Goal: Information Seeking & Learning: Find specific page/section

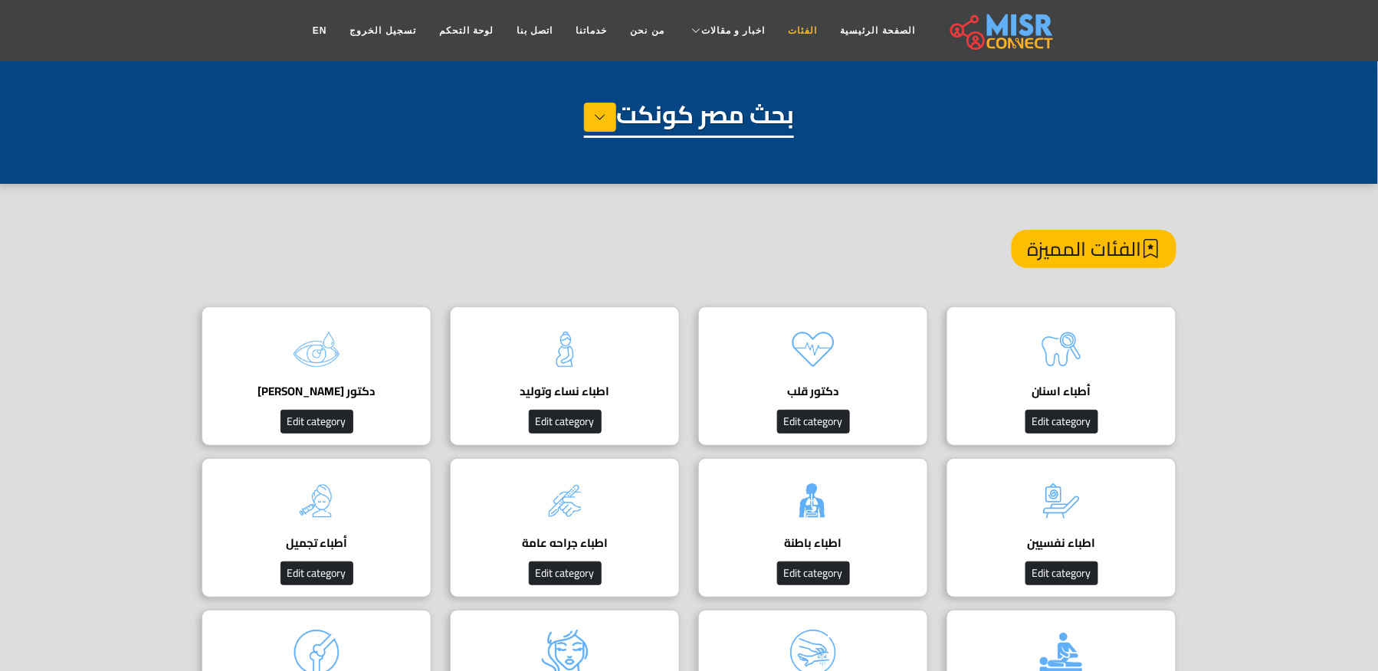
click at [788, 34] on link "الفئات" at bounding box center [803, 30] width 52 height 29
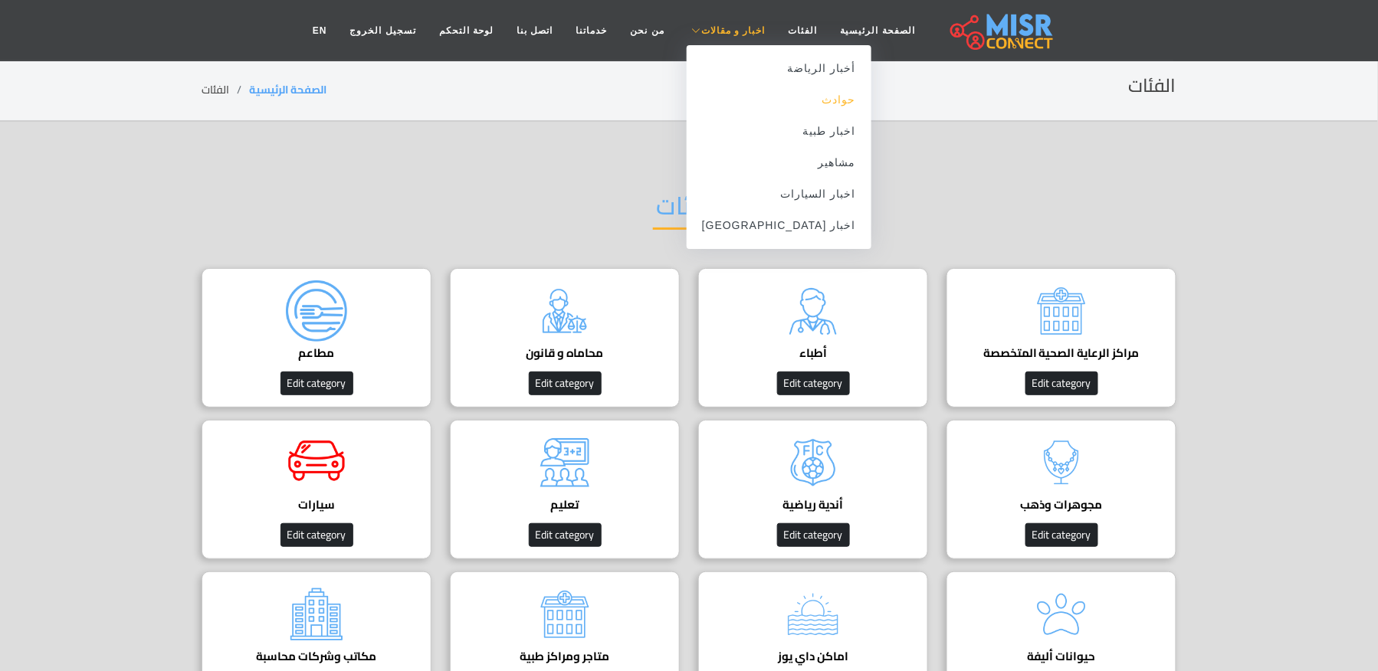
click at [794, 106] on link "حوادث" at bounding box center [779, 99] width 185 height 31
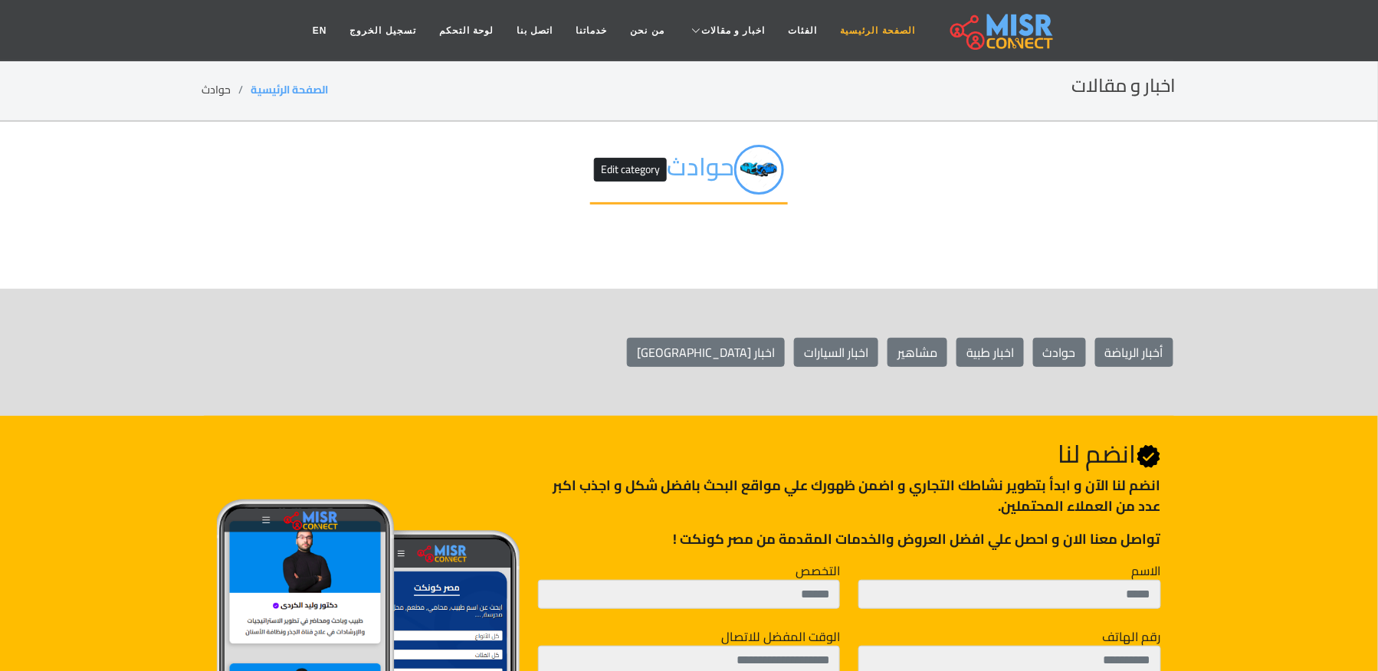
click at [846, 25] on link "الصفحة الرئيسية" at bounding box center [877, 30] width 97 height 29
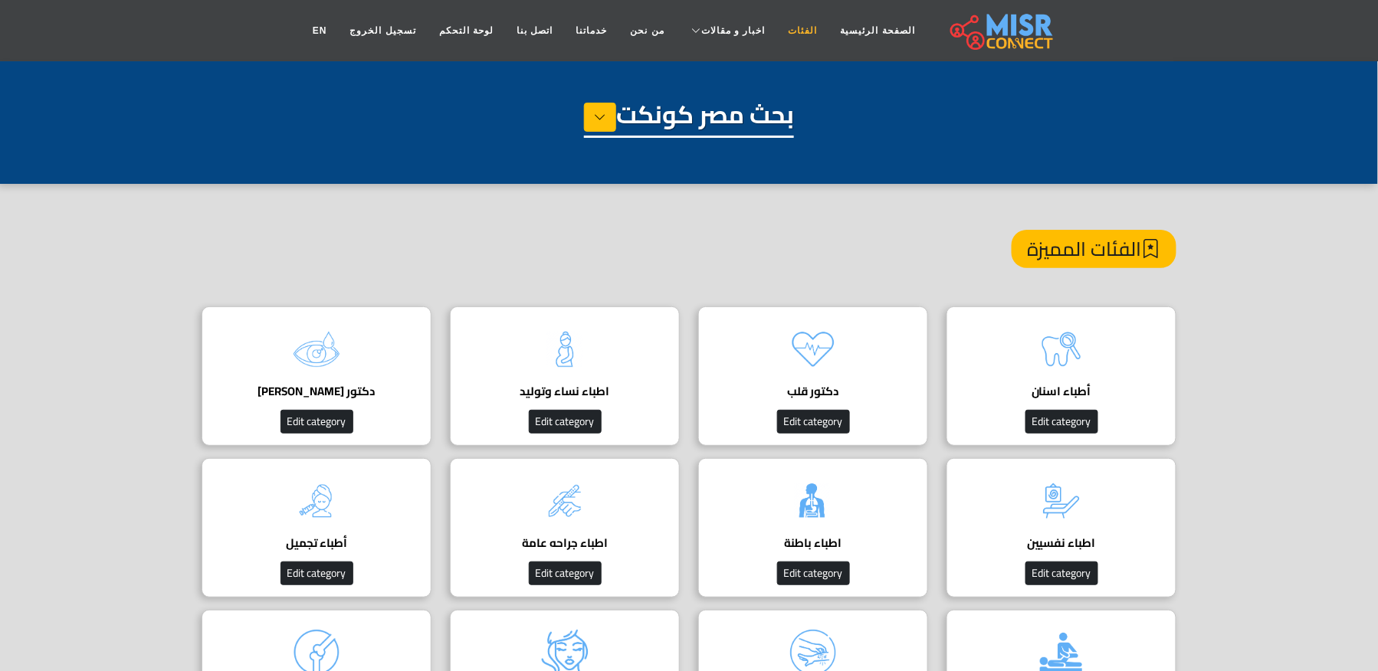
click at [777, 31] on link "الفئات" at bounding box center [803, 30] width 52 height 29
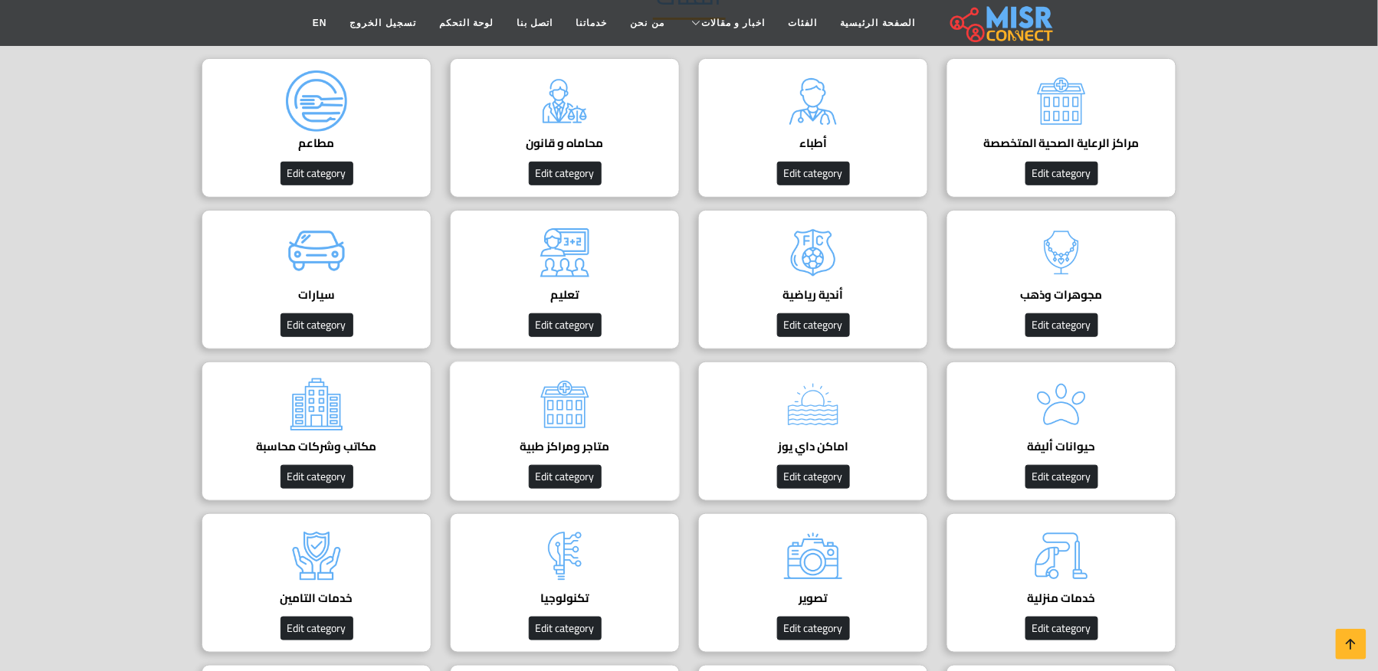
scroll to position [306, 0]
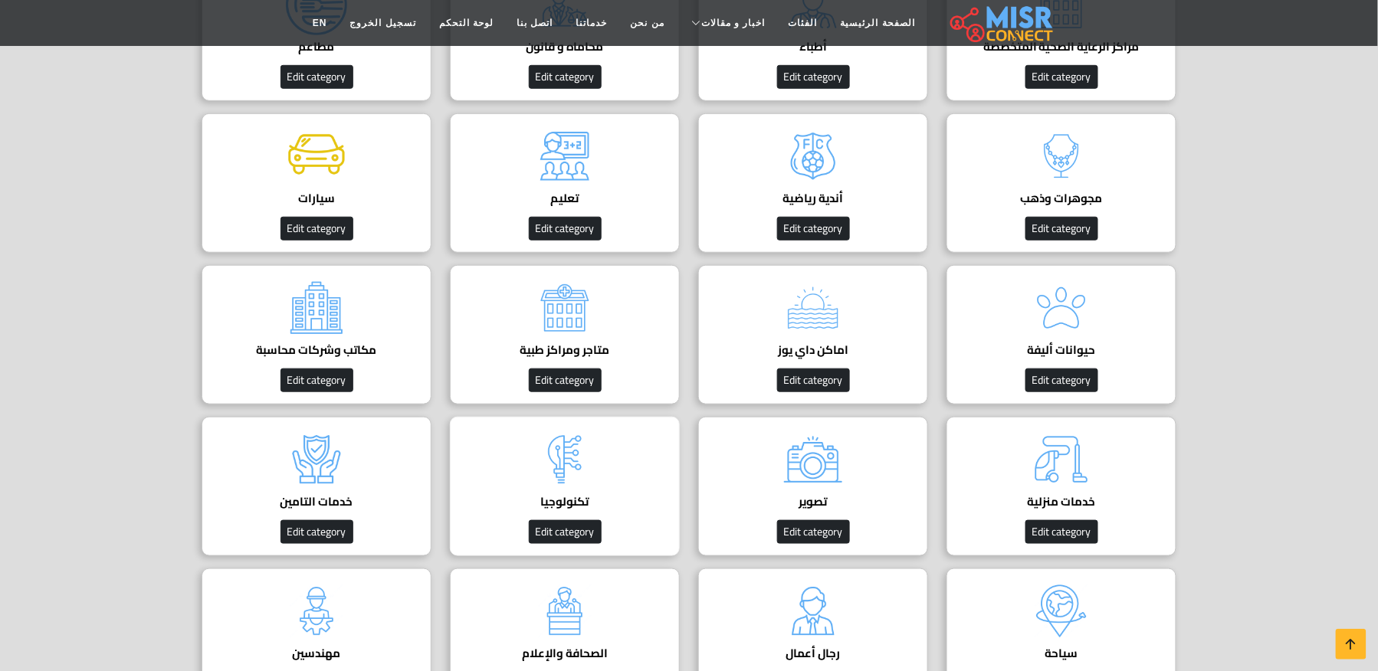
click at [604, 479] on div "تكنولوجيا Edit category" at bounding box center [565, 486] width 230 height 139
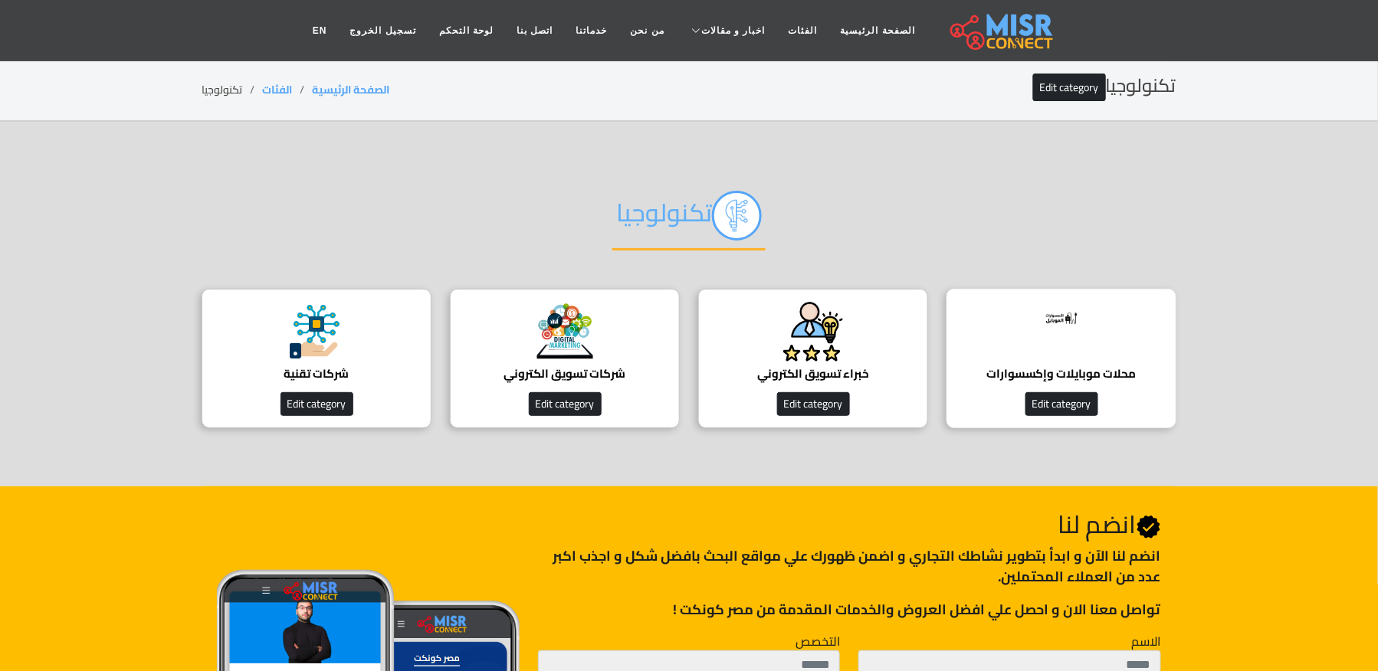
click at [1011, 316] on div "محلات موبايلات وإكسسوارات افضل محلات موبايلات وإكسسوارات Edit category" at bounding box center [1061, 358] width 230 height 139
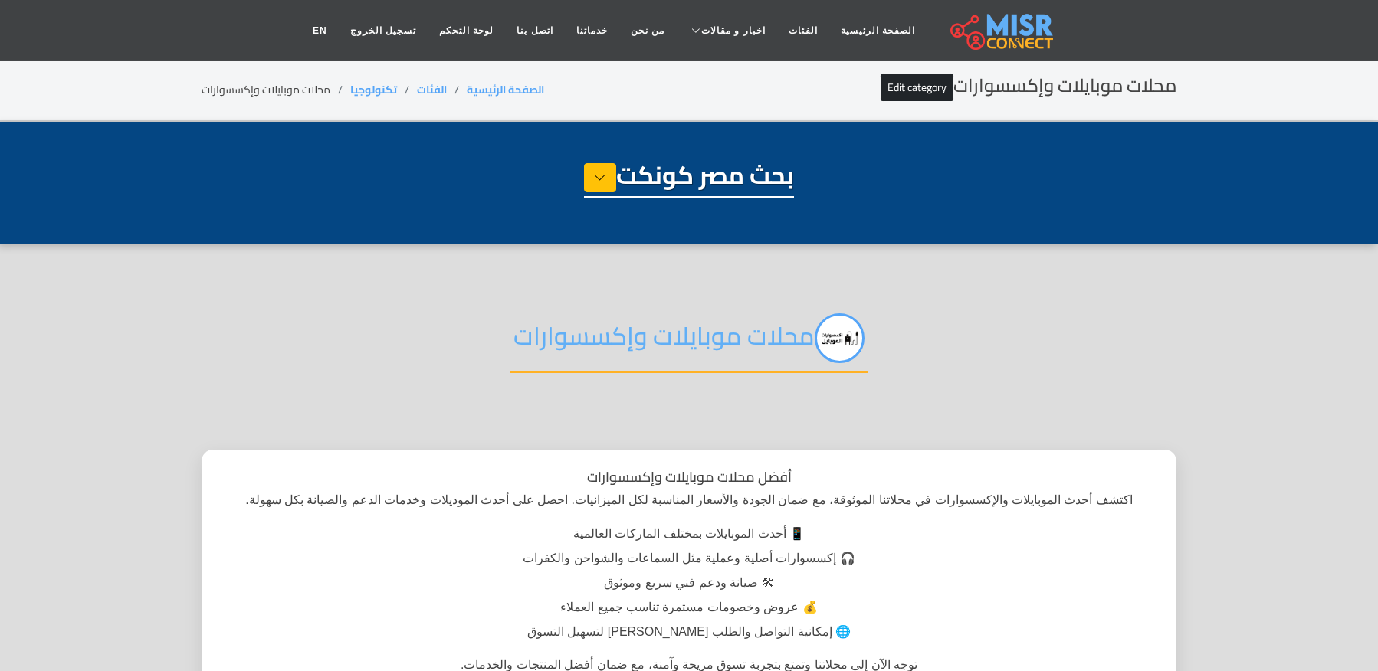
select select "**********"
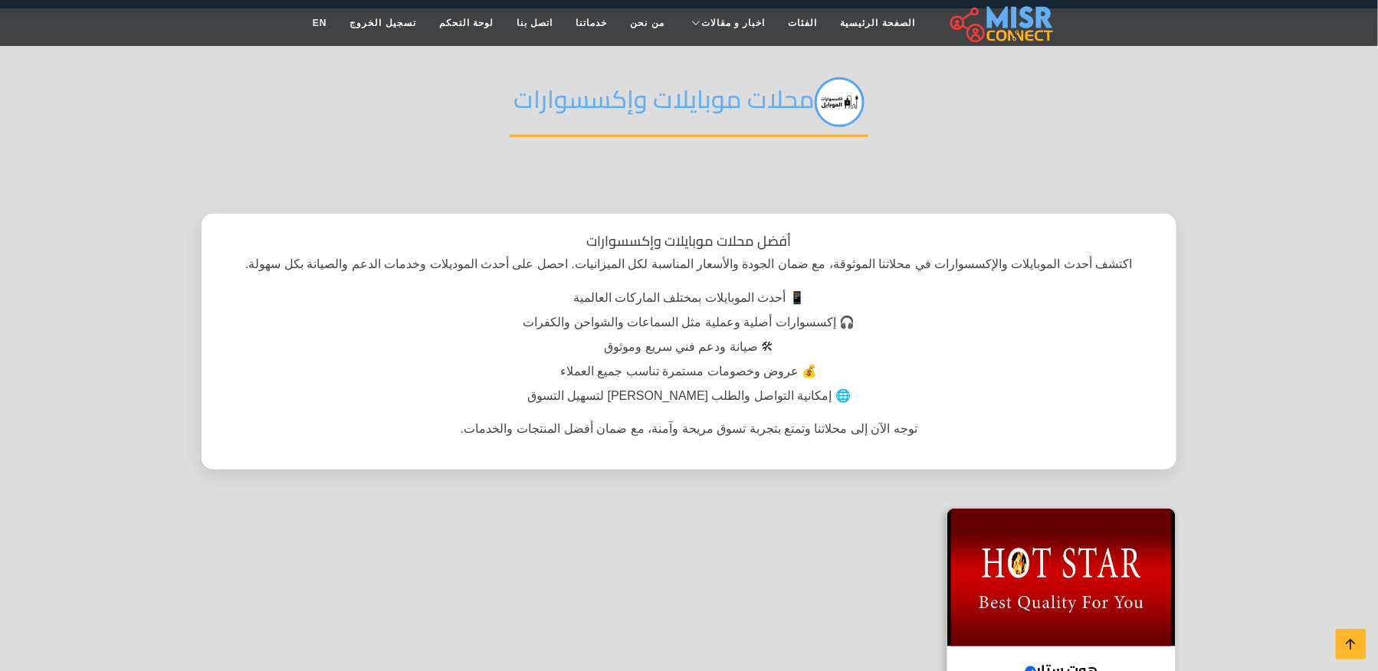
scroll to position [510, 0]
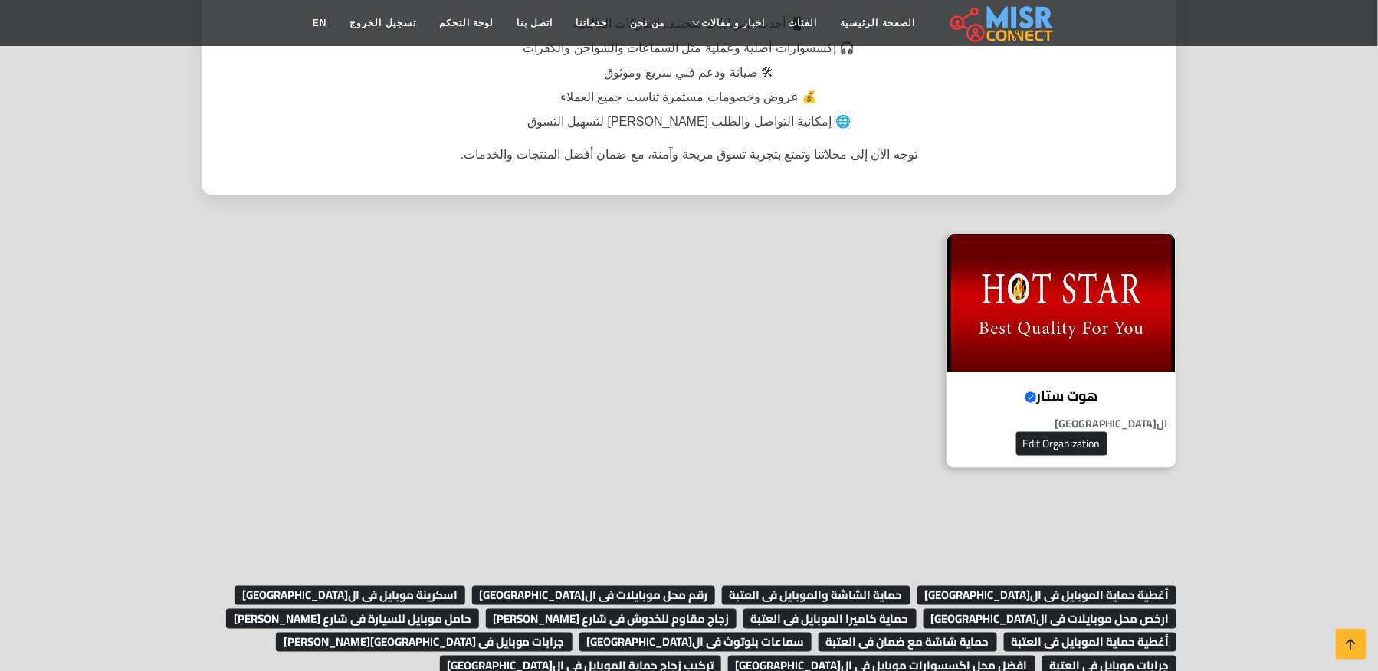
click at [1064, 389] on h4 "هوت ستار Verified account" at bounding box center [1061, 396] width 205 height 17
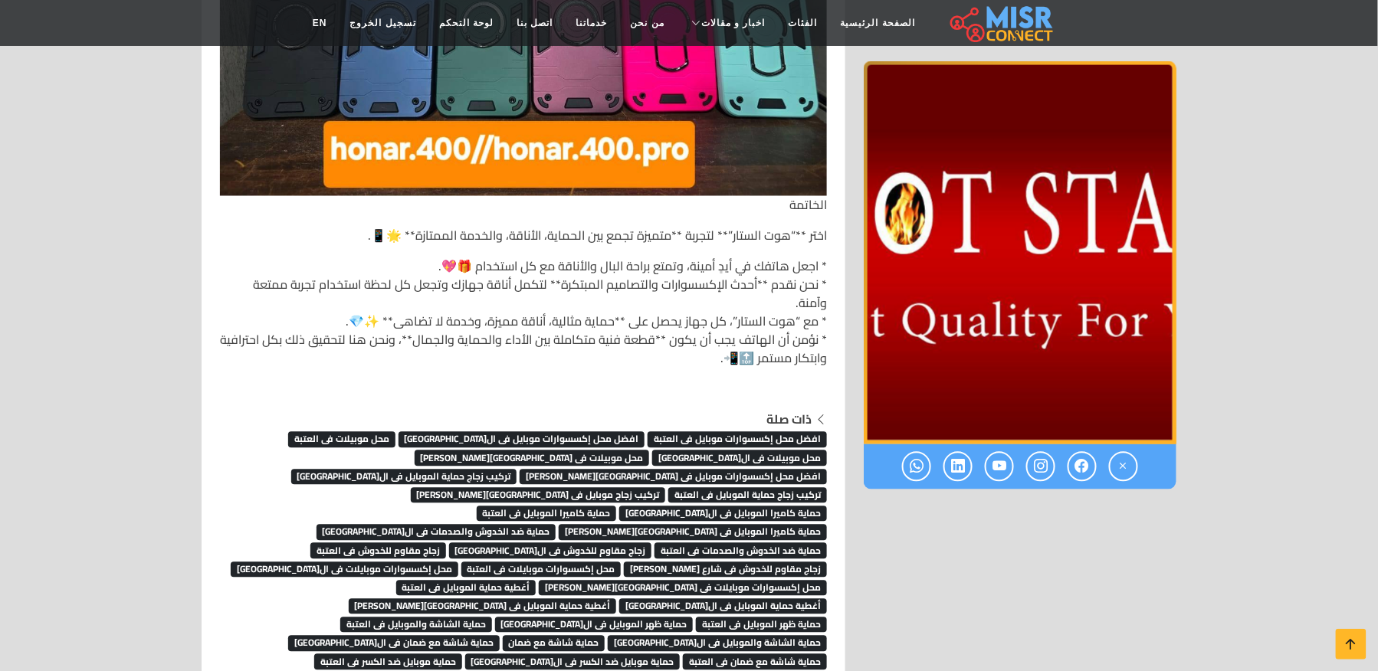
scroll to position [7049, 0]
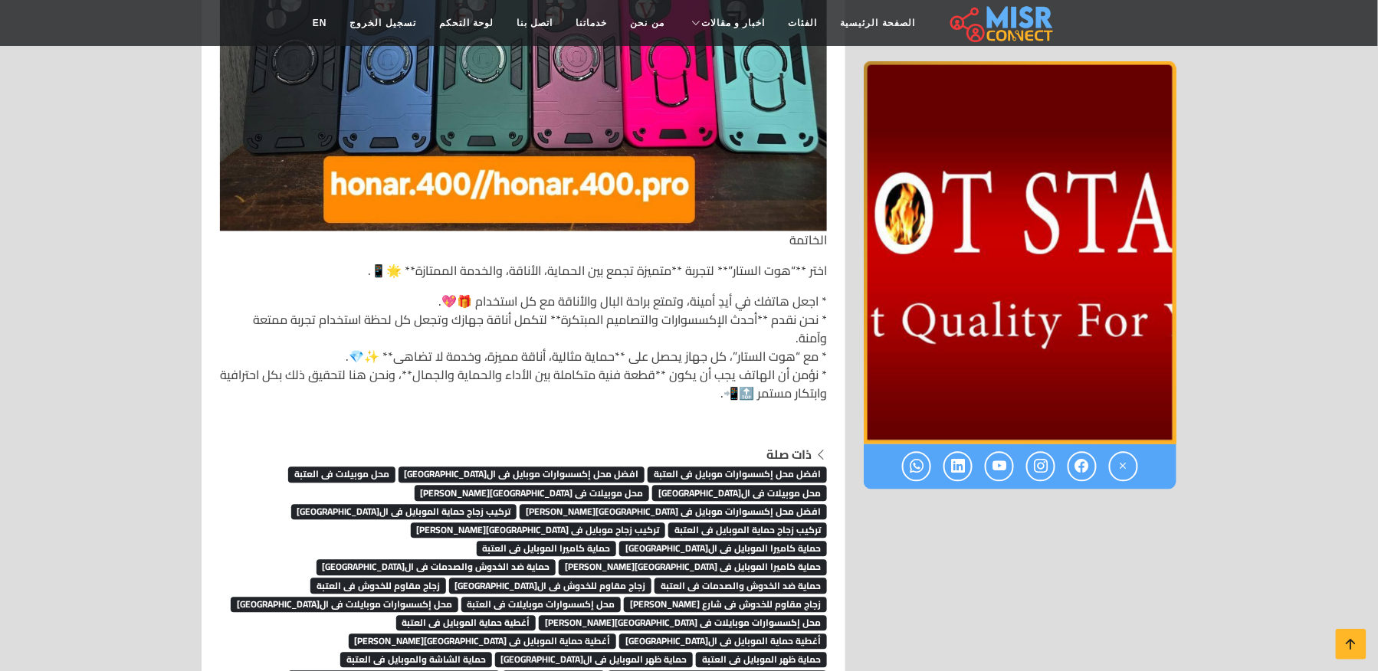
drag, startPoint x: 840, startPoint y: 489, endPoint x: 811, endPoint y: 487, distance: 29.2
click at [782, 542] on span "حماية كاميرا الموبايل فى القاهرة" at bounding box center [723, 549] width 208 height 15
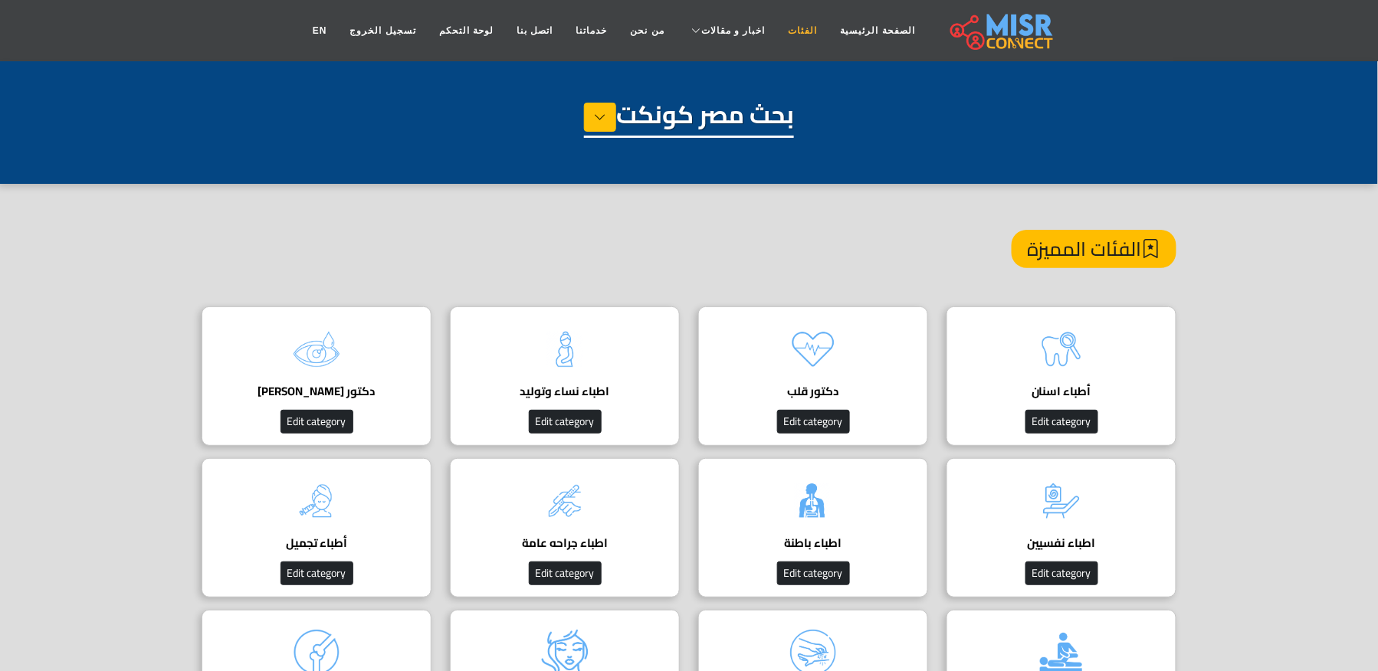
click at [785, 28] on link "الفئات" at bounding box center [803, 30] width 52 height 29
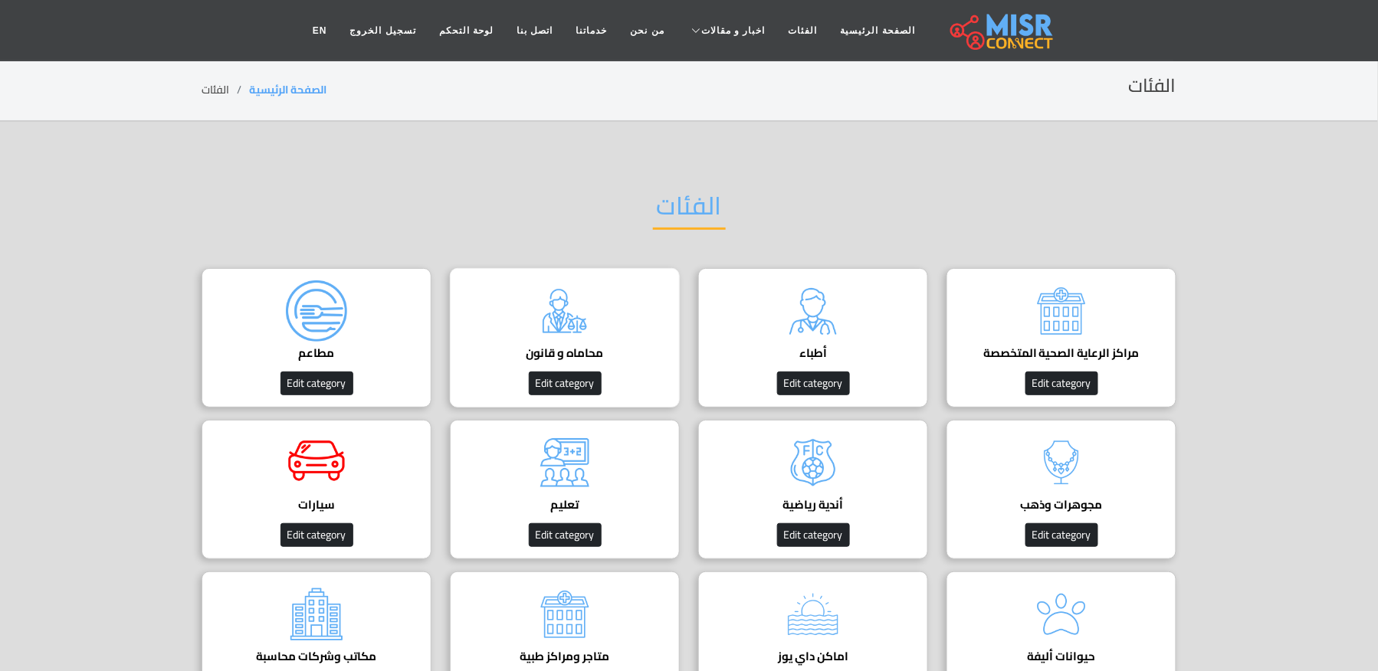
click at [605, 313] on div "محاماه و قانون دليل المحامين في [GEOGRAPHIC_DATA] Edit category" at bounding box center [565, 337] width 230 height 139
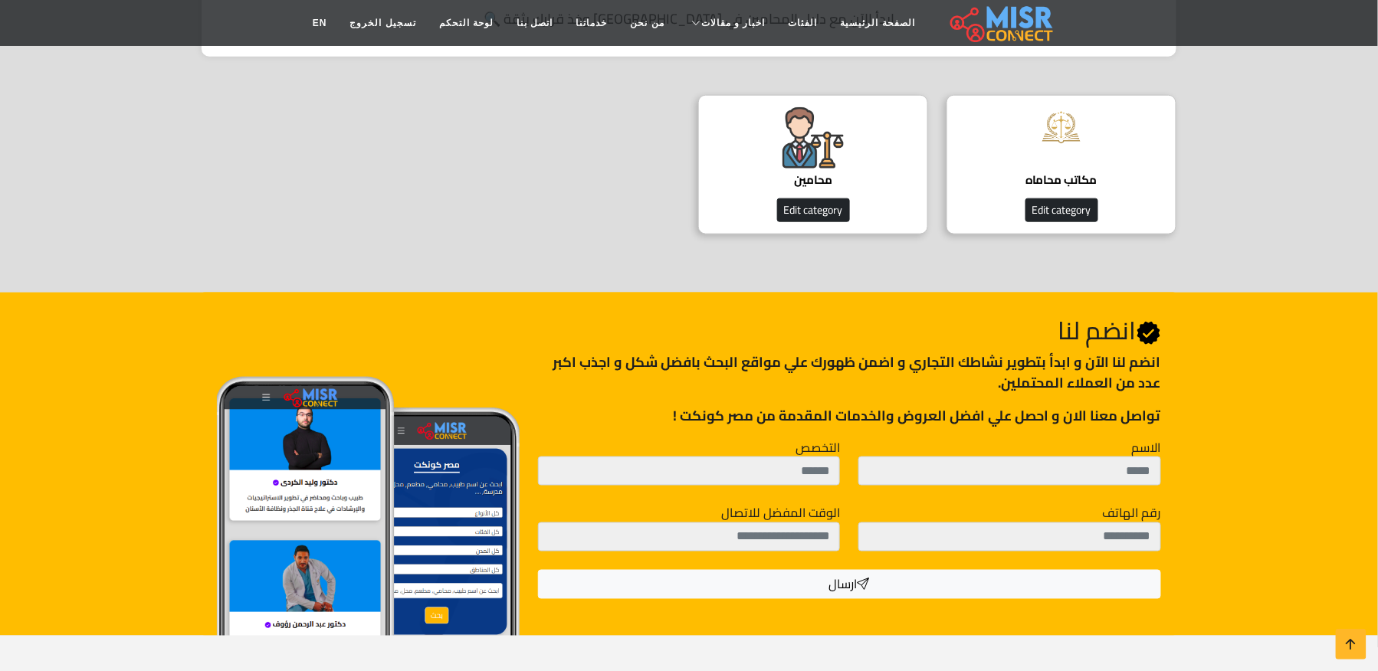
scroll to position [408, 0]
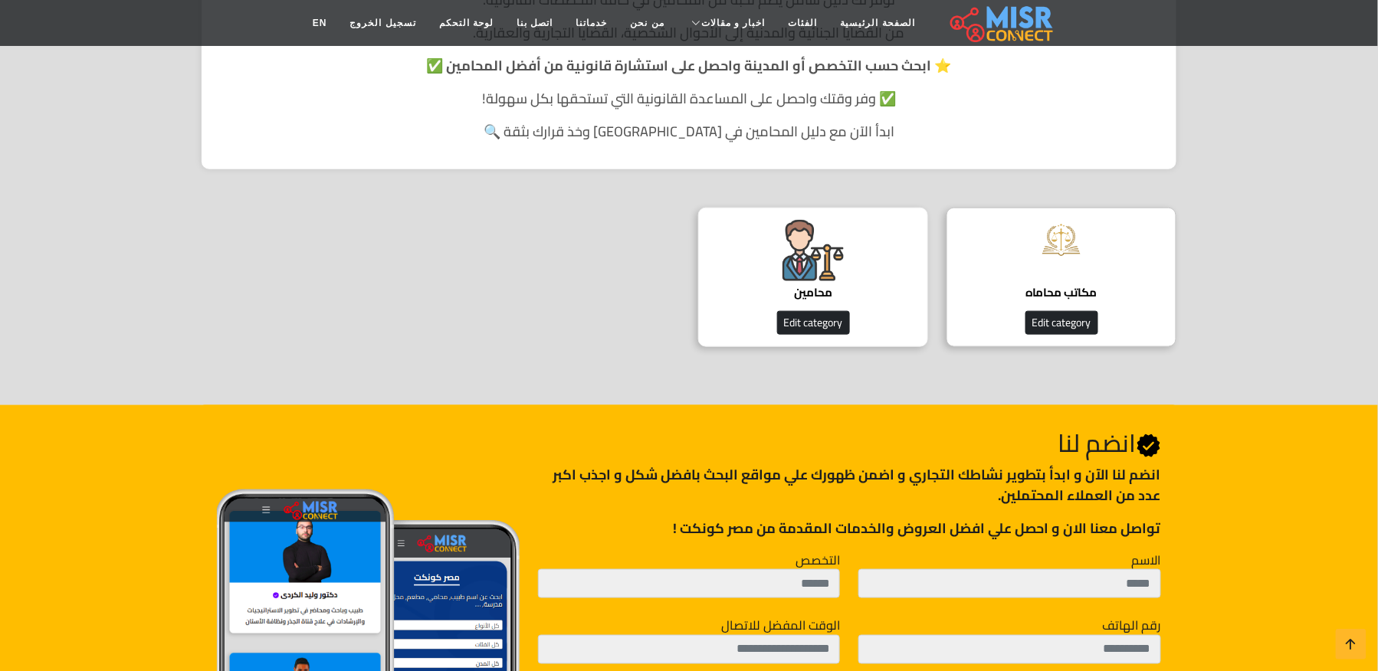
click at [818, 247] on img at bounding box center [812, 250] width 61 height 61
click at [819, 247] on img at bounding box center [812, 250] width 61 height 61
click at [829, 258] on img at bounding box center [812, 250] width 61 height 61
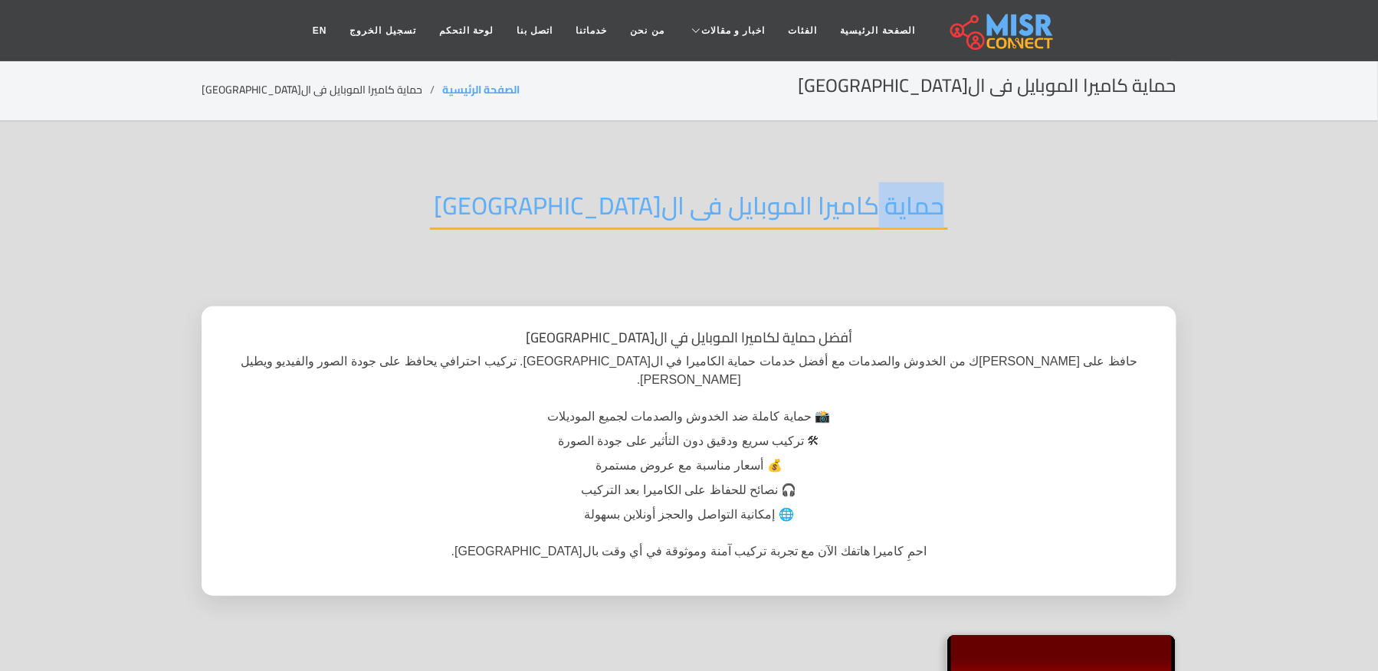
drag, startPoint x: 880, startPoint y: 204, endPoint x: 783, endPoint y: 202, distance: 96.6
click at [785, 202] on div "حماية كاميرا الموبايل فى ال[GEOGRAPHIC_DATA]" at bounding box center [689, 218] width 975 height 100
drag, startPoint x: 697, startPoint y: 202, endPoint x: 687, endPoint y: 201, distance: 10.1
click at [690, 201] on h2 "حماية كاميرا الموبايل فى القاهرة" at bounding box center [689, 210] width 518 height 39
click at [669, 201] on h2 "حماية كاميرا الموبايل فى القاهرة" at bounding box center [689, 210] width 518 height 39
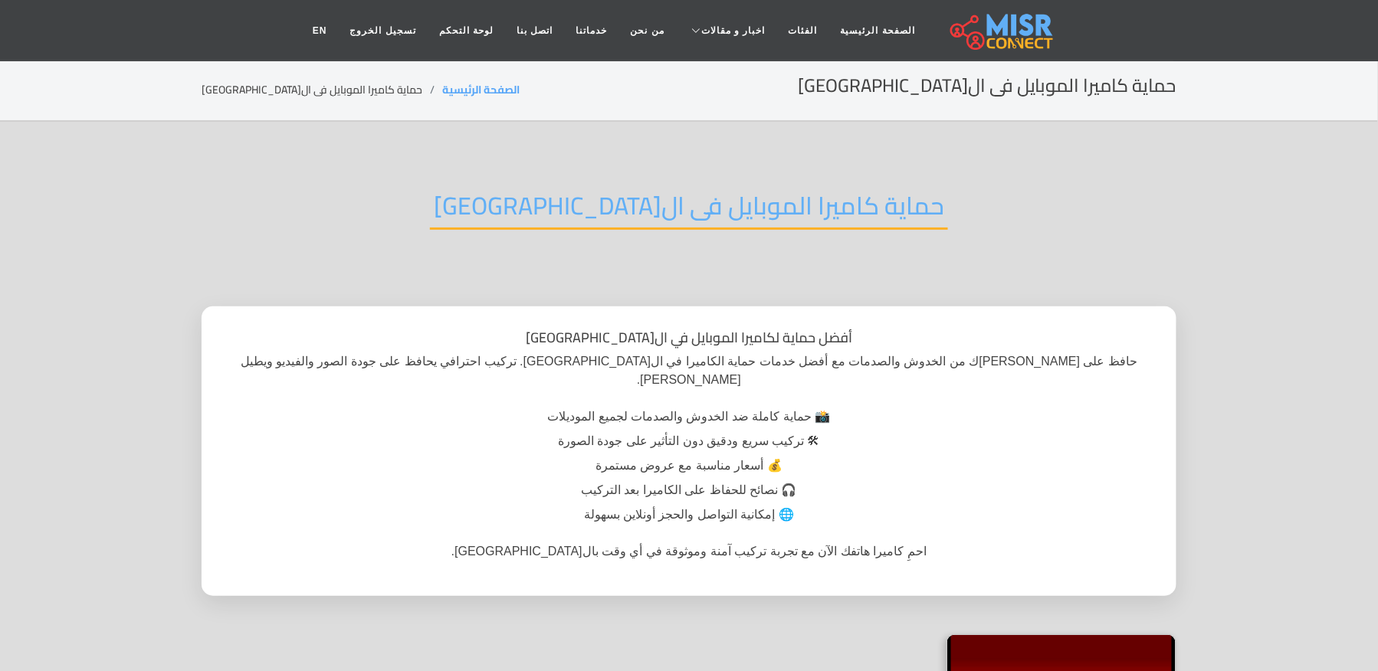
click at [651, 200] on h2 "حماية كاميرا الموبايل فى القاهرة" at bounding box center [689, 210] width 518 height 39
drag, startPoint x: 644, startPoint y: 205, endPoint x: 862, endPoint y: 212, distance: 217.7
click at [862, 212] on div "حماية كاميرا الموبايل فى القاهرة" at bounding box center [689, 218] width 975 height 100
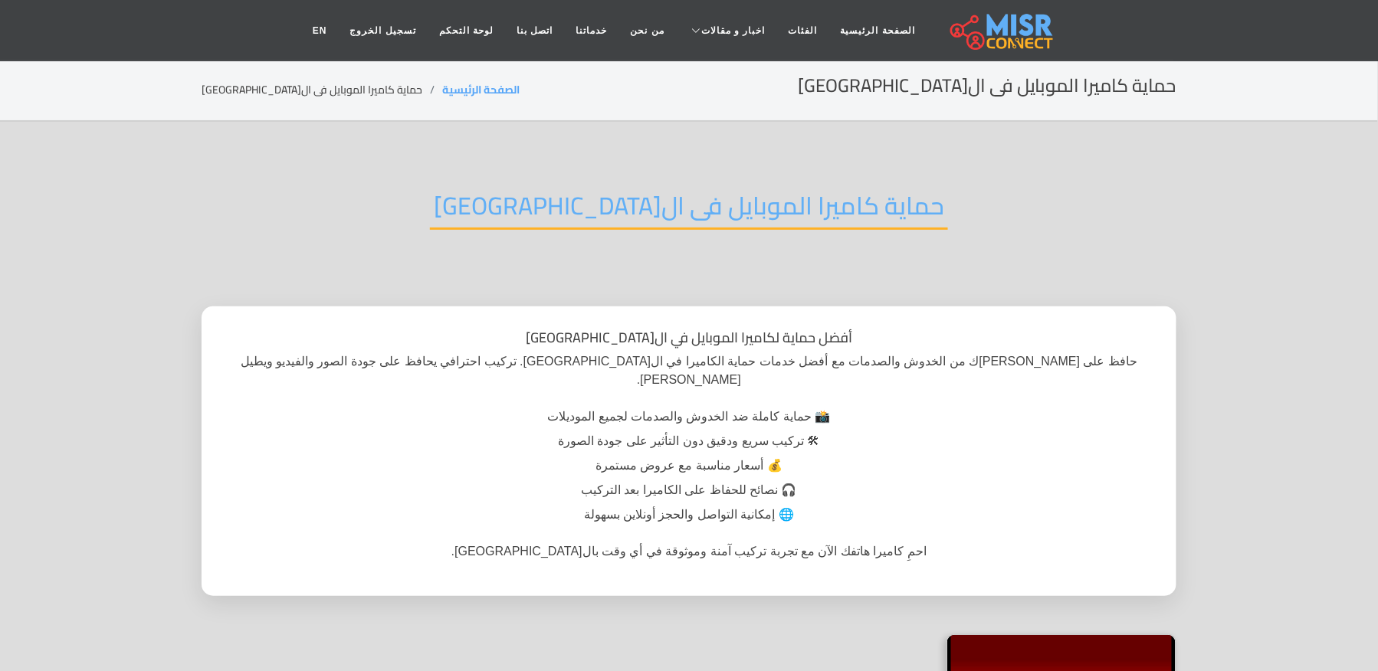
click at [644, 203] on h2 "حماية كاميرا الموبايل فى القاهرة" at bounding box center [689, 210] width 518 height 39
drag, startPoint x: 674, startPoint y: 203, endPoint x: 709, endPoint y: 203, distance: 34.5
click at [706, 203] on h2 "حماية كاميرا الموبايل فى القاهرة" at bounding box center [689, 210] width 518 height 39
click at [857, 200] on h2 "حماية كاميرا الموبايل فى القاهرة" at bounding box center [689, 210] width 518 height 39
drag, startPoint x: 853, startPoint y: 202, endPoint x: 645, endPoint y: 202, distance: 207.7
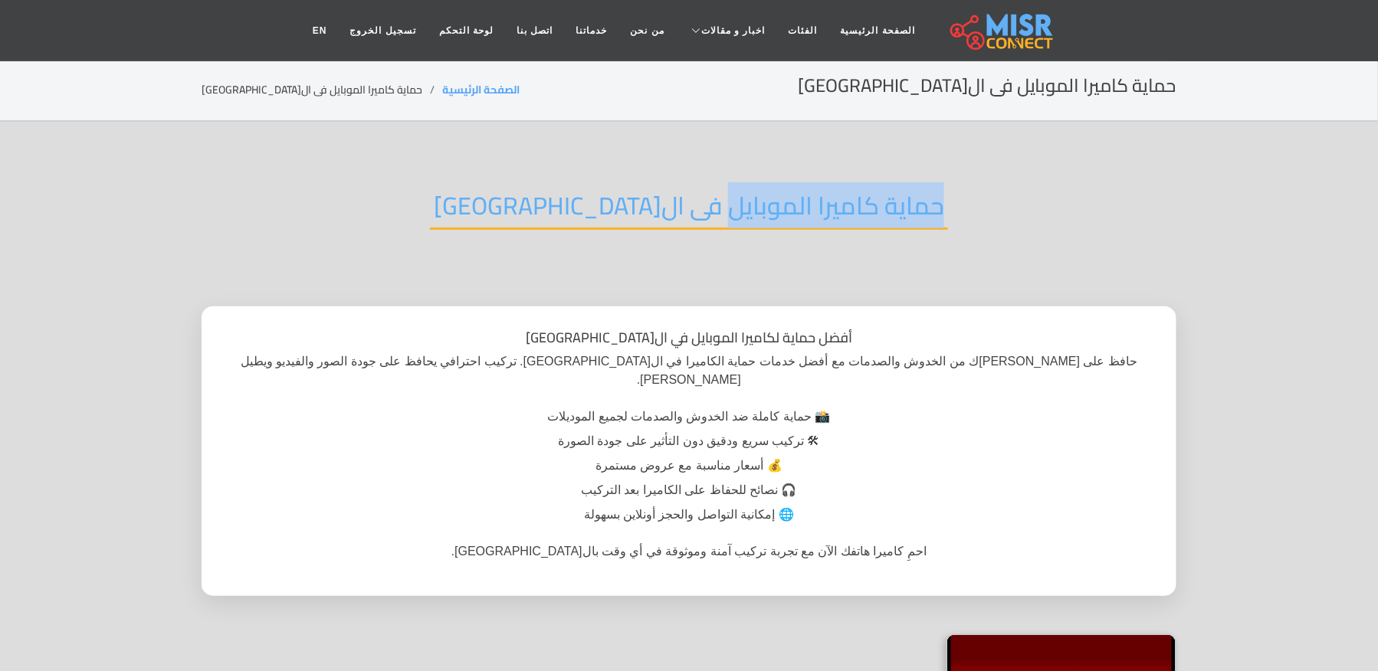
click at [645, 202] on h2 "حماية كاميرا الموبايل فى القاهرة" at bounding box center [689, 210] width 518 height 39
copy h2 "حماية كاميرا الموبايل"
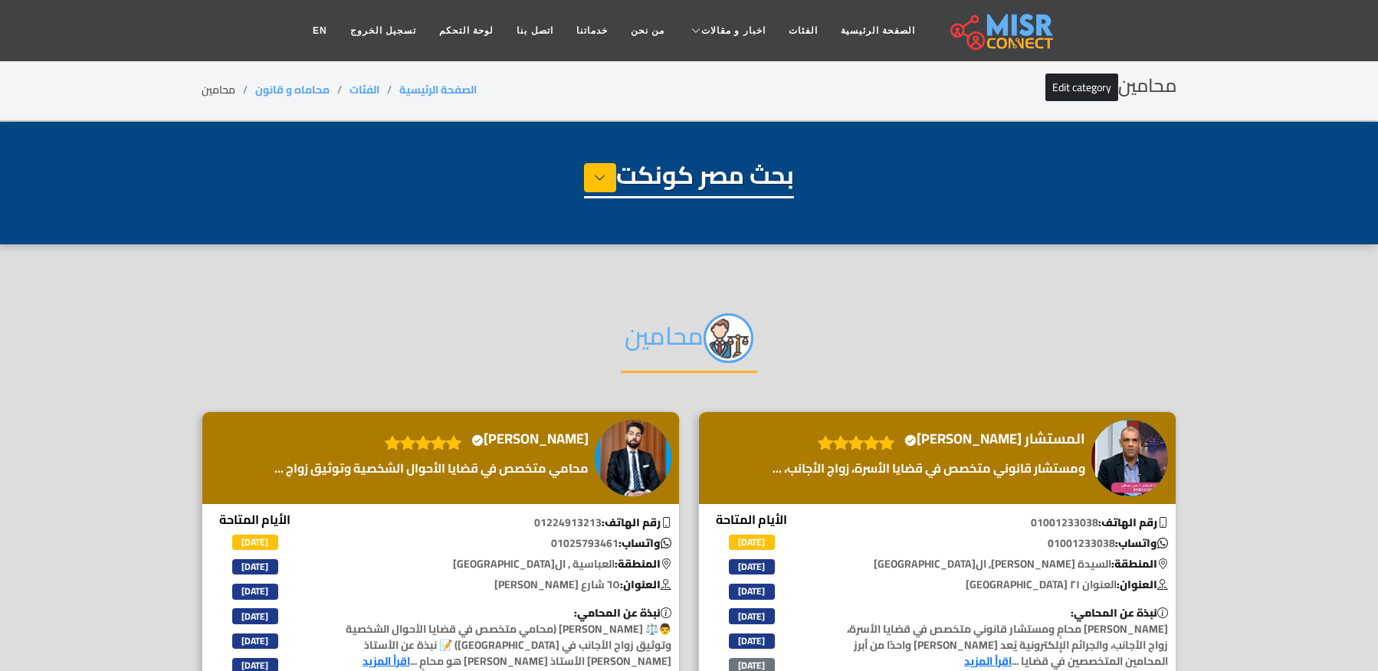
select select "**********"
select select "*******"
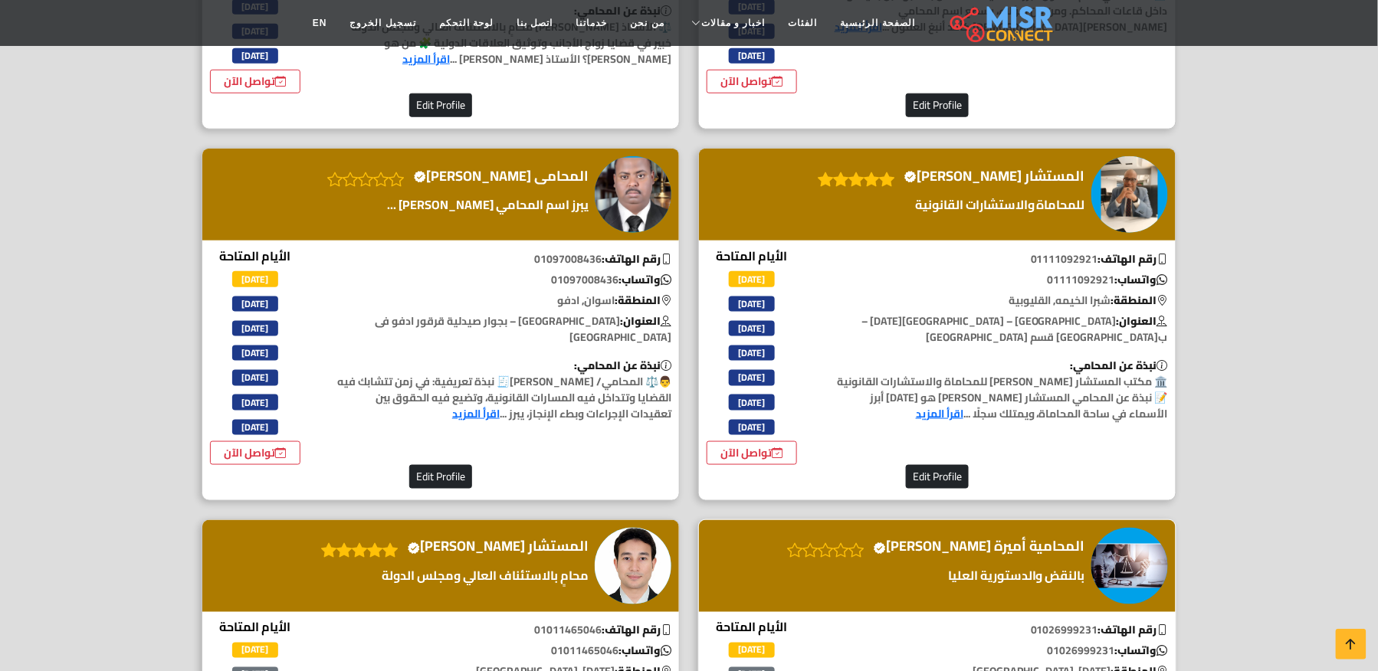
scroll to position [2554, 0]
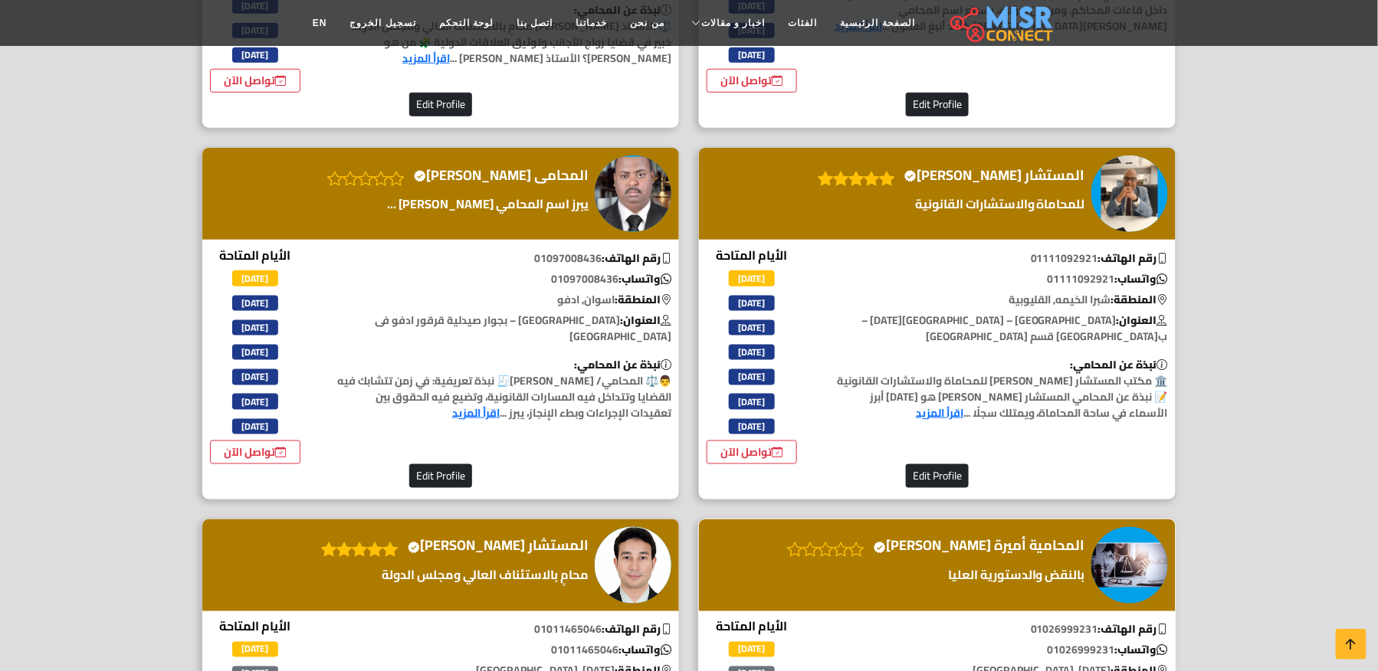
click at [1038, 520] on div "المحامية أميرة سمير Verified account" at bounding box center [937, 566] width 477 height 92
click at [1038, 538] on h4 "المحامية أميرة سمير Verified account" at bounding box center [979, 546] width 211 height 17
click at [1028, 538] on h4 "المحامية أميرة سمير Verified account" at bounding box center [979, 546] width 211 height 17
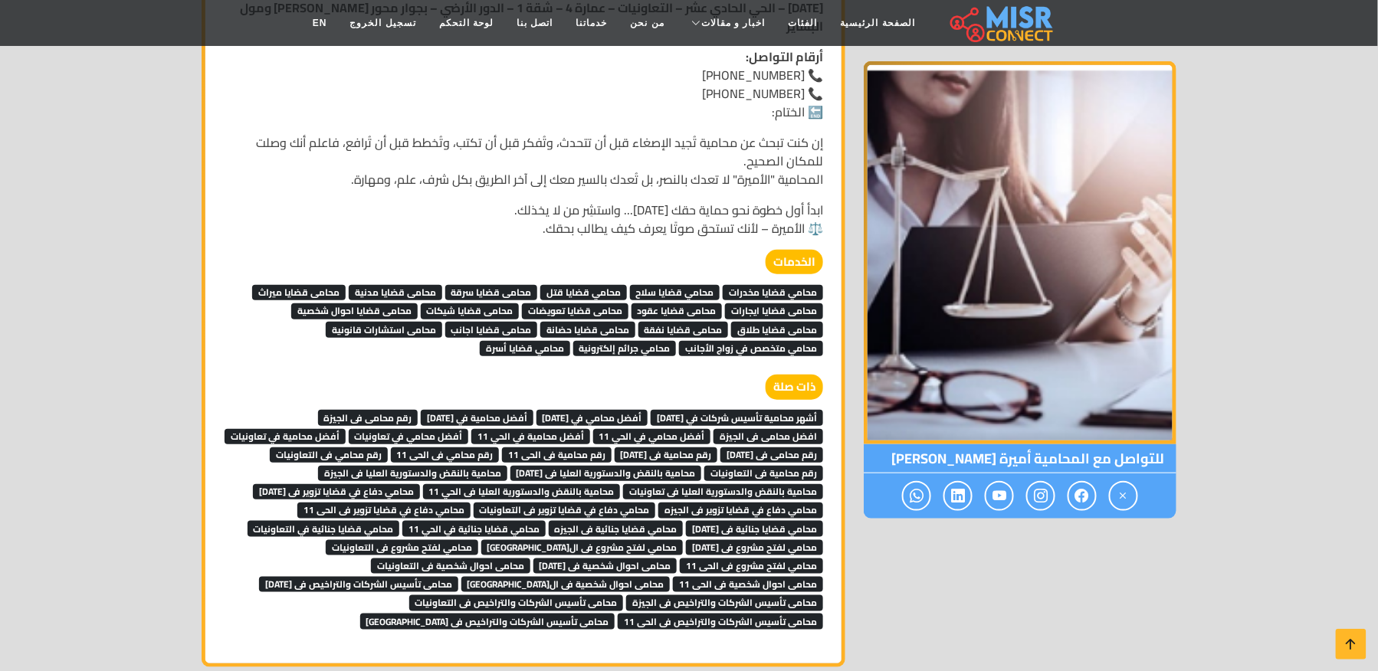
scroll to position [4393, 0]
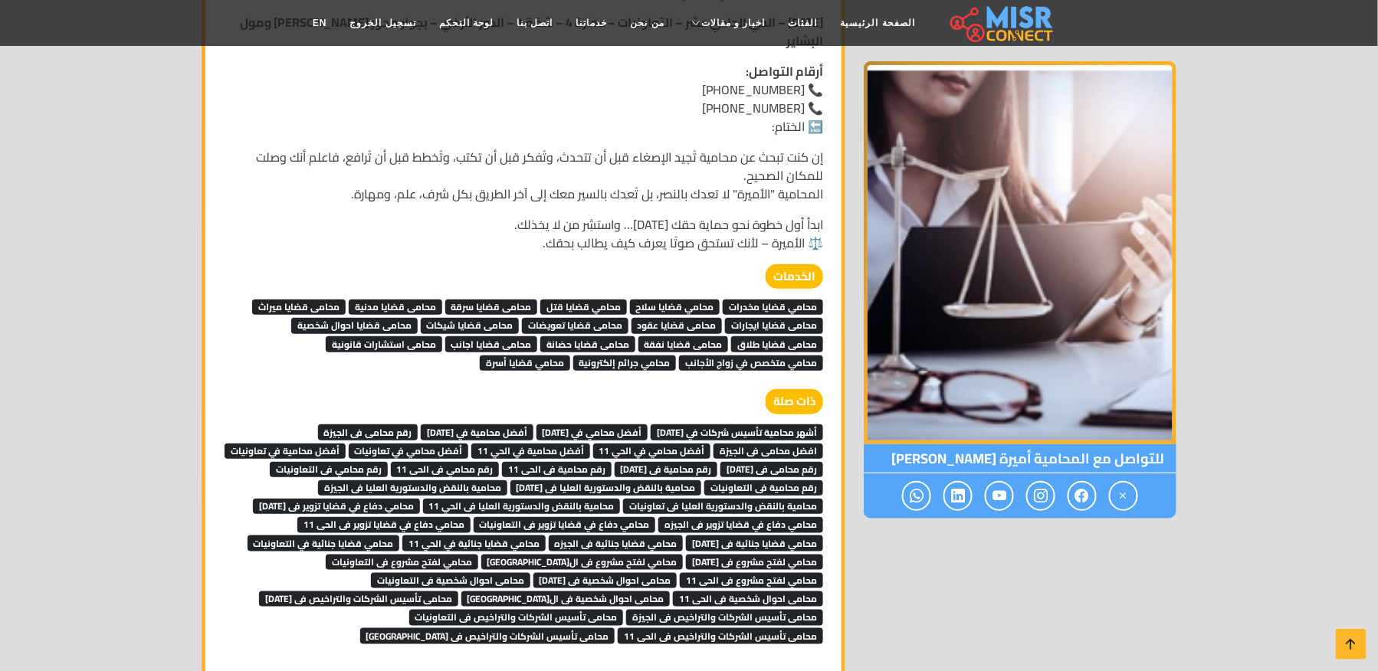
click at [782, 303] on span "محامي قضايا مخدرات" at bounding box center [773, 307] width 100 height 15
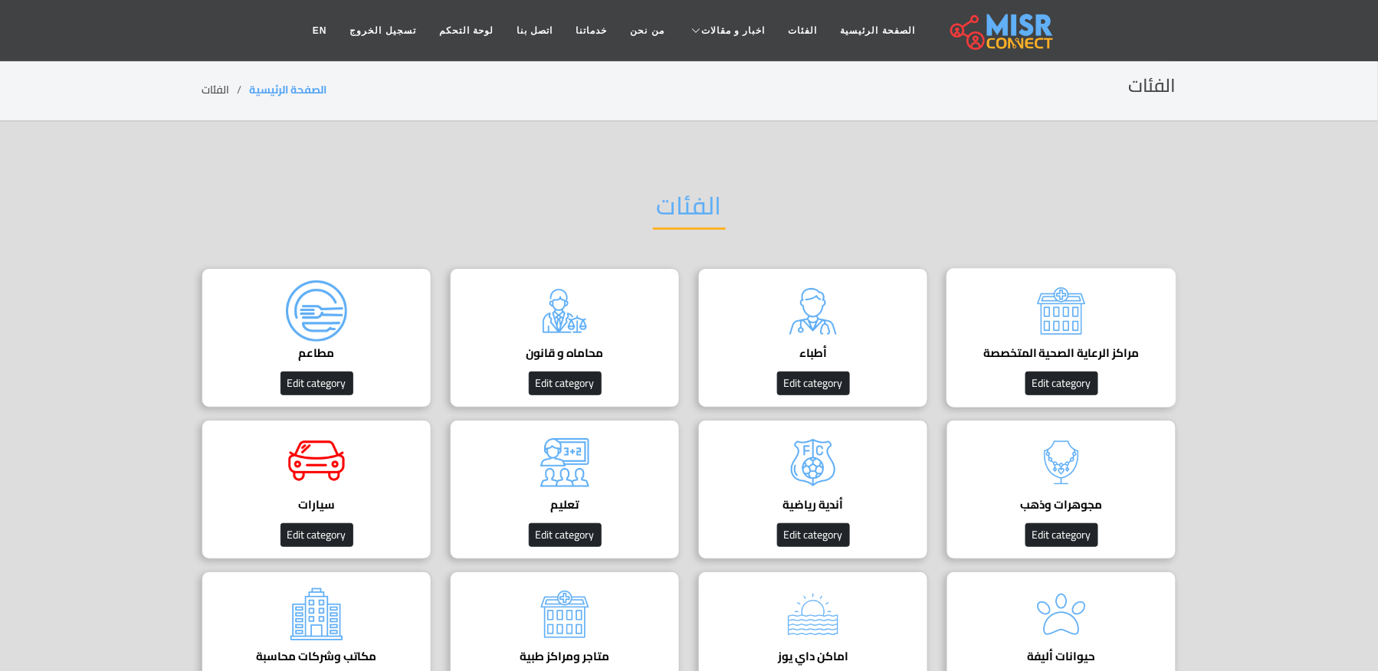
click at [1016, 292] on div "مراكز الرعاية الصحية المتخصصة Edit category" at bounding box center [1061, 337] width 230 height 139
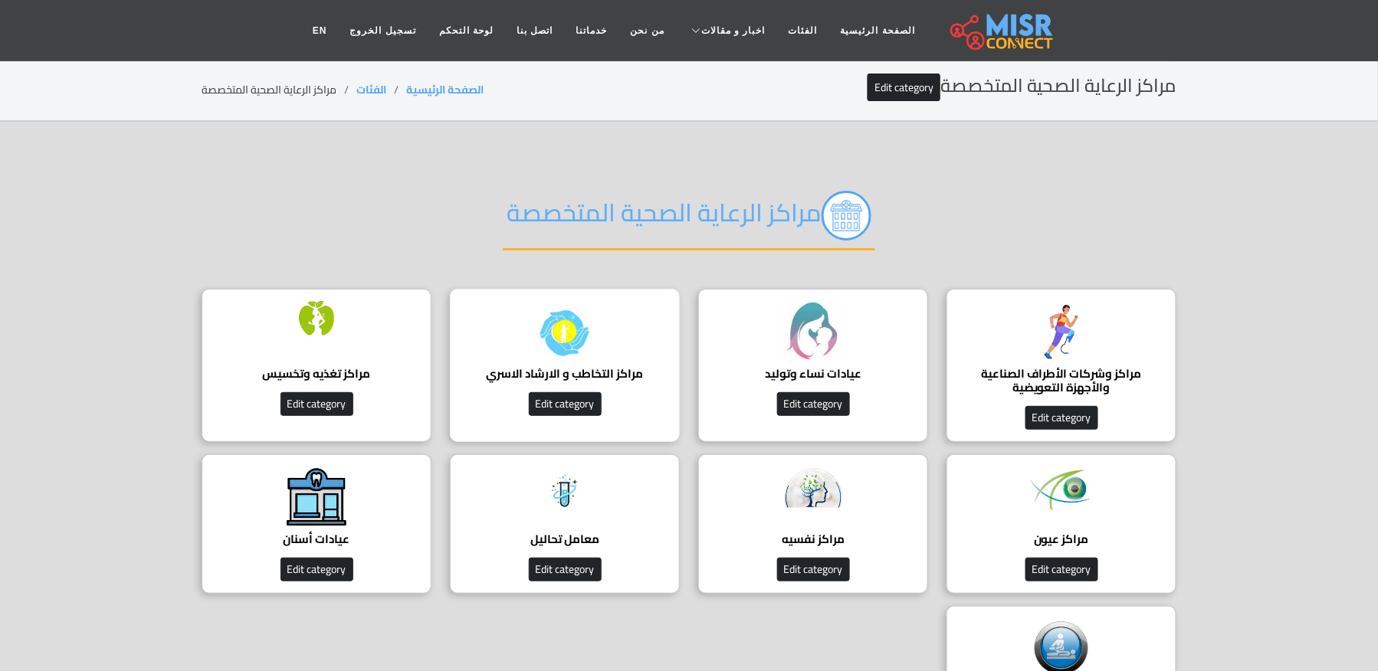
click at [543, 345] on img at bounding box center [564, 331] width 61 height 61
click at [510, 347] on div "مراكز التخاطب و الارشاد الاسري 🧠 مراكز التخاطب والإرشاد الأسري والنفسي Edit cat…" at bounding box center [565, 365] width 230 height 153
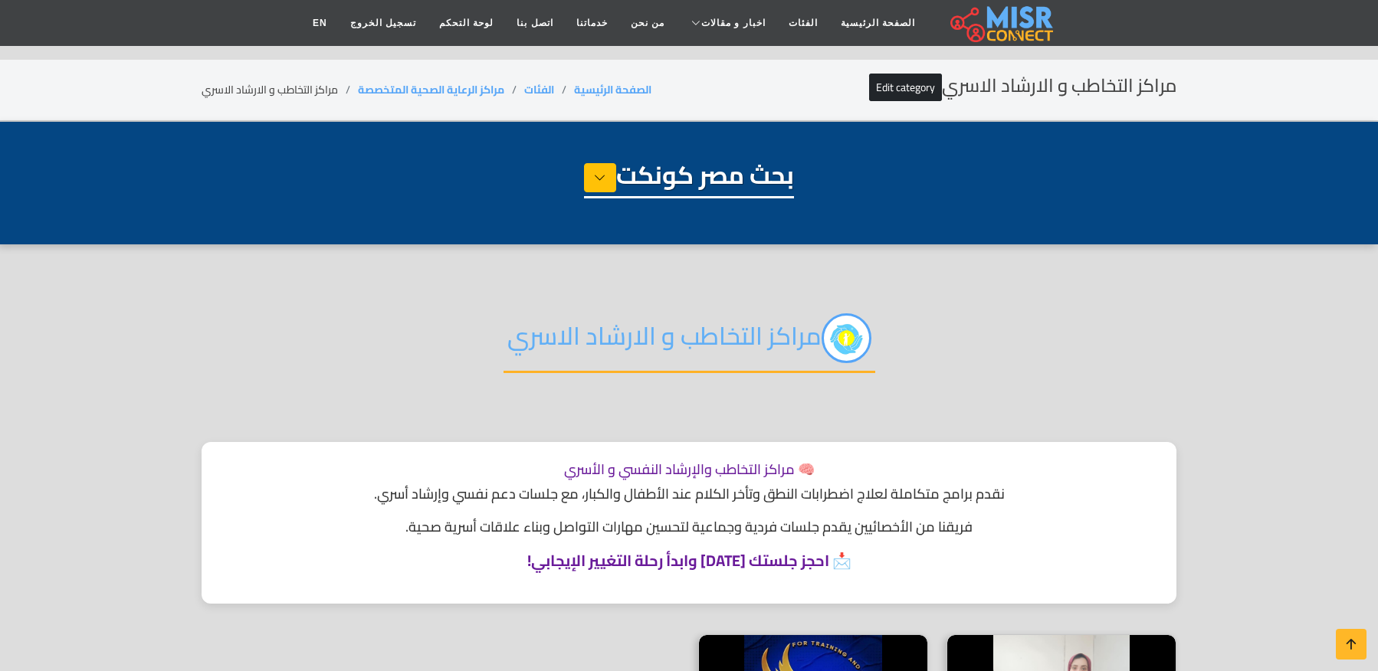
select select "**********"
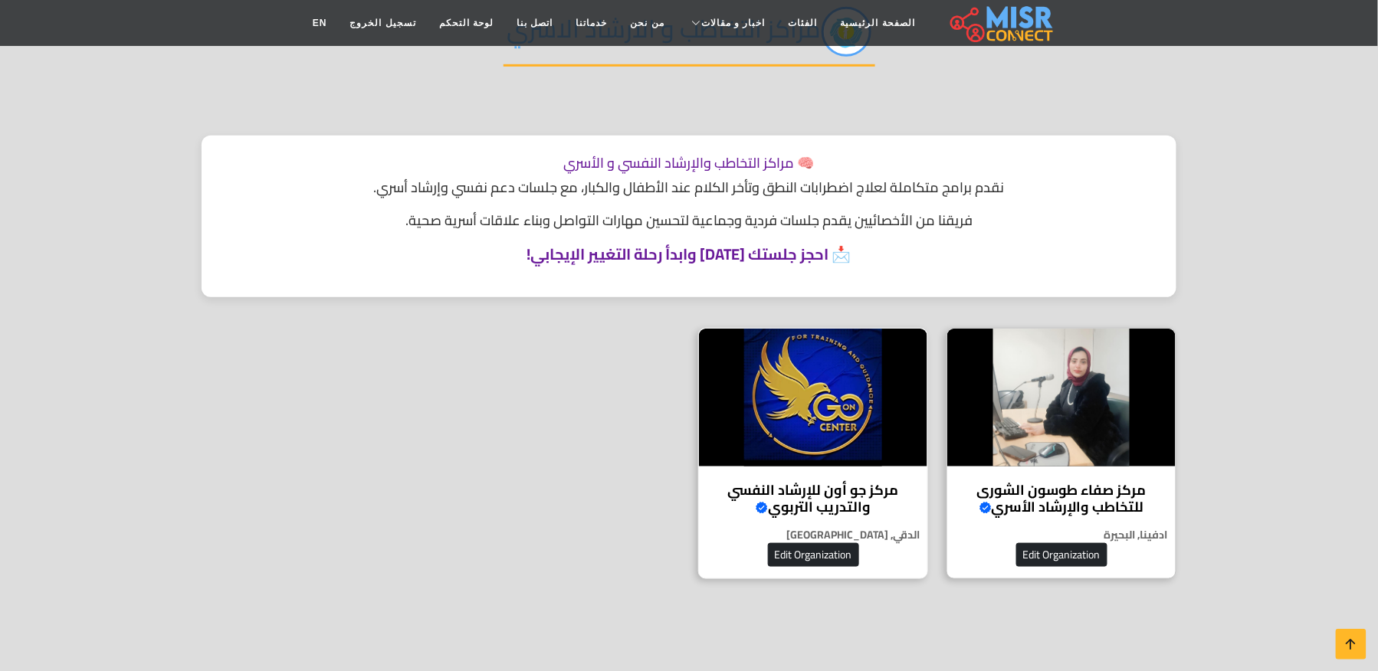
click at [846, 443] on img at bounding box center [813, 398] width 228 height 138
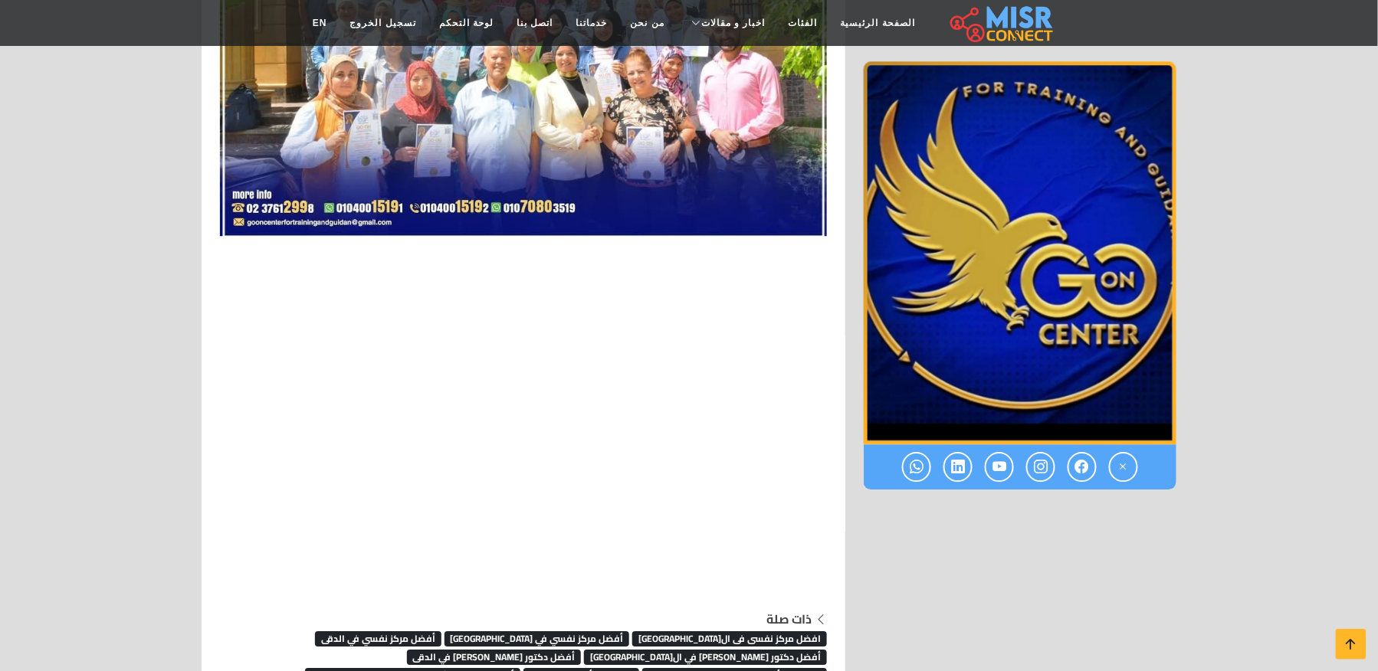
scroll to position [7470, 0]
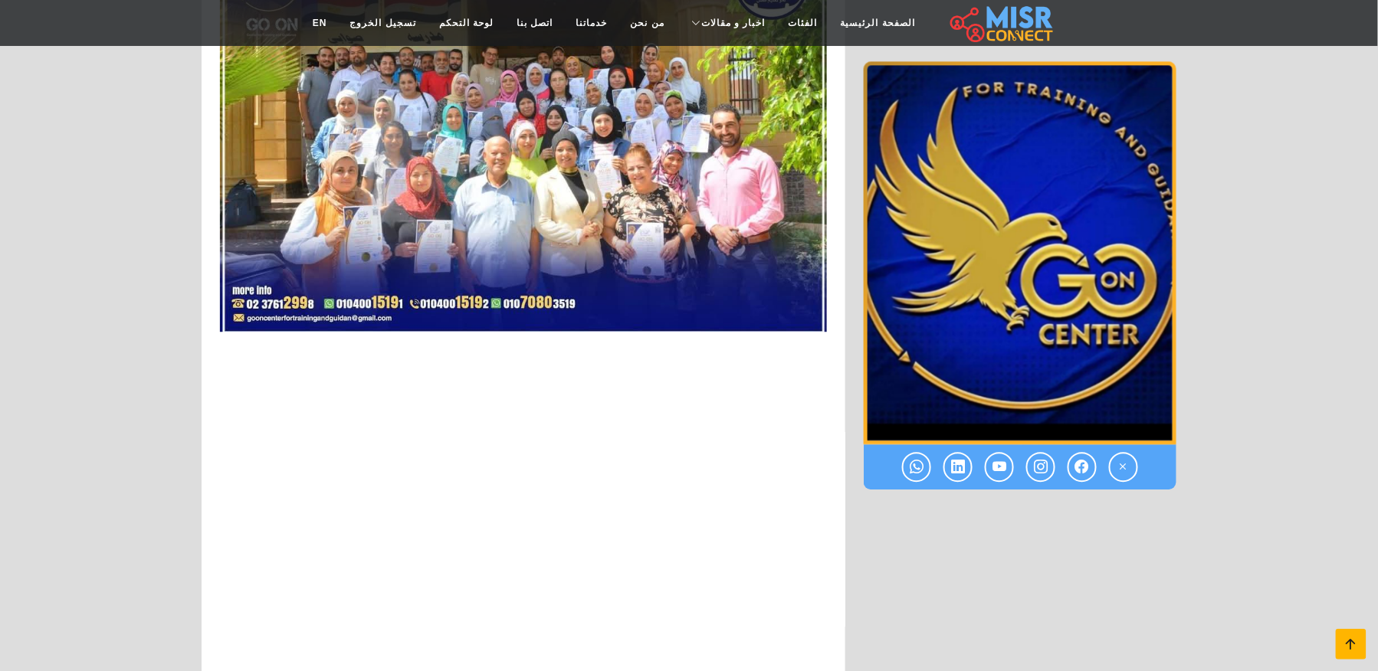
click at [1355, 641] on icon at bounding box center [1350, 644] width 21 height 21
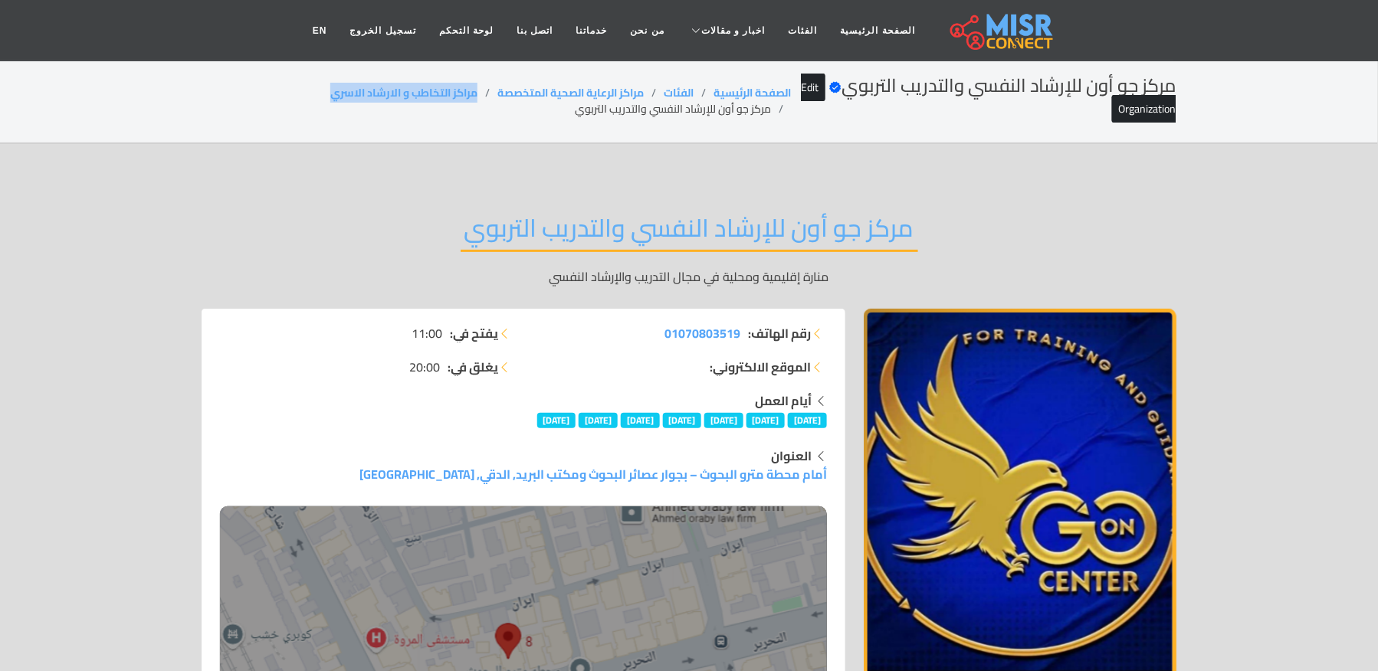
drag, startPoint x: 479, startPoint y: 89, endPoint x: 299, endPoint y: 89, distance: 180.1
click at [300, 89] on ol "الصفحة الرئيسية الفئات مراكز الرعاية الصحية المتخصصة مراكز التخاطب و الارشاد ال…" at bounding box center [496, 101] width 589 height 32
copy link "مراكز التخاطب و الارشاد الاسري"
click at [644, 101] on li "مركز جو أون للإرشاد النفسي والتدريب التربوي" at bounding box center [683, 109] width 216 height 16
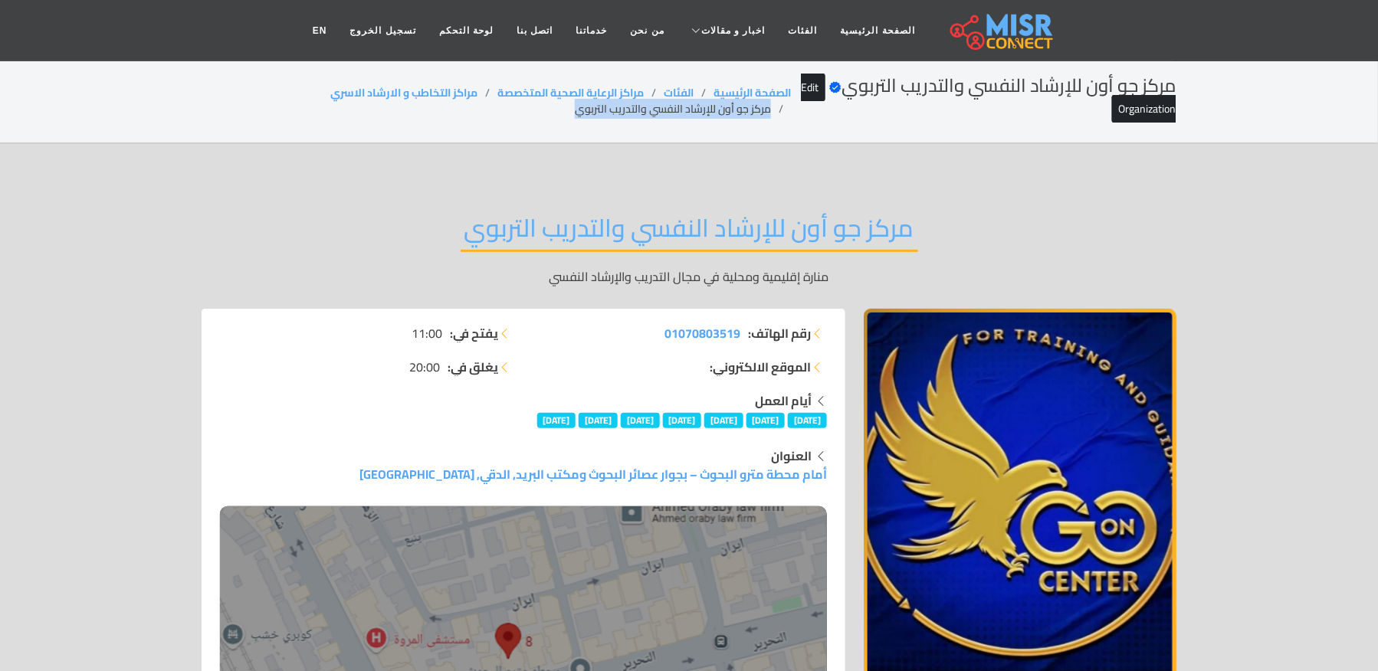
click at [644, 101] on li "مركز جو أون للإرشاد النفسي والتدريب التربوي" at bounding box center [683, 109] width 216 height 16
copy main "مركز جو أون للإرشاد النفسي والتدريب التربوي"
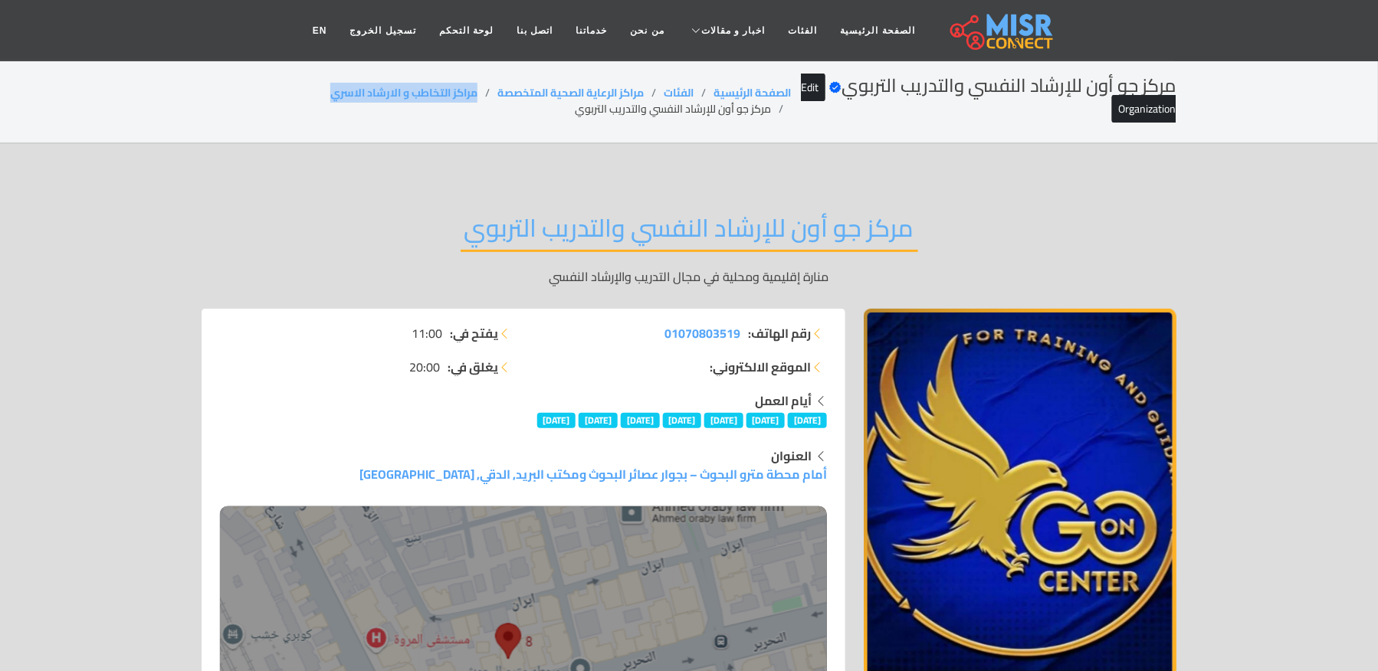
drag, startPoint x: 470, startPoint y: 92, endPoint x: 300, endPoint y: 92, distance: 170.1
click at [300, 92] on ol "الصفحة الرئيسية الفئات مراكز الرعاية الصحية المتخصصة مراكز التخاطب و الارشاد ال…" at bounding box center [496, 101] width 589 height 32
copy link "مراكز التخاطب و الارشاد الاسري"
click at [582, 118] on div "مركز جو أون للإرشاد النفسي والتدريب التربوي Verified account Edit Organization …" at bounding box center [689, 101] width 975 height 52
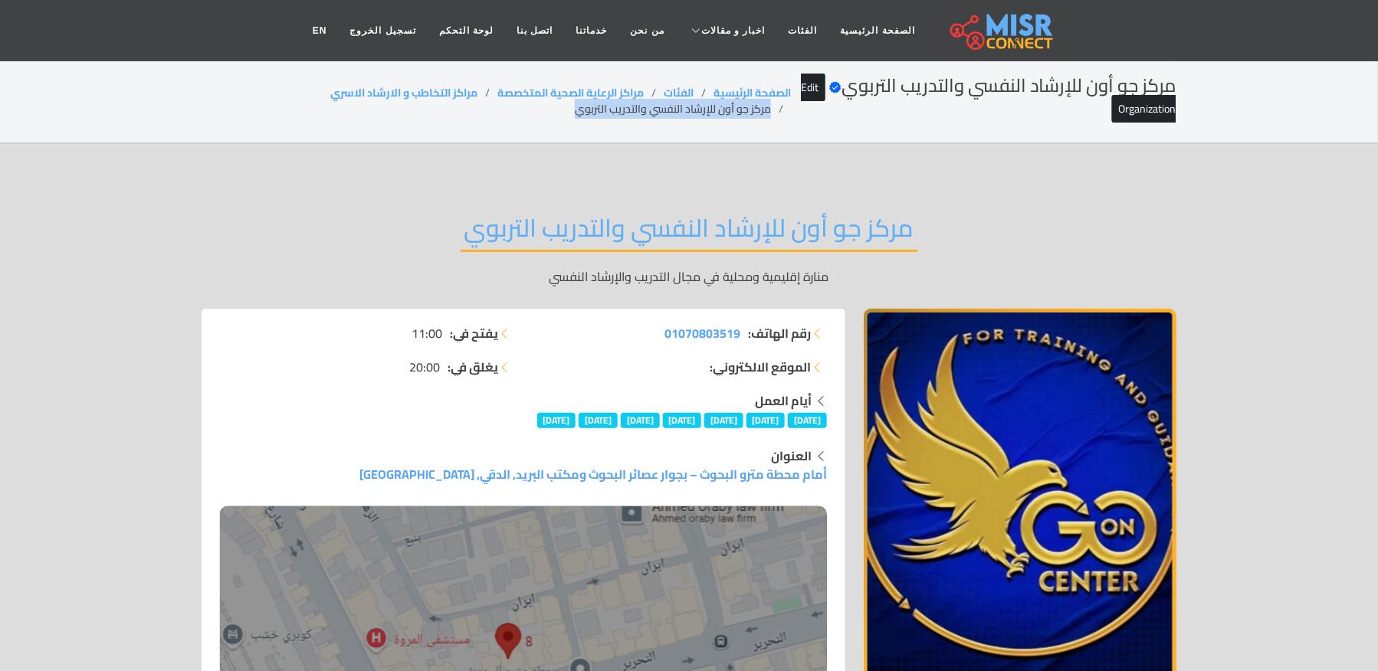
click at [582, 118] on div "مركز جو أون للإرشاد النفسي والتدريب التربوي Verified account Edit Organization …" at bounding box center [689, 101] width 975 height 52
copy main "مركز جو أون للإرشاد النفسي والتدريب التربوي"
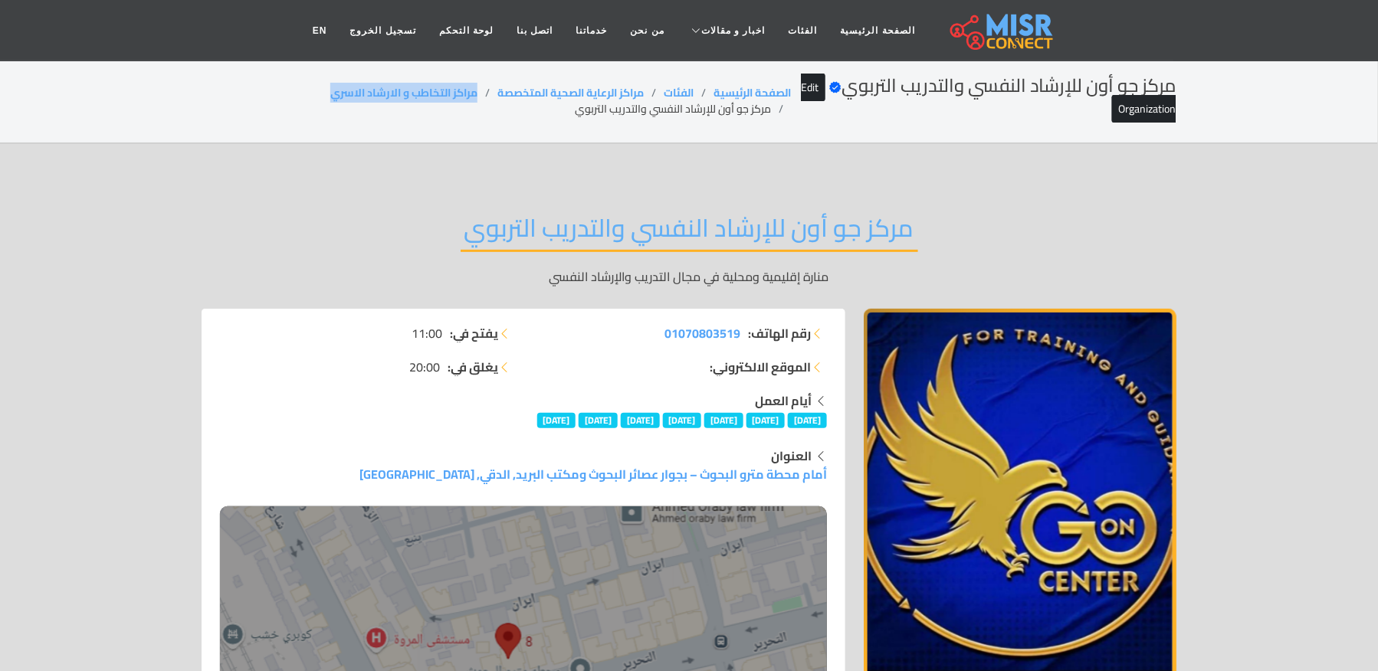
drag, startPoint x: 473, startPoint y: 92, endPoint x: 283, endPoint y: 104, distance: 190.4
click at [283, 105] on ol "الصفحة الرئيسية الفئات مراكز الرعاية الصحية المتخصصة مراكز التخاطب و الارشاد ال…" at bounding box center [496, 101] width 589 height 32
copy link "مراكز التخاطب و الارشاد الاسري"
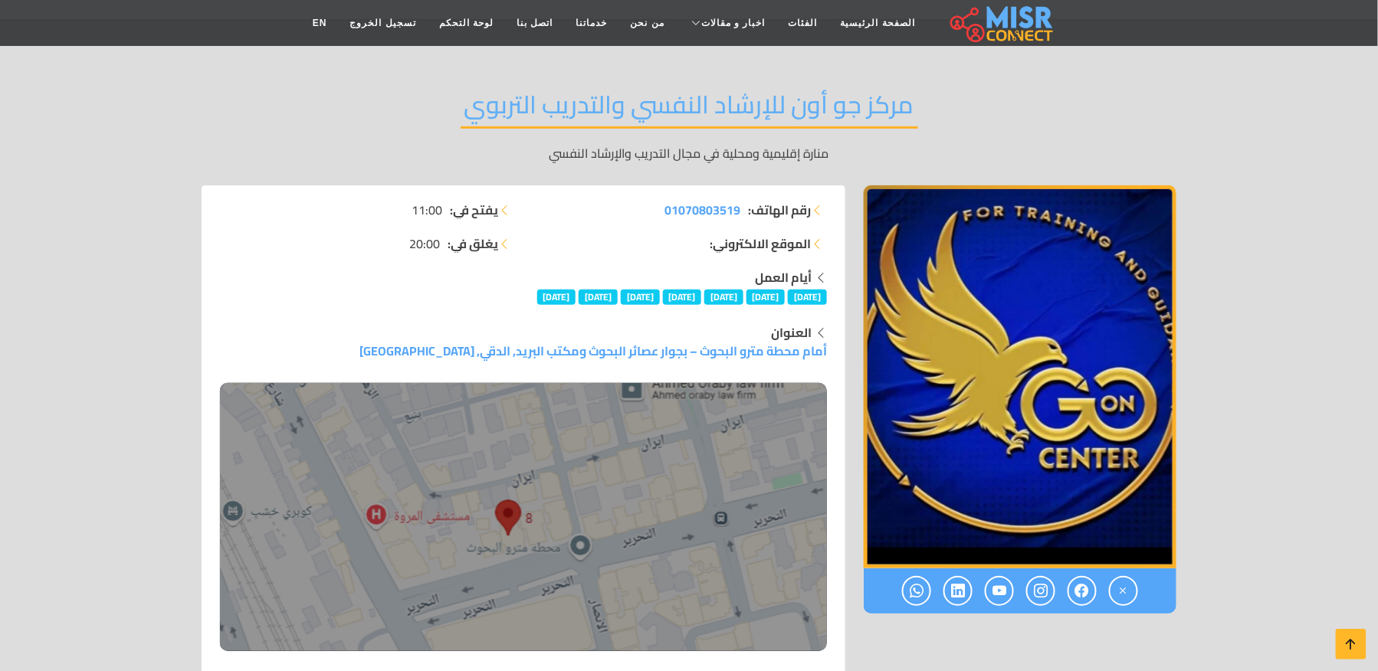
scroll to position [102, 0]
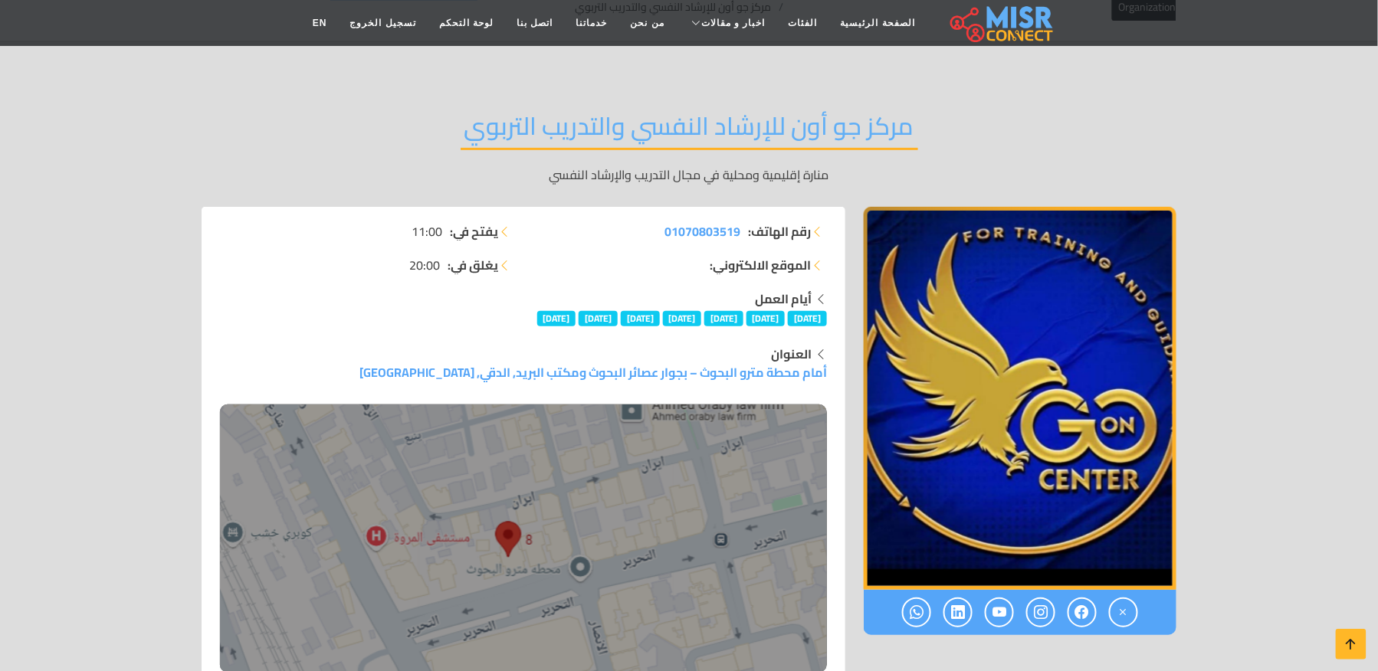
drag, startPoint x: 834, startPoint y: 372, endPoint x: 384, endPoint y: 371, distance: 450.6
click at [384, 371] on div "العنوان أمام محطة مترو البحوث – بجوار عصائر البحوث ومكتب البريد, الدقي, جيزة" at bounding box center [523, 509] width 625 height 328
copy link "أمام محطة مترو البحوث – بجوار عصائر البحوث ومكتب البريد, الدقي, جيزة"
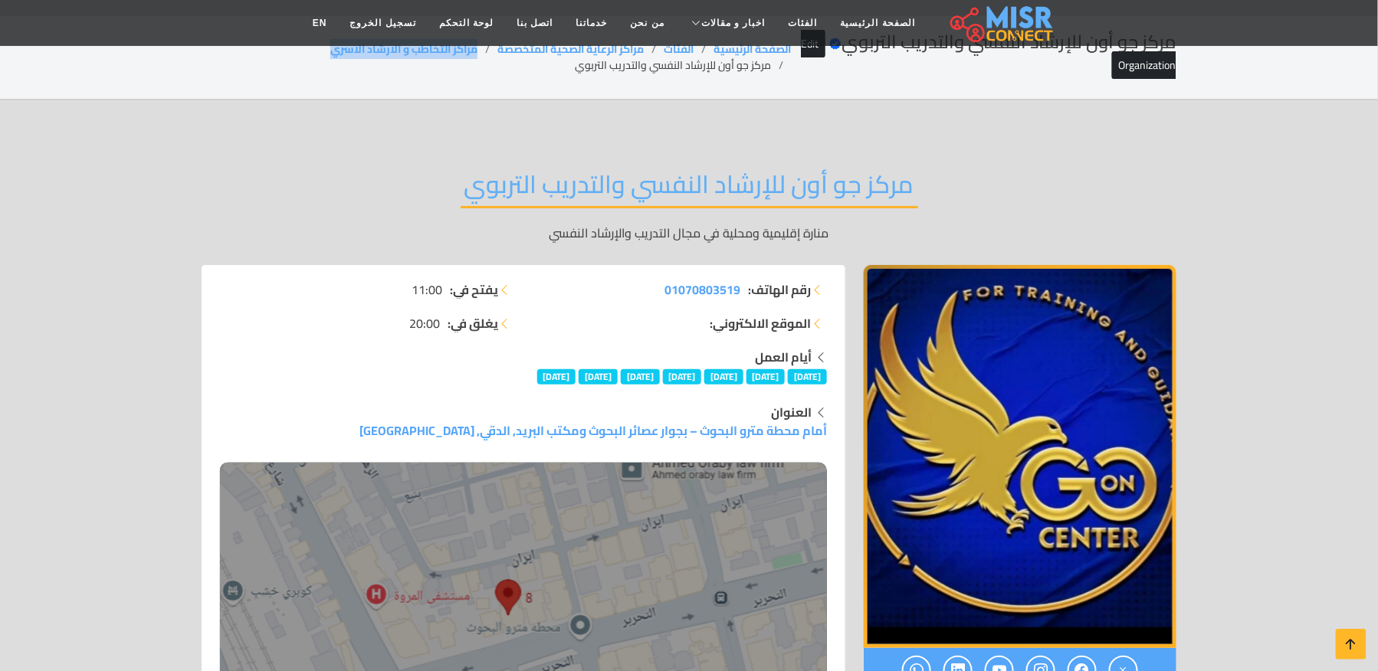
scroll to position [0, 0]
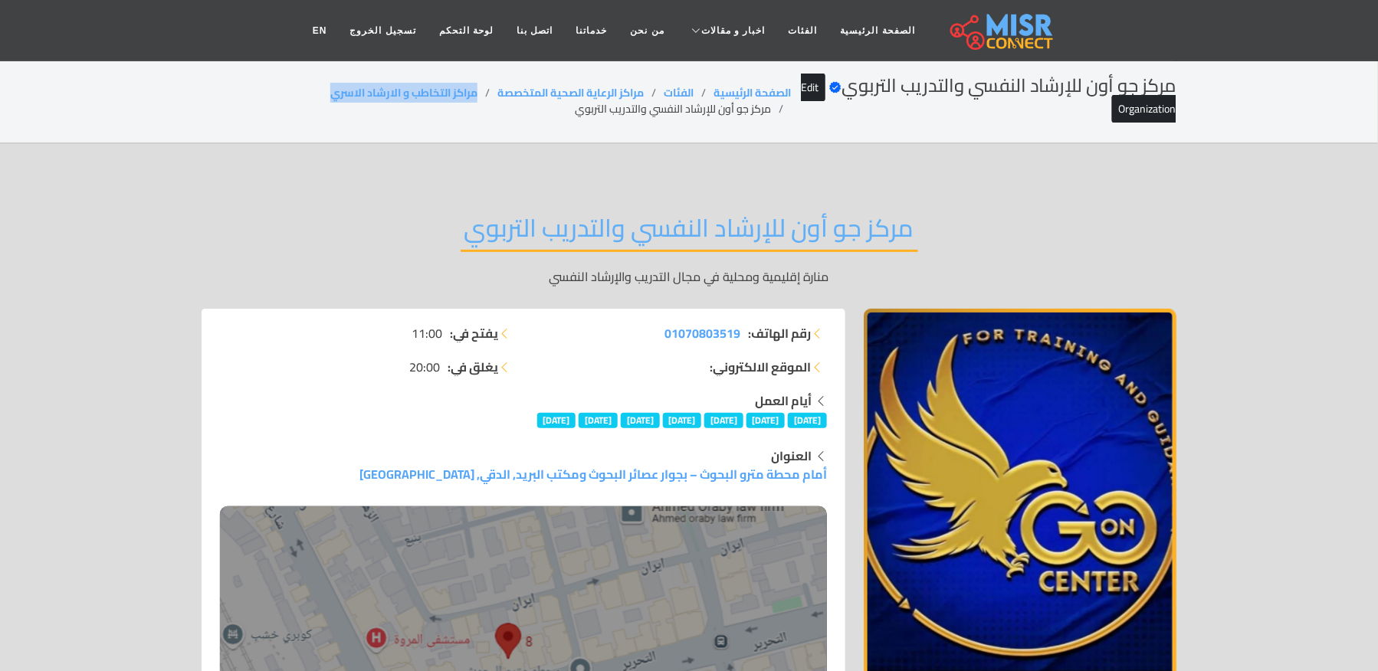
drag, startPoint x: 476, startPoint y: 83, endPoint x: 304, endPoint y: 90, distance: 171.8
click at [304, 90] on div "مركز جو أون للإرشاد النفسي والتدريب التربوي Verified account Edit Organization …" at bounding box center [689, 101] width 975 height 52
copy link "مراكز التخاطب و الارشاد الاسري"
click at [660, 115] on li "مركز جو أون للإرشاد النفسي والتدريب التربوي" at bounding box center [683, 109] width 216 height 16
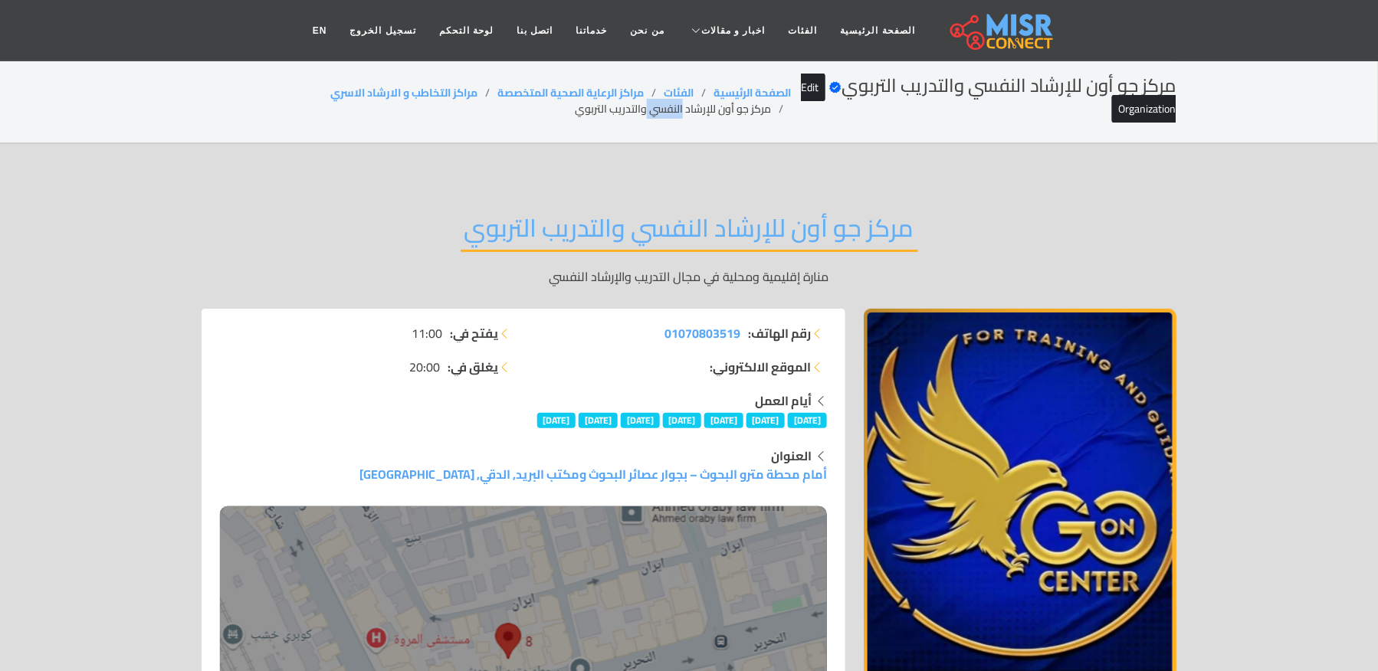
click at [660, 115] on li "مركز جو أون للإرشاد النفسي والتدريب التربوي" at bounding box center [683, 109] width 216 height 16
drag, startPoint x: 476, startPoint y: 92, endPoint x: 298, endPoint y: 101, distance: 178.0
click at [298, 101] on ol "الصفحة الرئيسية الفئات مراكز الرعاية الصحية المتخصصة مراكز التخاطب و الارشاد ال…" at bounding box center [496, 101] width 589 height 32
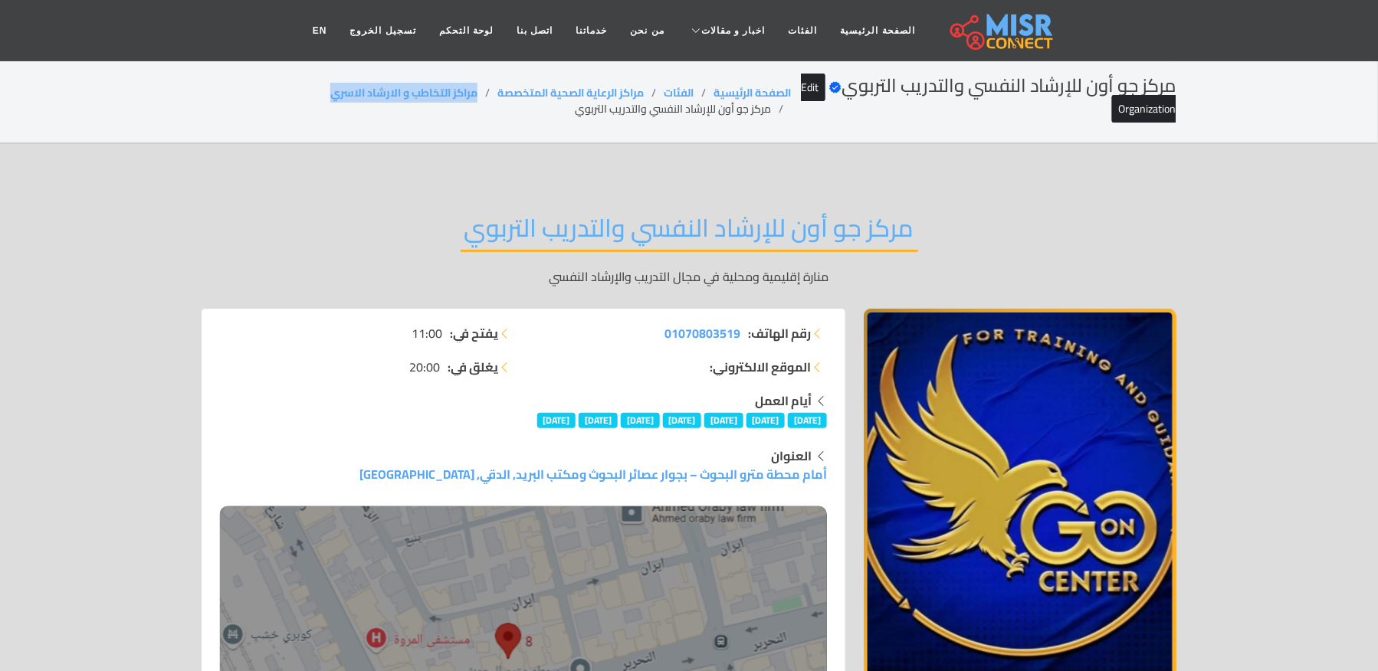
copy link "مراكز التخاطب و الارشاد الاسري"
click at [647, 112] on li "مركز جو أون للإرشاد النفسي والتدريب التربوي" at bounding box center [683, 109] width 216 height 16
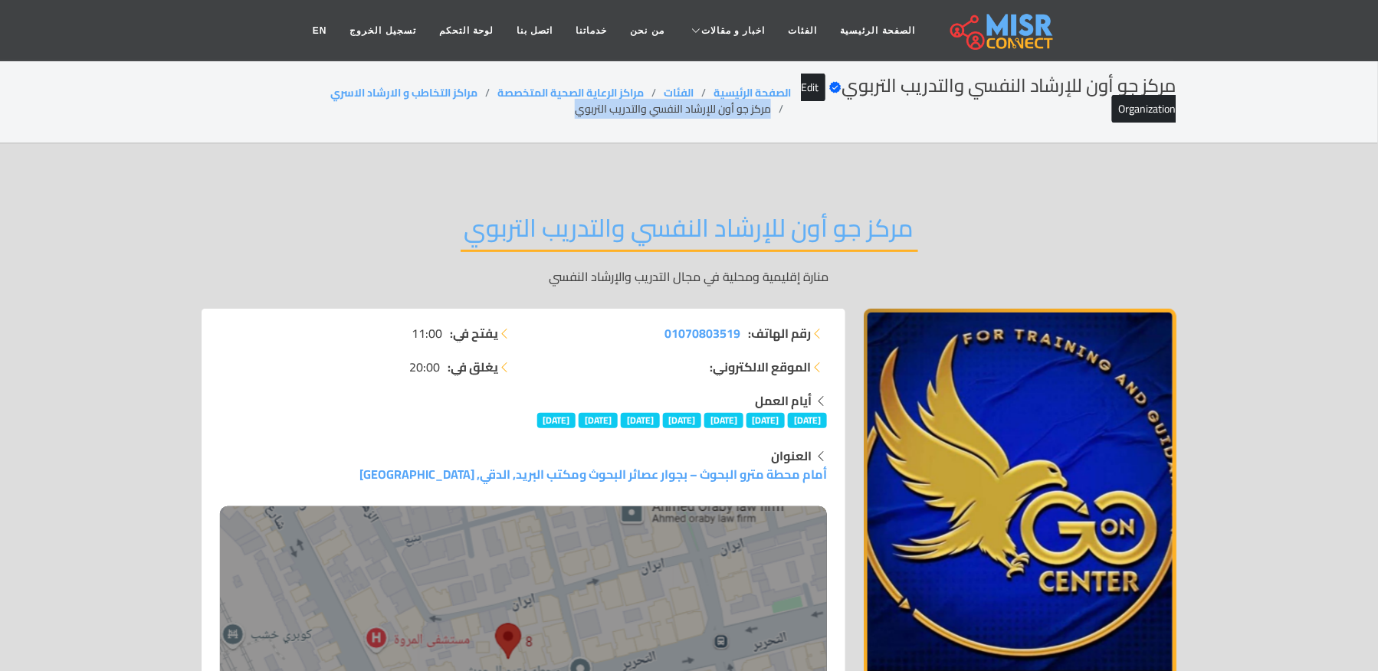
click at [647, 112] on li "مركز جو أون للإرشاد النفسي والتدريب التربوي" at bounding box center [683, 109] width 216 height 16
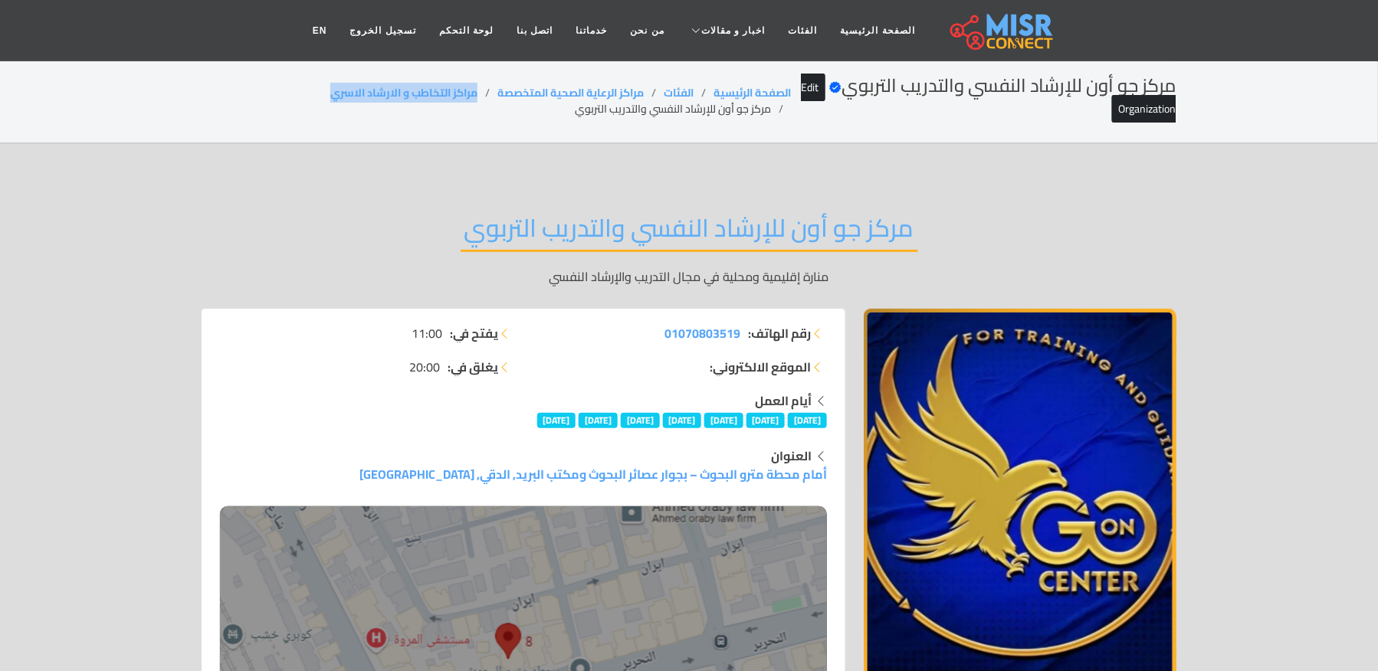
drag, startPoint x: 476, startPoint y: 80, endPoint x: 276, endPoint y: 87, distance: 200.1
click at [277, 87] on div "مركز جو أون للإرشاد النفسي والتدريب التربوي Verified account Edit Organization …" at bounding box center [689, 101] width 975 height 52
click at [628, 105] on li "مركز جو أون للإرشاد النفسي والتدريب التربوي" at bounding box center [683, 109] width 216 height 16
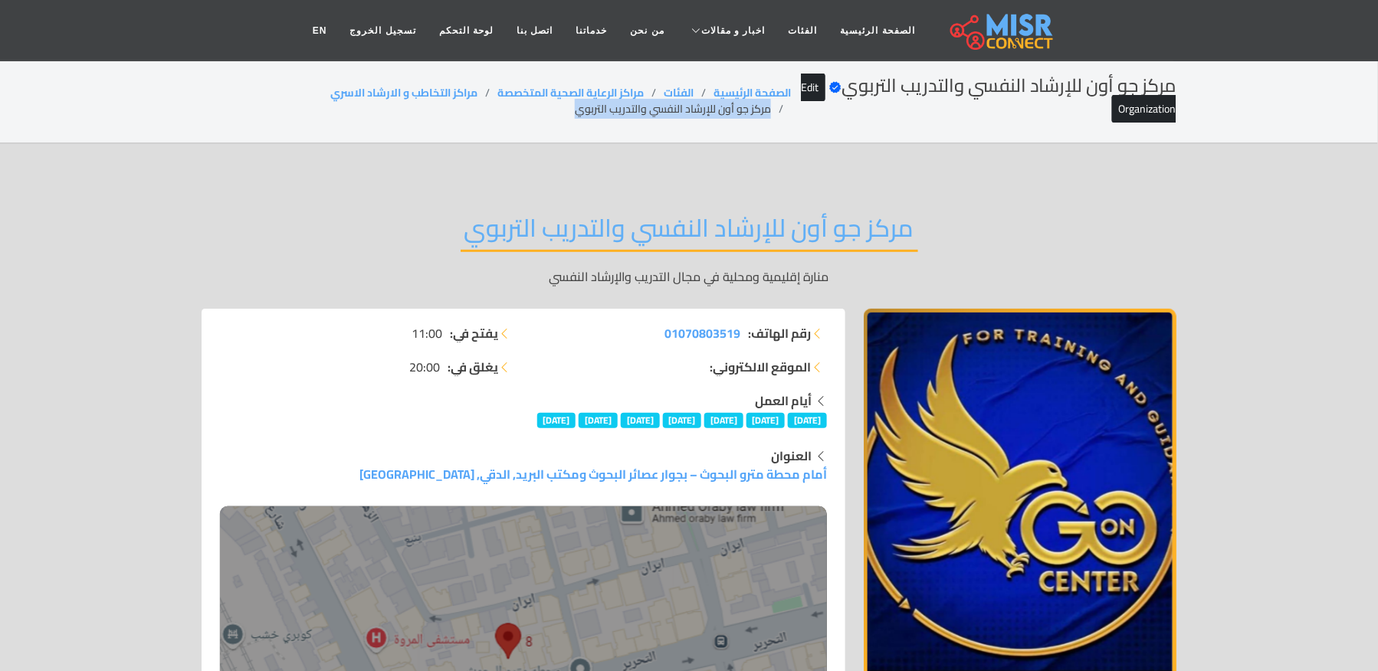
click at [628, 105] on li "مركز جو أون للإرشاد النفسي والتدريب التربوي" at bounding box center [683, 109] width 216 height 16
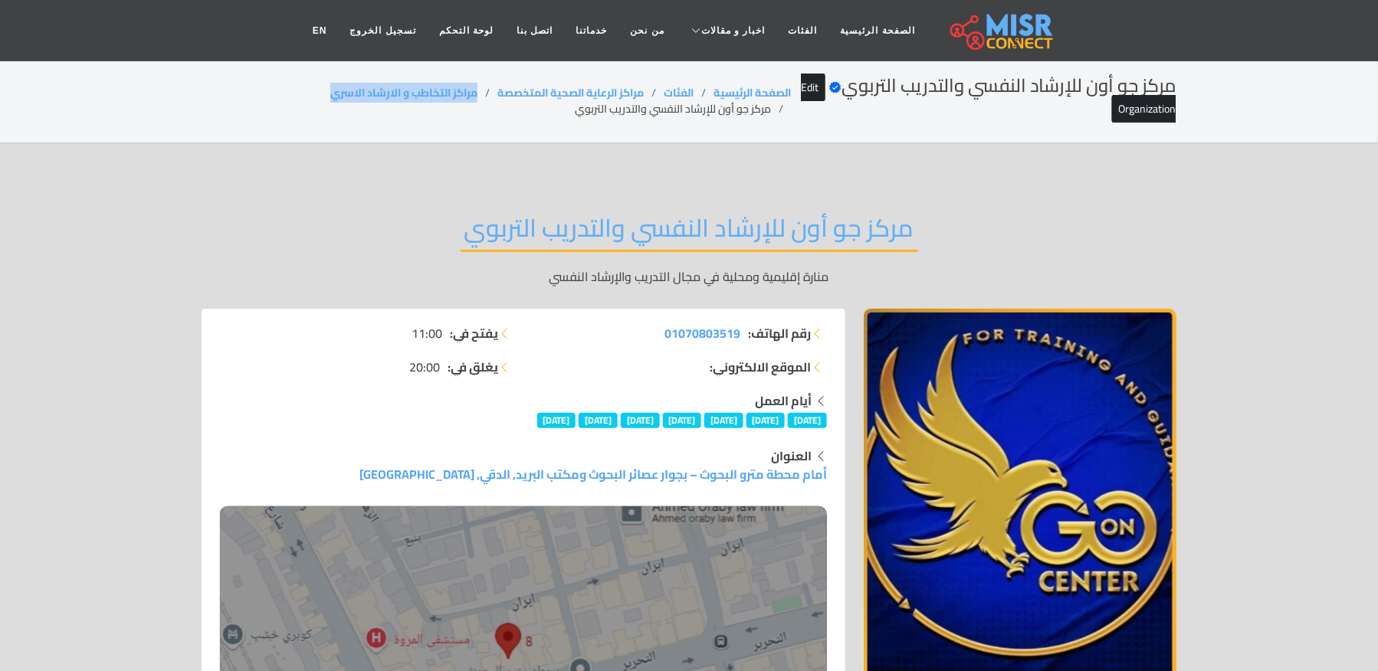
drag, startPoint x: 479, startPoint y: 77, endPoint x: 277, endPoint y: 89, distance: 201.9
click at [277, 89] on div "مركز جو أون للإرشاد النفسي والتدريب التربوي Verified account Edit Organization …" at bounding box center [689, 101] width 975 height 52
click at [626, 103] on li "مركز جو أون للإرشاد النفسي والتدريب التربوي" at bounding box center [683, 109] width 216 height 16
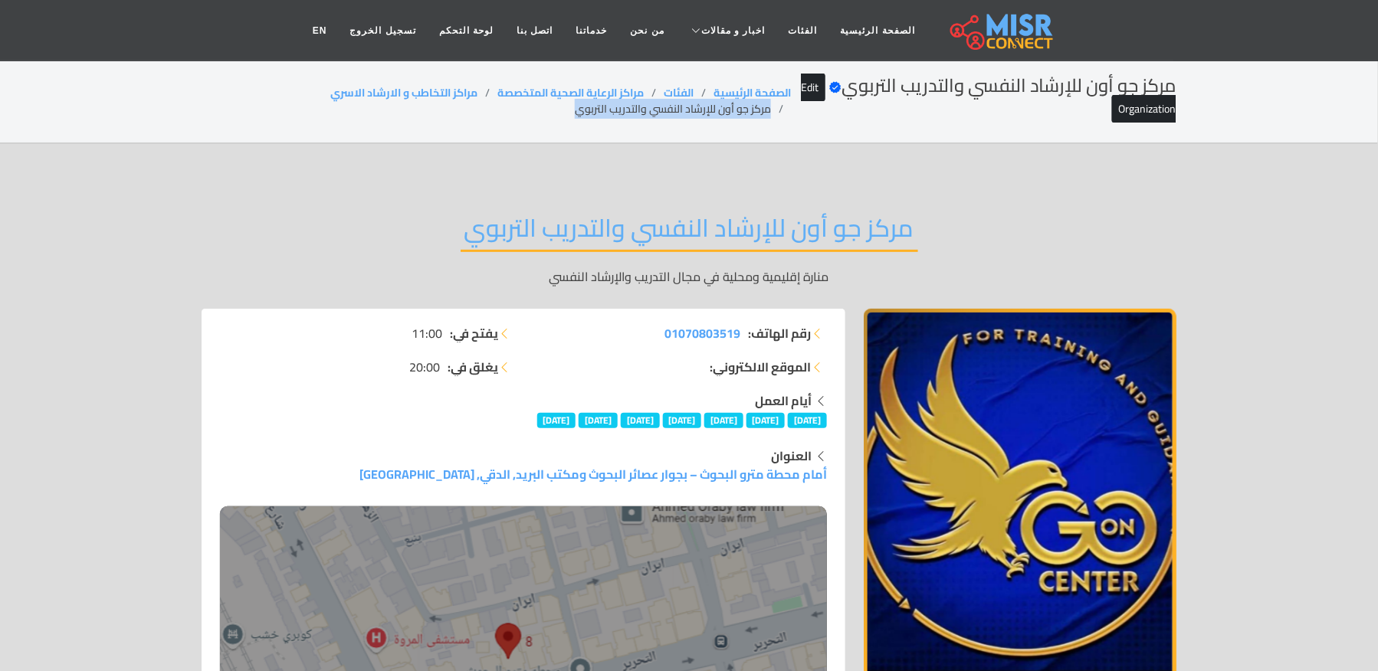
click at [626, 103] on li "مركز جو أون للإرشاد النفسي والتدريب التربوي" at bounding box center [683, 109] width 216 height 16
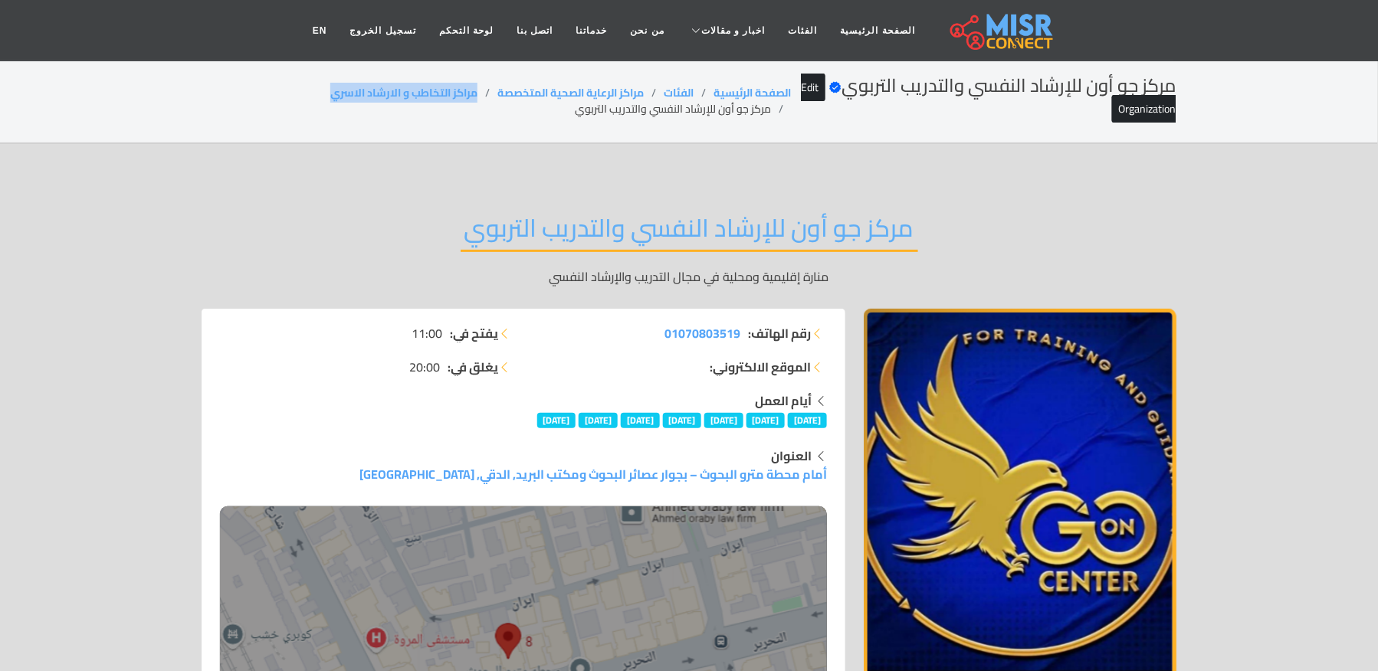
drag, startPoint x: 475, startPoint y: 84, endPoint x: 295, endPoint y: 89, distance: 180.1
click at [295, 89] on div "مركز جو أون للإرشاد النفسي والتدريب التربوي Verified account Edit Organization …" at bounding box center [689, 101] width 975 height 52
click at [628, 117] on li "مركز جو أون للإرشاد النفسي والتدريب التربوي" at bounding box center [683, 109] width 216 height 16
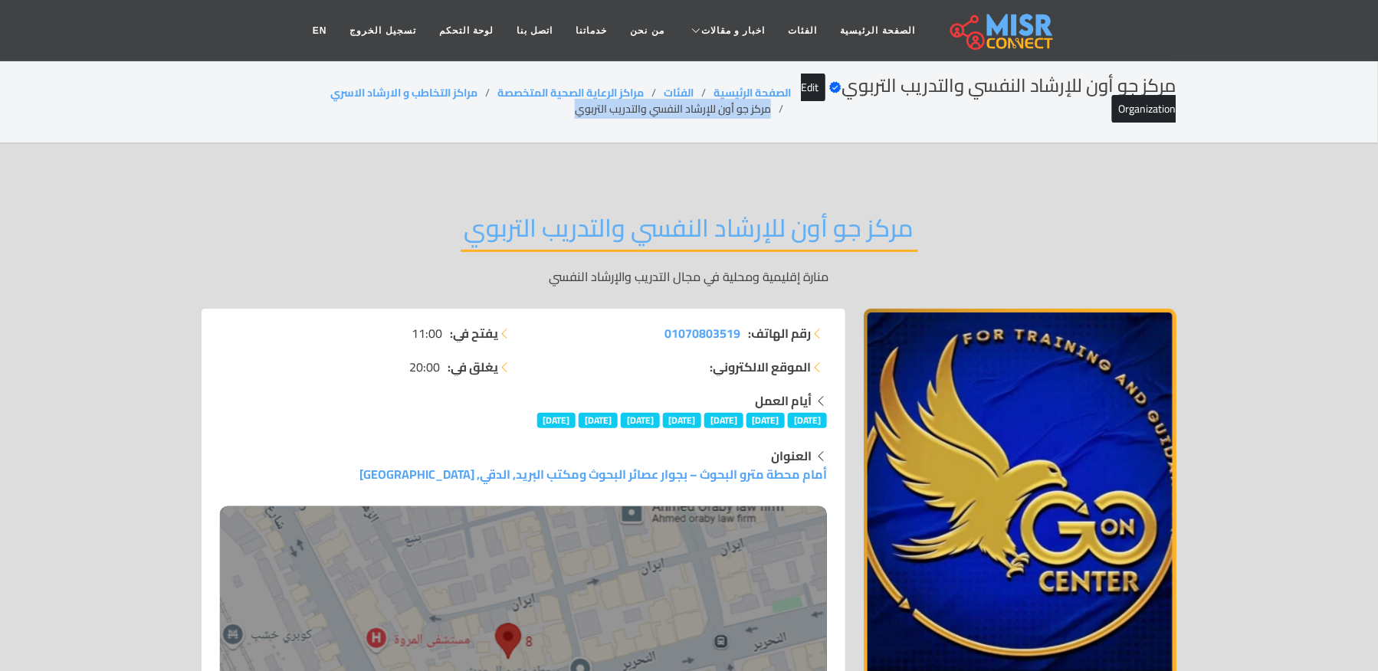
click at [628, 117] on li "مركز جو أون للإرشاد النفسي والتدريب التربوي" at bounding box center [683, 109] width 216 height 16
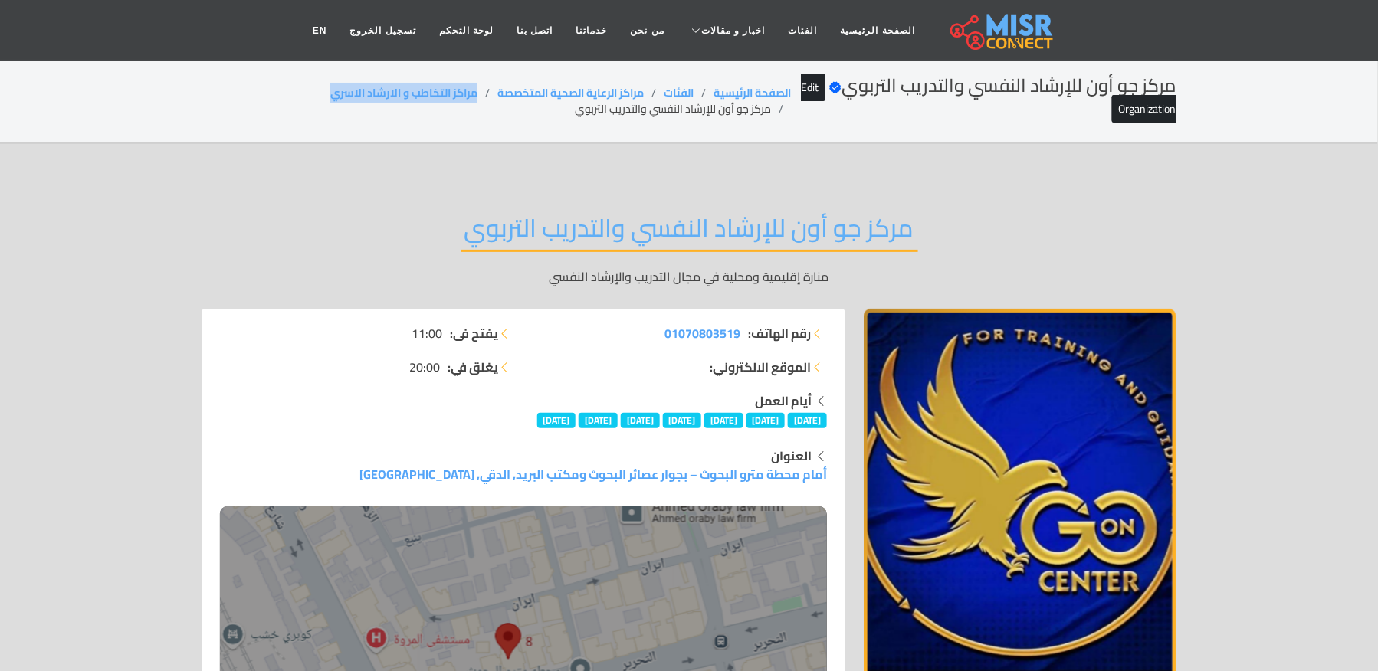
drag, startPoint x: 461, startPoint y: 89, endPoint x: 300, endPoint y: 103, distance: 161.5
click at [300, 103] on ol "الصفحة الرئيسية الفئات مراكز الرعاية الصحية المتخصصة مراكز التخاطب و الارشاد ال…" at bounding box center [496, 101] width 589 height 32
click at [654, 109] on li "مركز جو أون للإرشاد النفسي والتدريب التربوي" at bounding box center [683, 109] width 216 height 16
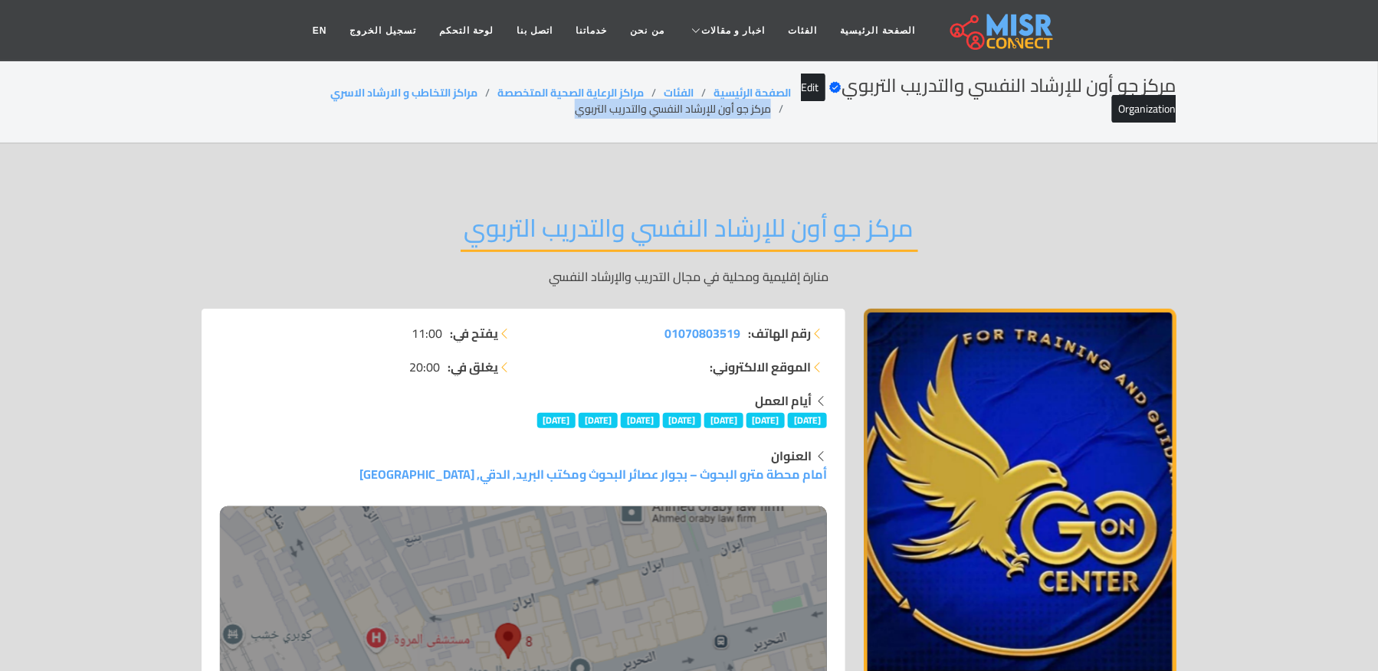
click at [654, 109] on li "مركز جو أون للإرشاد النفسي والتدريب التربوي" at bounding box center [683, 109] width 216 height 16
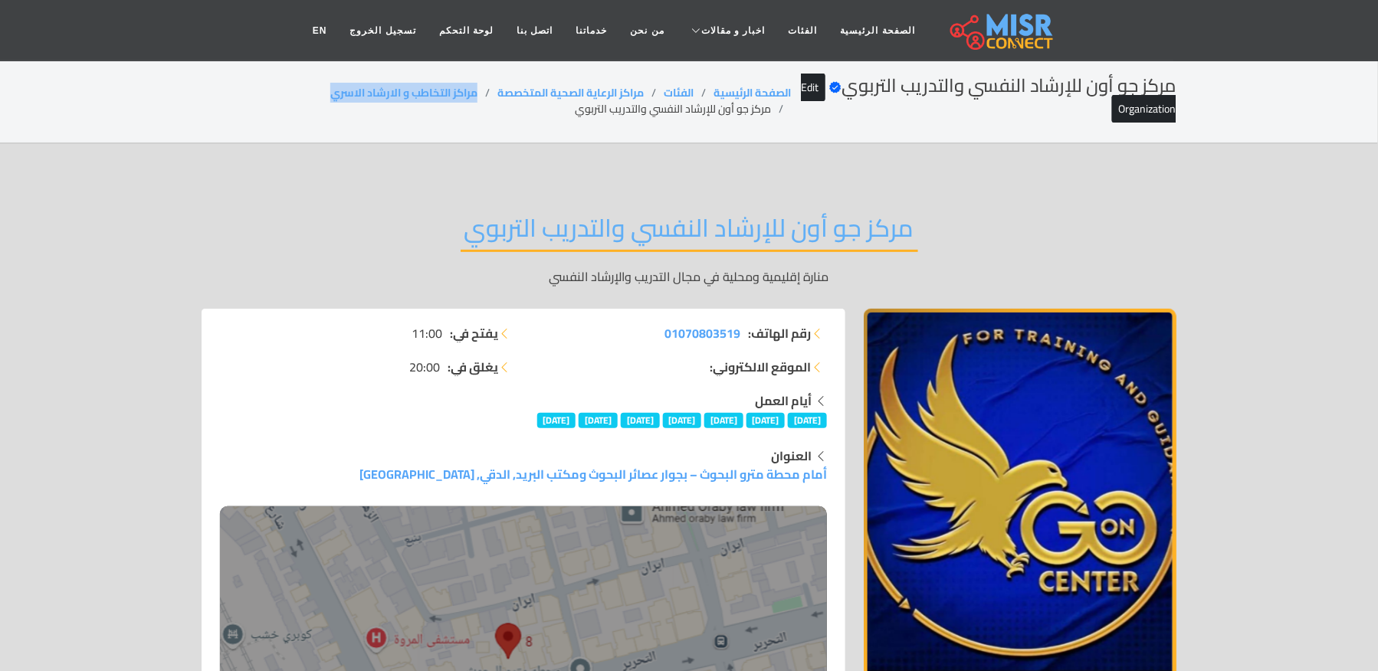
drag, startPoint x: 479, startPoint y: 81, endPoint x: 267, endPoint y: 60, distance: 213.3
click at [298, 97] on ol "الصفحة الرئيسية الفئات مراكز الرعاية الصحية المتخصصة مراكز التخاطب و الارشاد ال…" at bounding box center [496, 101] width 589 height 32
click at [620, 105] on li "مركز جو أون للإرشاد النفسي والتدريب التربوي" at bounding box center [683, 109] width 216 height 16
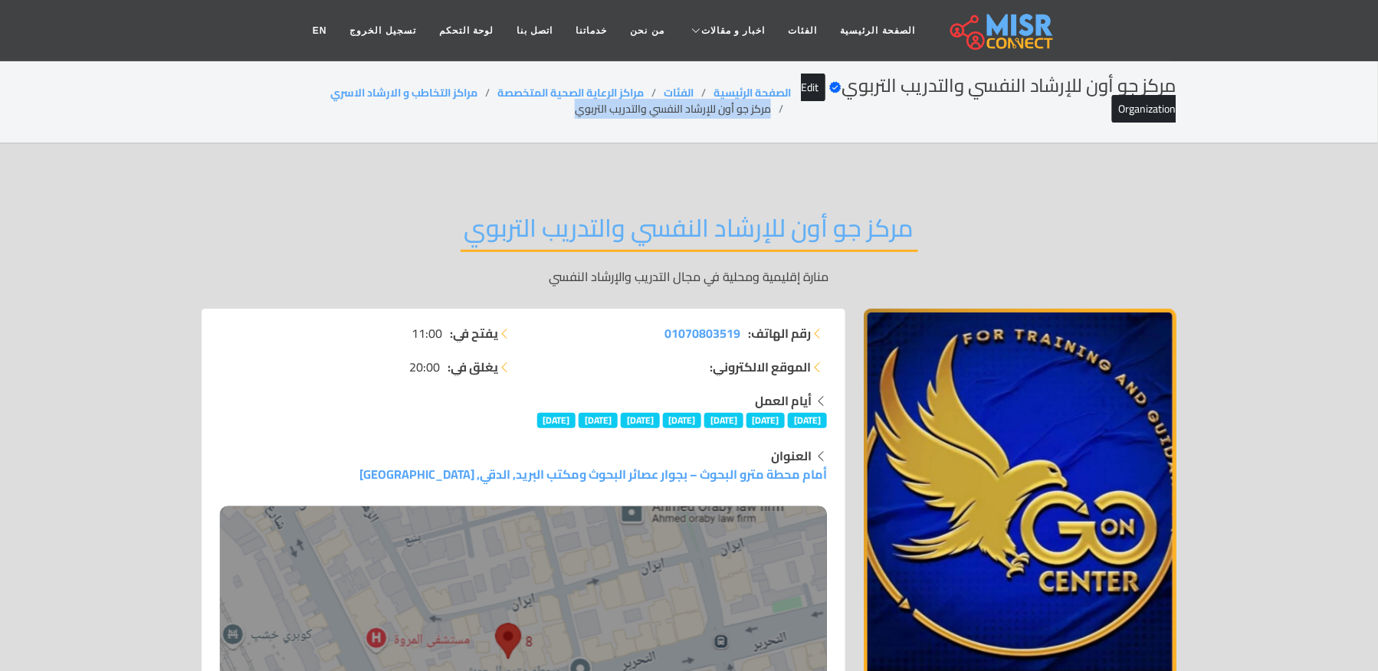
click at [620, 105] on li "مركز جو أون للإرشاد النفسي والتدريب التربوي" at bounding box center [683, 109] width 216 height 16
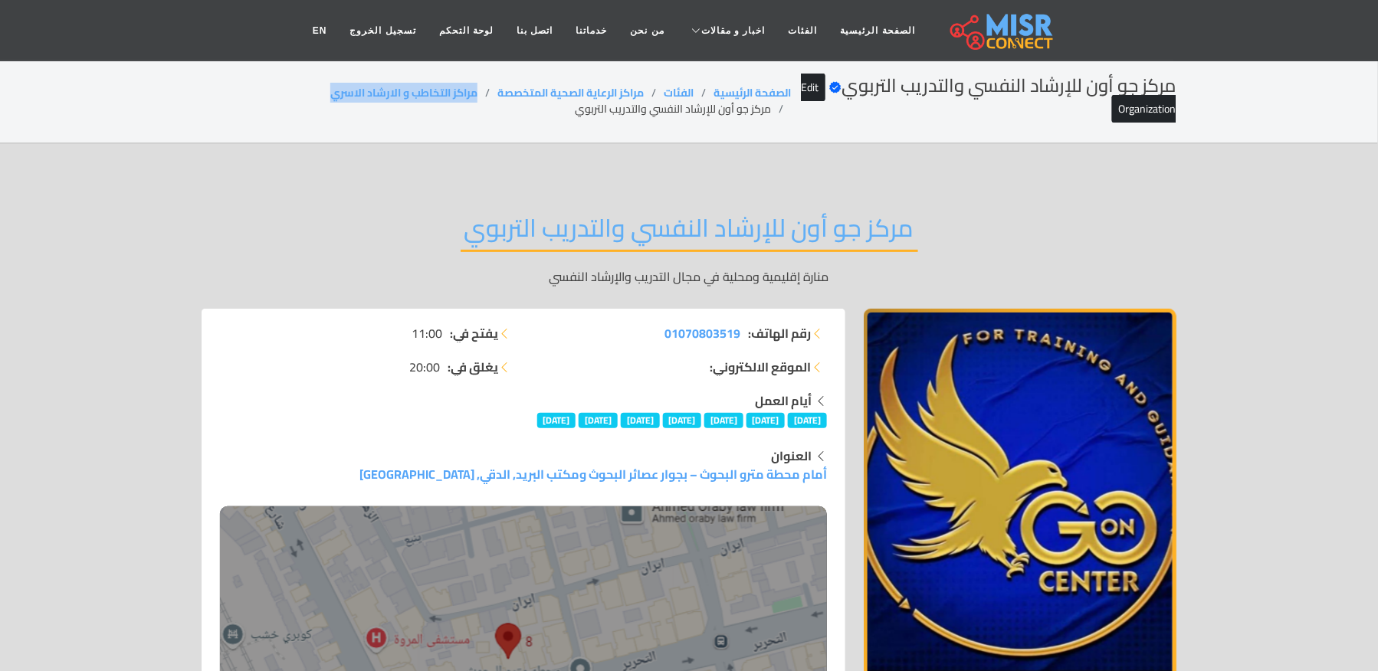
drag, startPoint x: 476, startPoint y: 89, endPoint x: 308, endPoint y: 90, distance: 167.8
click at [308, 90] on ol "الصفحة الرئيسية الفئات مراكز الرعاية الصحية المتخصصة مراكز التخاطب و الارشاد ال…" at bounding box center [496, 101] width 589 height 32
click at [676, 104] on li "مركز جو أون للإرشاد النفسي والتدريب التربوي" at bounding box center [683, 109] width 216 height 16
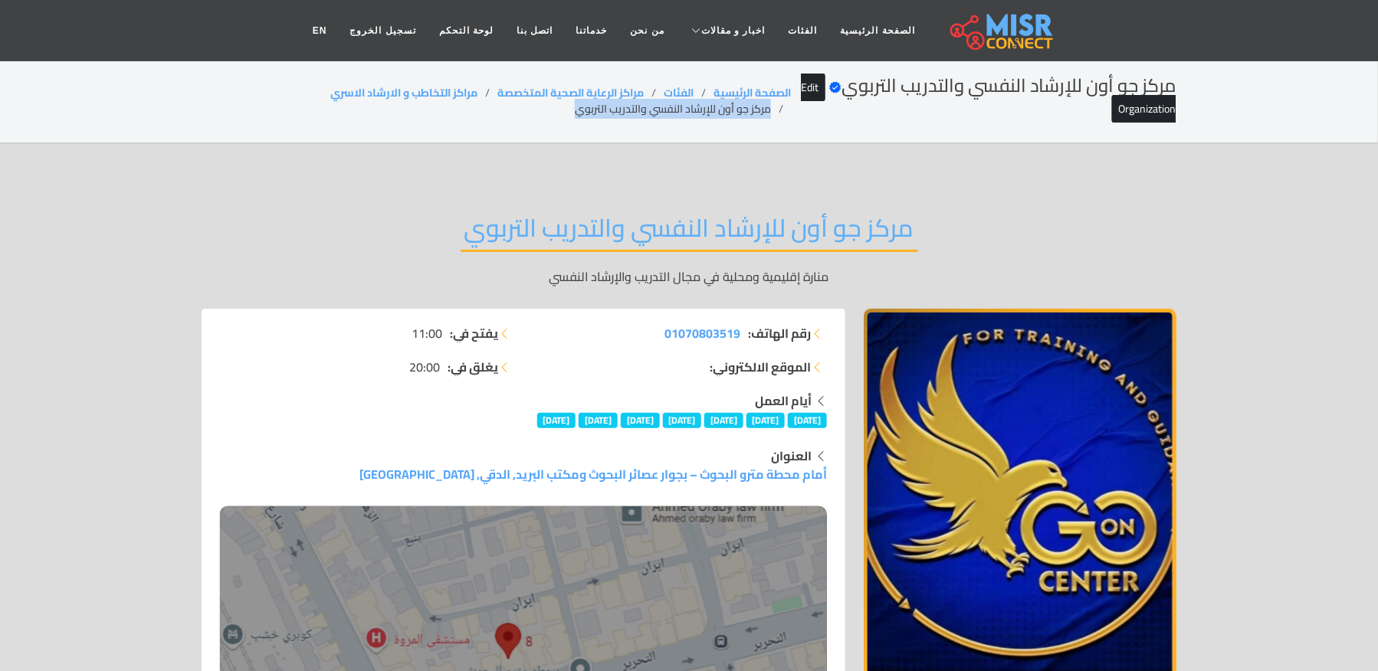
click at [675, 105] on li "مركز جو أون للإرشاد النفسي والتدريب التربوي" at bounding box center [683, 109] width 216 height 16
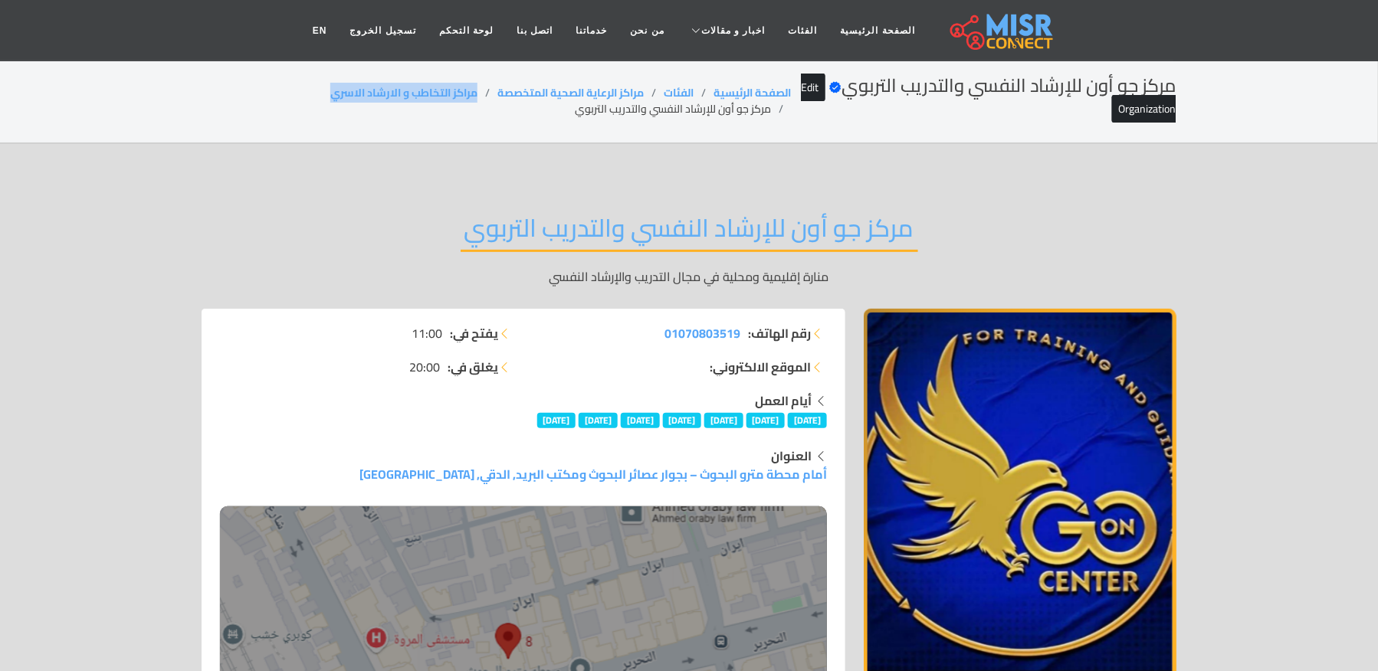
drag, startPoint x: 473, startPoint y: 89, endPoint x: 285, endPoint y: 89, distance: 187.7
click at [285, 89] on ol "الصفحة الرئيسية الفئات مراكز الرعاية الصحية المتخصصة مراكز التخاطب و الارشاد ال…" at bounding box center [496, 101] width 589 height 32
click at [657, 114] on li "مركز جو أون للإرشاد النفسي والتدريب التربوي" at bounding box center [683, 109] width 216 height 16
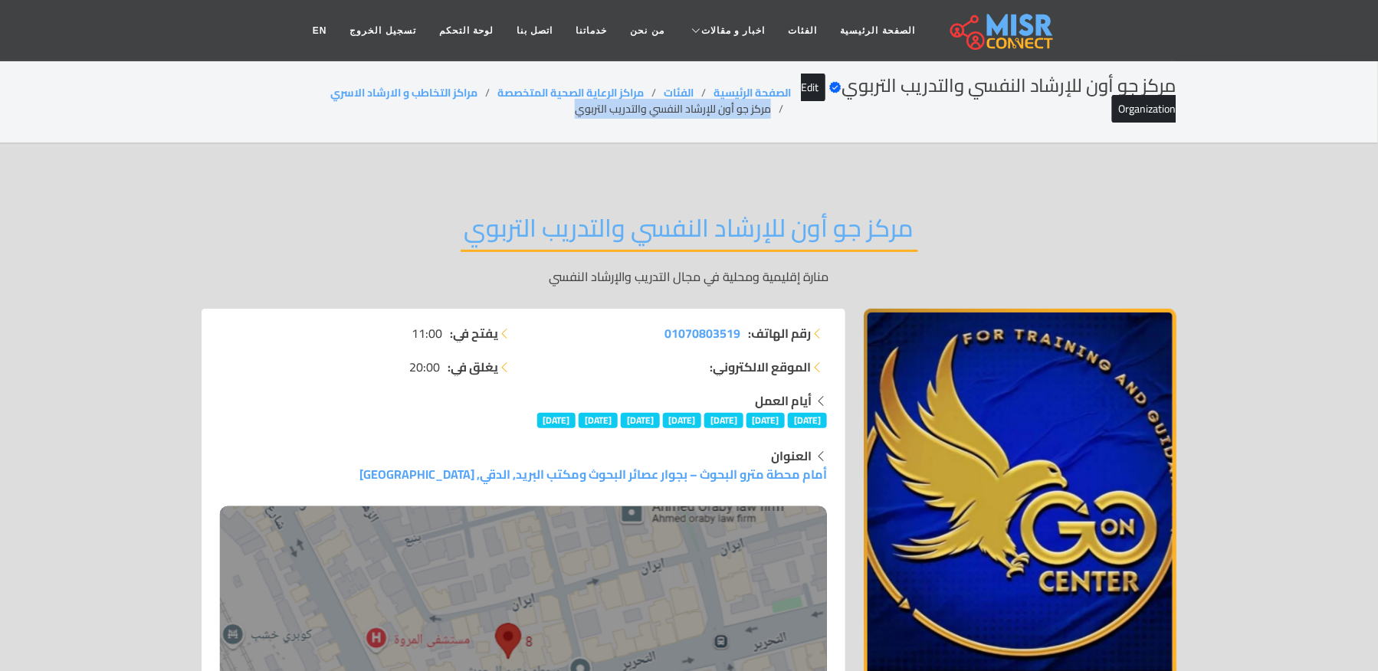
click at [657, 114] on li "مركز جو أون للإرشاد النفسي والتدريب التربوي" at bounding box center [683, 109] width 216 height 16
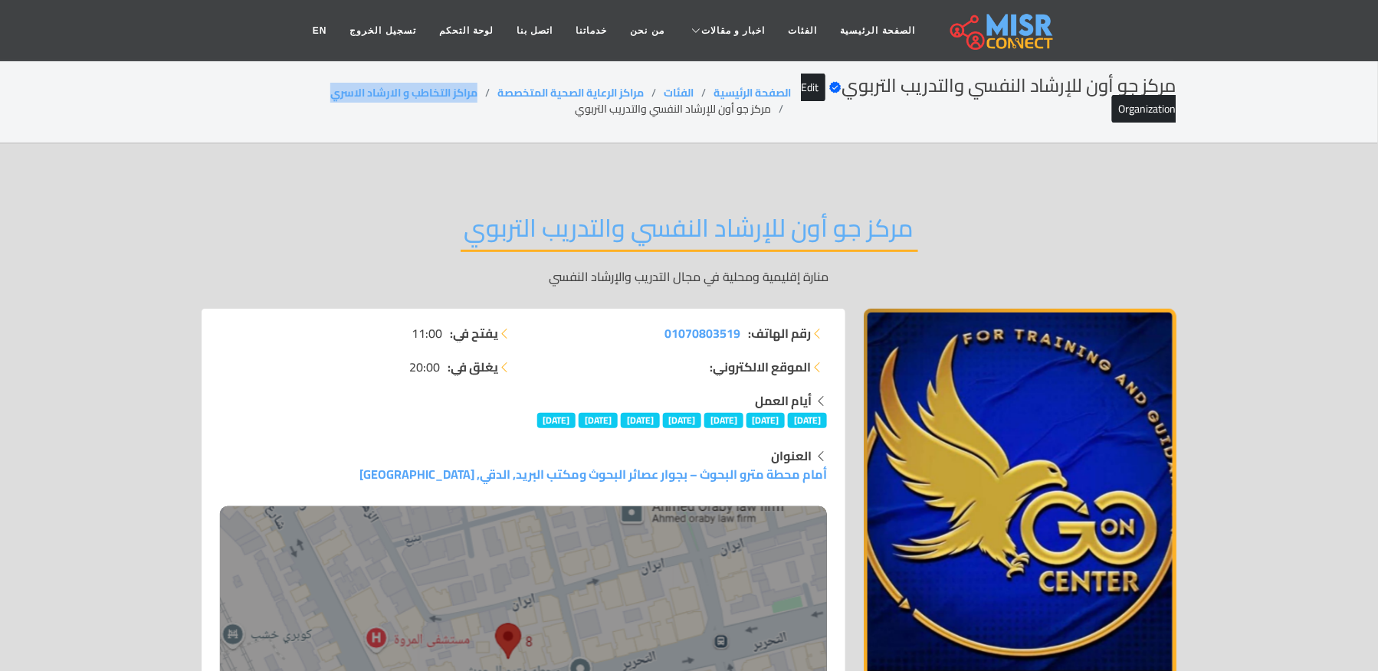
drag, startPoint x: 483, startPoint y: 96, endPoint x: 288, endPoint y: 103, distance: 194.7
click at [288, 103] on ol "الصفحة الرئيسية الفئات مراكز الرعاية الصحية المتخصصة مراكز التخاطب و الارشاد ال…" at bounding box center [496, 101] width 589 height 32
click at [608, 110] on li "مركز جو أون للإرشاد النفسي والتدريب التربوي" at bounding box center [683, 109] width 216 height 16
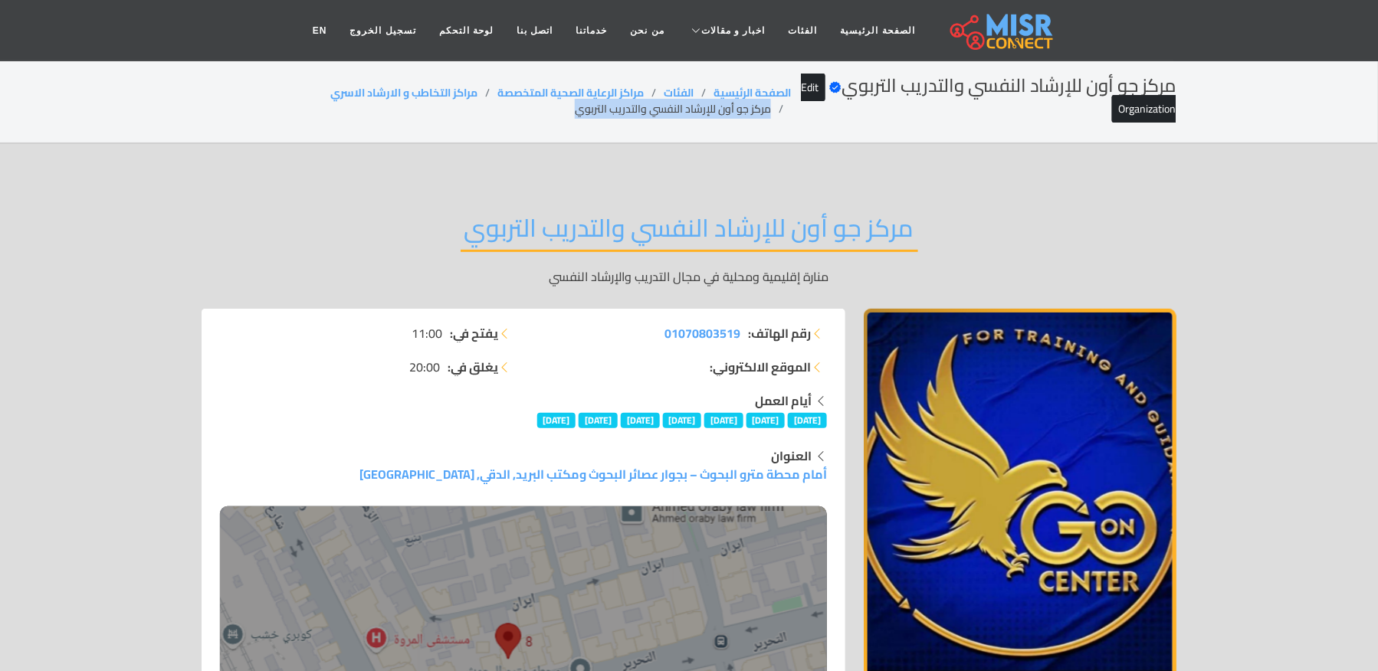
click at [608, 110] on li "مركز جو أون للإرشاد النفسي والتدريب التربوي" at bounding box center [683, 109] width 216 height 16
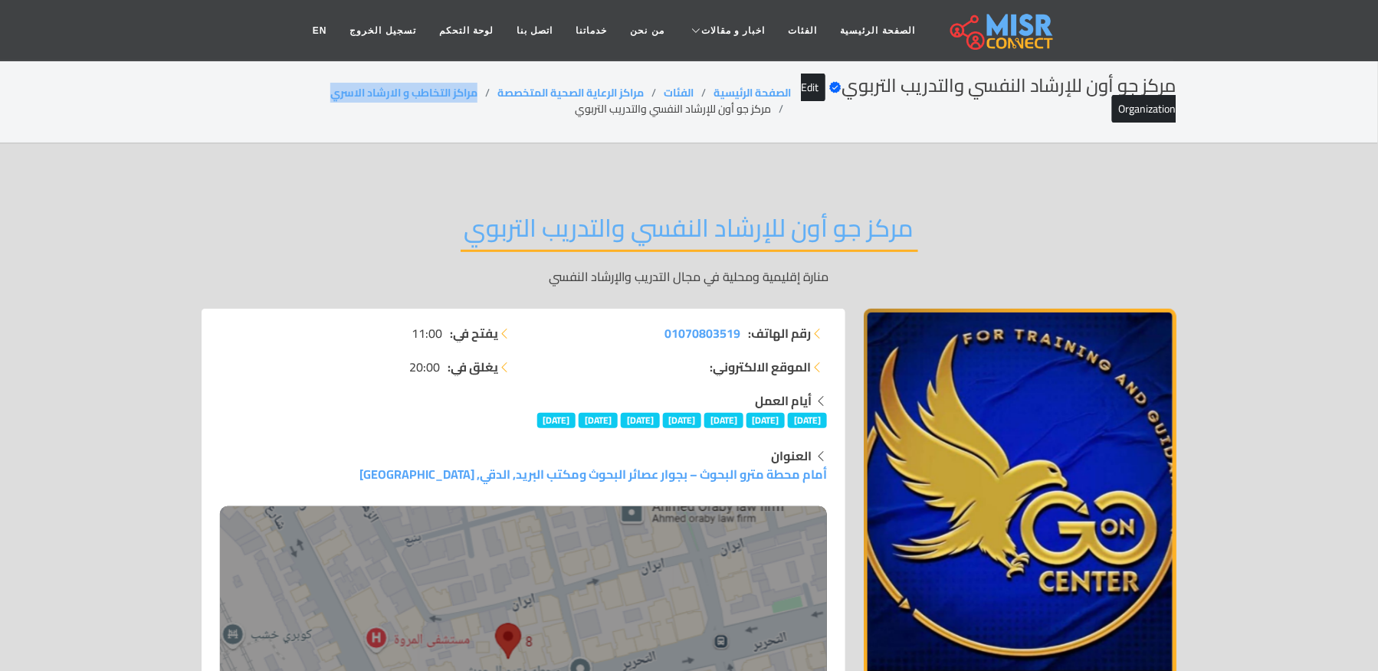
drag, startPoint x: 472, startPoint y: 87, endPoint x: 294, endPoint y: 90, distance: 177.8
click at [294, 90] on ol "الصفحة الرئيسية الفئات مراكز الرعاية الصحية المتخصصة مراكز التخاطب و الارشاد ال…" at bounding box center [496, 101] width 589 height 32
click at [638, 117] on li "مركز جو أون للإرشاد النفسي والتدريب التربوي" at bounding box center [683, 109] width 216 height 16
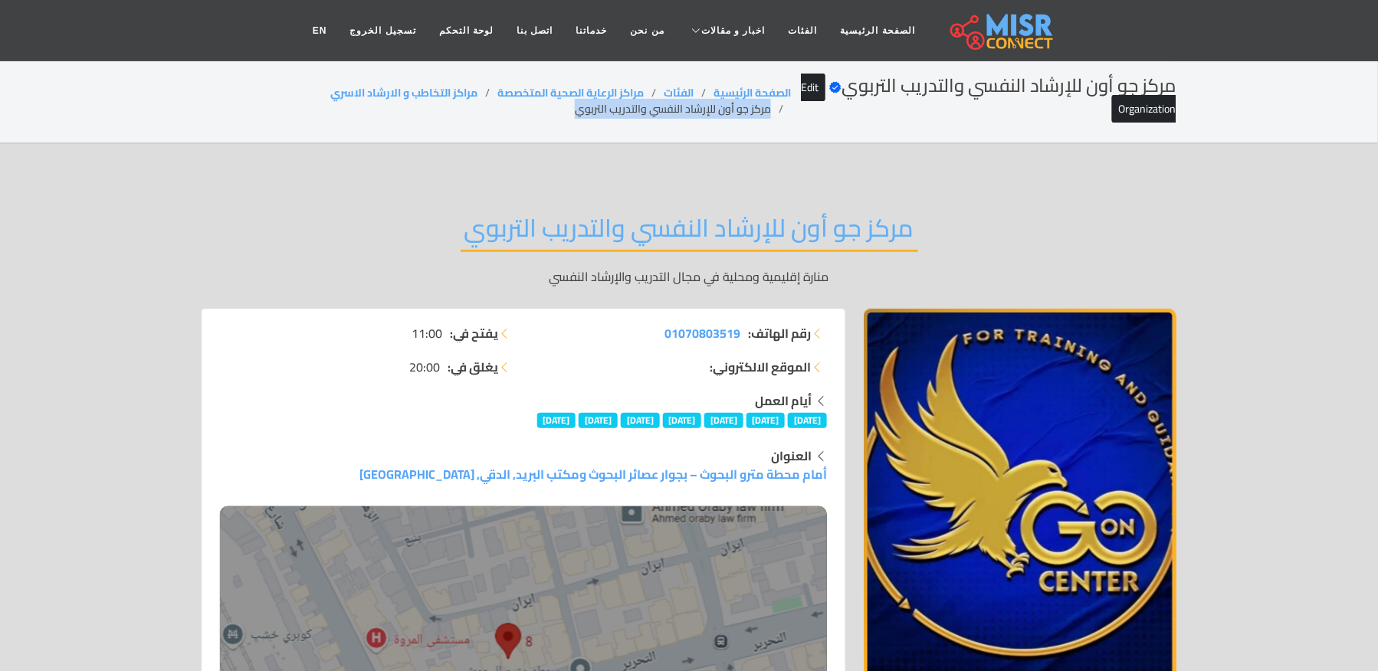
click at [638, 117] on li "مركز جو أون للإرشاد النفسي والتدريب التربوي" at bounding box center [683, 109] width 216 height 16
click at [472, 84] on div "مركز جو أون للإرشاد النفسي والتدريب التربوي Verified account Edit Organization …" at bounding box center [689, 101] width 975 height 52
click at [645, 110] on li "مركز جو أون للإرشاد النفسي والتدريب التربوي" at bounding box center [683, 109] width 216 height 16
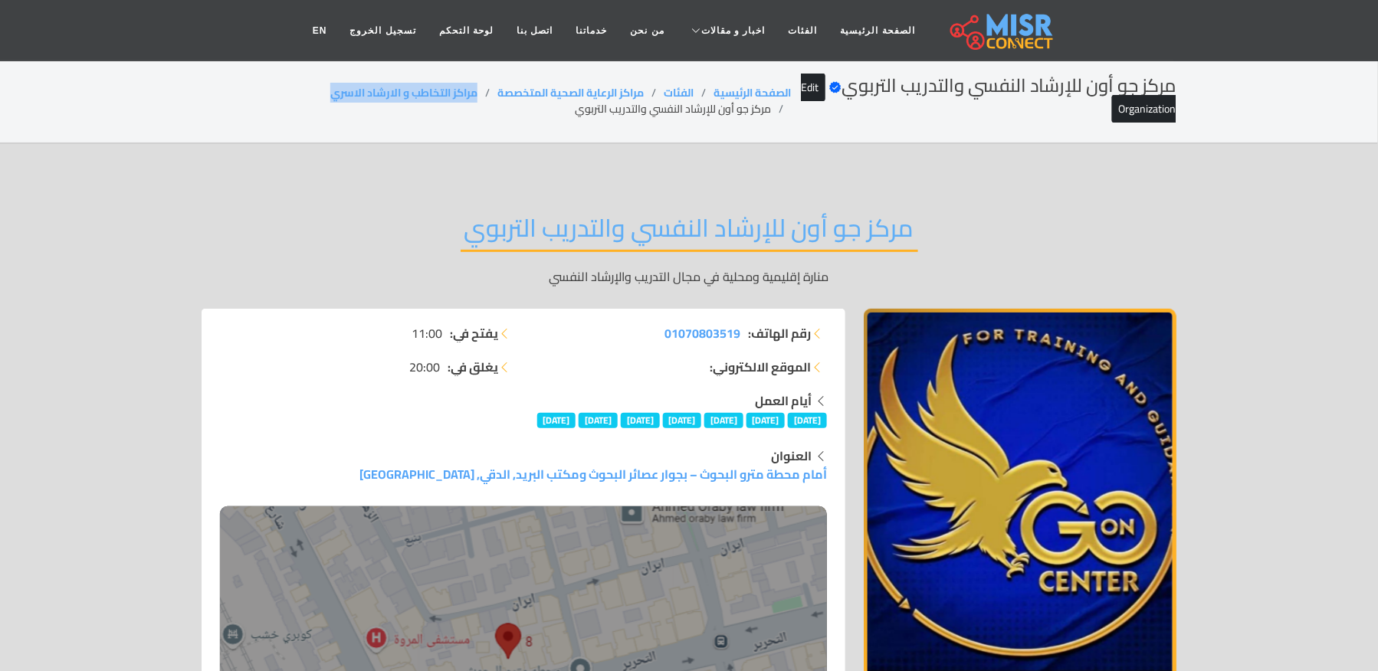
drag, startPoint x: 479, startPoint y: 86, endPoint x: 300, endPoint y: 89, distance: 178.6
click at [300, 89] on ol "الصفحة الرئيسية الفئات مراكز الرعاية الصحية المتخصصة مراكز التخاطب و الارشاد ال…" at bounding box center [496, 101] width 589 height 32
click at [638, 109] on li "مركز جو أون للإرشاد النفسي والتدريب التربوي" at bounding box center [683, 109] width 216 height 16
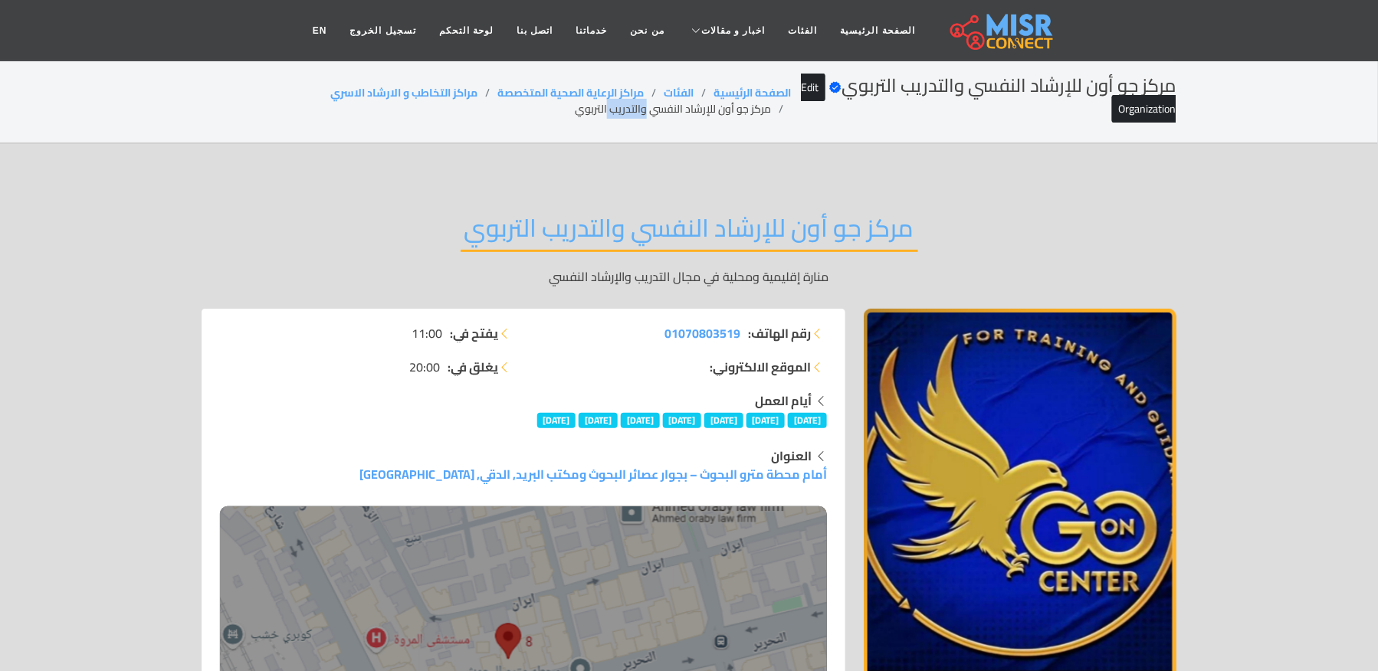
click at [638, 109] on li "مركز جو أون للإرشاد النفسي والتدريب التربوي" at bounding box center [683, 109] width 216 height 16
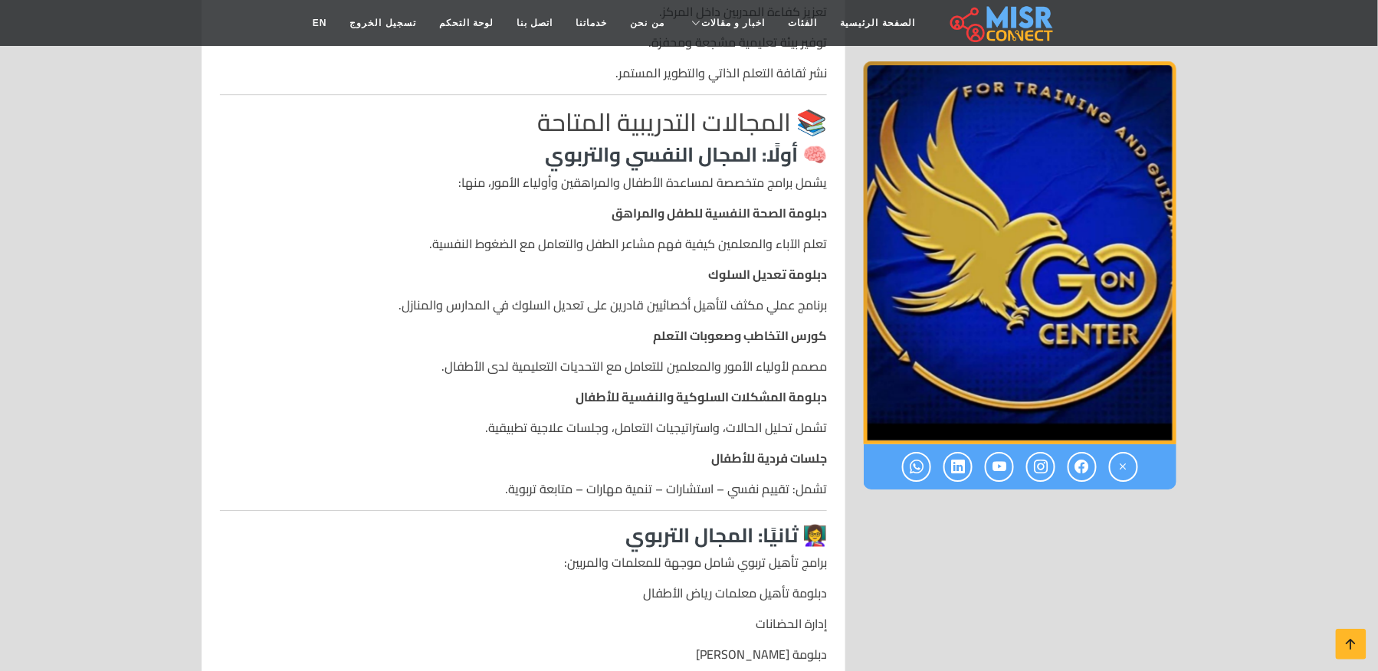
scroll to position [1532, 0]
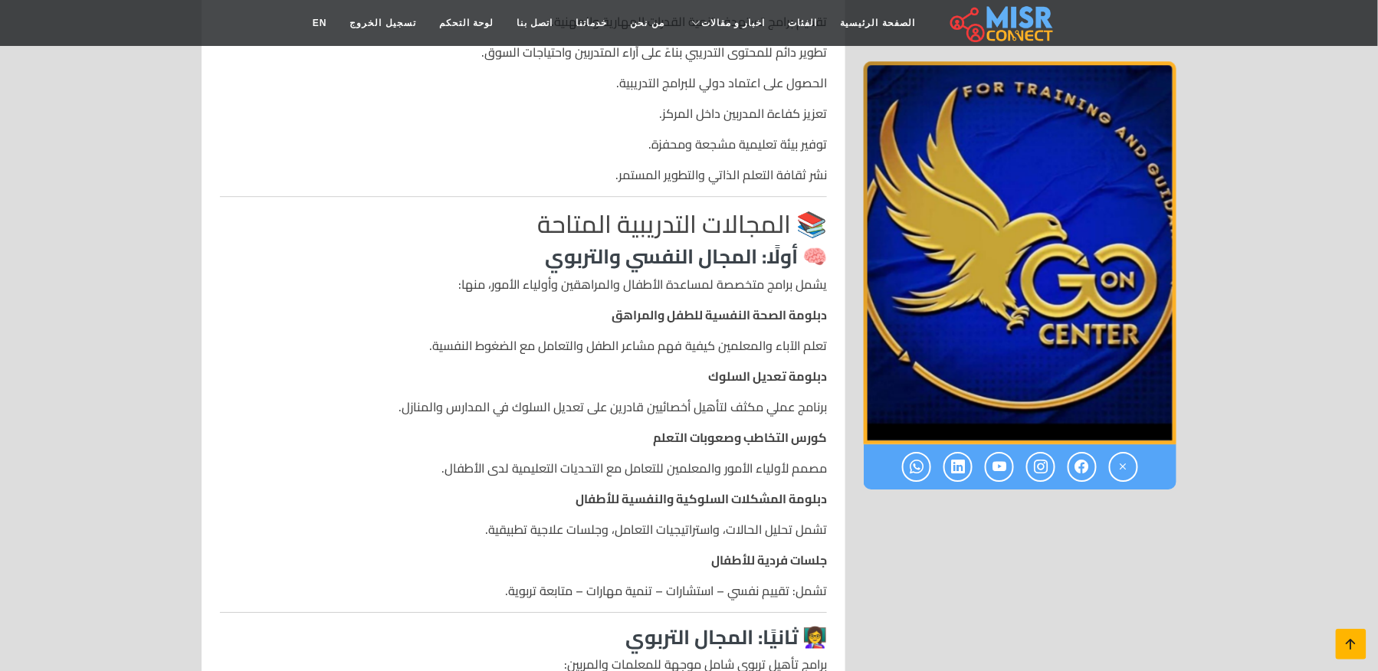
click at [1338, 634] on link at bounding box center [1351, 644] width 31 height 31
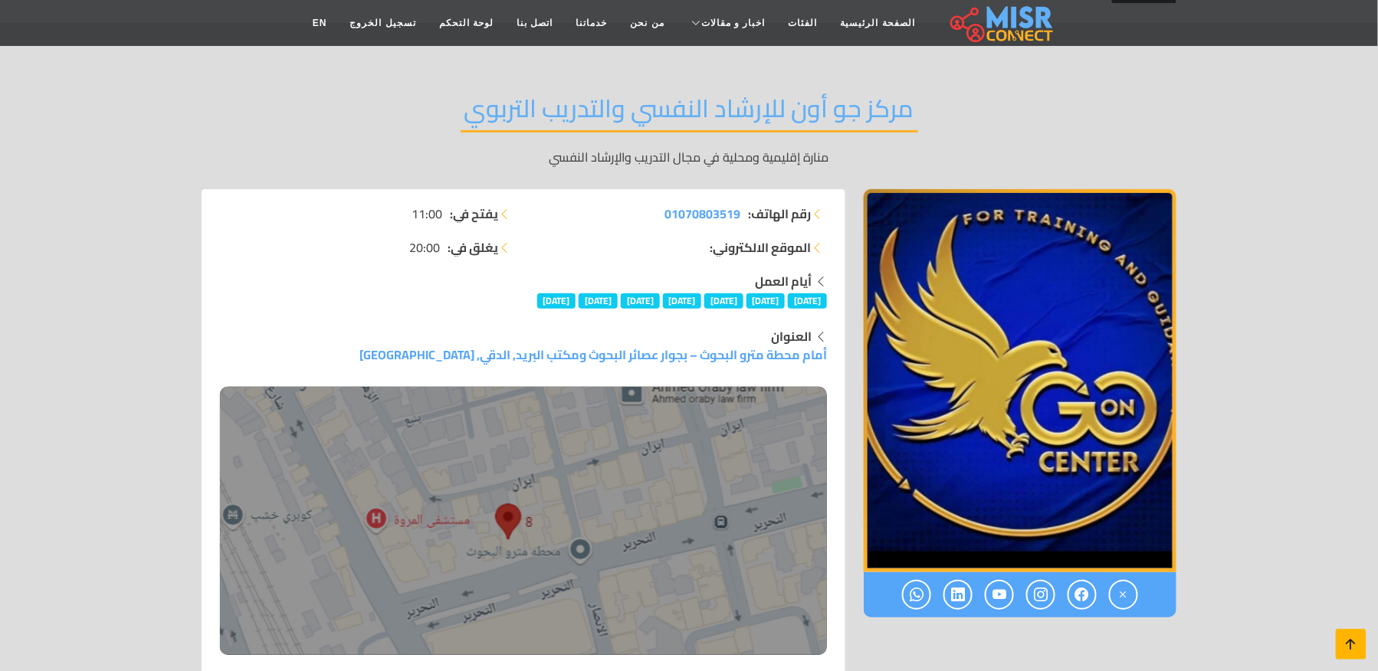
scroll to position [0, 0]
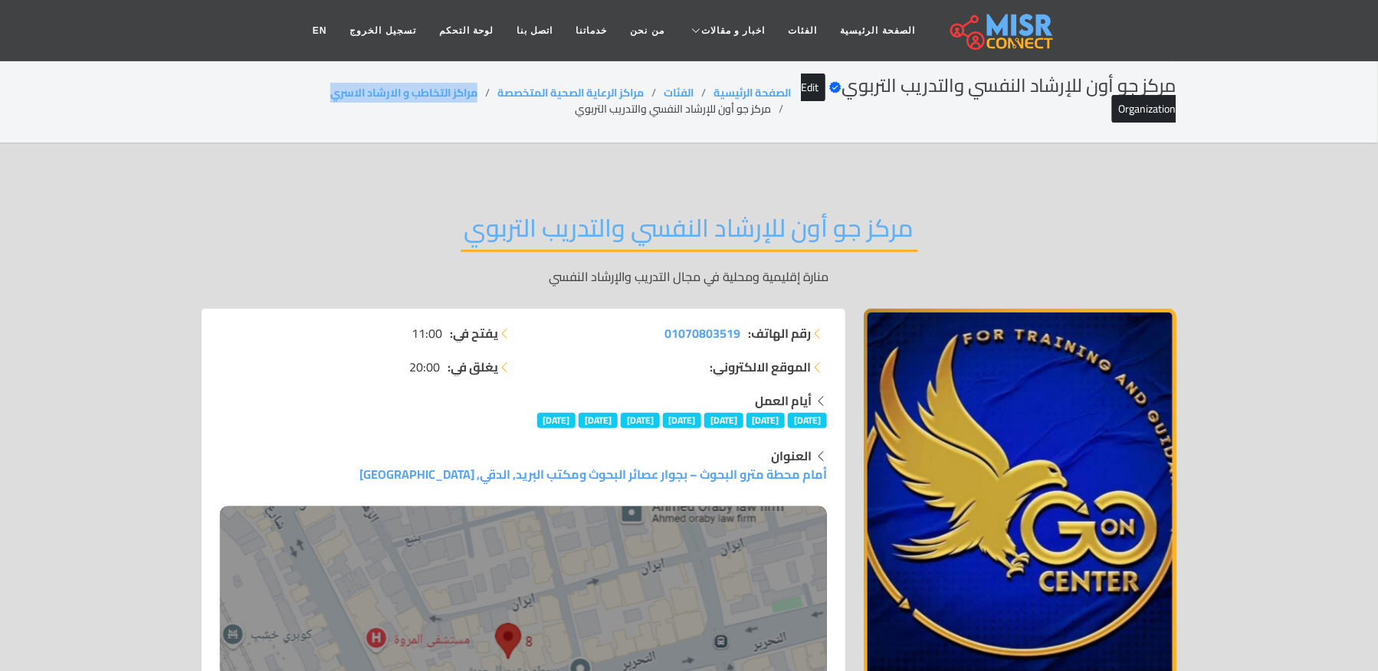
drag, startPoint x: 481, startPoint y: 93, endPoint x: 300, endPoint y: 90, distance: 180.8
click at [300, 90] on ol "الصفحة الرئيسية الفئات مراكز الرعاية الصحية المتخصصة مراكز التخاطب و الارشاد ال…" at bounding box center [496, 101] width 589 height 32
click at [633, 112] on li "مركز جو أون للإرشاد النفسي والتدريب التربوي" at bounding box center [683, 109] width 216 height 16
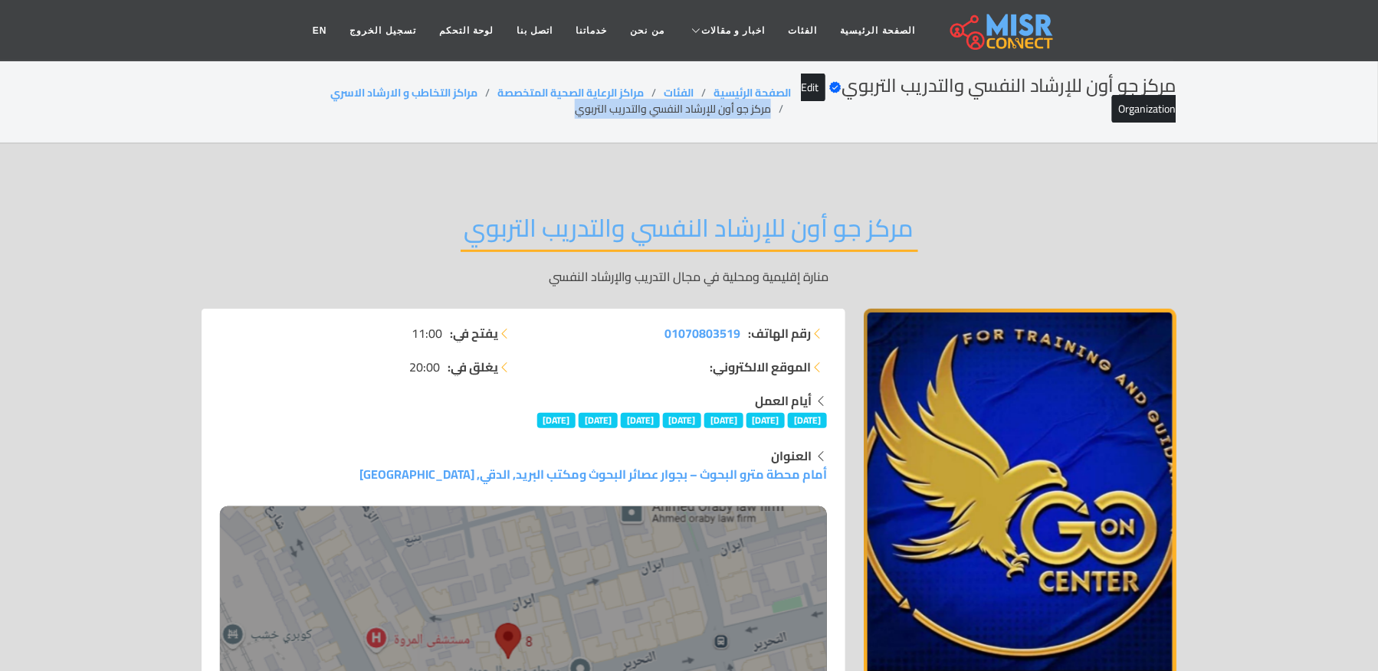
click at [633, 112] on li "مركز جو أون للإرشاد النفسي والتدريب التربوي" at bounding box center [683, 109] width 216 height 16
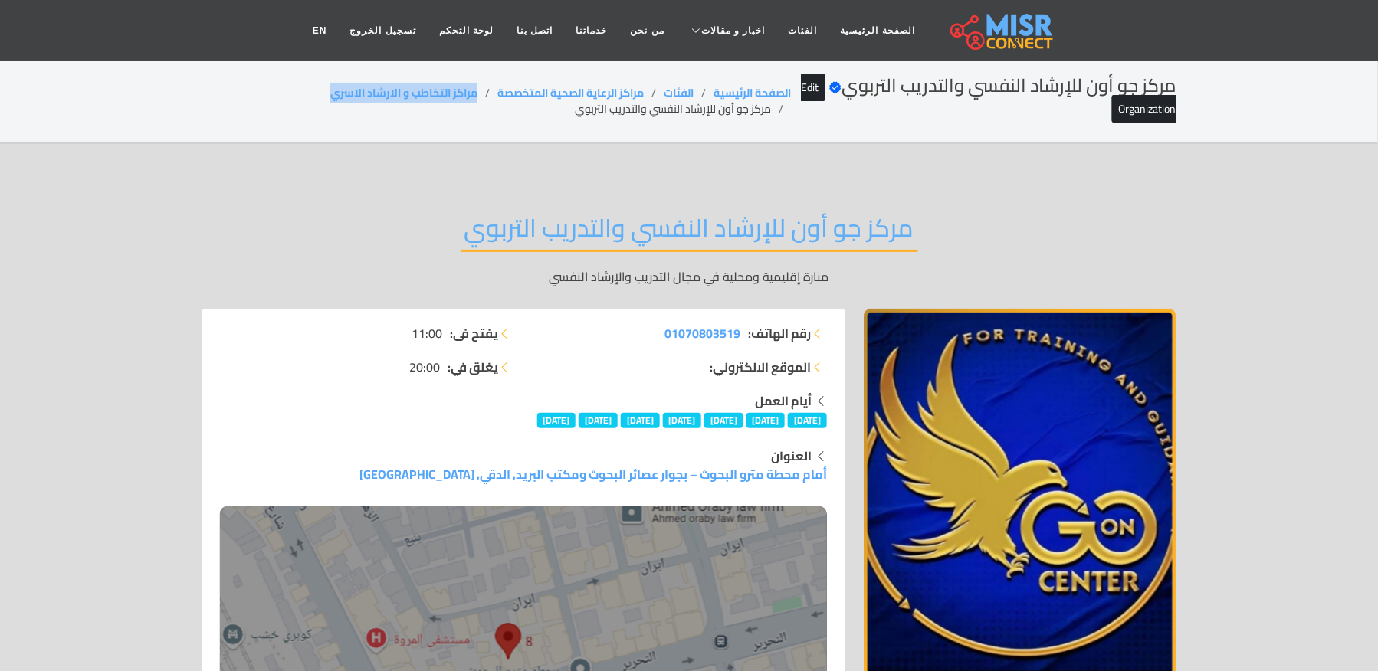
drag, startPoint x: 445, startPoint y: 90, endPoint x: 301, endPoint y: 98, distance: 144.3
click at [301, 98] on ol "الصفحة الرئيسية الفئات مراكز الرعاية الصحية المتخصصة مراكز التخاطب و الارشاد ال…" at bounding box center [496, 101] width 589 height 32
click at [631, 103] on li "مركز جو أون للإرشاد النفسي والتدريب التربوي" at bounding box center [683, 109] width 216 height 16
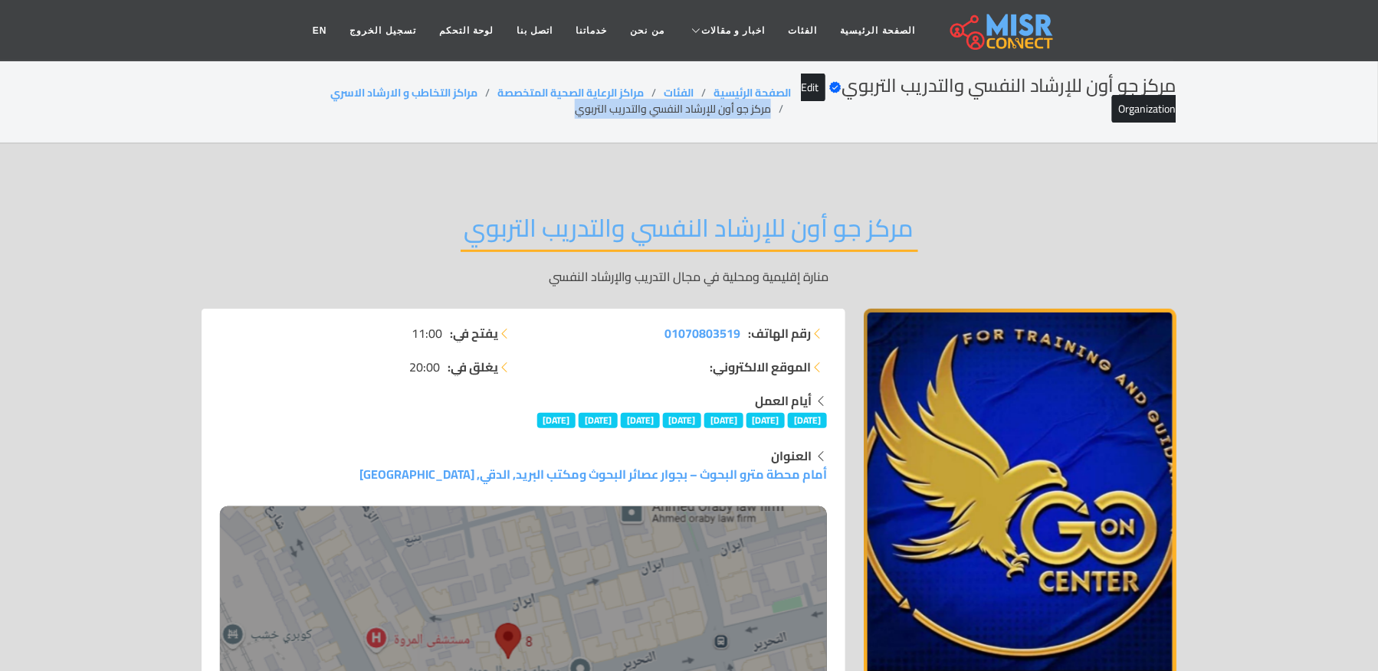
click at [631, 103] on li "مركز جو أون للإرشاد النفسي والتدريب التربوي" at bounding box center [683, 109] width 216 height 16
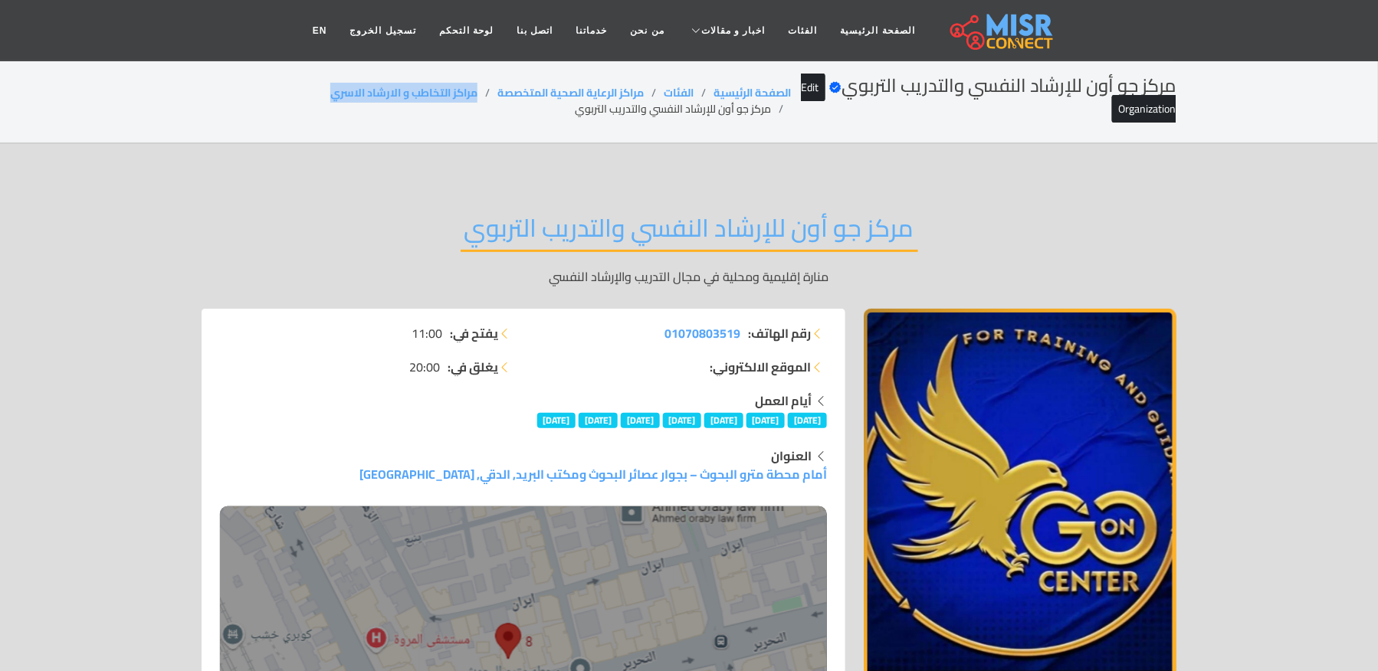
drag, startPoint x: 437, startPoint y: 93, endPoint x: 319, endPoint y: 93, distance: 118.0
click at [319, 93] on ol "الصفحة الرئيسية الفئات مراكز الرعاية الصحية المتخصصة مراكز التخاطب و الارشاد ال…" at bounding box center [496, 101] width 589 height 32
click at [605, 113] on li "مركز جو أون للإرشاد النفسي والتدريب التربوي" at bounding box center [683, 109] width 216 height 16
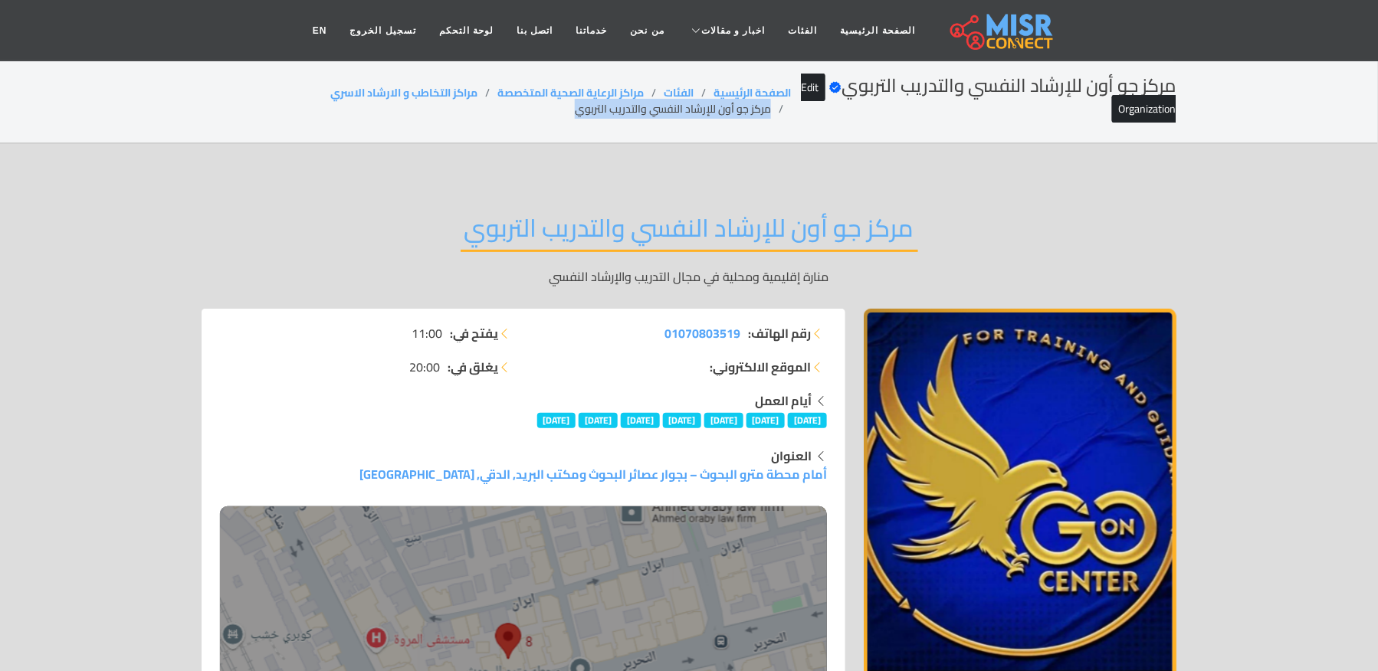
click at [605, 113] on li "مركز جو أون للإرشاد النفسي والتدريب التربوي" at bounding box center [683, 109] width 216 height 16
click at [607, 113] on li "مركز جو أون للإرشاد النفسي والتدريب التربوي" at bounding box center [683, 109] width 216 height 16
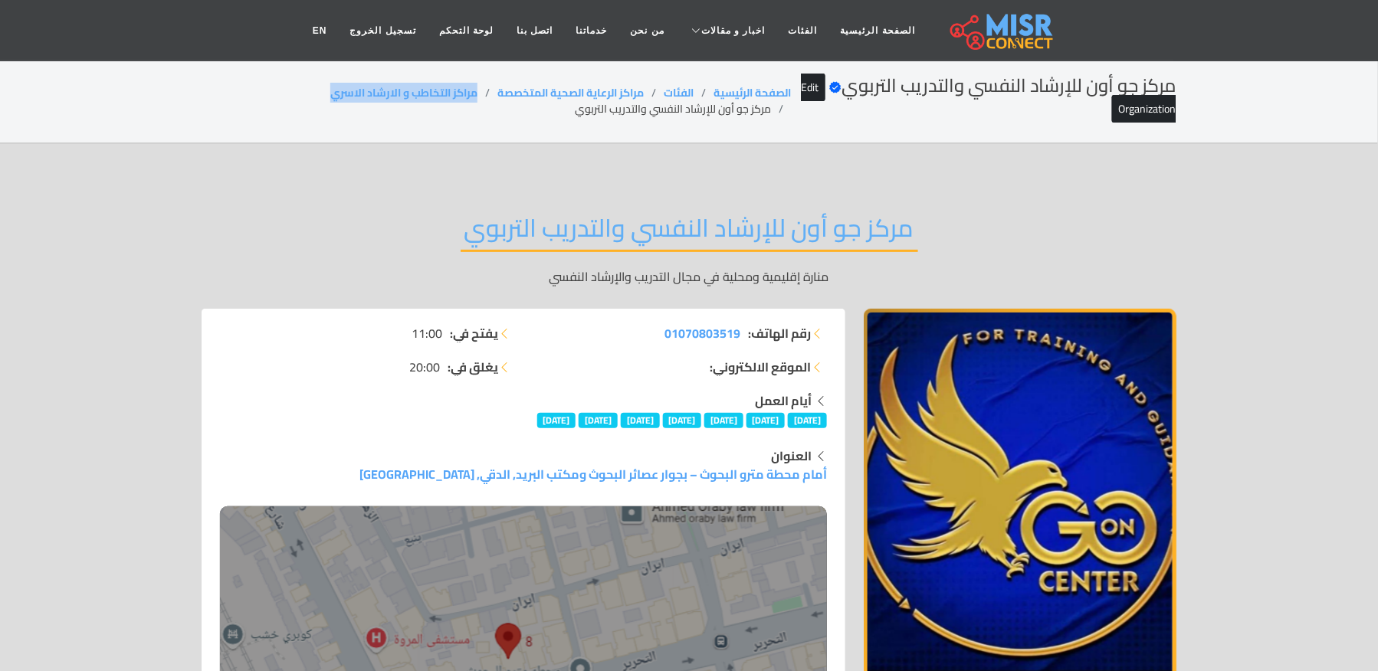
drag, startPoint x: 477, startPoint y: 86, endPoint x: 293, endPoint y: 86, distance: 183.9
click at [293, 86] on ol "الصفحة الرئيسية الفئات مراكز الرعاية الصحية المتخصصة مراكز التخاطب و الارشاد ال…" at bounding box center [496, 101] width 589 height 32
click at [579, 107] on li "مركز جو أون للإرشاد النفسي والتدريب التربوي" at bounding box center [683, 109] width 216 height 16
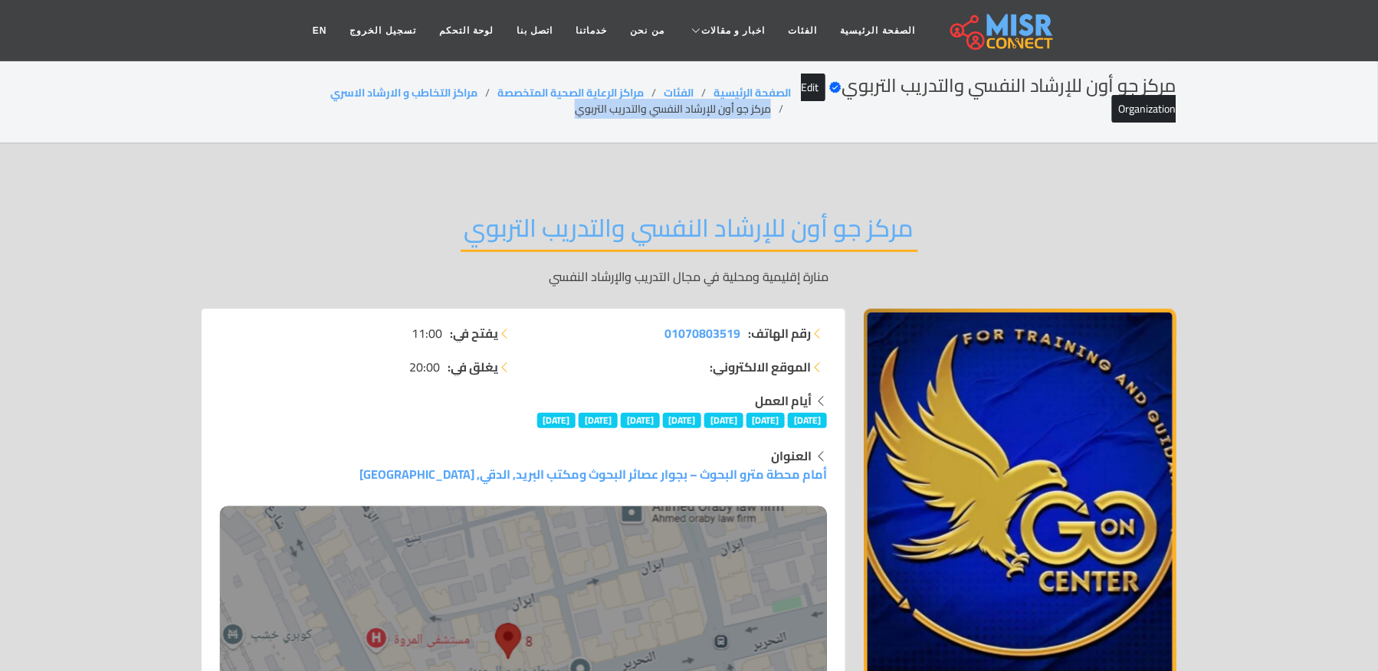
click at [579, 107] on li "مركز جو أون للإرشاد النفسي والتدريب التربوي" at bounding box center [683, 109] width 216 height 16
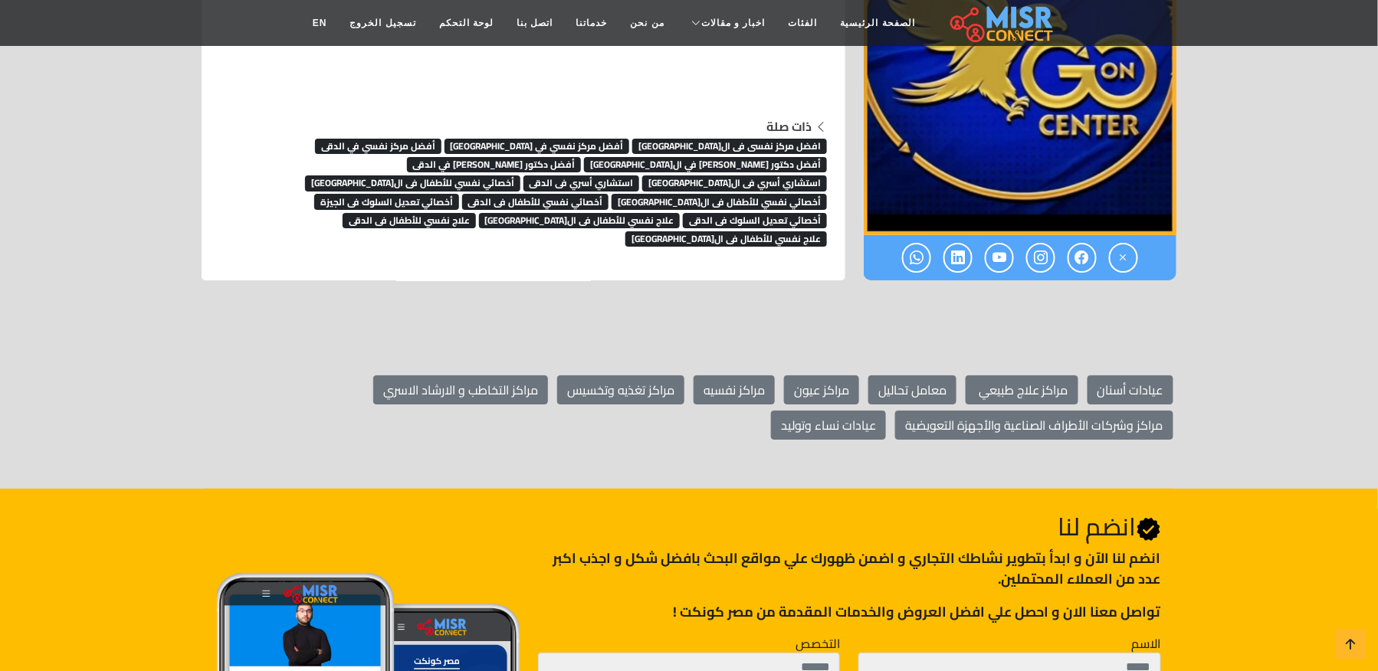
scroll to position [8000, 0]
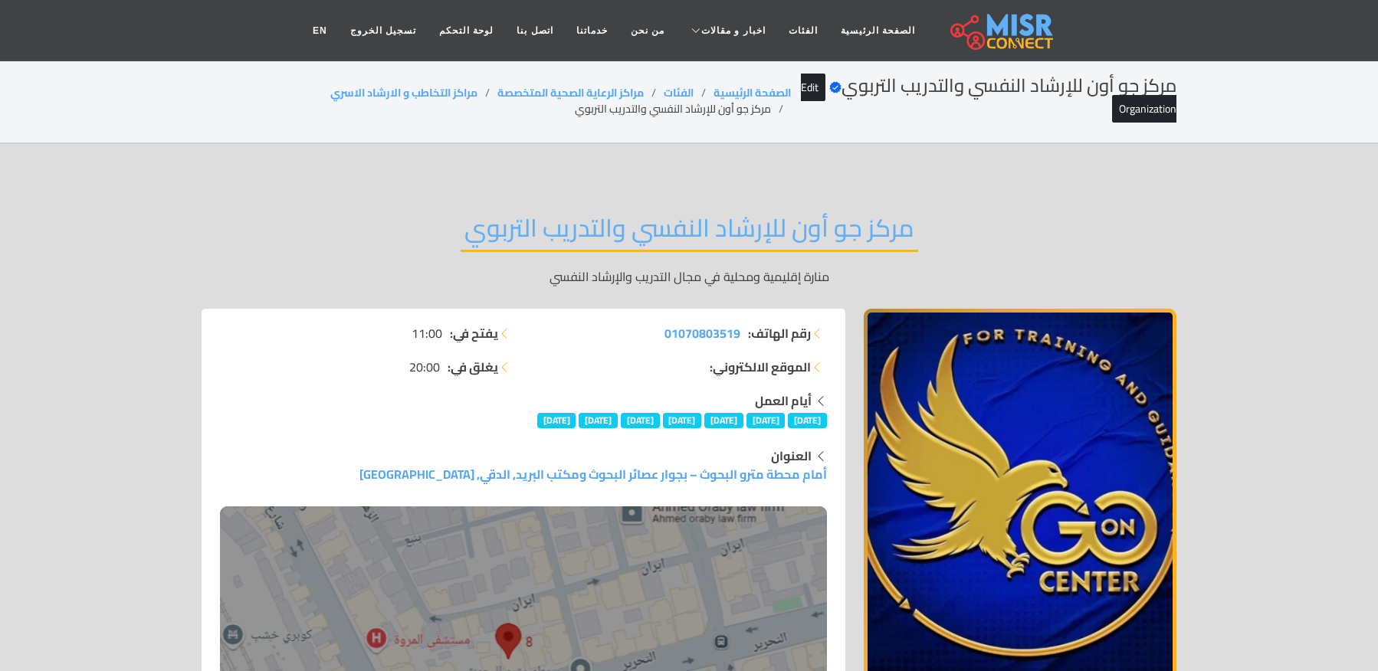
scroll to position [8000, 0]
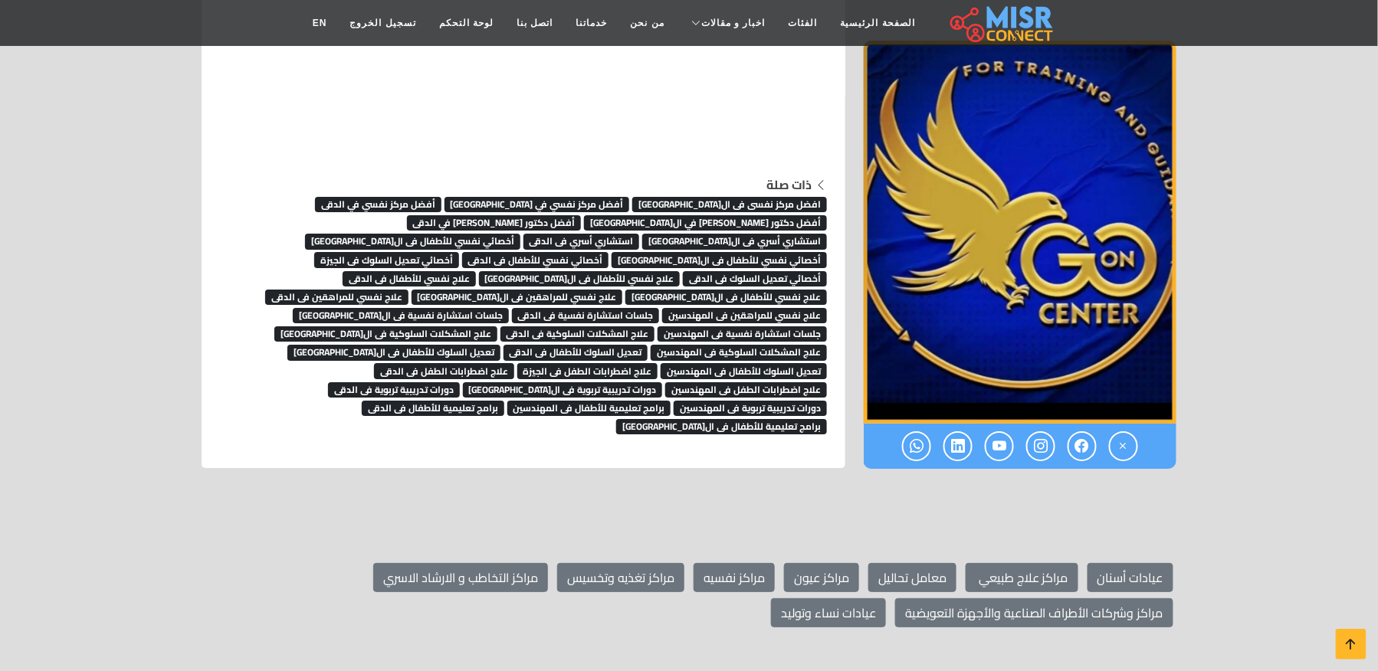
click at [616, 419] on span "برامج تعليمية للأطفال فى الجيزة" at bounding box center [721, 426] width 211 height 15
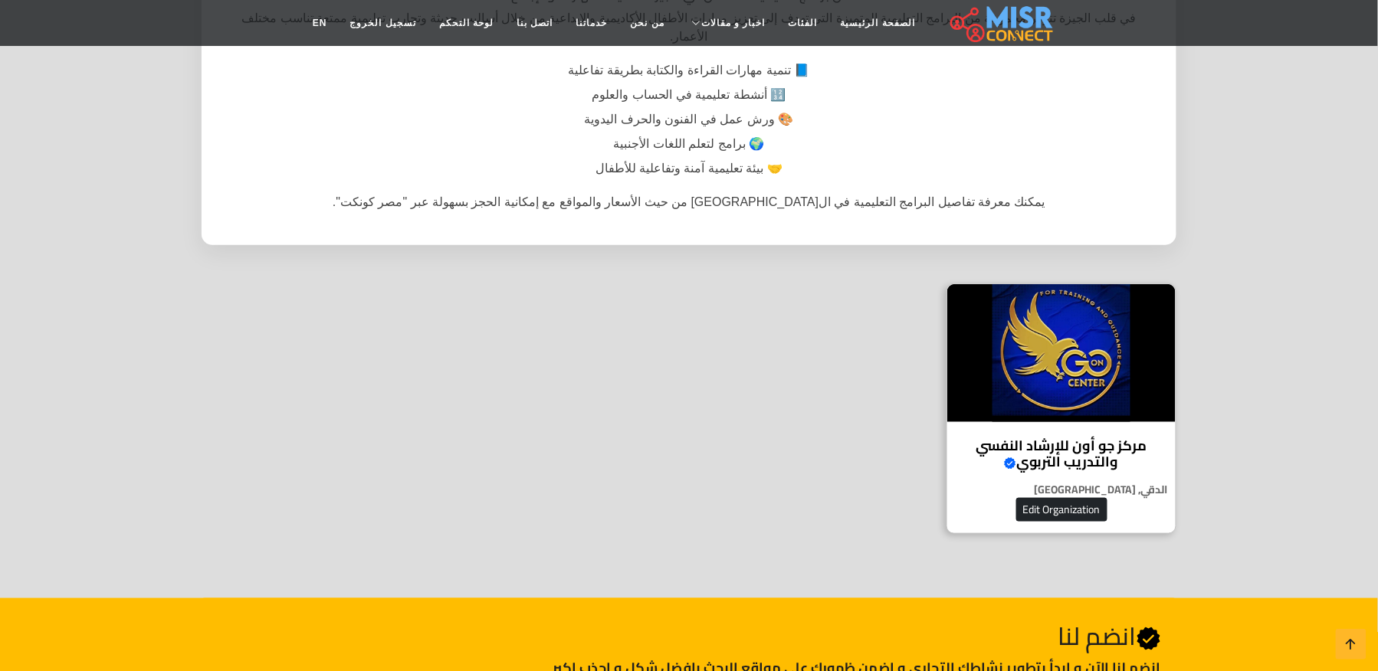
scroll to position [306, 0]
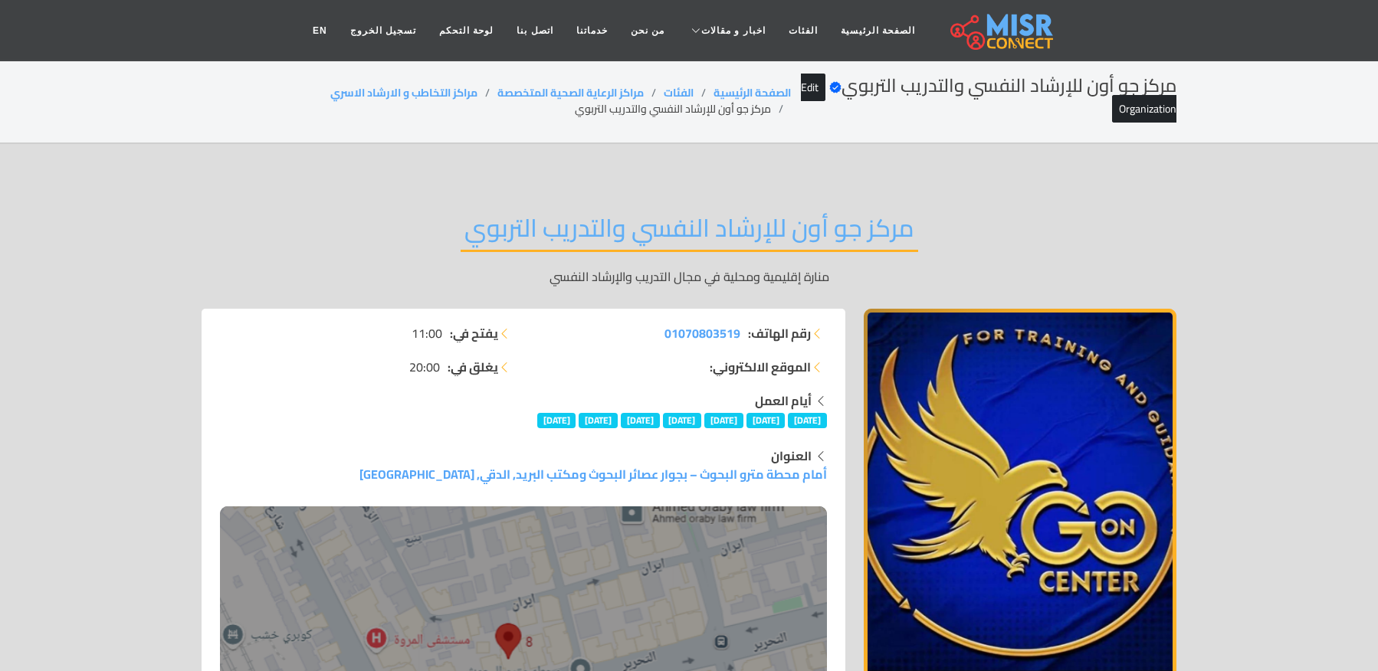
scroll to position [8000, 0]
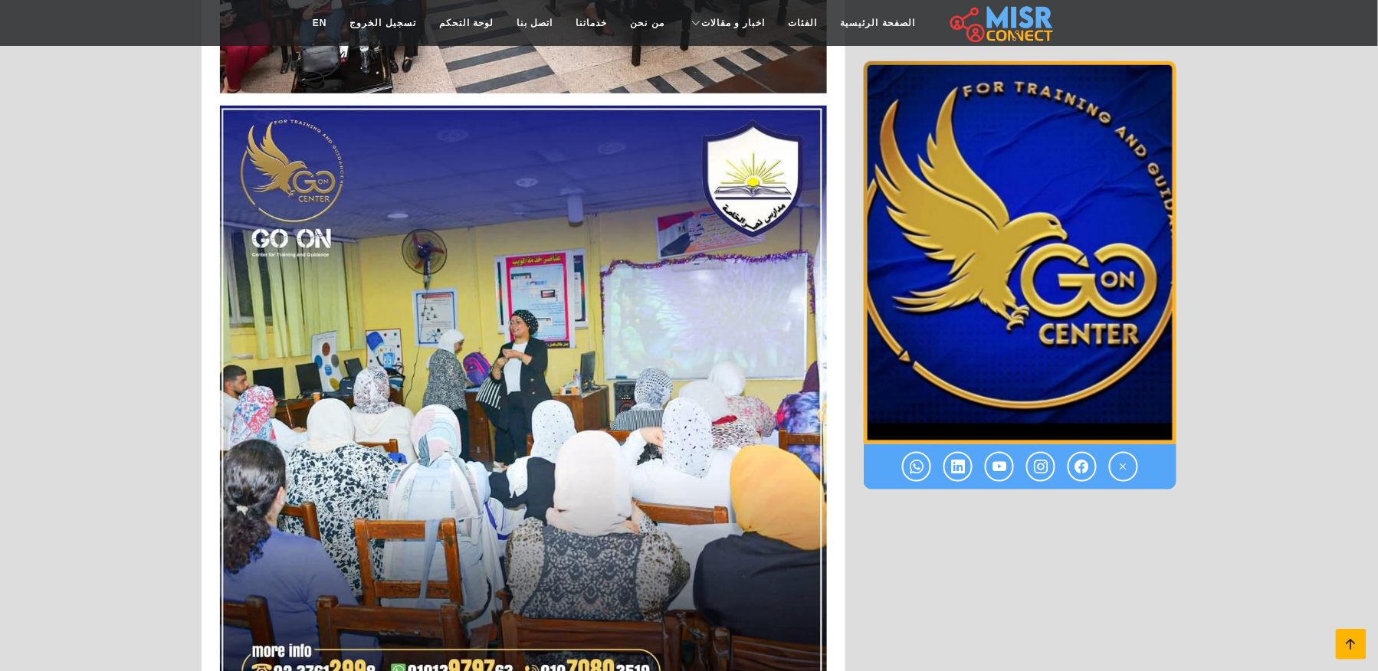
click at [1341, 638] on icon at bounding box center [1350, 644] width 21 height 21
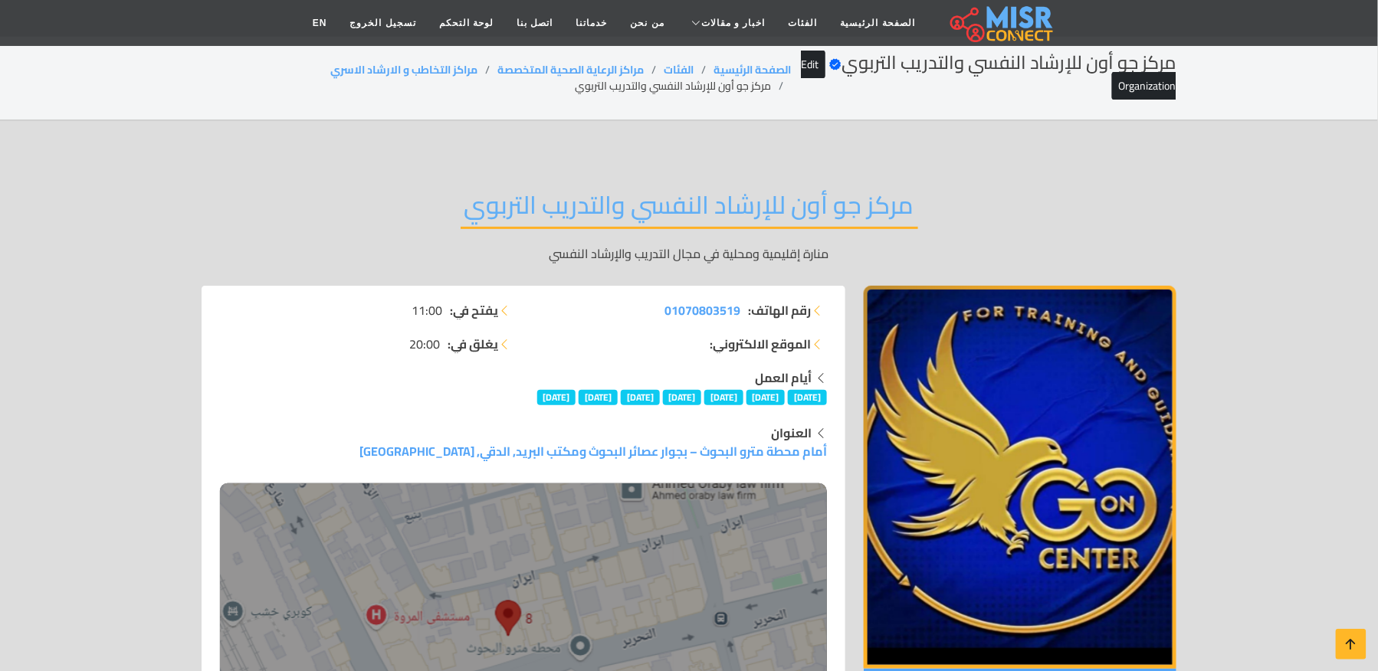
scroll to position [0, 0]
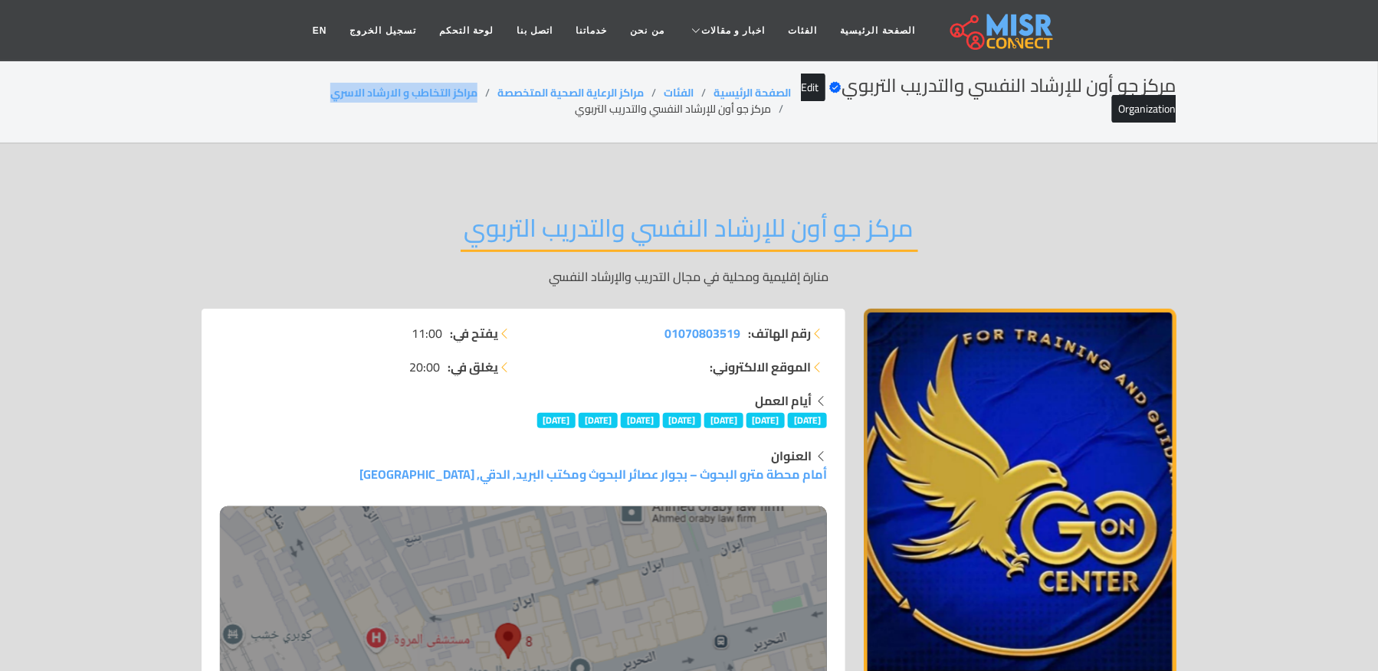
drag, startPoint x: 475, startPoint y: 90, endPoint x: 307, endPoint y: 89, distance: 167.8
click at [307, 89] on ol "الصفحة الرئيسية الفئات مراكز الرعاية الصحية المتخصصة مراكز التخاطب و الارشاد ال…" at bounding box center [496, 101] width 589 height 32
copy link "مراكز التخاطب و الارشاد الاسري"
click at [615, 109] on li "مركز جو أون للإرشاد النفسي والتدريب التربوي" at bounding box center [683, 109] width 216 height 16
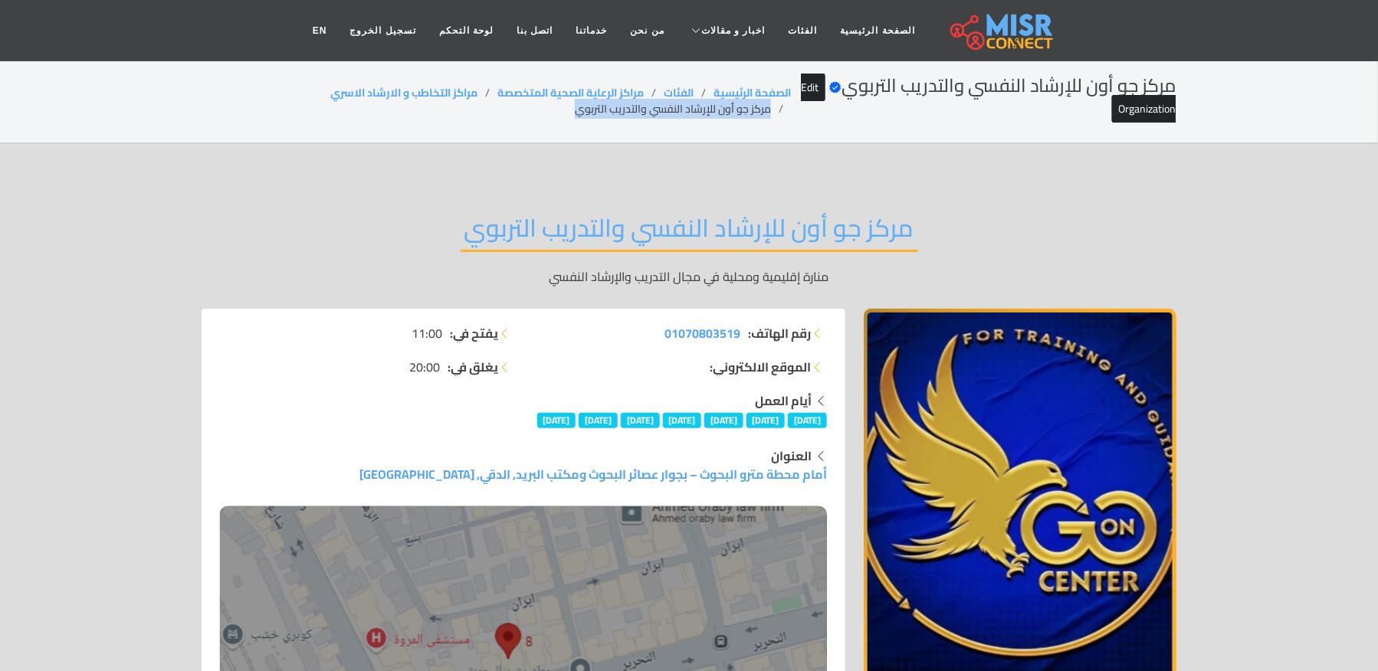
click at [615, 109] on li "مركز جو أون للإرشاد النفسي والتدريب التربوي" at bounding box center [683, 109] width 216 height 16
copy main "مركز جو أون للإرشاد النفسي والتدريب التربوي"
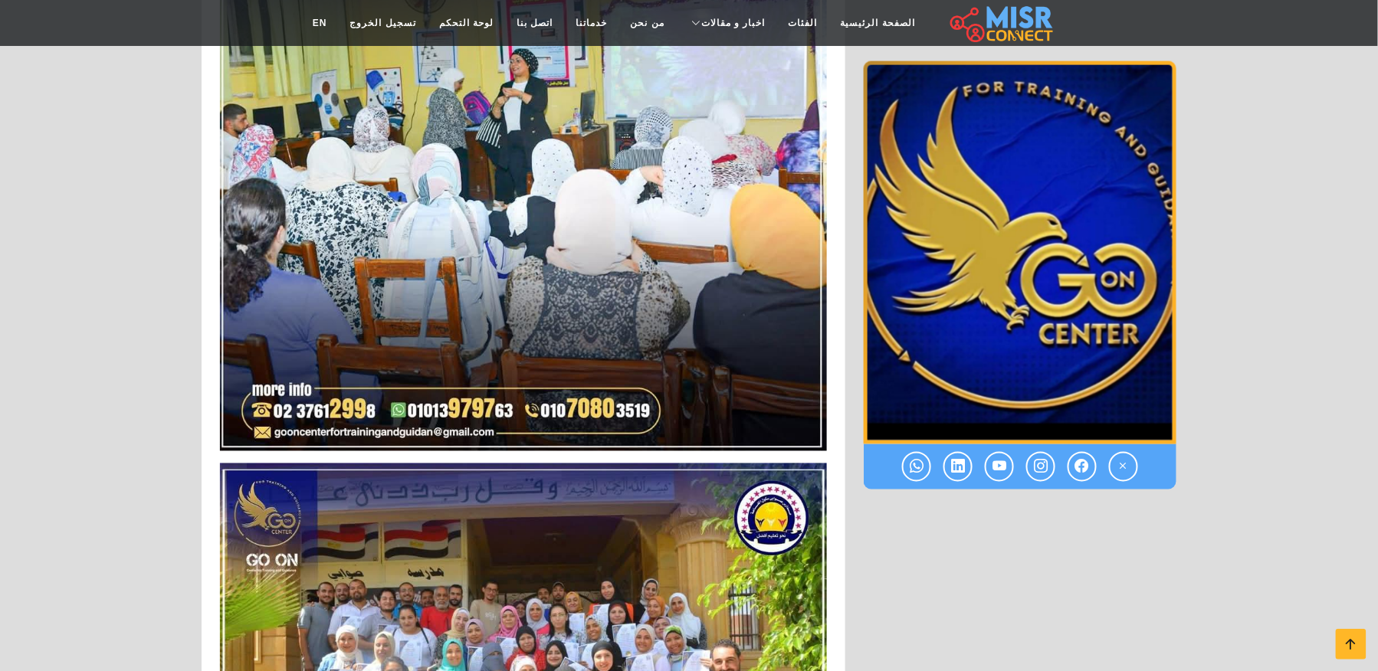
scroll to position [6994, 0]
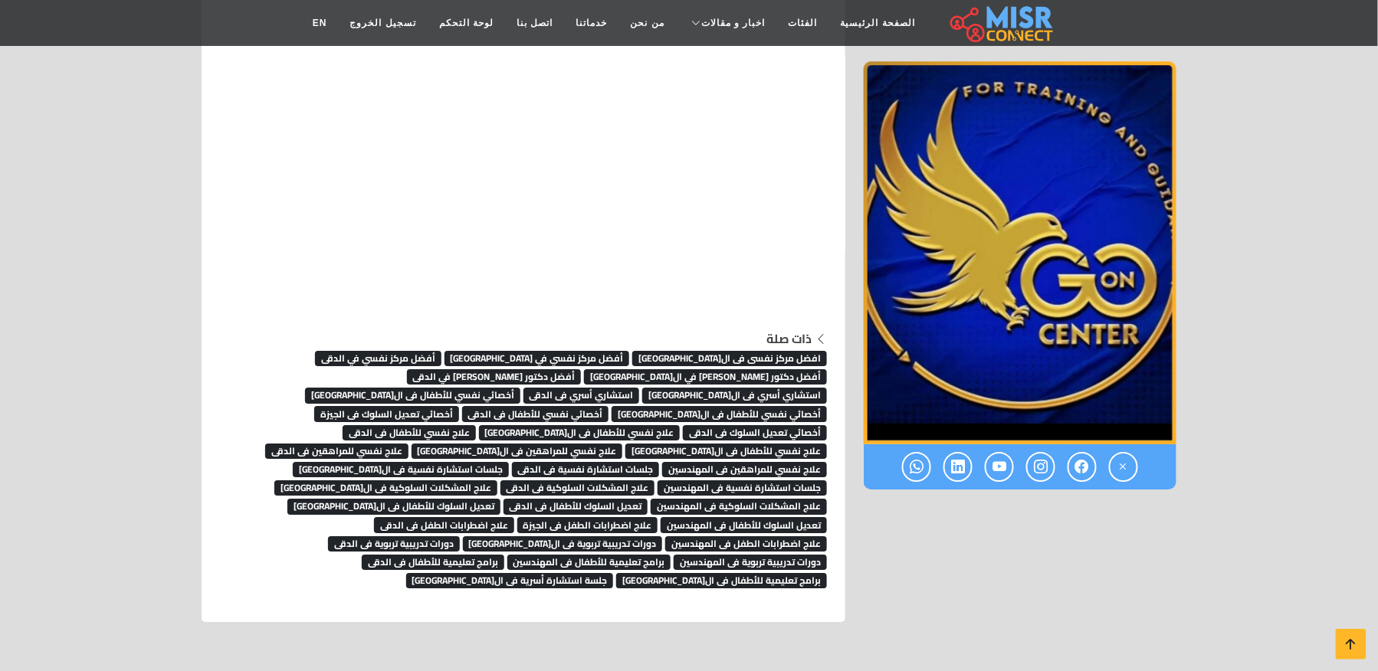
scroll to position [7811, 0]
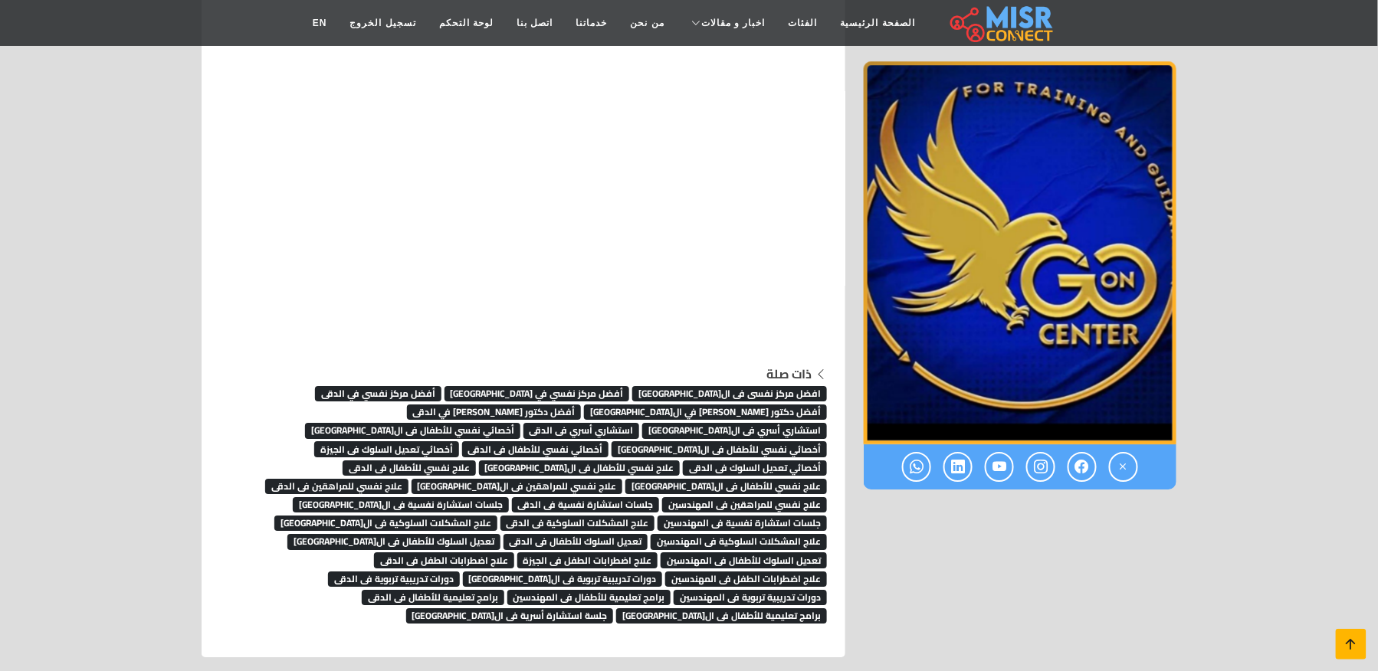
click at [1352, 636] on icon at bounding box center [1350, 644] width 21 height 21
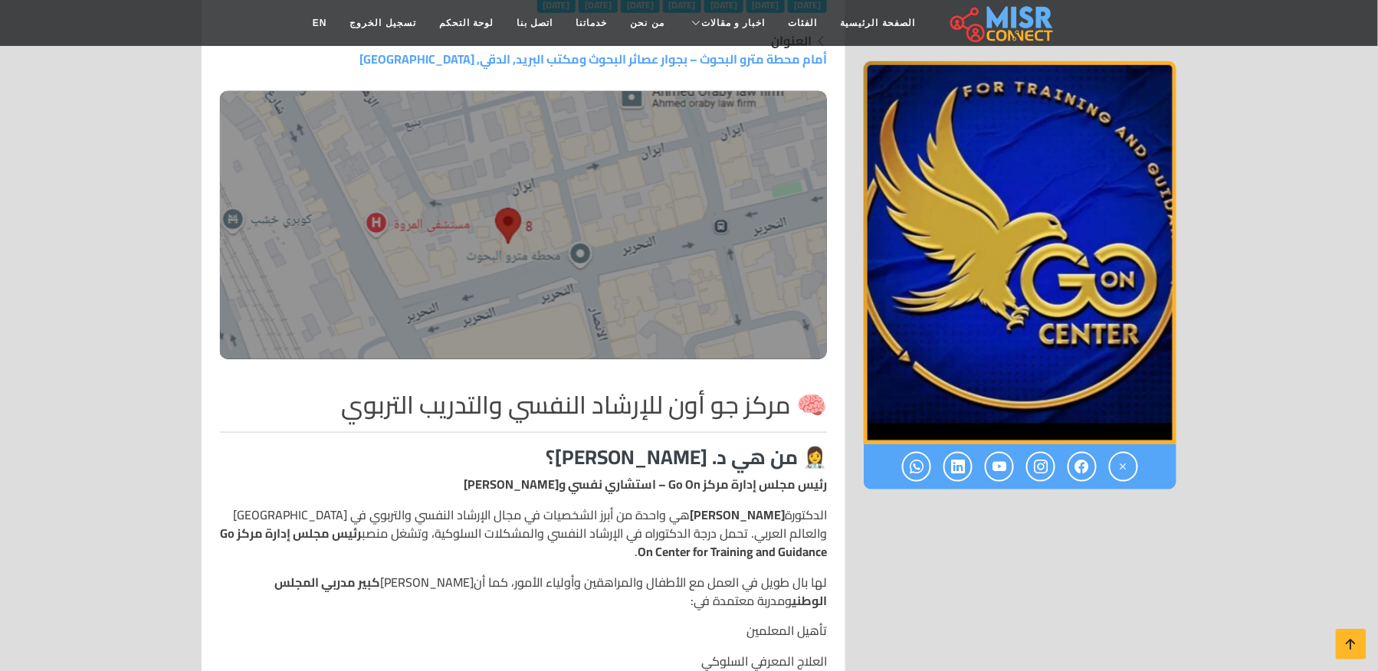
scroll to position [0, 0]
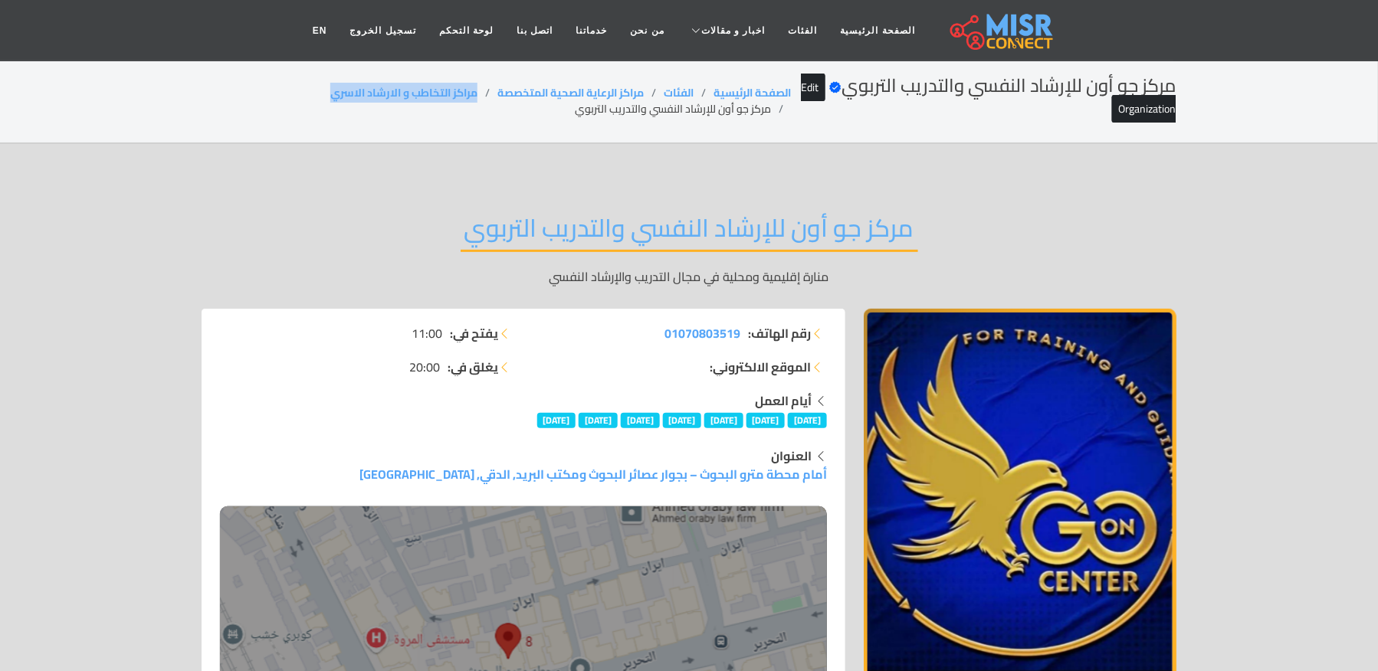
copy link "مراكز التخاطب و الارشاد الاسري"
drag, startPoint x: 481, startPoint y: 89, endPoint x: 240, endPoint y: 97, distance: 241.5
click at [240, 97] on ol "الصفحة الرئيسية الفئات مراكز الرعاية الصحية المتخصصة مراكز التخاطب و الارشاد ال…" at bounding box center [496, 101] width 589 height 32
click at [666, 111] on li "مركز جو أون للإرشاد النفسي والتدريب التربوي" at bounding box center [683, 109] width 216 height 16
click at [666, 110] on li "مركز جو أون للإرشاد النفسي والتدريب التربوي" at bounding box center [683, 109] width 216 height 16
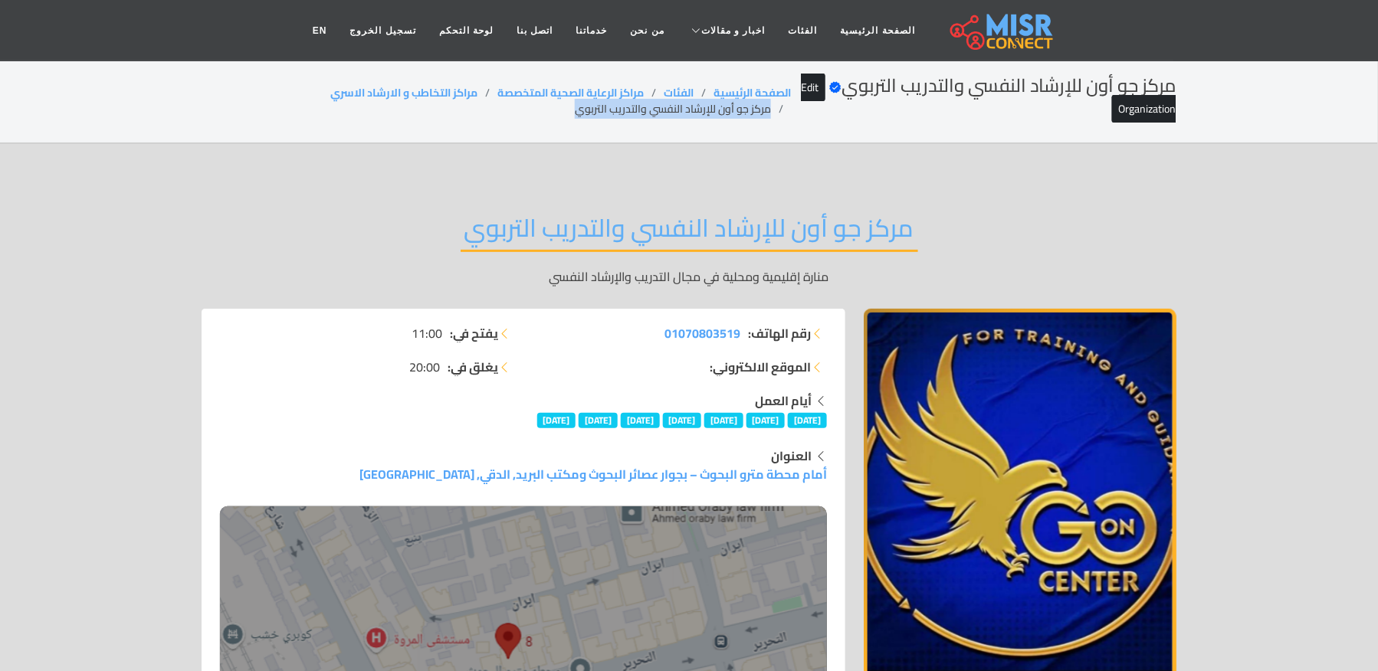
click at [666, 110] on li "مركز جو أون للإرشاد النفسي والتدريب التربوي" at bounding box center [683, 109] width 216 height 16
copy main "مركز جو أون للإرشاد النفسي والتدريب التربوي"
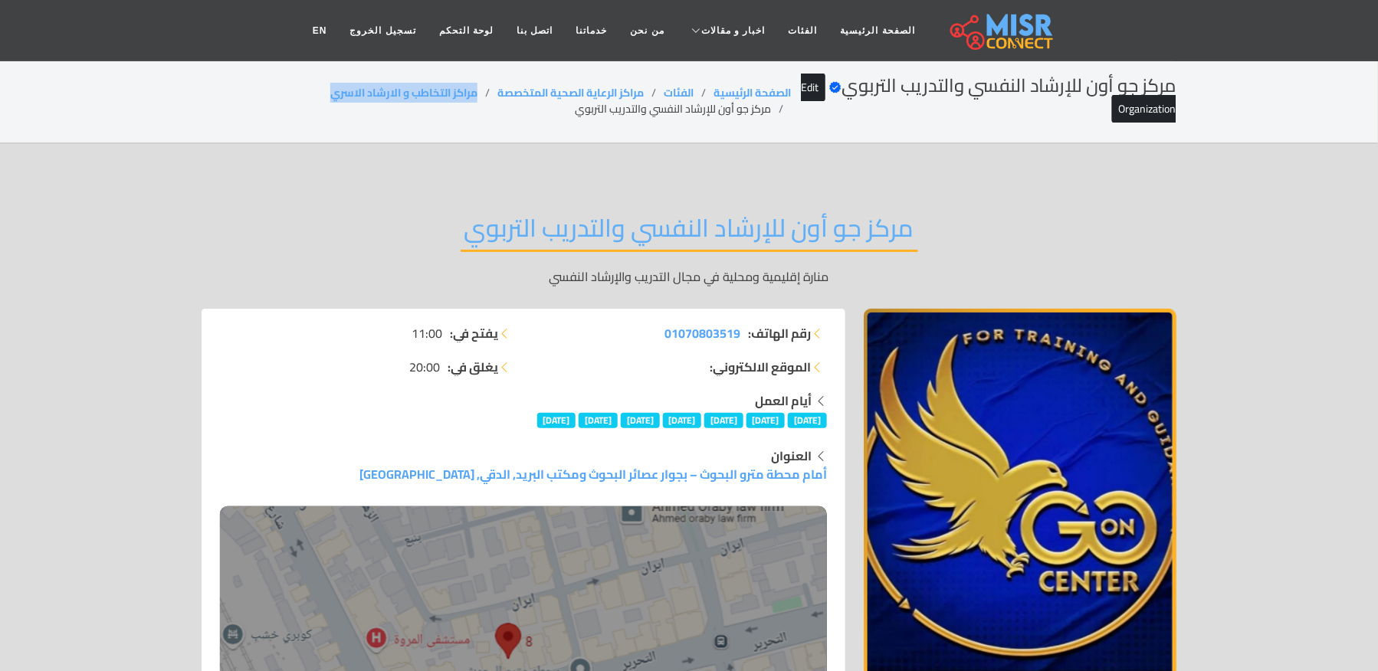
drag, startPoint x: 474, startPoint y: 89, endPoint x: 325, endPoint y: 112, distance: 150.4
click at [325, 112] on ol "الصفحة الرئيسية الفئات مراكز الرعاية الصحية المتخصصة مراكز التخاطب و الارشاد ال…" at bounding box center [496, 101] width 589 height 32
copy link "مراكز التخاطب و الارشاد الاسري"
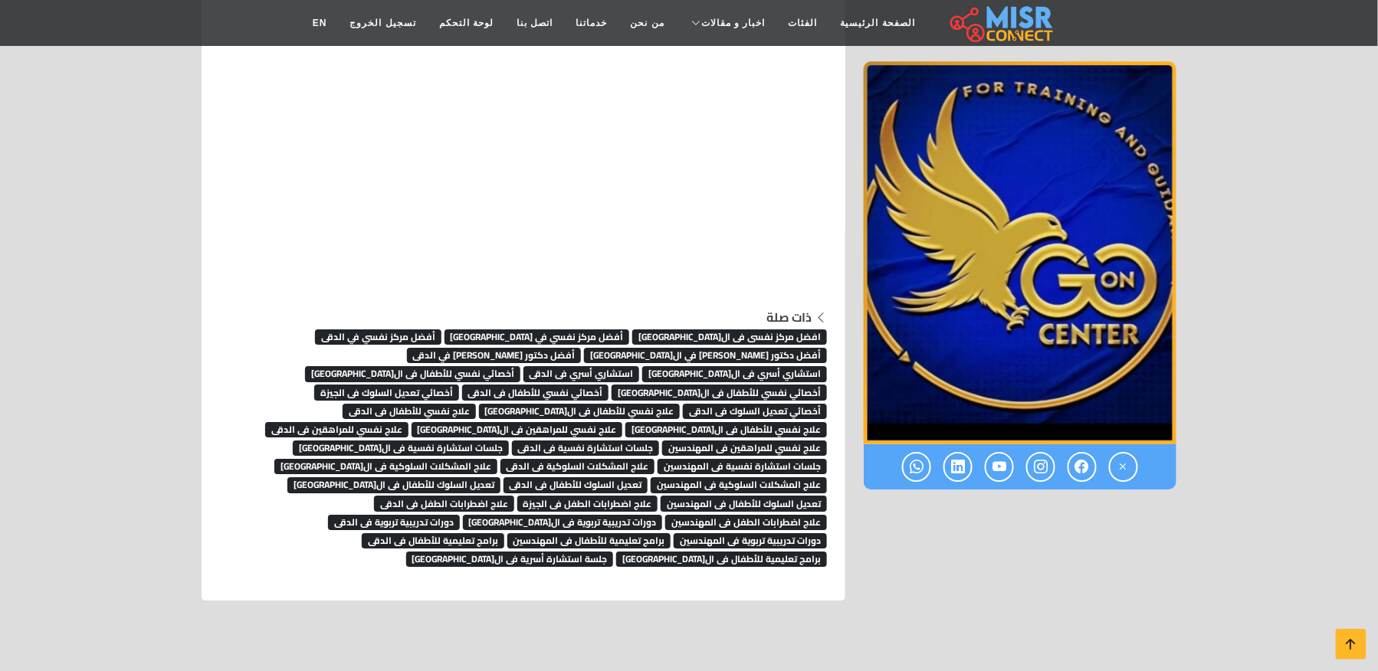
scroll to position [8016, 0]
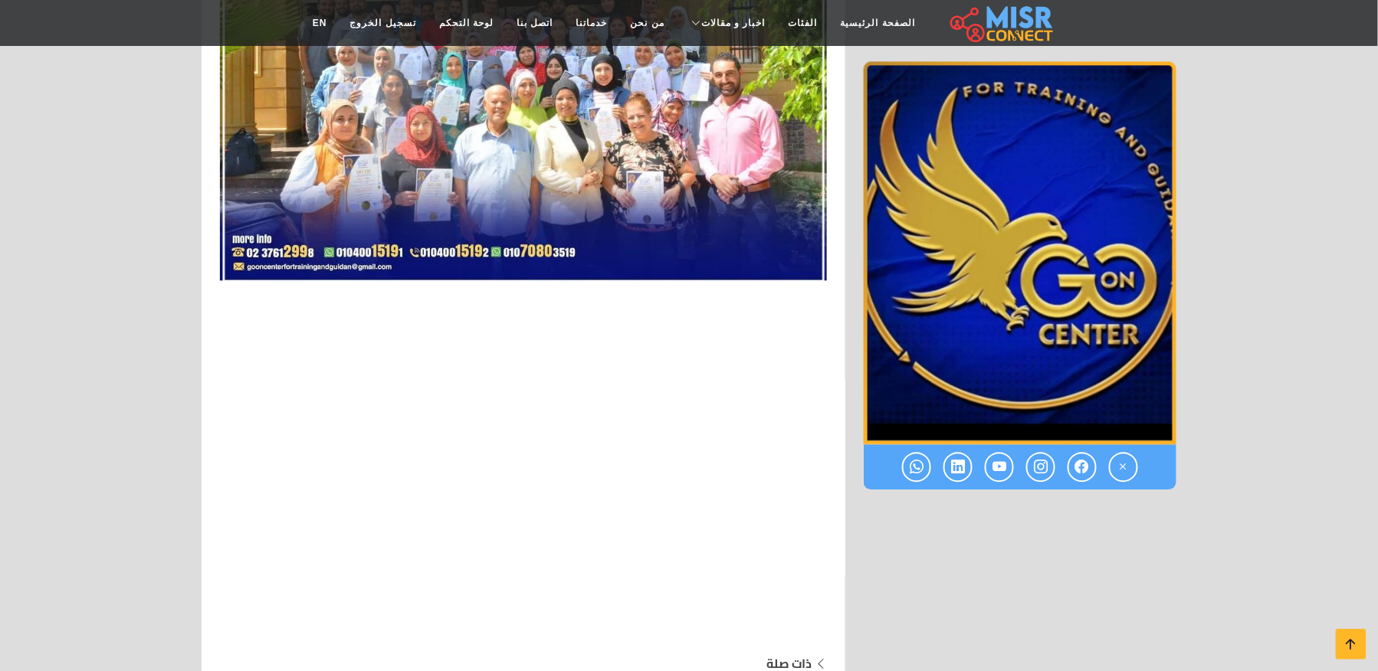
scroll to position [7505, 0]
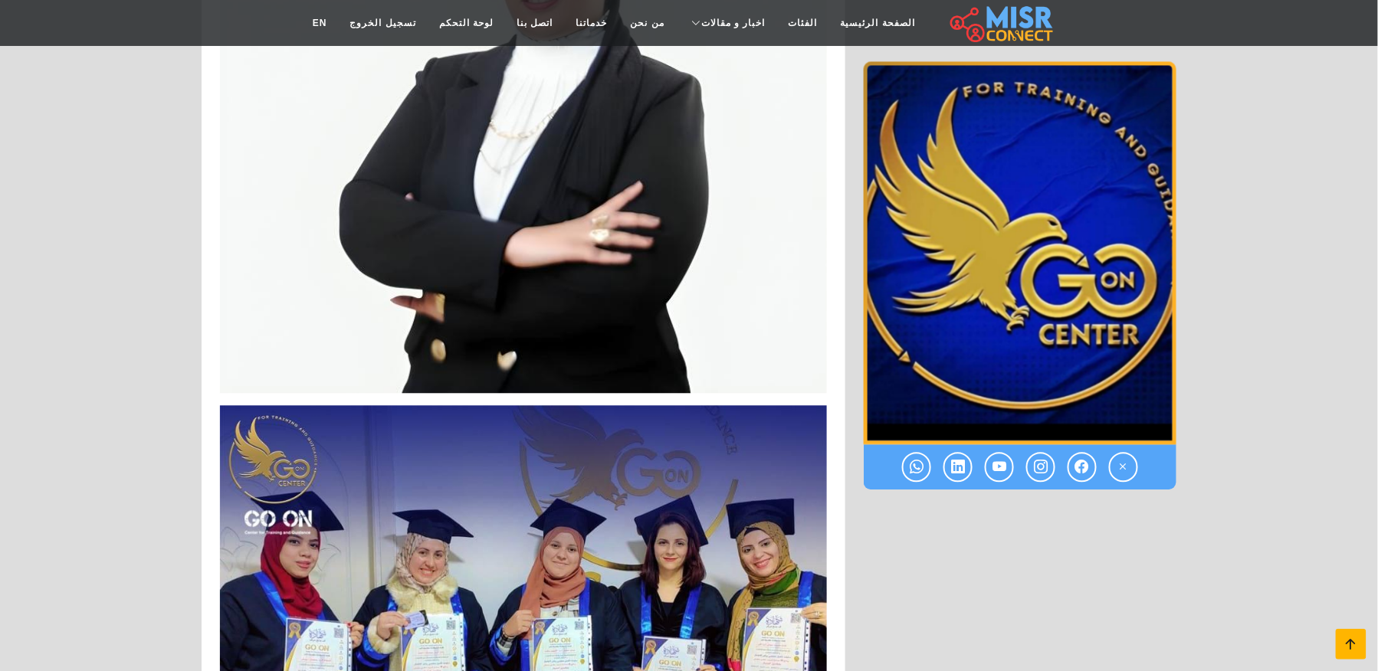
click at [1352, 638] on icon at bounding box center [1350, 644] width 21 height 21
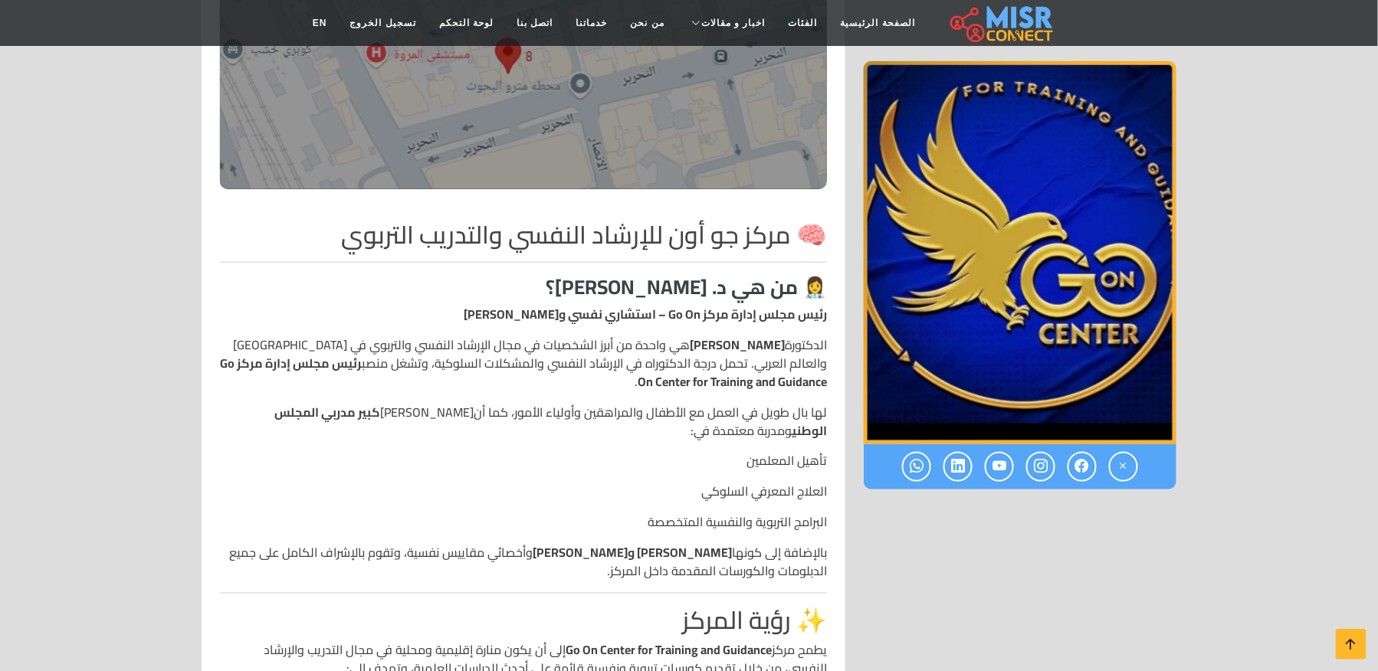
scroll to position [919, 0]
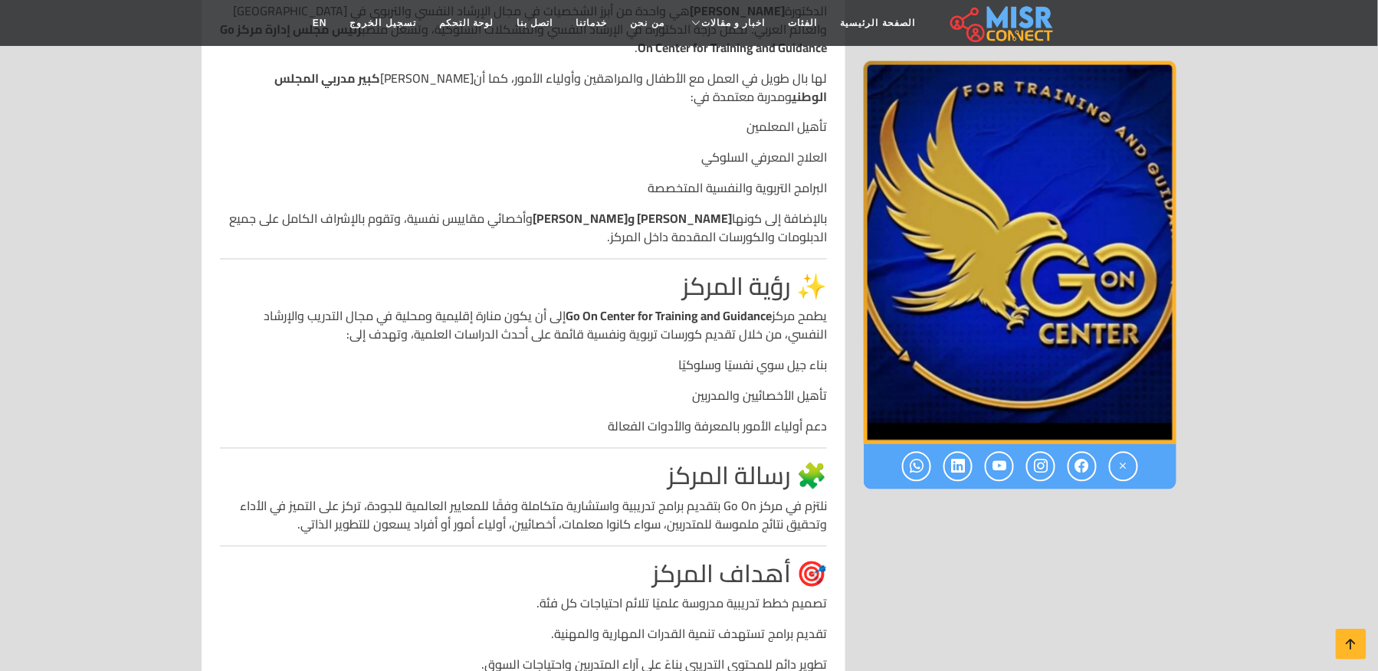
click at [729, 300] on h2 "✨ رؤية المركز" at bounding box center [523, 286] width 607 height 29
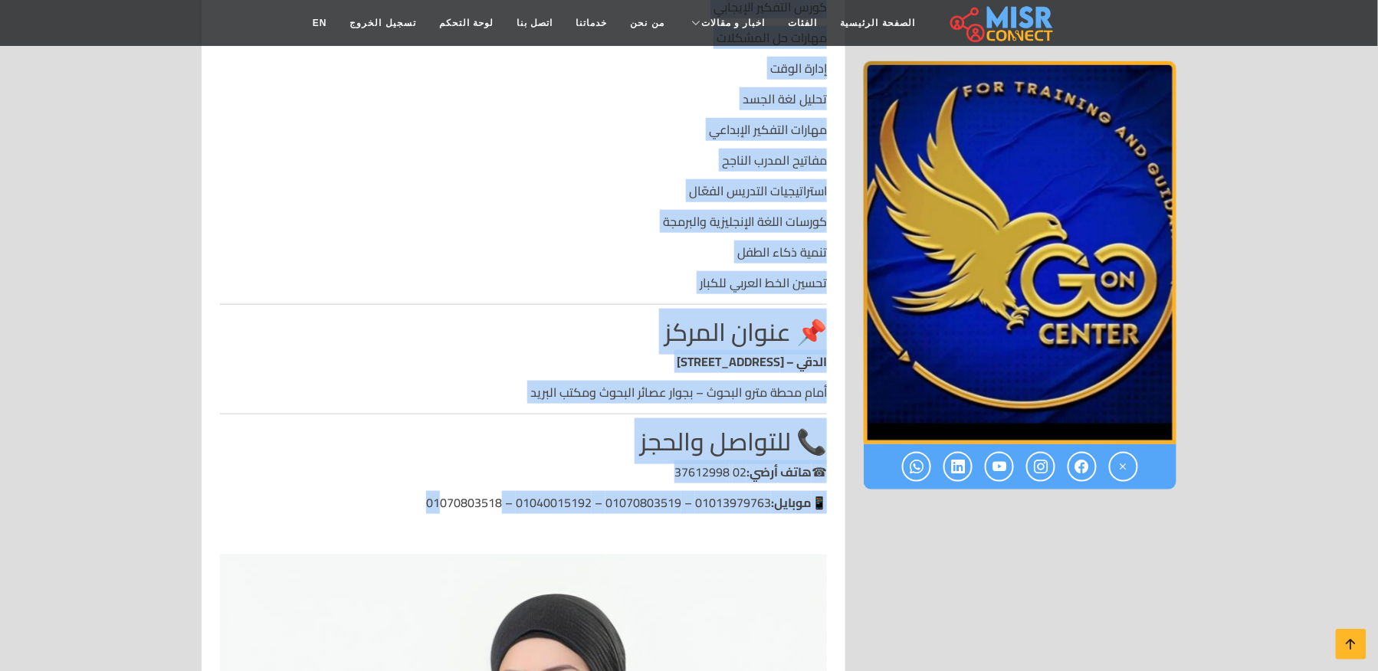
scroll to position [2554, 0]
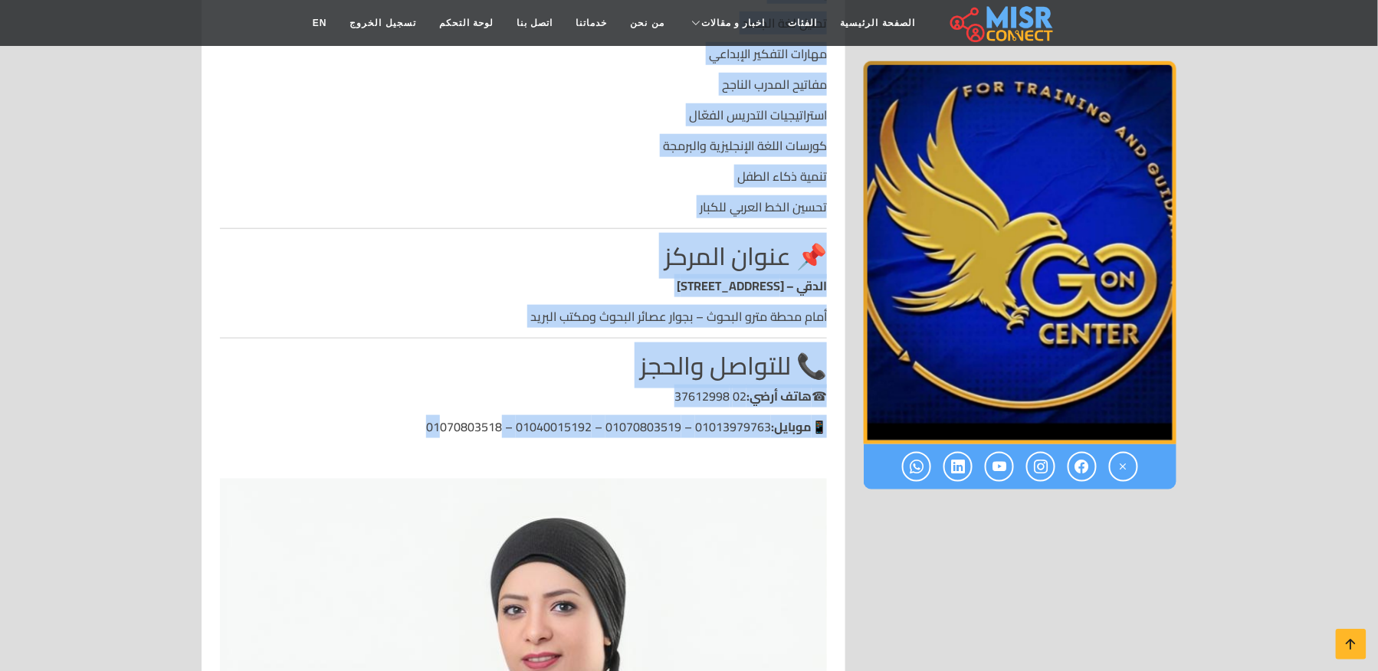
drag, startPoint x: 825, startPoint y: 299, endPoint x: 320, endPoint y: 408, distance: 516.5
copy div "🧠 lore ip dol sitamet consec adipisci elitsed 👩‍⚕️ do ei t. inc utla؟ etdo magn…"
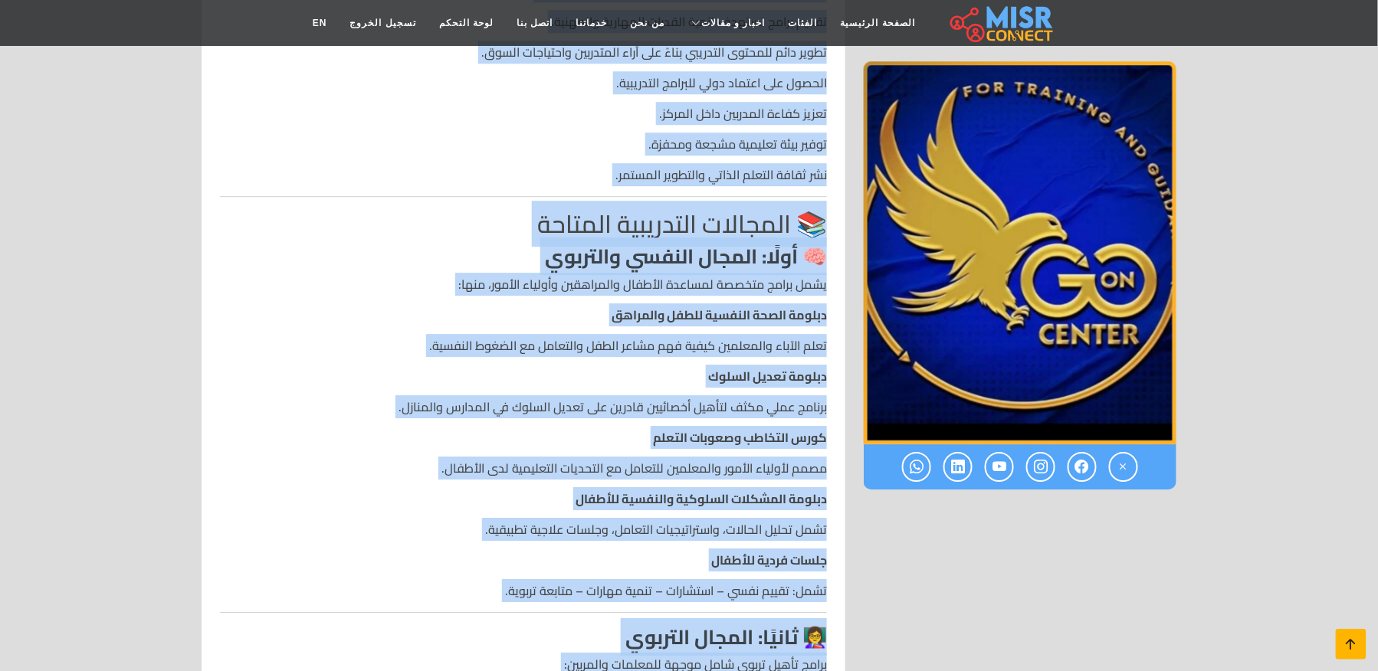
click at [1349, 647] on icon at bounding box center [1350, 644] width 21 height 21
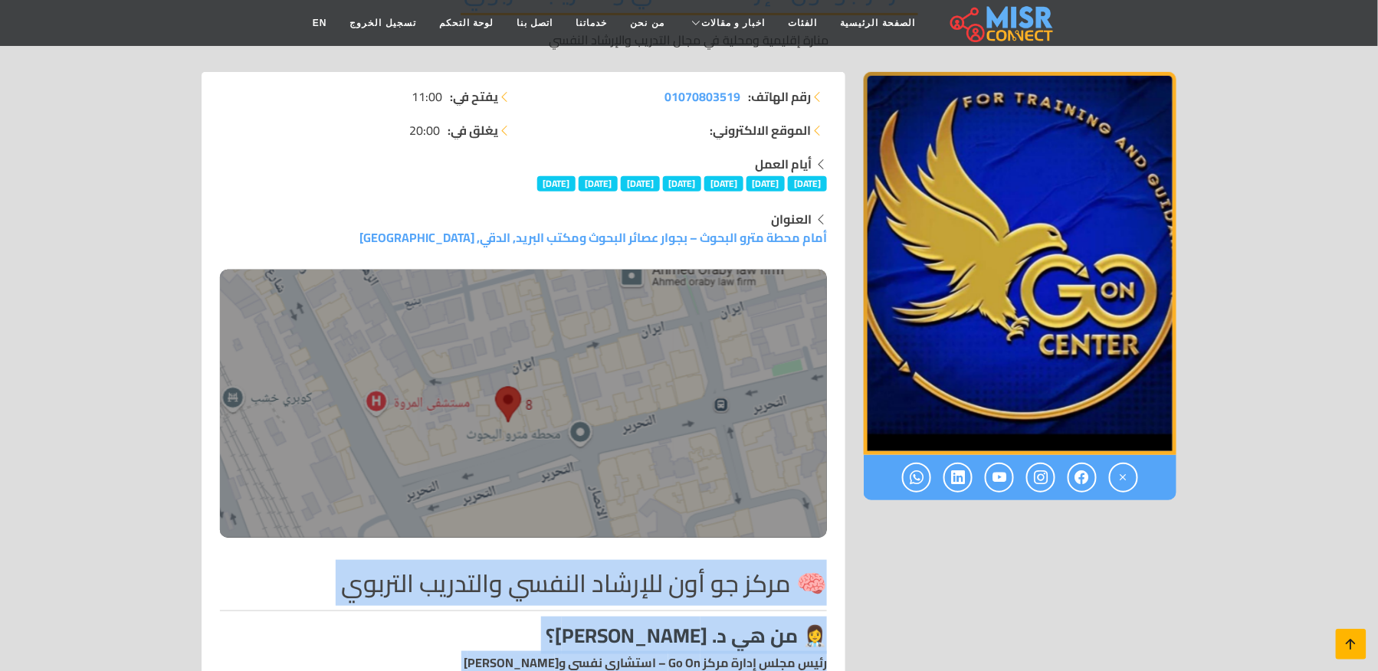
scroll to position [0, 0]
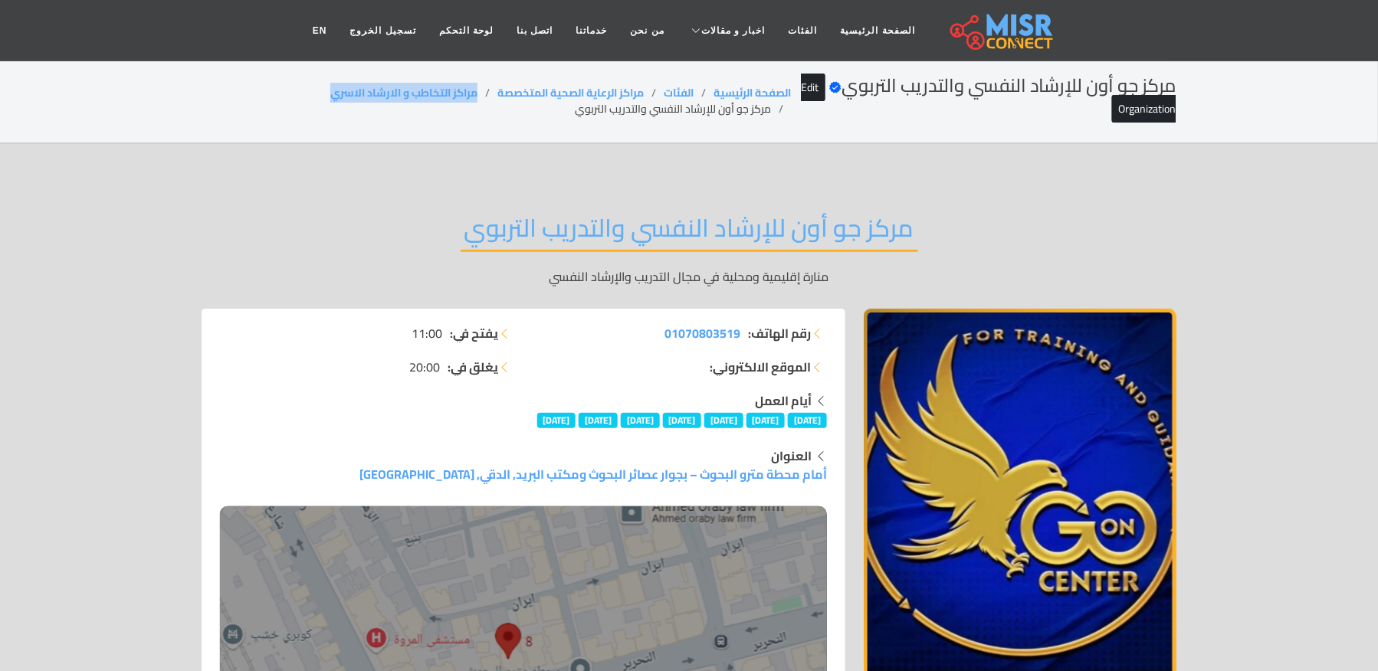
drag, startPoint x: 478, startPoint y: 87, endPoint x: 246, endPoint y: 92, distance: 232.2
click at [246, 92] on ol "الصفحة الرئيسية الفئات مراكز الرعاية الصحية المتخصصة مراكز التخاطب و الارشاد ال…" at bounding box center [496, 101] width 589 height 32
copy link "مراكز التخاطب و الارشاد الاسري"
click at [647, 106] on li "مركز جو أون للإرشاد النفسي والتدريب التربوي" at bounding box center [683, 109] width 216 height 16
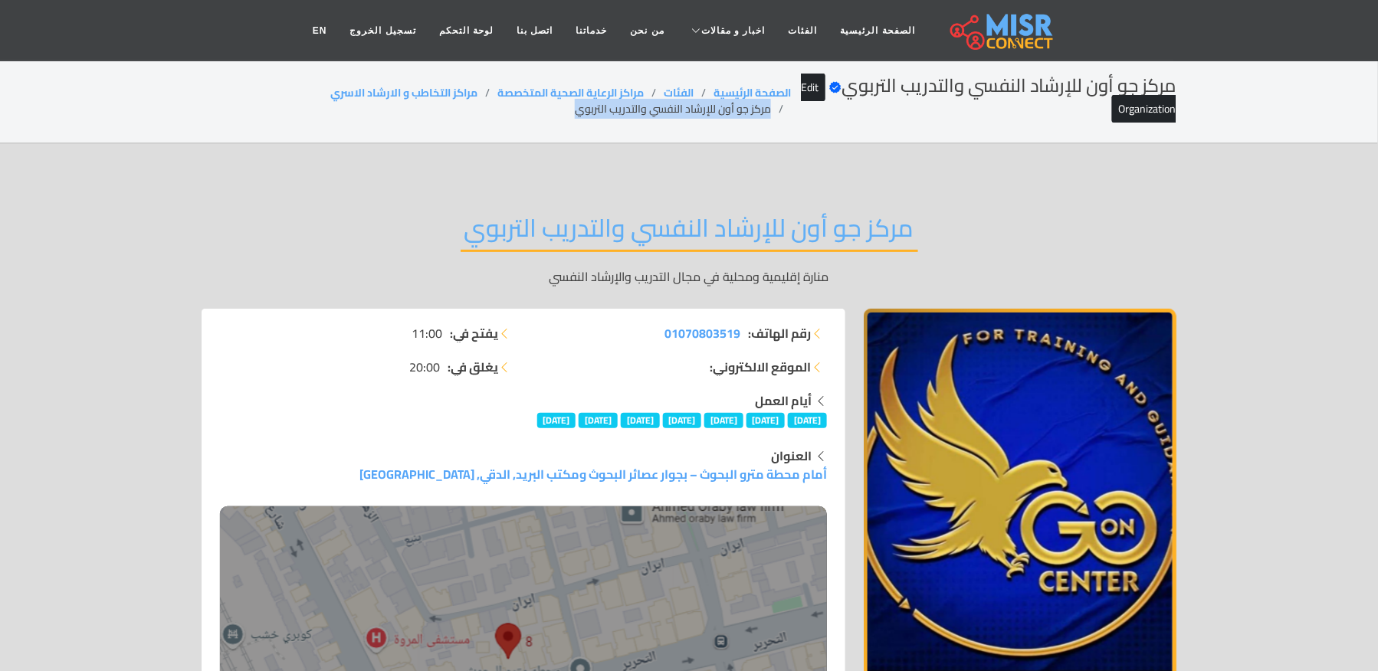
click at [647, 106] on li "مركز جو أون للإرشاد النفسي والتدريب التربوي" at bounding box center [683, 109] width 216 height 16
copy main "مركز جو أون للإرشاد النفسي والتدريب التربوي"
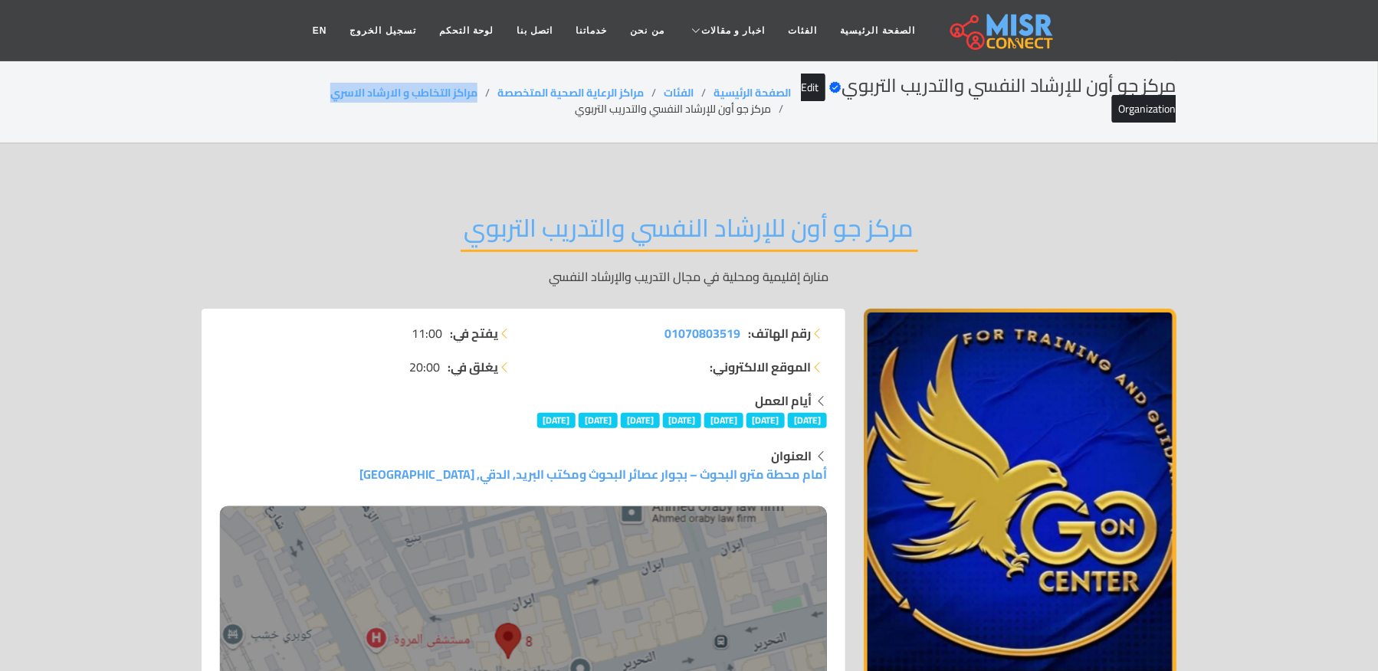
drag, startPoint x: 474, startPoint y: 92, endPoint x: 276, endPoint y: 111, distance: 198.6
click at [276, 111] on ol "الصفحة الرئيسية الفئات مراكز الرعاية الصحية المتخصصة مراكز التخاطب و الارشاد ال…" at bounding box center [496, 101] width 589 height 32
copy link "مراكز التخاطب و الارشاد الاسري"
click at [616, 110] on li "مركز جو أون للإرشاد النفسي والتدريب التربوي" at bounding box center [683, 109] width 216 height 16
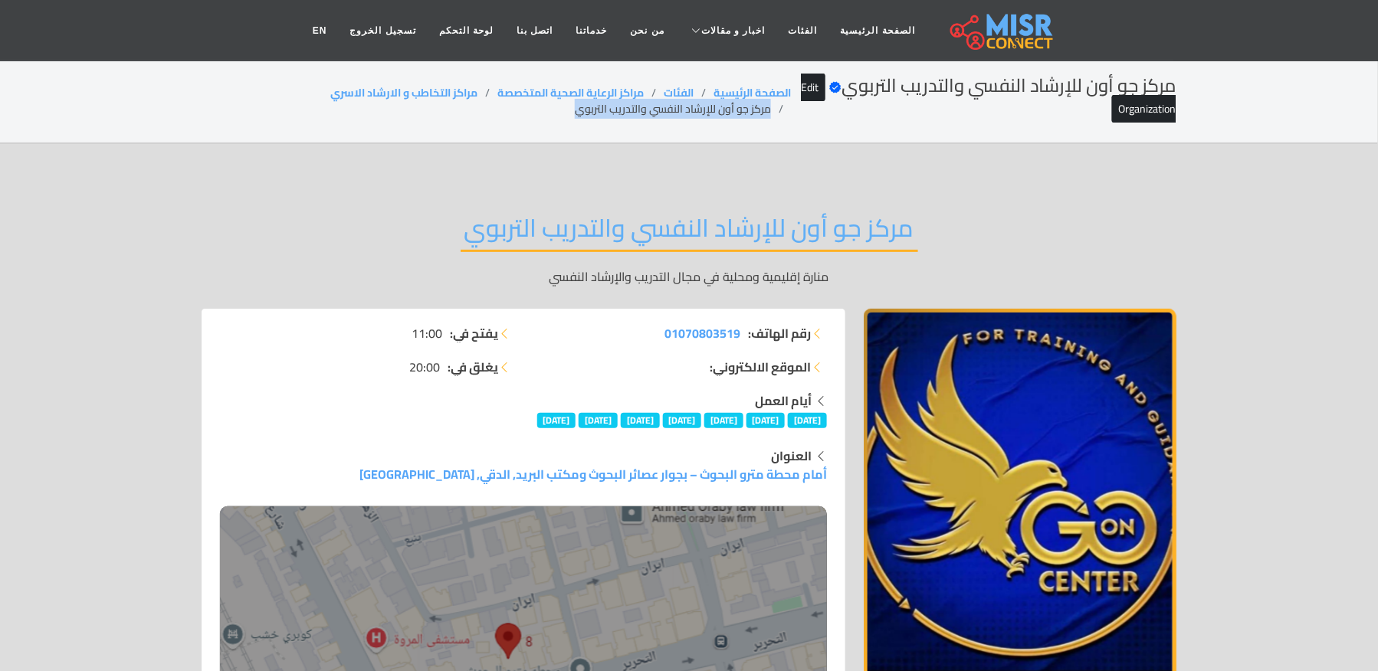
click at [616, 110] on li "مركز جو أون للإرشاد النفسي والتدريب التربوي" at bounding box center [683, 109] width 216 height 16
copy main "مركز جو أون للإرشاد النفسي والتدريب التربوي"
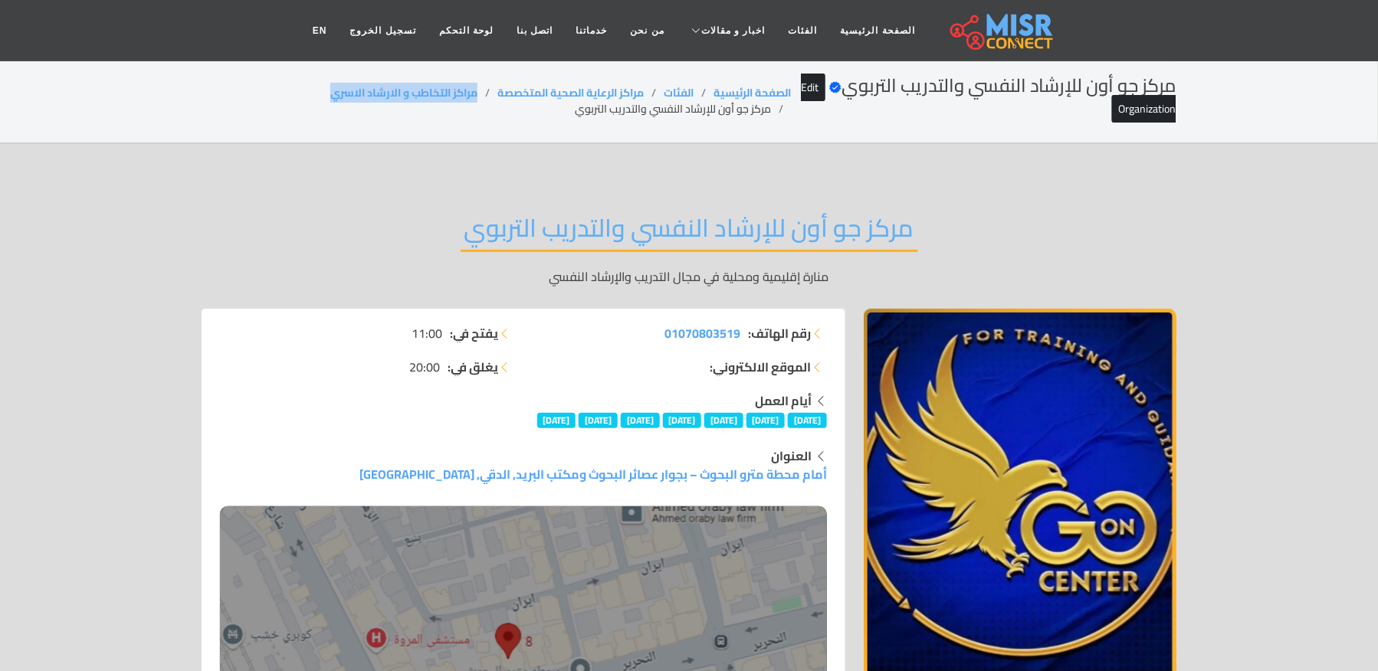
drag, startPoint x: 478, startPoint y: 84, endPoint x: 252, endPoint y: 101, distance: 226.7
click at [252, 101] on ol "الصفحة الرئيسية الفئات مراكز الرعاية الصحية المتخصصة مراكز التخاطب و الارشاد ال…" at bounding box center [496, 101] width 589 height 32
copy link "مراكز التخاطب و الارشاد الاسري"
click at [676, 114] on li "مركز جو أون للإرشاد النفسي والتدريب التربوي" at bounding box center [683, 109] width 216 height 16
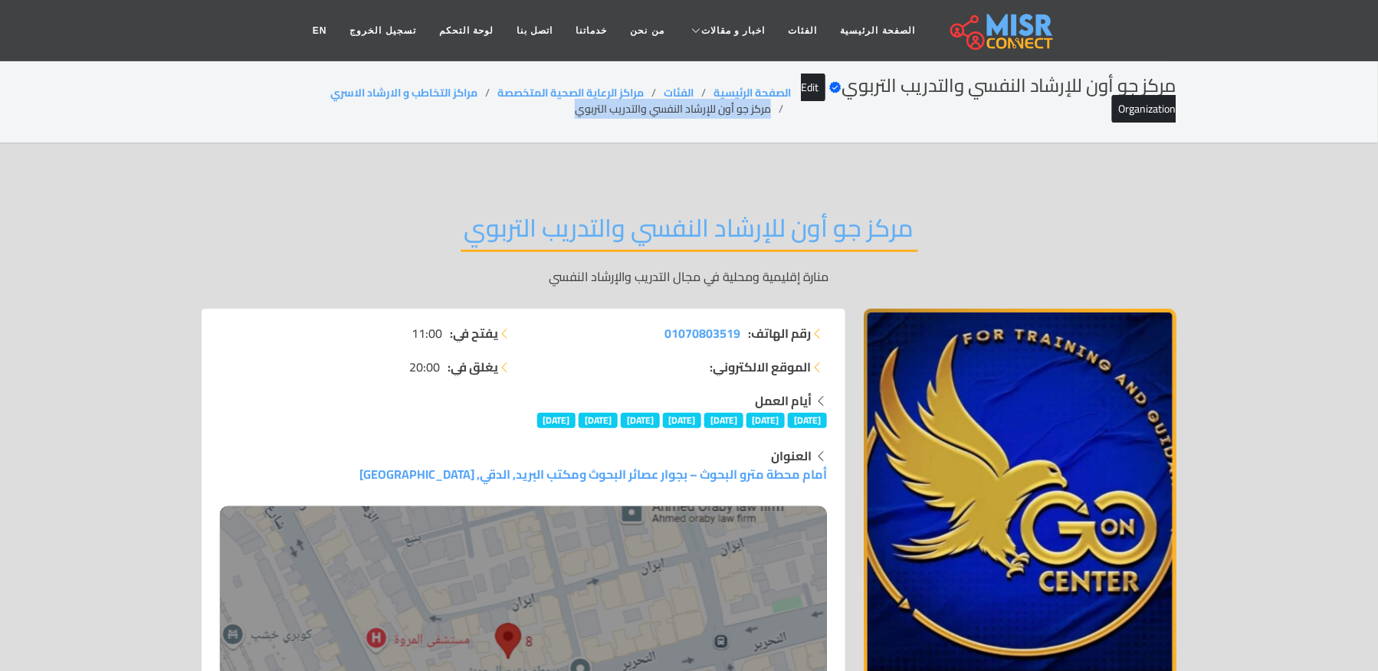
click at [676, 114] on li "مركز جو أون للإرشاد النفسي والتدريب التربوي" at bounding box center [683, 109] width 216 height 16
copy main "مركز جو أون للإرشاد النفسي والتدريب التربوي"
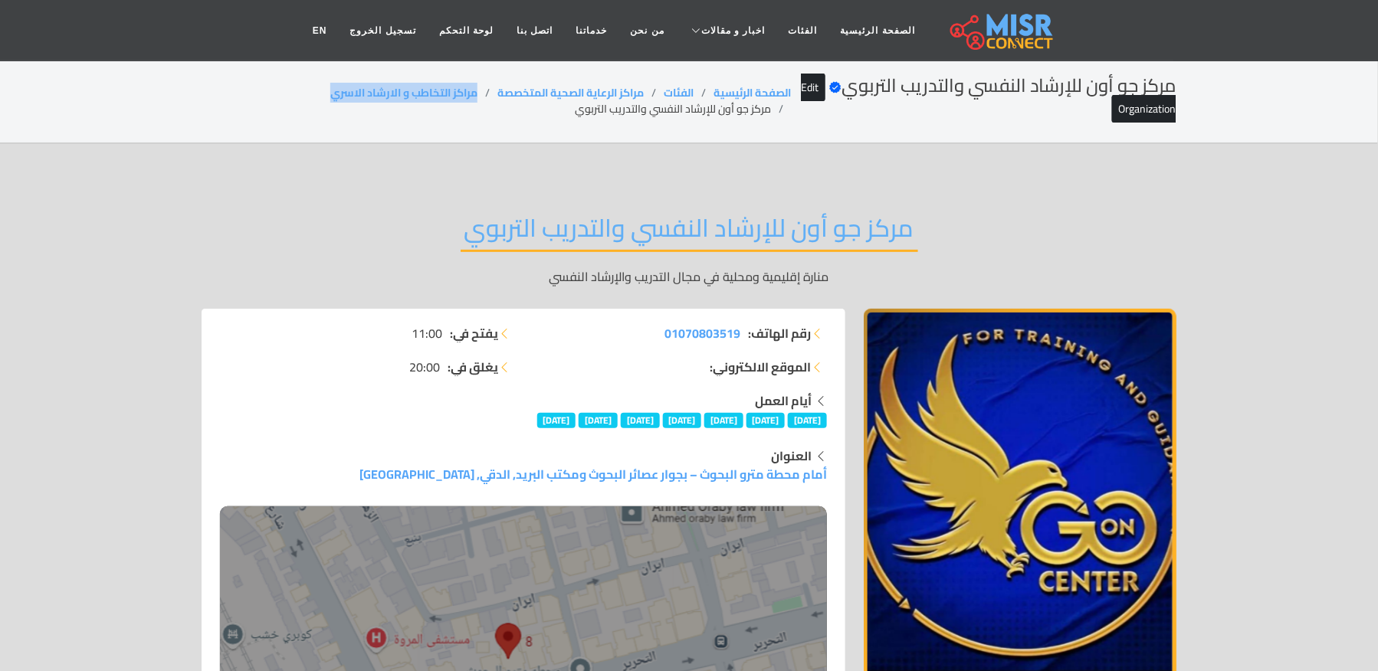
drag, startPoint x: 473, startPoint y: 89, endPoint x: 292, endPoint y: 95, distance: 180.9
click at [292, 95] on ol "الصفحة الرئيسية الفئات مراكز الرعاية الصحية المتخصصة مراكز التخاطب و الارشاد ال…" at bounding box center [496, 101] width 589 height 32
copy link "مراكز التخاطب و الارشاد الاسري"
click at [635, 111] on li "مركز جو أون للإرشاد النفسي والتدريب التربوي" at bounding box center [683, 109] width 216 height 16
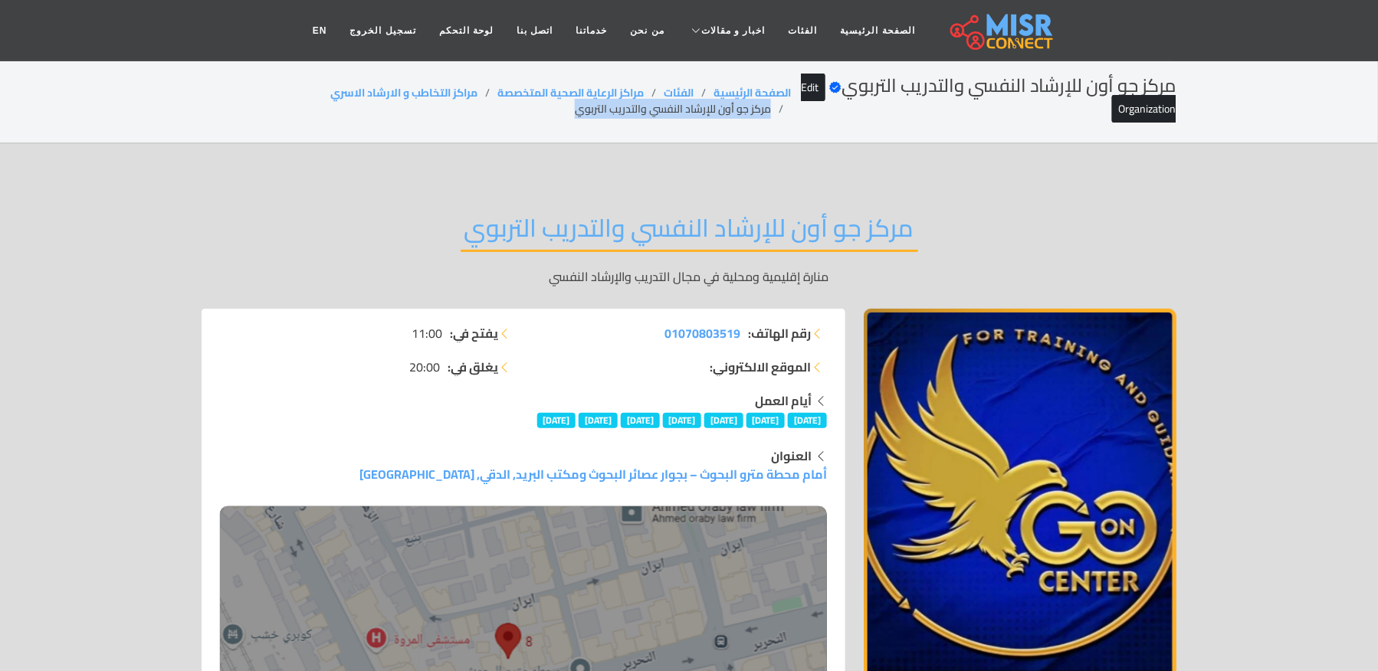
click at [635, 111] on li "مركز جو أون للإرشاد النفسي والتدريب التربوي" at bounding box center [683, 109] width 216 height 16
copy main "مركز جو أون للإرشاد النفسي والتدريب التربوي"
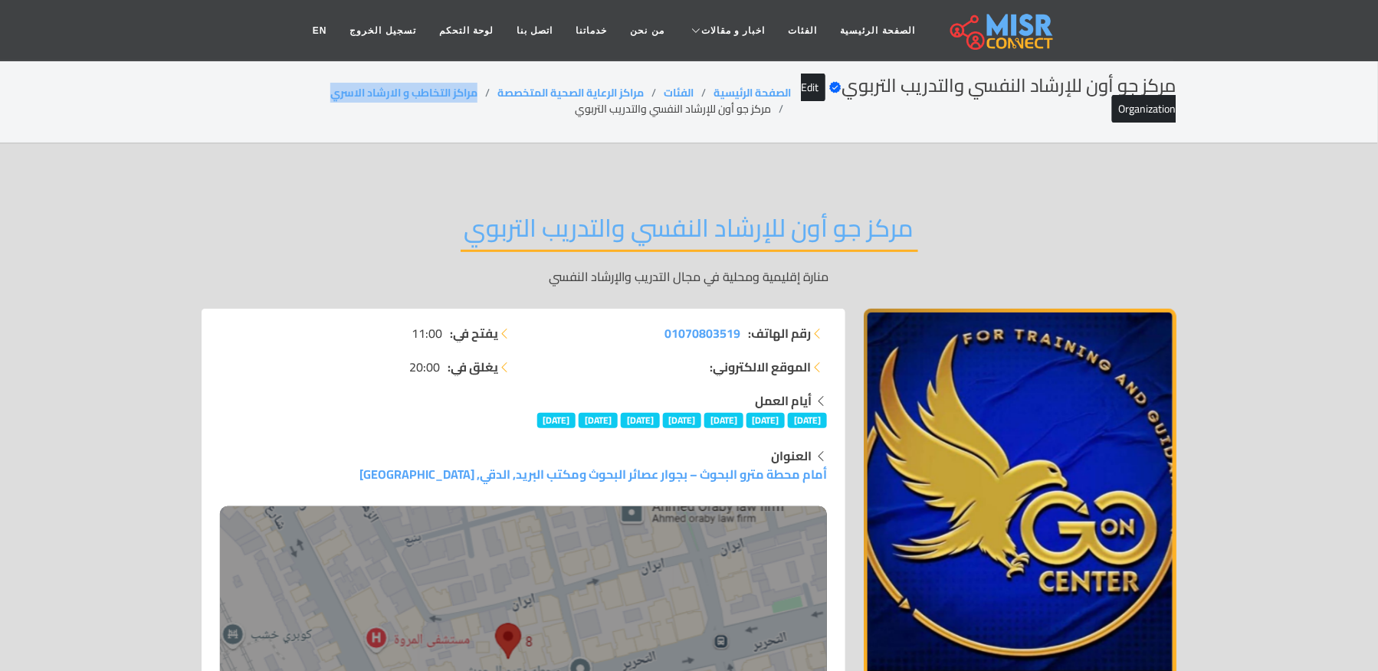
drag, startPoint x: 475, startPoint y: 87, endPoint x: 310, endPoint y: 95, distance: 165.7
click at [310, 95] on ol "الصفحة الرئيسية الفئات مراكز الرعاية الصحية المتخصصة مراكز التخاطب و الارشاد ال…" at bounding box center [496, 101] width 589 height 32
click at [629, 107] on li "مركز جو أون للإرشاد النفسي والتدريب التربوي" at bounding box center [683, 109] width 216 height 16
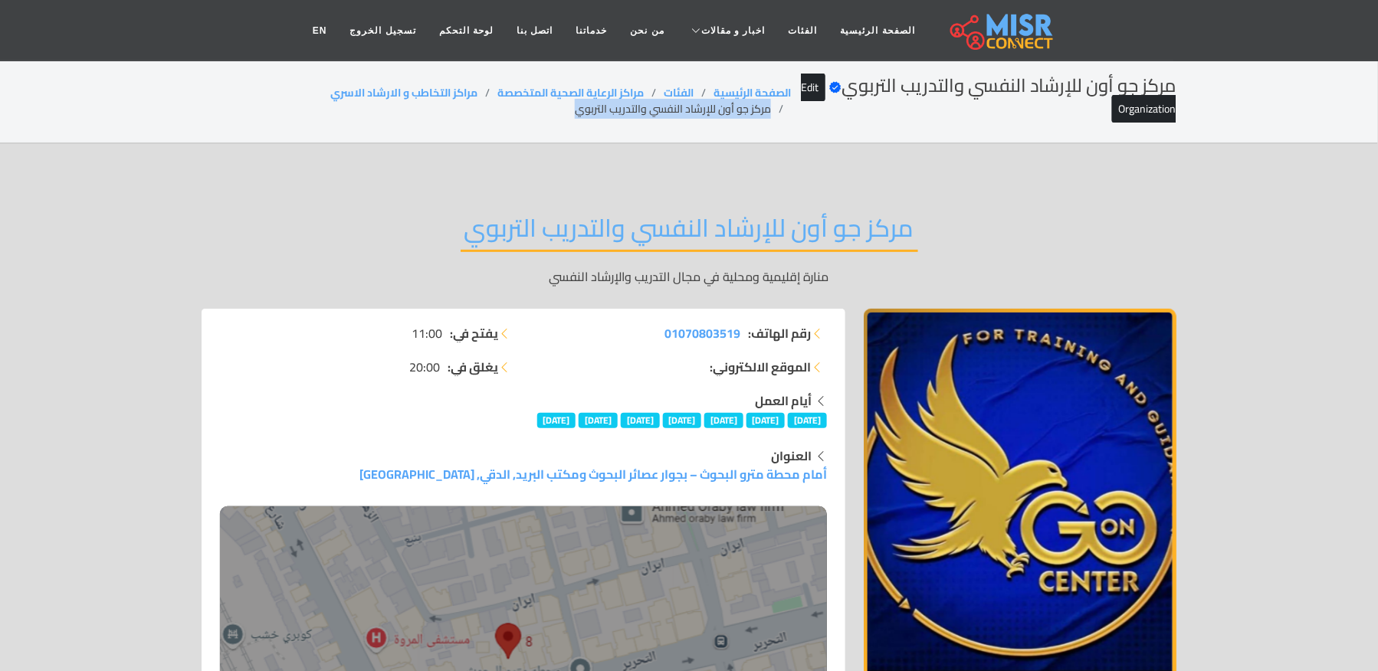
click at [629, 107] on li "مركز جو أون للإرشاد النفسي والتدريب التربوي" at bounding box center [683, 109] width 216 height 16
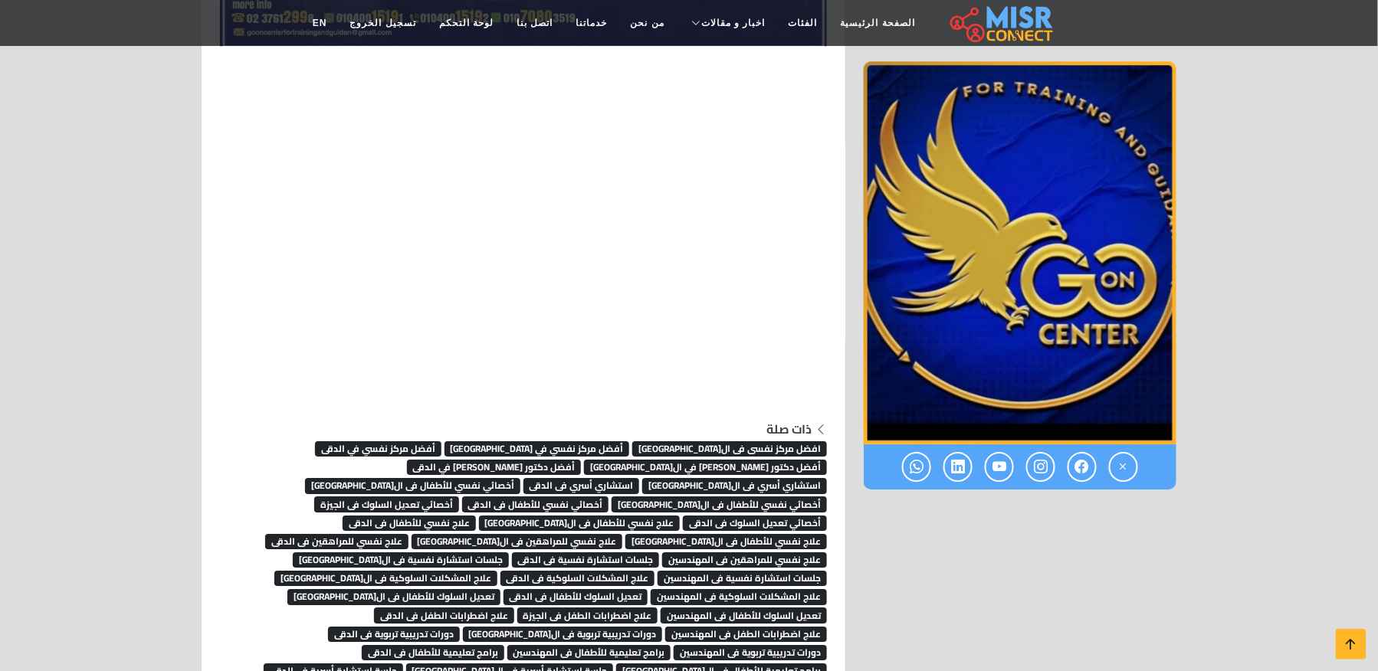
scroll to position [7846, 0]
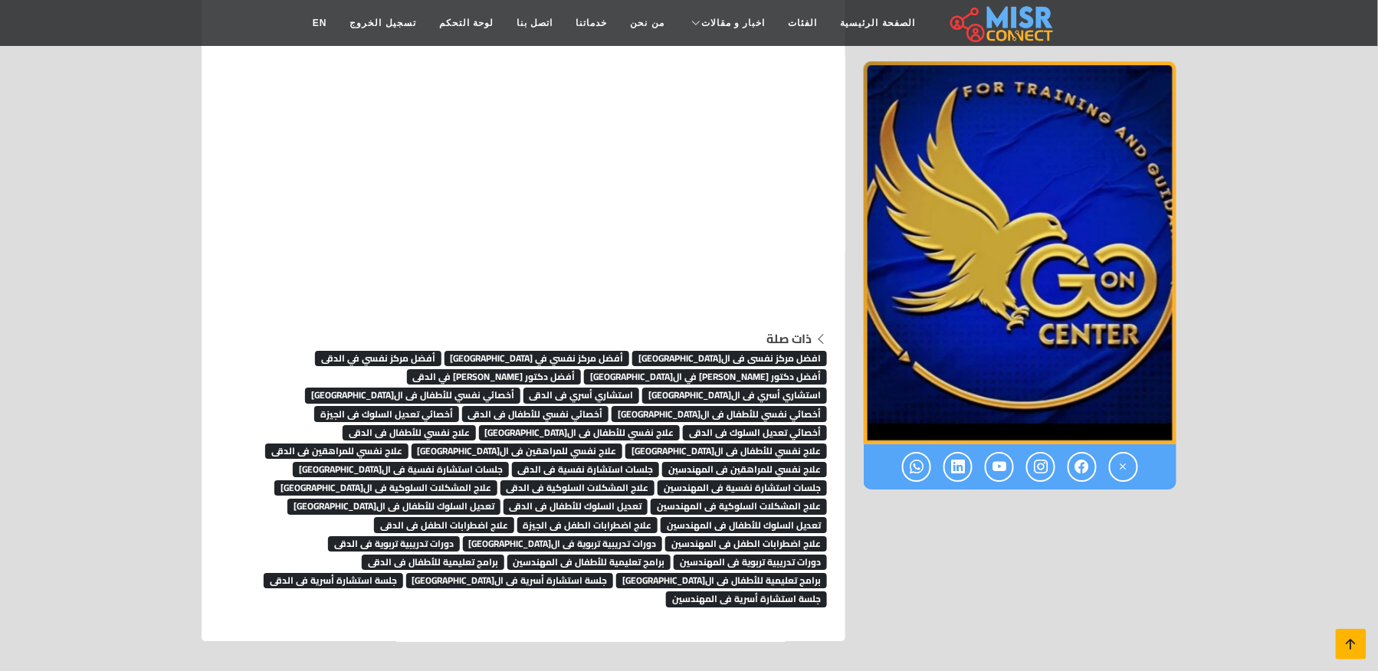
click at [1358, 644] on icon at bounding box center [1350, 644] width 21 height 21
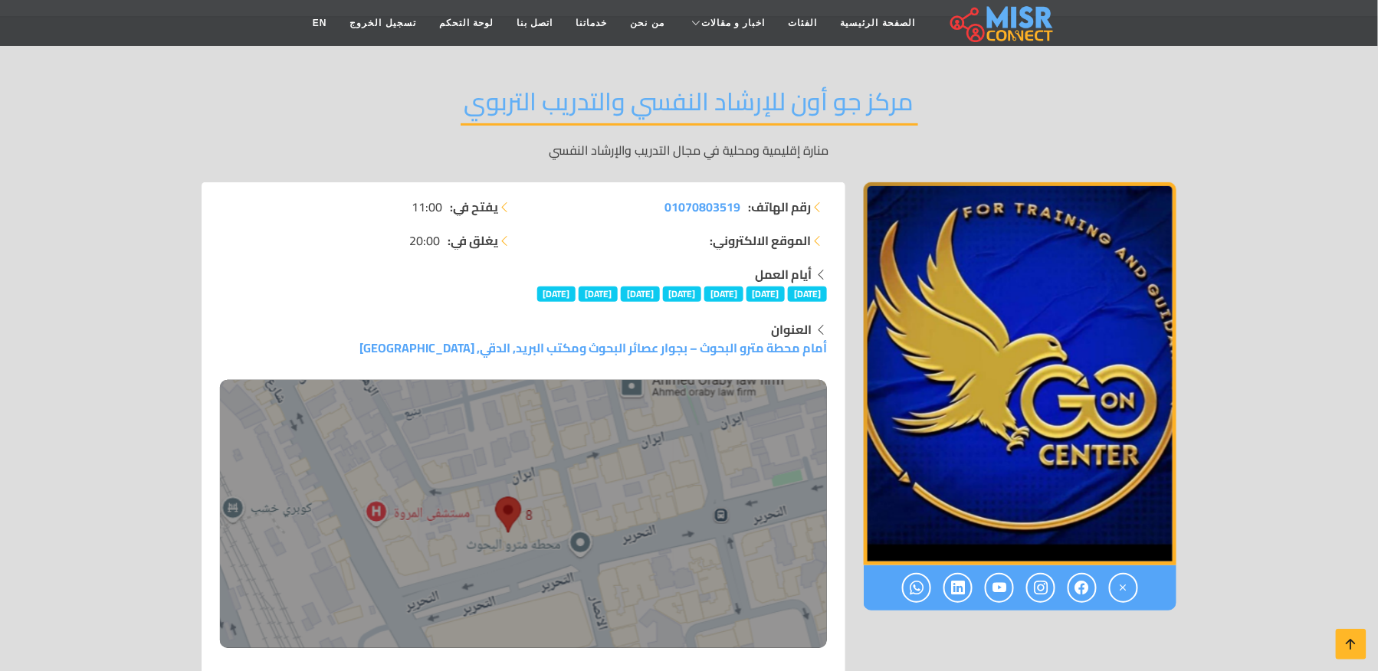
scroll to position [0, 0]
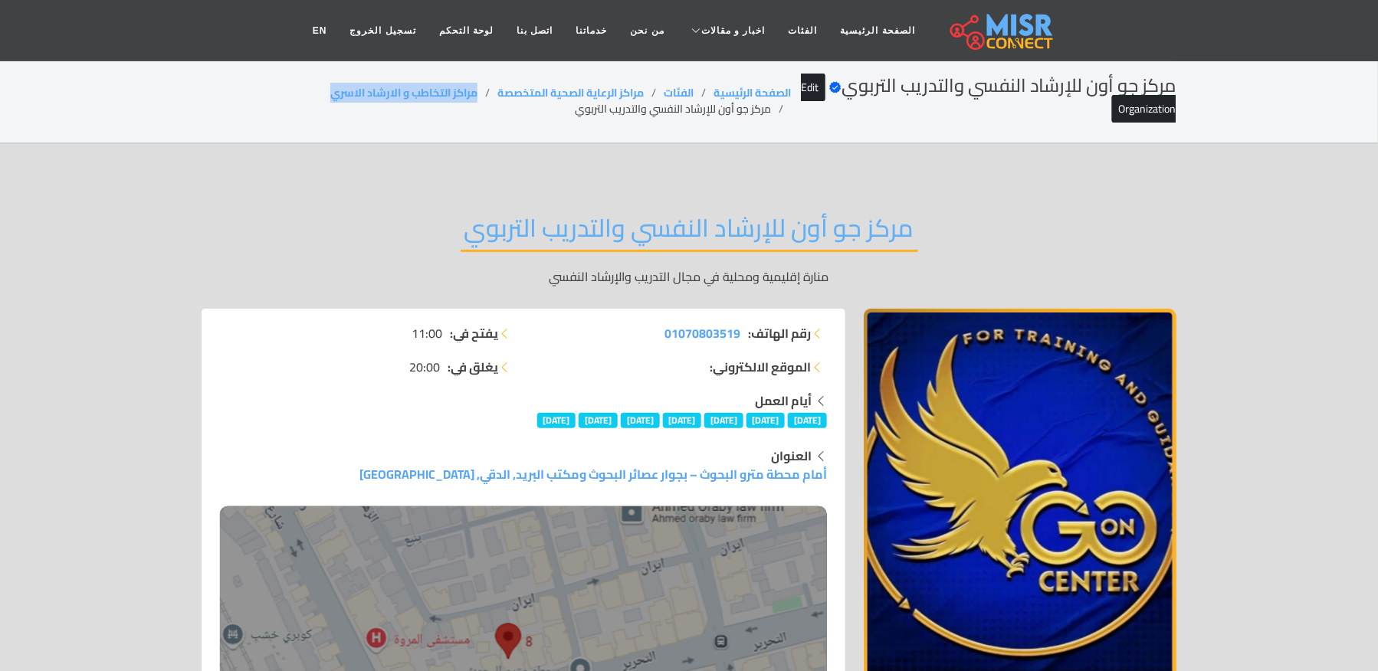
drag, startPoint x: 476, startPoint y: 93, endPoint x: 290, endPoint y: 90, distance: 186.2
click at [290, 90] on ol "الصفحة الرئيسية الفئات مراكز الرعاية الصحية المتخصصة مراكز التخاطب و الارشاد ال…" at bounding box center [496, 101] width 589 height 32
click at [630, 110] on li "مركز جو أون للإرشاد النفسي والتدريب التربوي" at bounding box center [683, 109] width 216 height 16
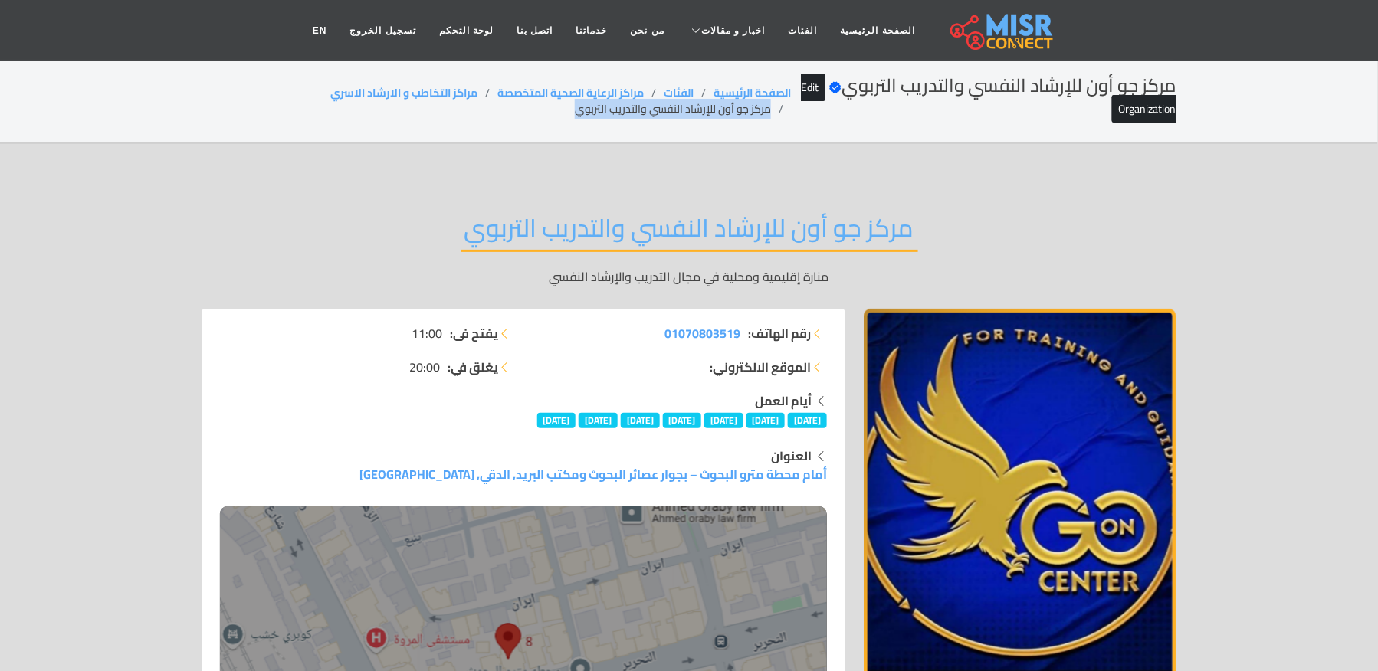
click at [630, 110] on li "مركز جو أون للإرشاد النفسي والتدريب التربوي" at bounding box center [683, 109] width 216 height 16
drag, startPoint x: 469, startPoint y: 93, endPoint x: 368, endPoint y: 108, distance: 102.2
click at [368, 108] on ol "الصفحة الرئيسية الفئات مراكز الرعاية الصحية المتخصصة مراكز التخاطب و الارشاد ال…" at bounding box center [496, 101] width 589 height 32
click at [466, 80] on div "مركز جو أون للإرشاد النفسي والتدريب التربوي Verified account Edit Organization …" at bounding box center [689, 101] width 975 height 52
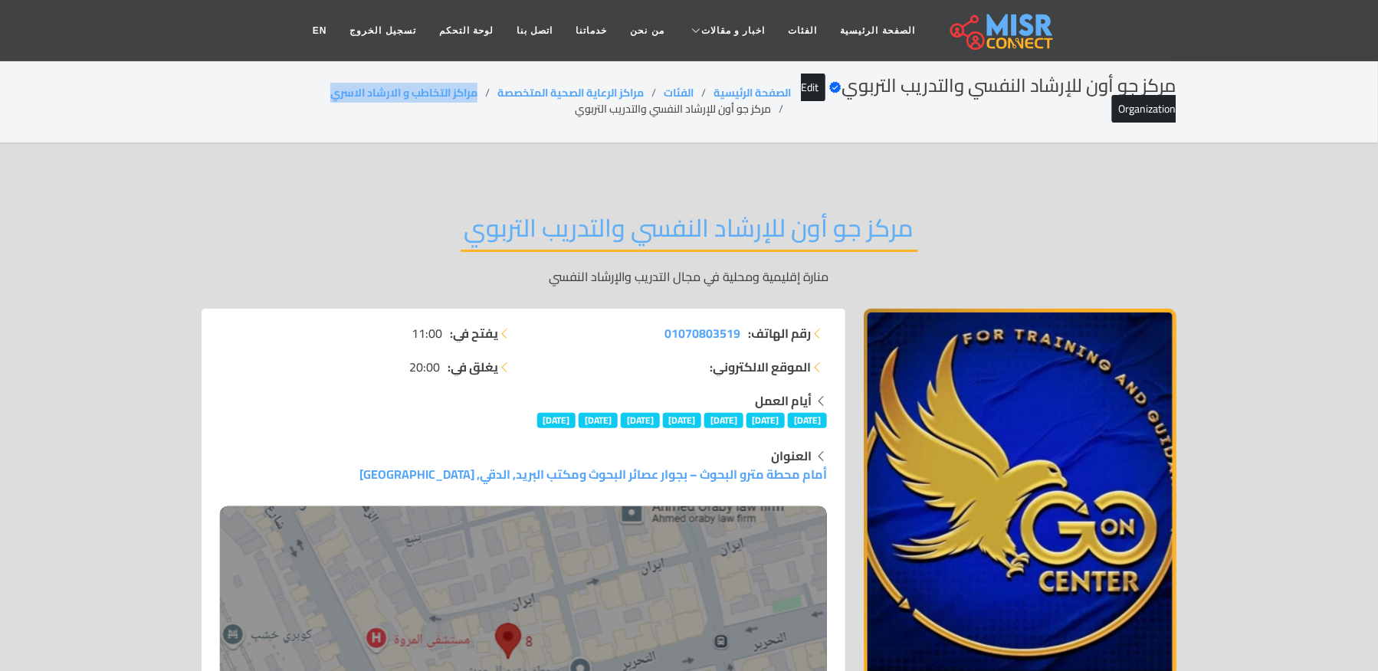
drag, startPoint x: 480, startPoint y: 89, endPoint x: 277, endPoint y: 97, distance: 202.4
click at [294, 97] on ol "الصفحة الرئيسية الفئات مراكز الرعاية الصحية المتخصصة مراكز التخاطب و الارشاد ال…" at bounding box center [496, 101] width 589 height 32
click at [575, 114] on li "مركز جو أون للإرشاد النفسي والتدريب التربوي" at bounding box center [683, 109] width 216 height 16
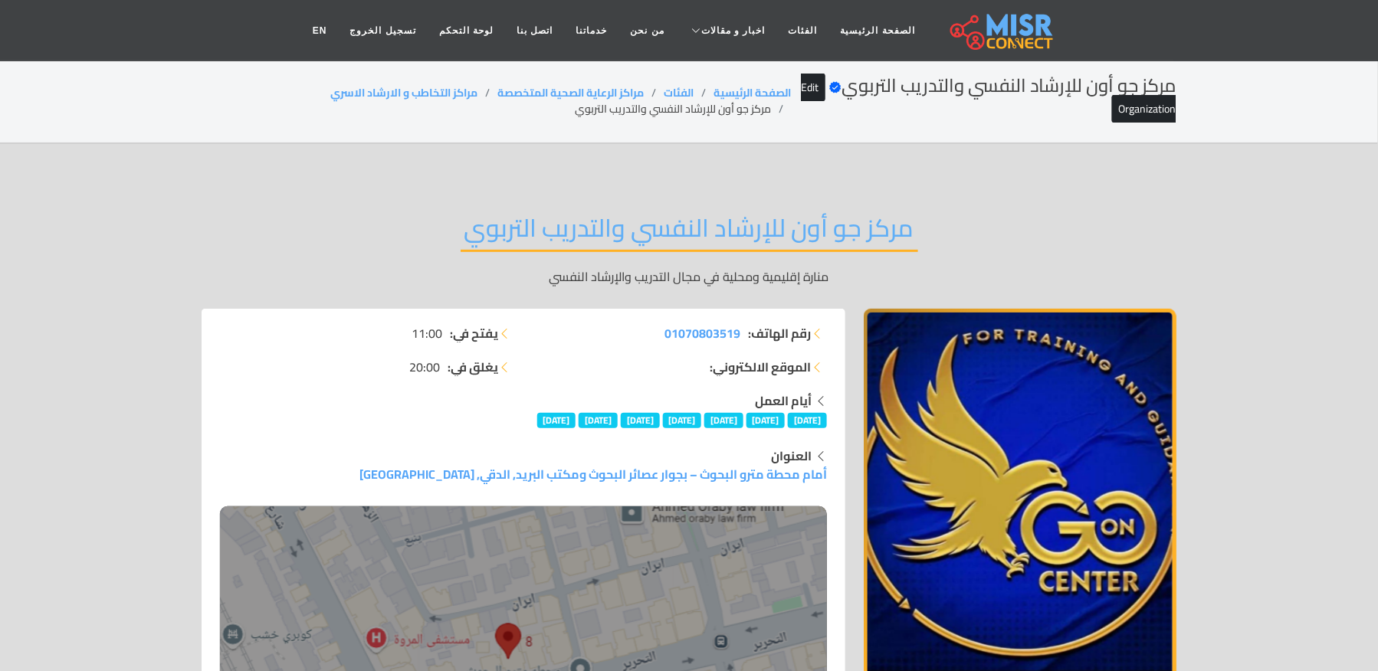
click at [575, 114] on li "مركز جو أون للإرشاد النفسي والتدريب التربوي" at bounding box center [683, 109] width 216 height 16
click at [31, 5] on header "الصفحة الرئيسية الفئات اخبار و مقالات أخبار الرياضة حوادث اخبار طبية مشاهير اخب…" at bounding box center [689, 30] width 1378 height 61
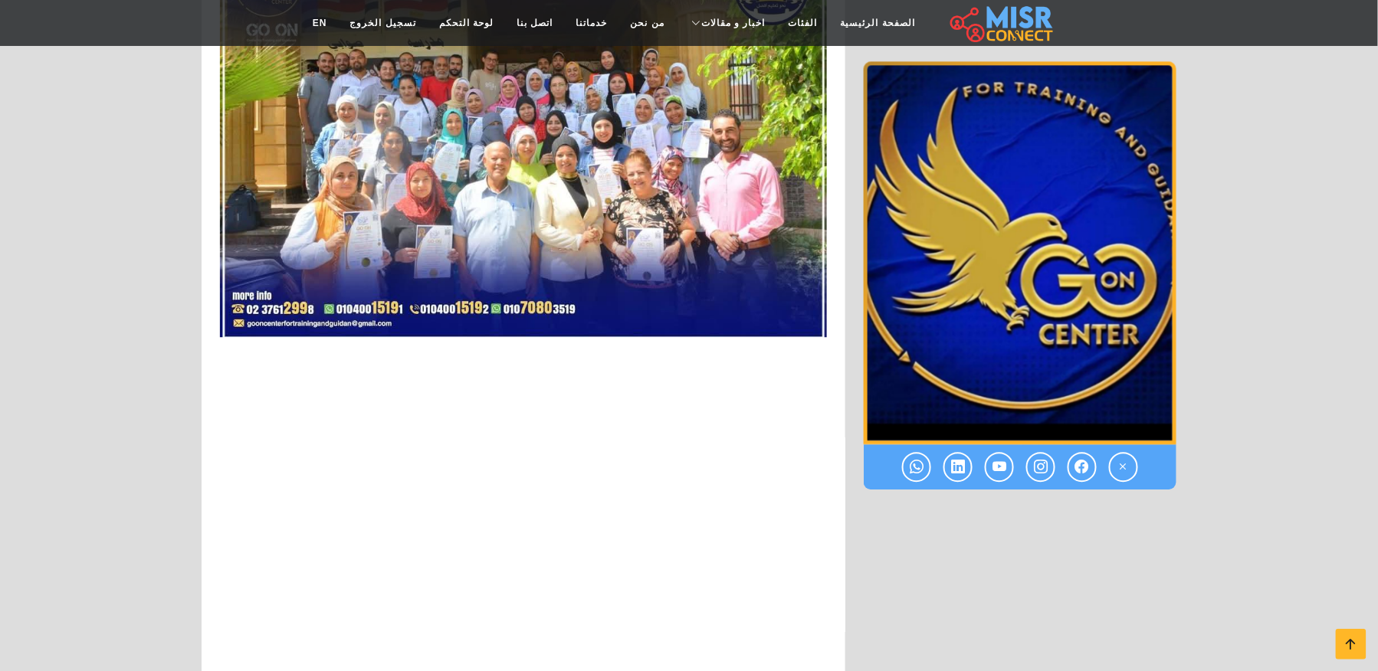
scroll to position [7470, 0]
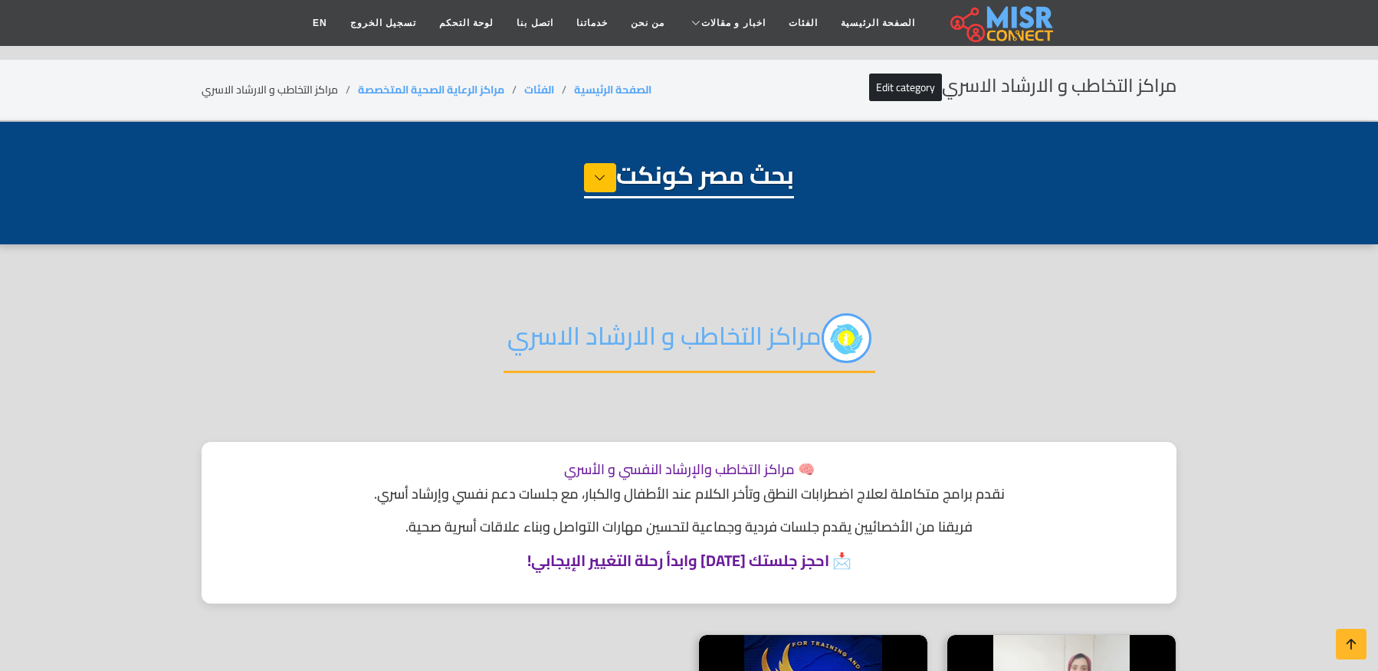
select select "**********"
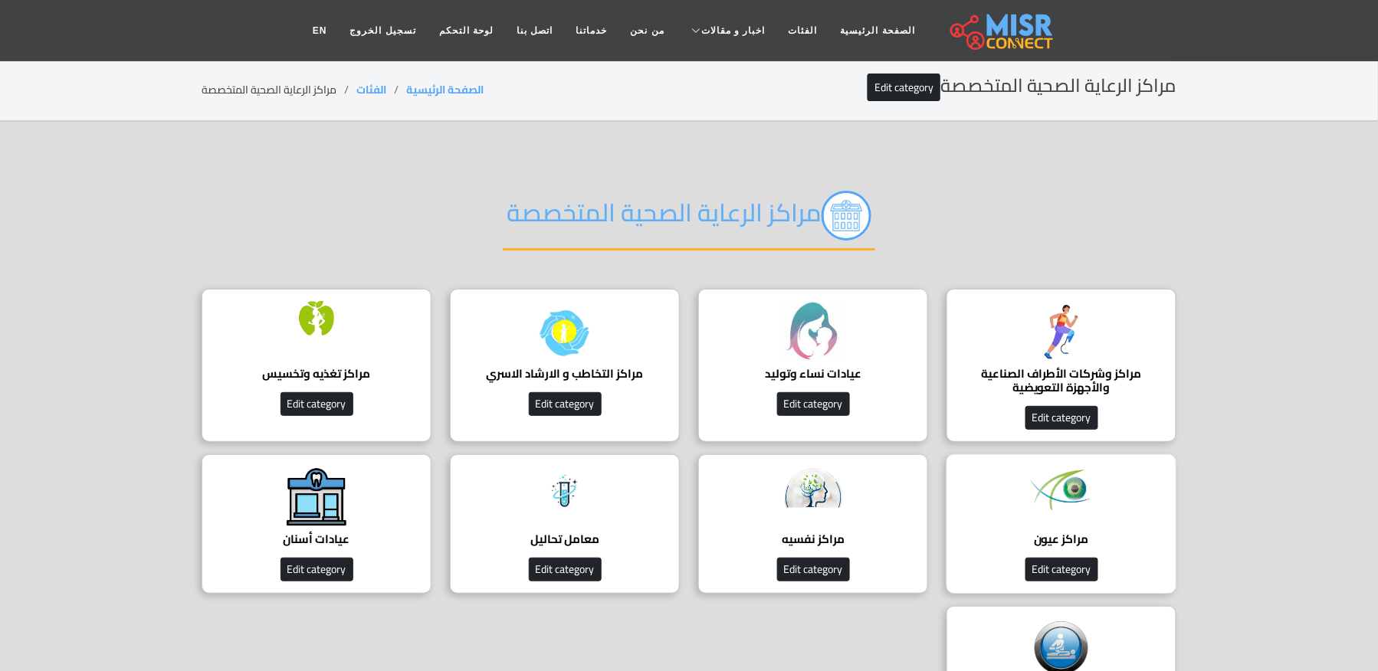
click at [1018, 513] on div "مراكز عيون دليل مراكز العيون Edit category" at bounding box center [1061, 523] width 230 height 139
click at [795, 489] on img at bounding box center [812, 487] width 61 height 41
click at [584, 516] on div at bounding box center [564, 497] width 61 height 61
click at [347, 528] on div "عيادات أسنان دليل عيادات أسنان Edit category" at bounding box center [317, 523] width 230 height 139
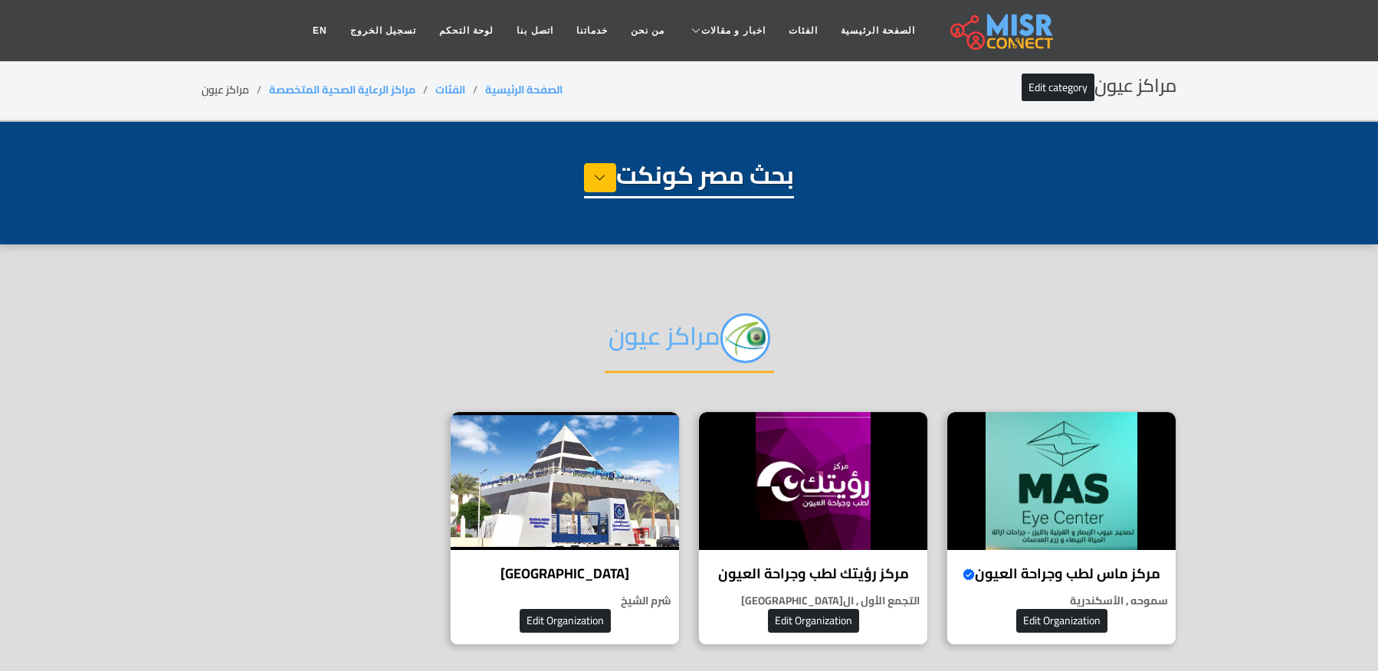
select select "**********"
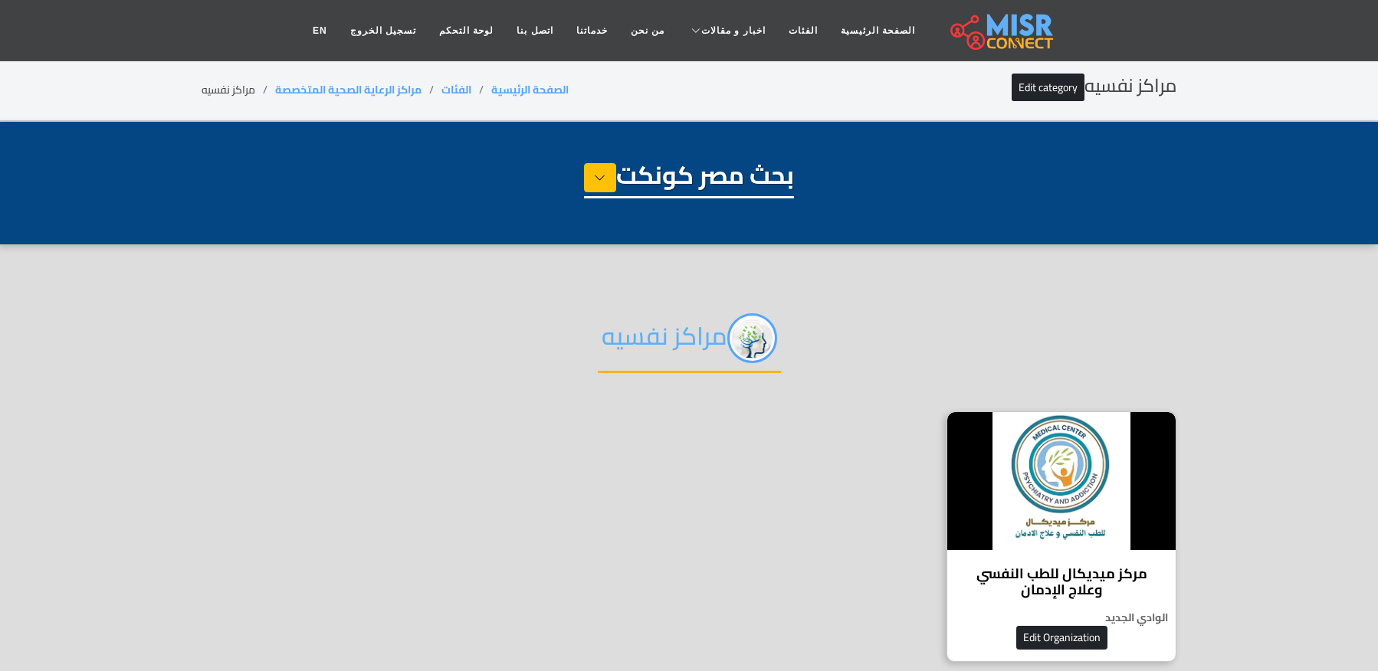
select select "**********"
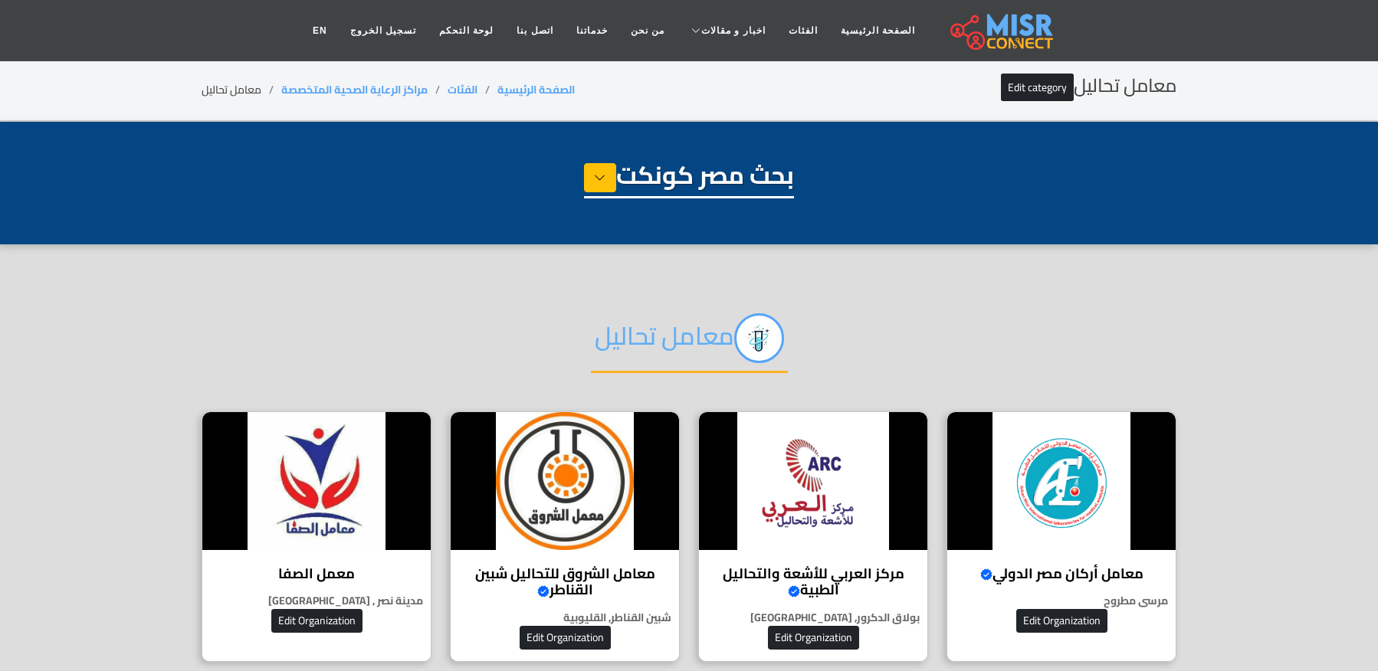
select select "**********"
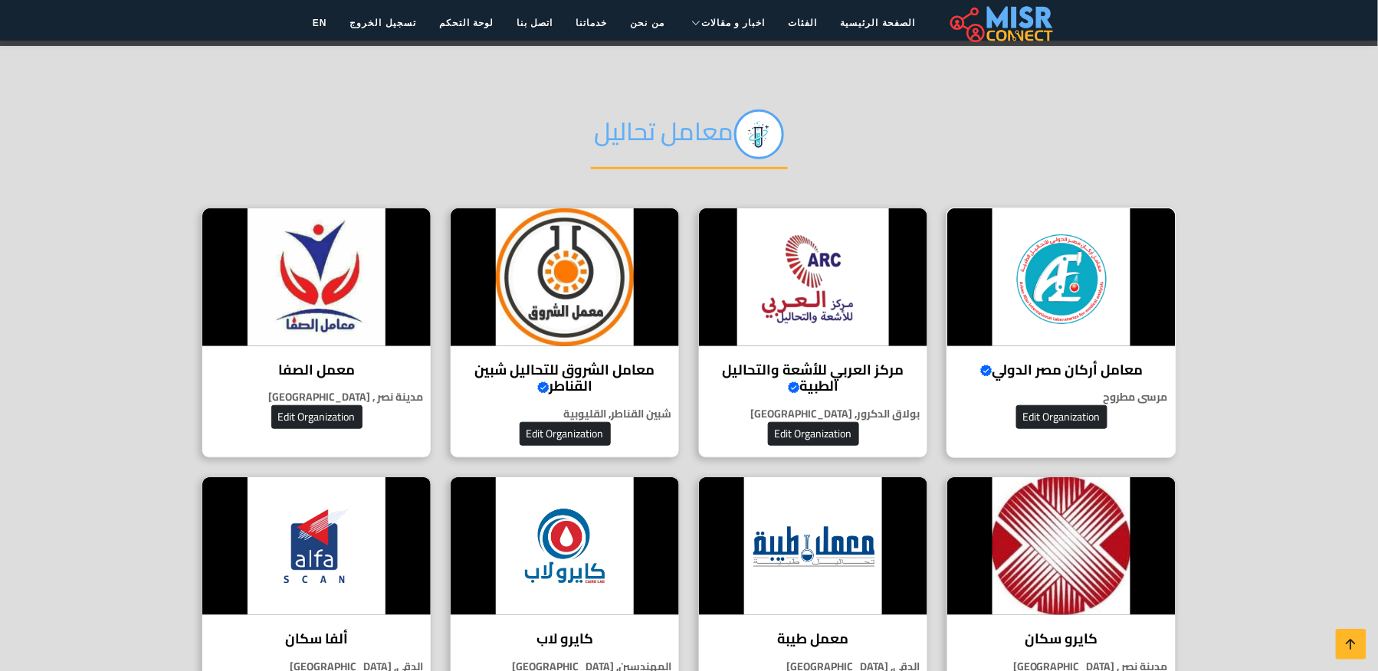
click at [1107, 333] on img at bounding box center [1061, 277] width 228 height 138
click at [831, 363] on h4 "مركز العربي للأشعة والتحاليل الطبية Verified account" at bounding box center [812, 378] width 205 height 33
click at [598, 319] on img at bounding box center [565, 277] width 228 height 138
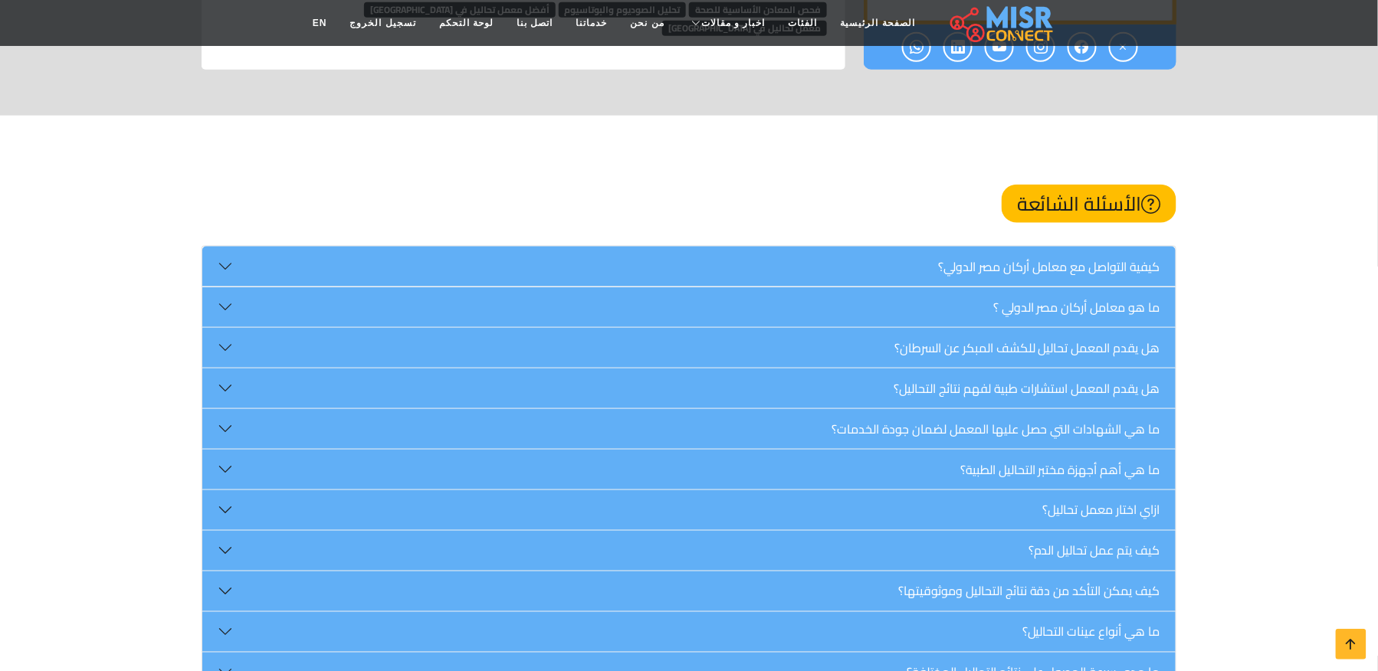
scroll to position [6334, 0]
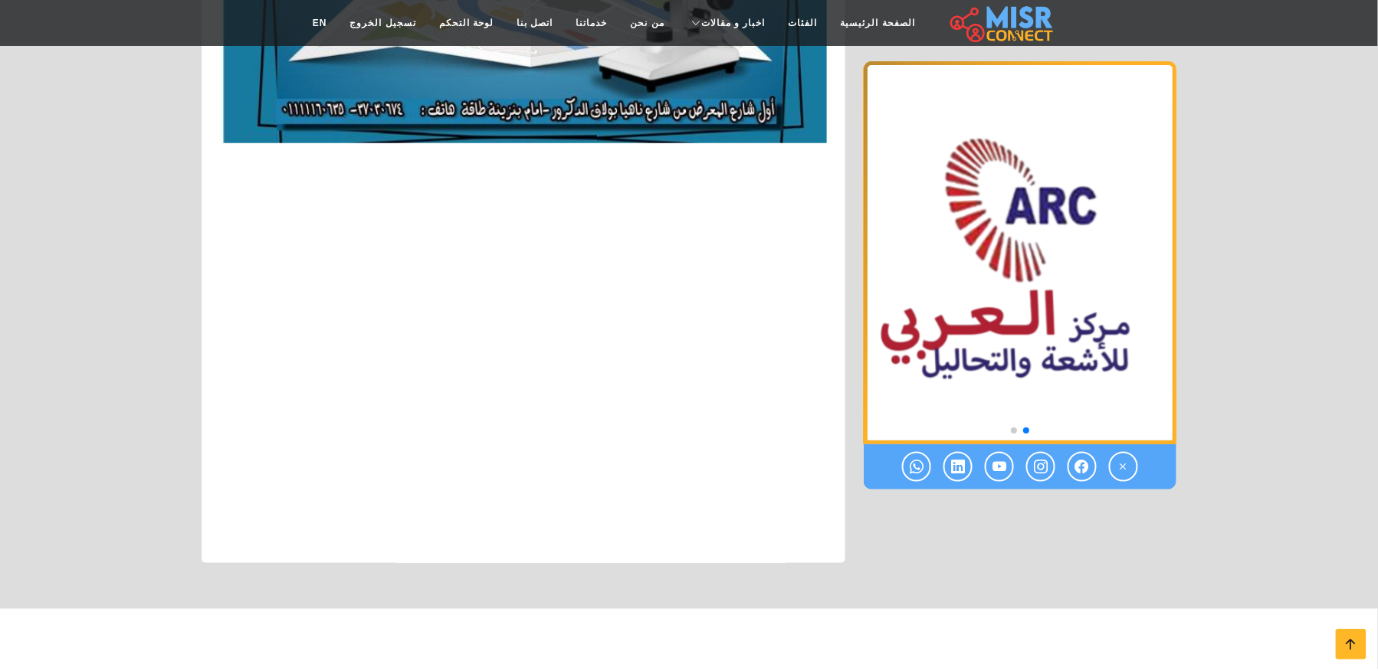
scroll to position [4450, 0]
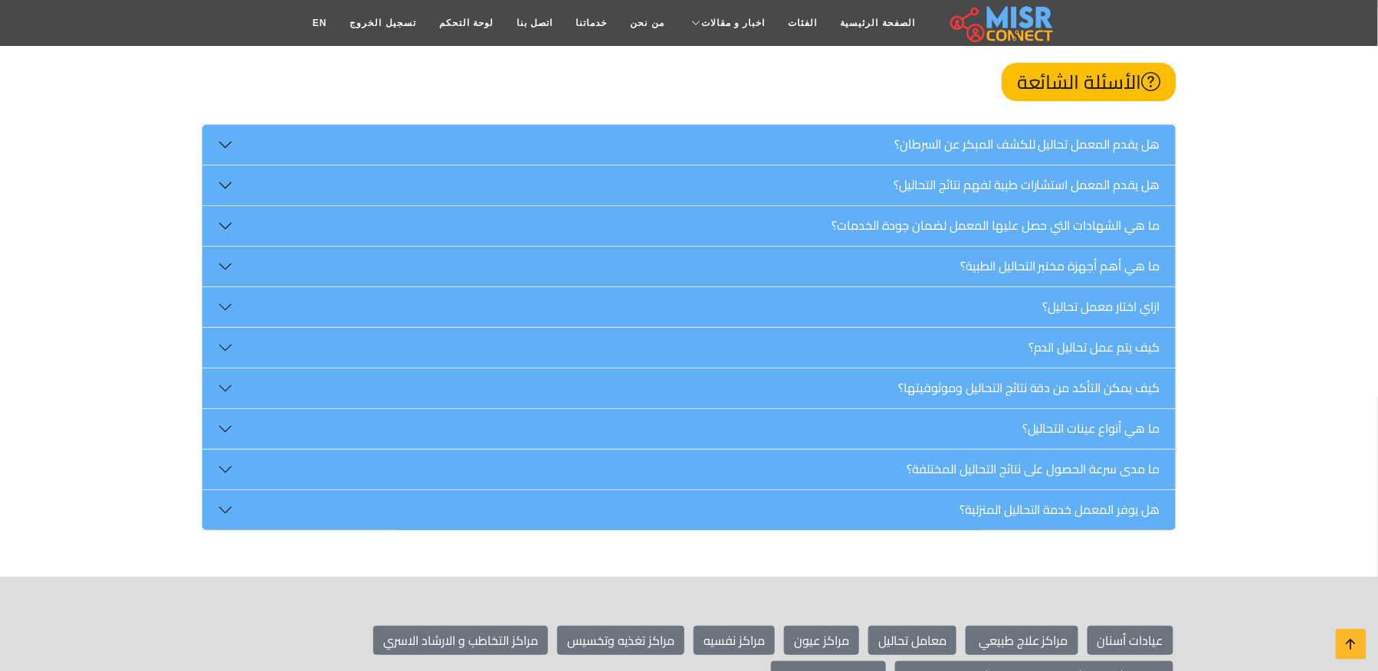
scroll to position [2043, 0]
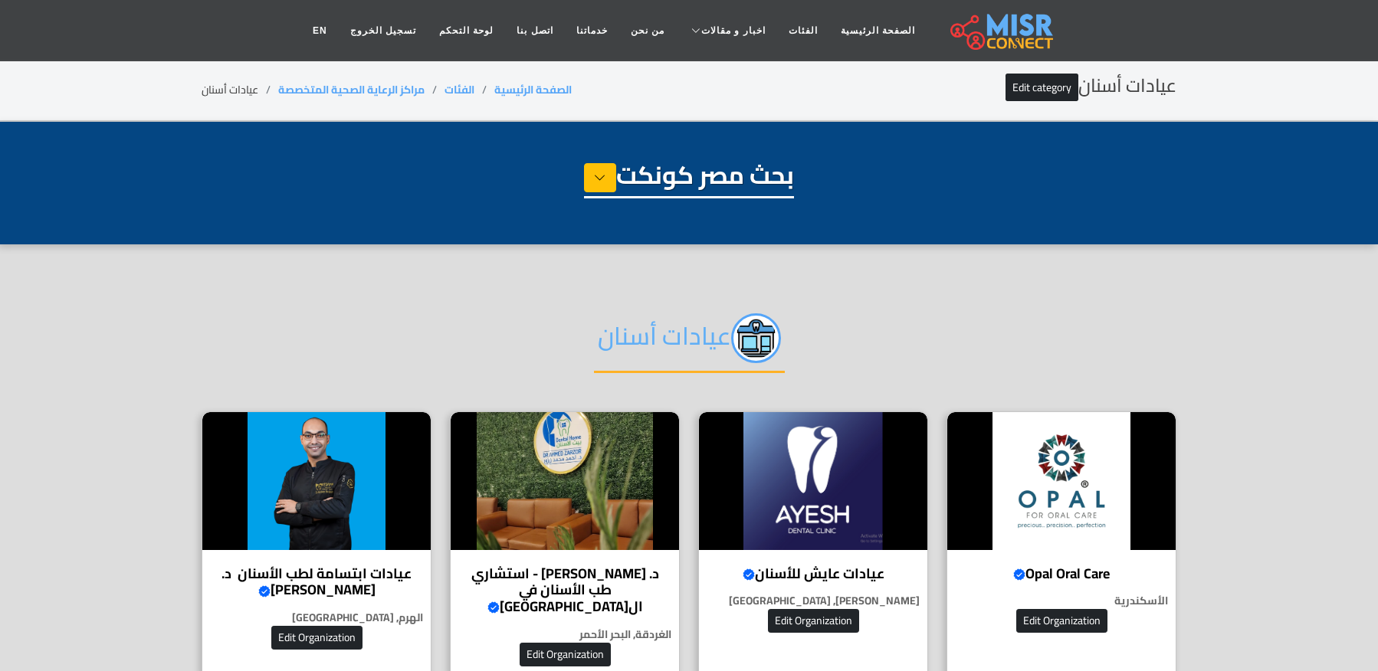
select select "**********"
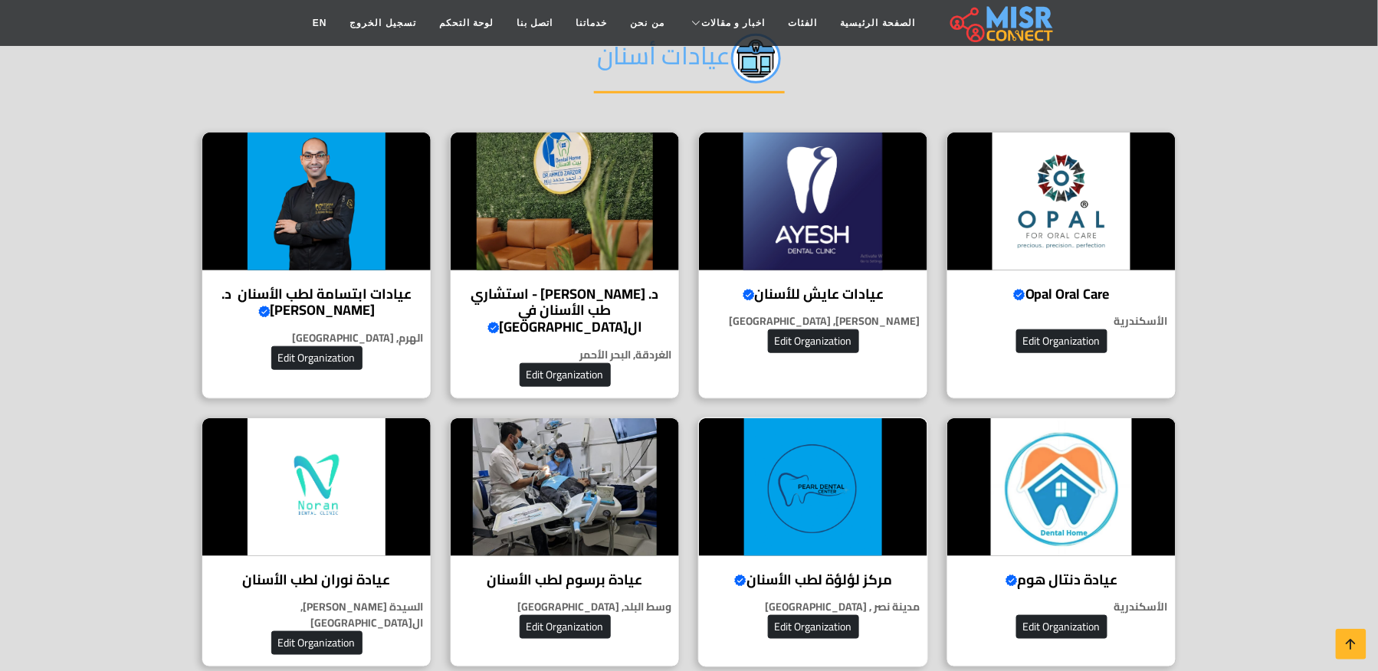
scroll to position [306, 0]
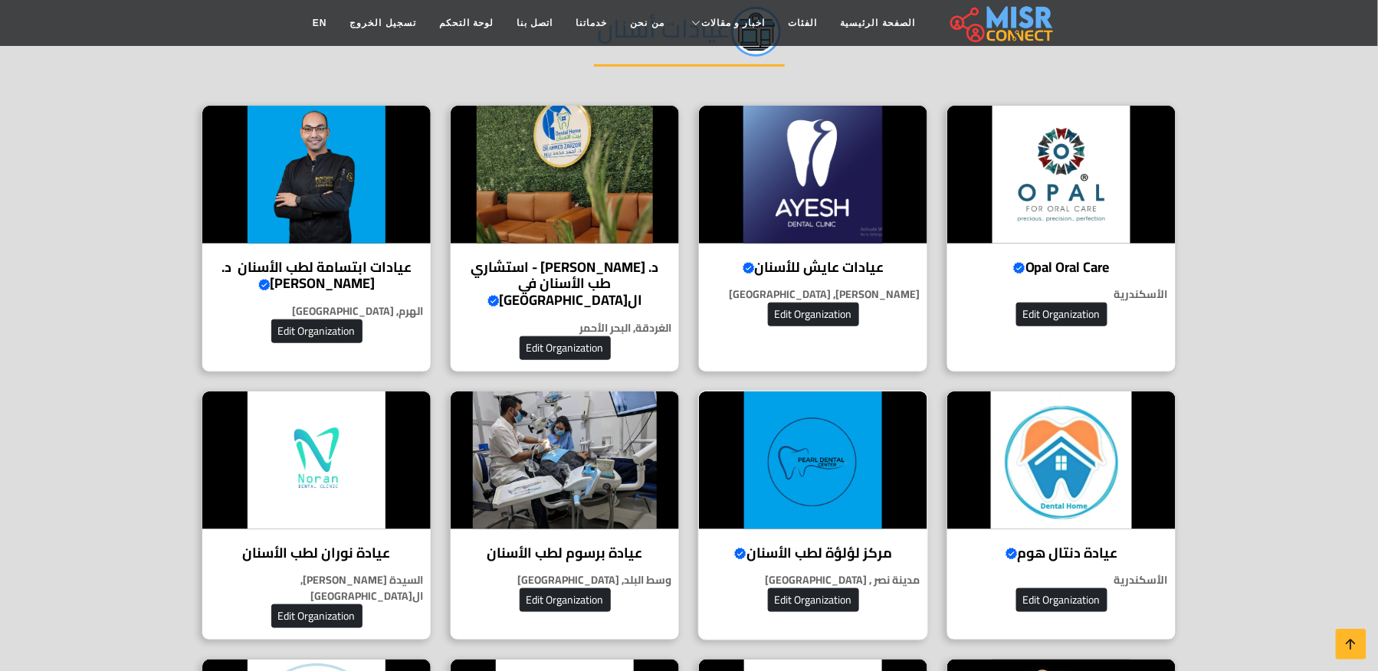
click at [856, 545] on h4 "مركز لؤلؤة لطب الأسنان Verified account" at bounding box center [812, 553] width 205 height 17
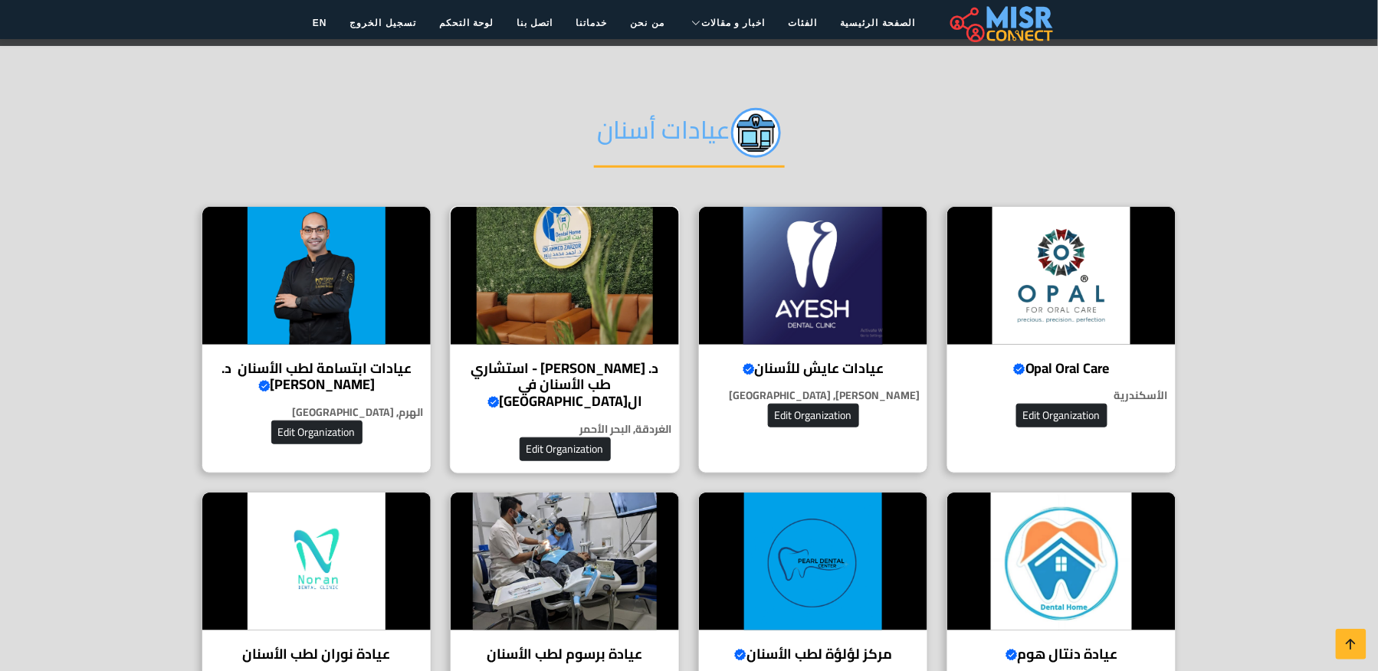
scroll to position [204, 0]
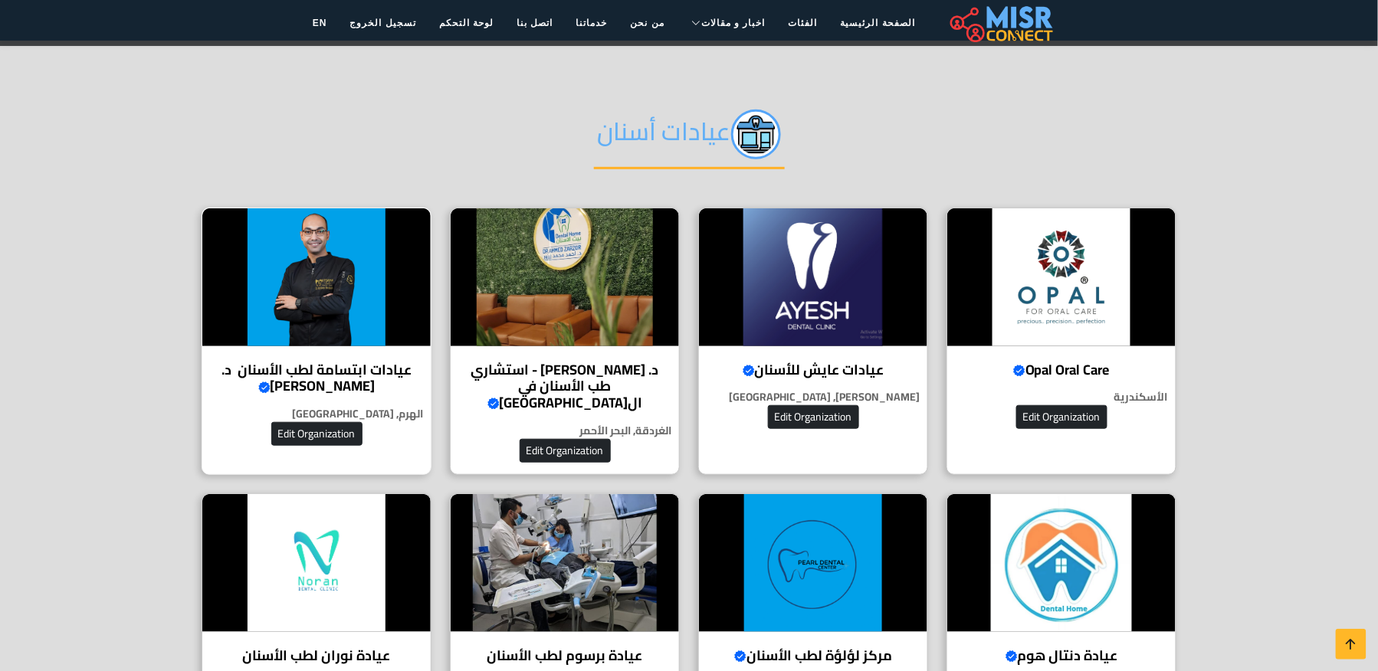
click at [415, 332] on img at bounding box center [316, 277] width 228 height 138
click at [611, 323] on img at bounding box center [565, 277] width 228 height 138
click at [838, 304] on img at bounding box center [813, 277] width 228 height 138
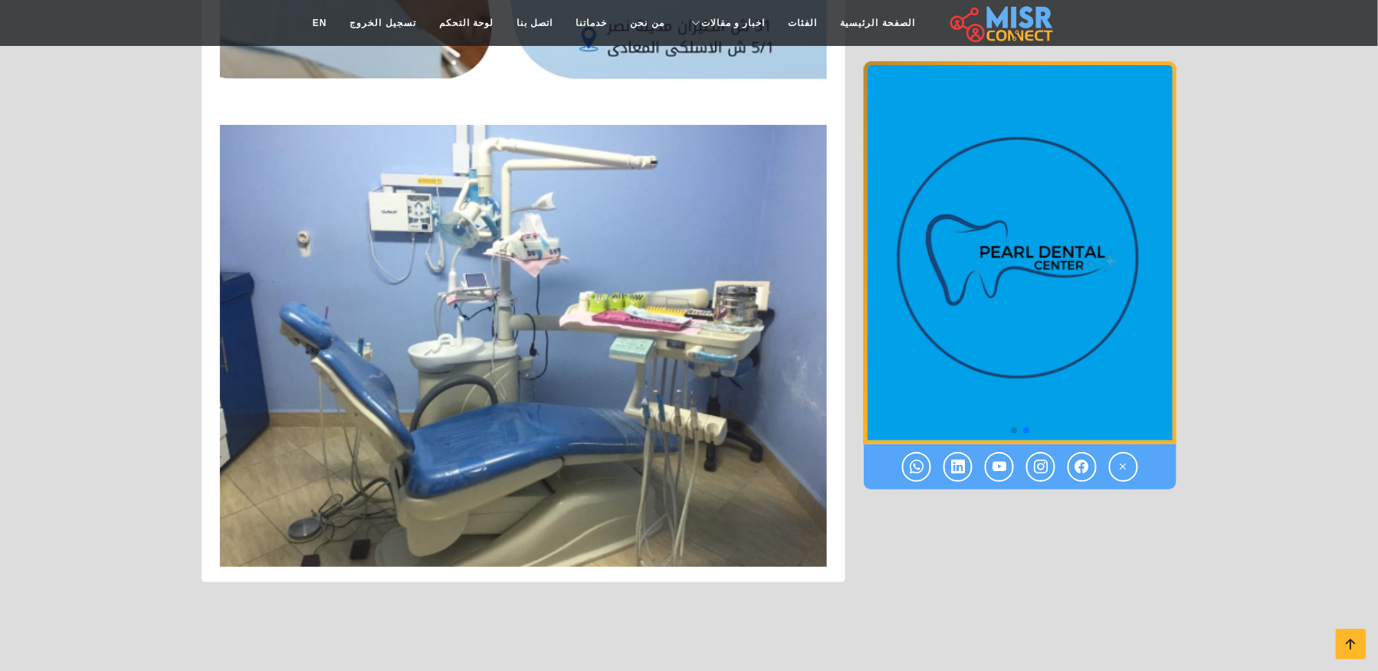
scroll to position [1736, 0]
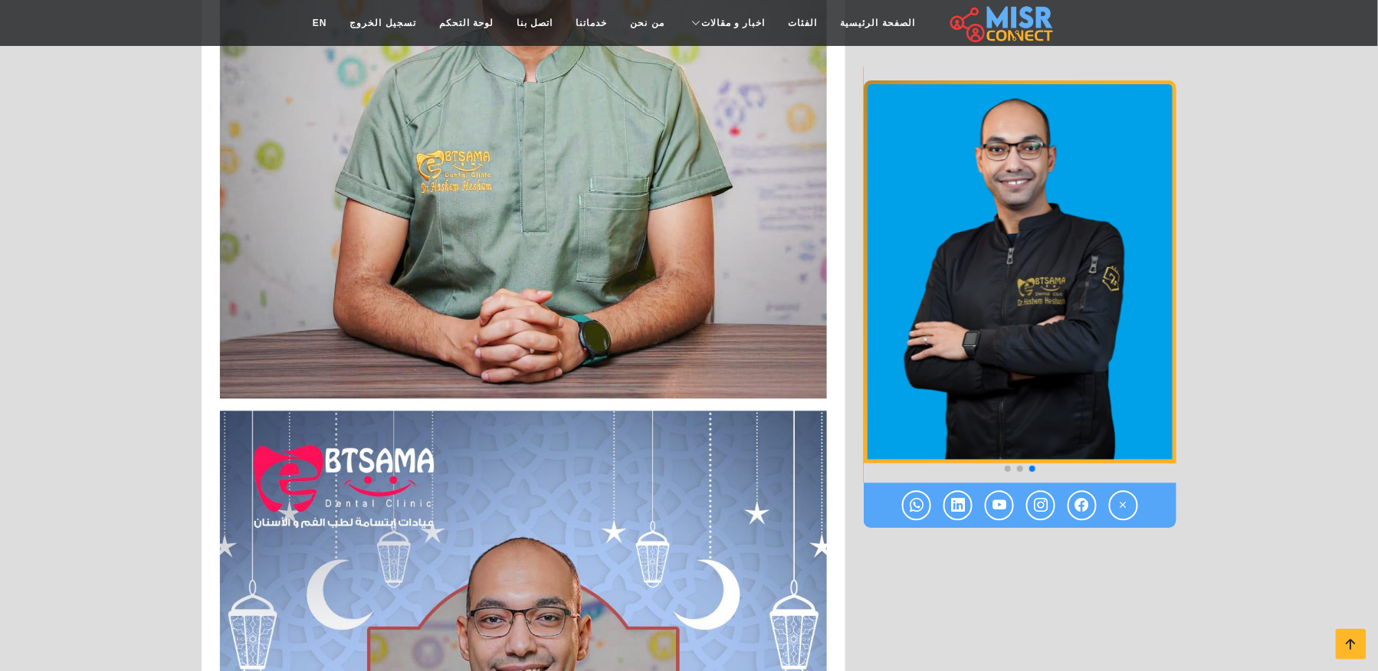
scroll to position [3520, 0]
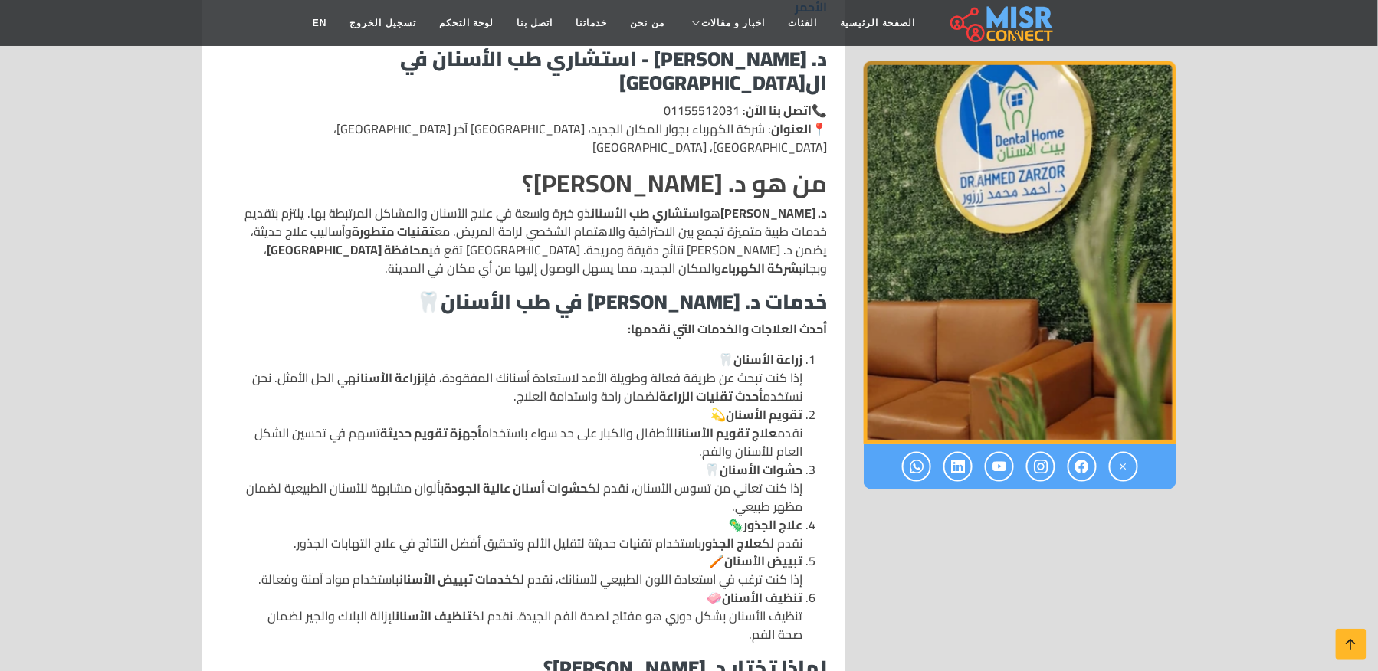
scroll to position [408, 0]
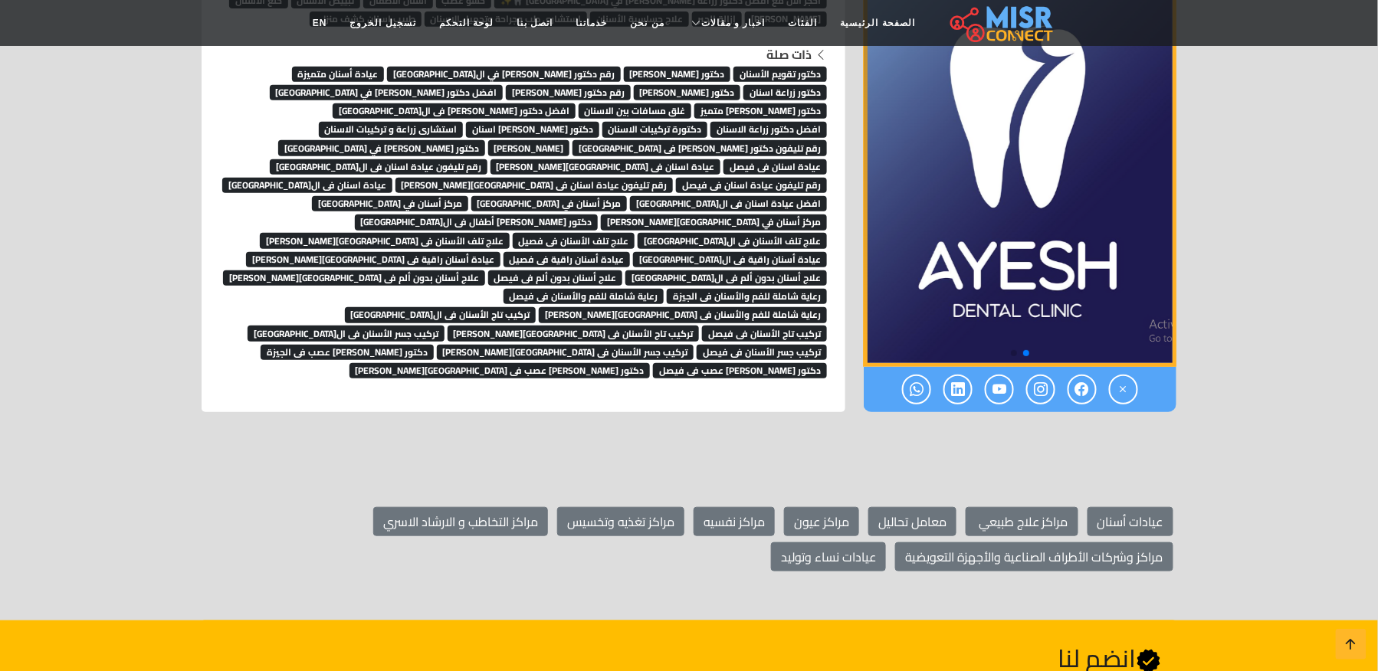
scroll to position [6130, 0]
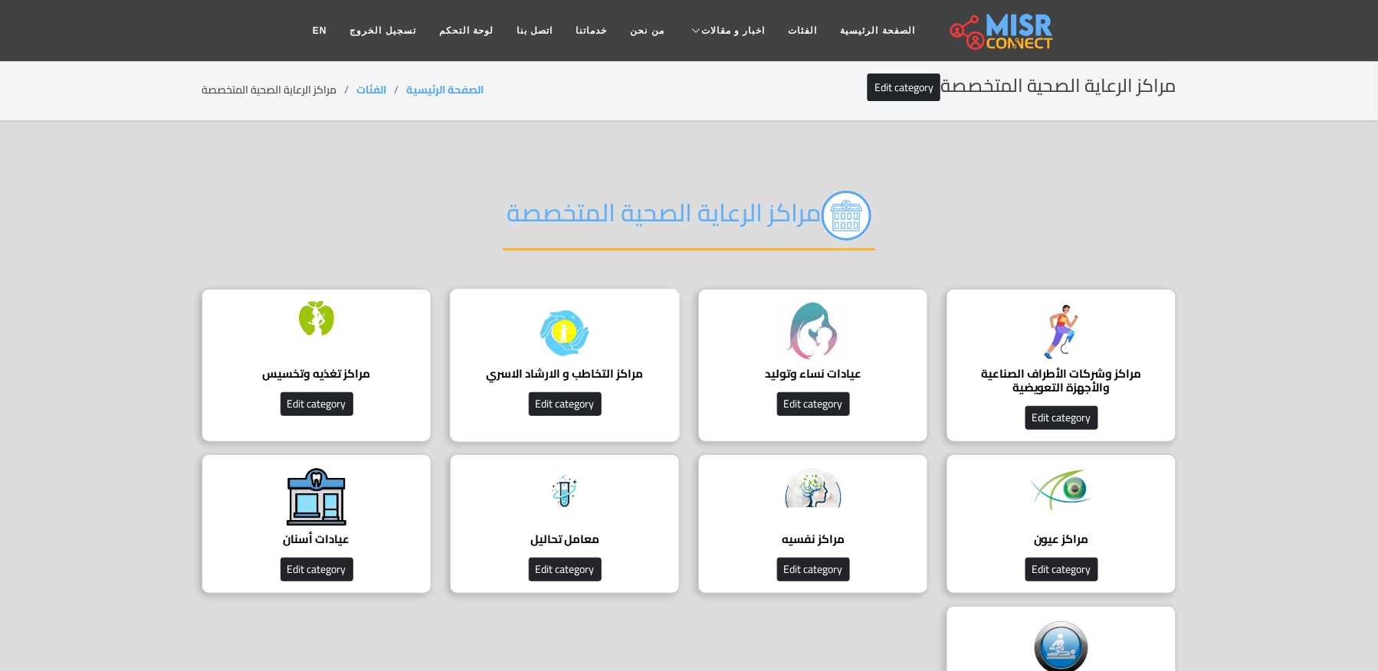
click at [586, 340] on img at bounding box center [564, 331] width 61 height 61
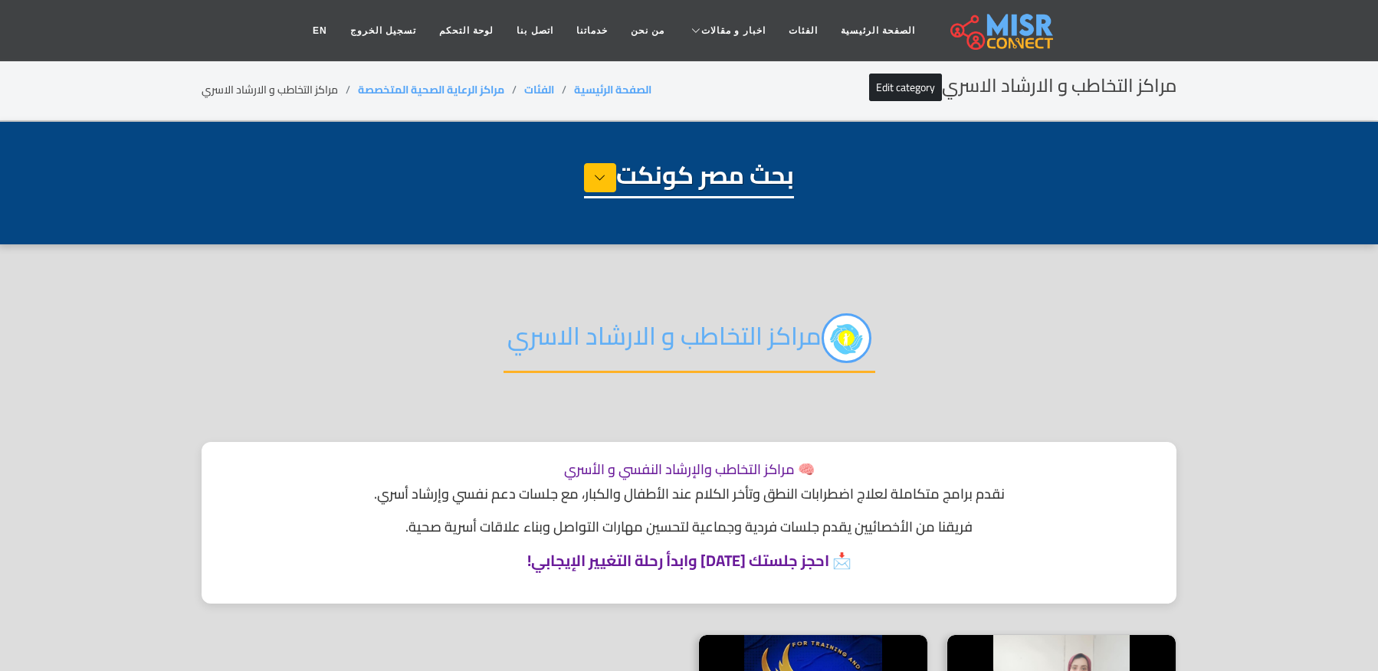
select select "**********"
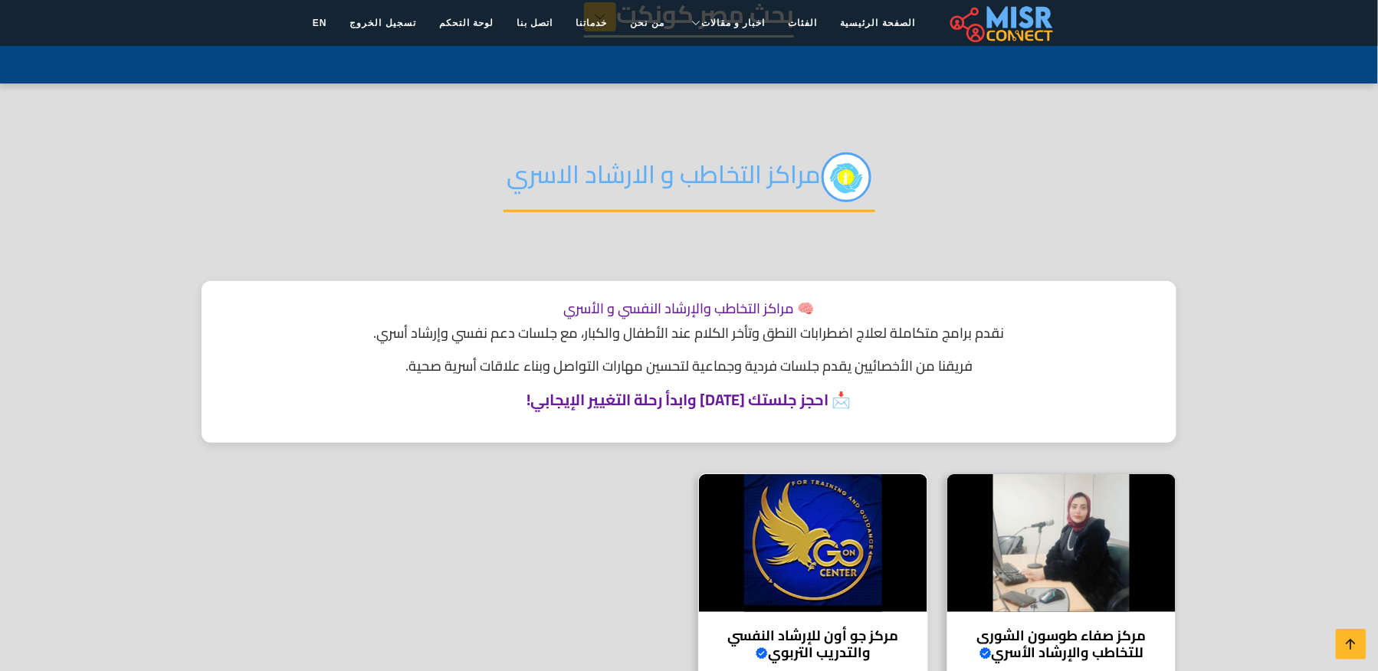
scroll to position [306, 0]
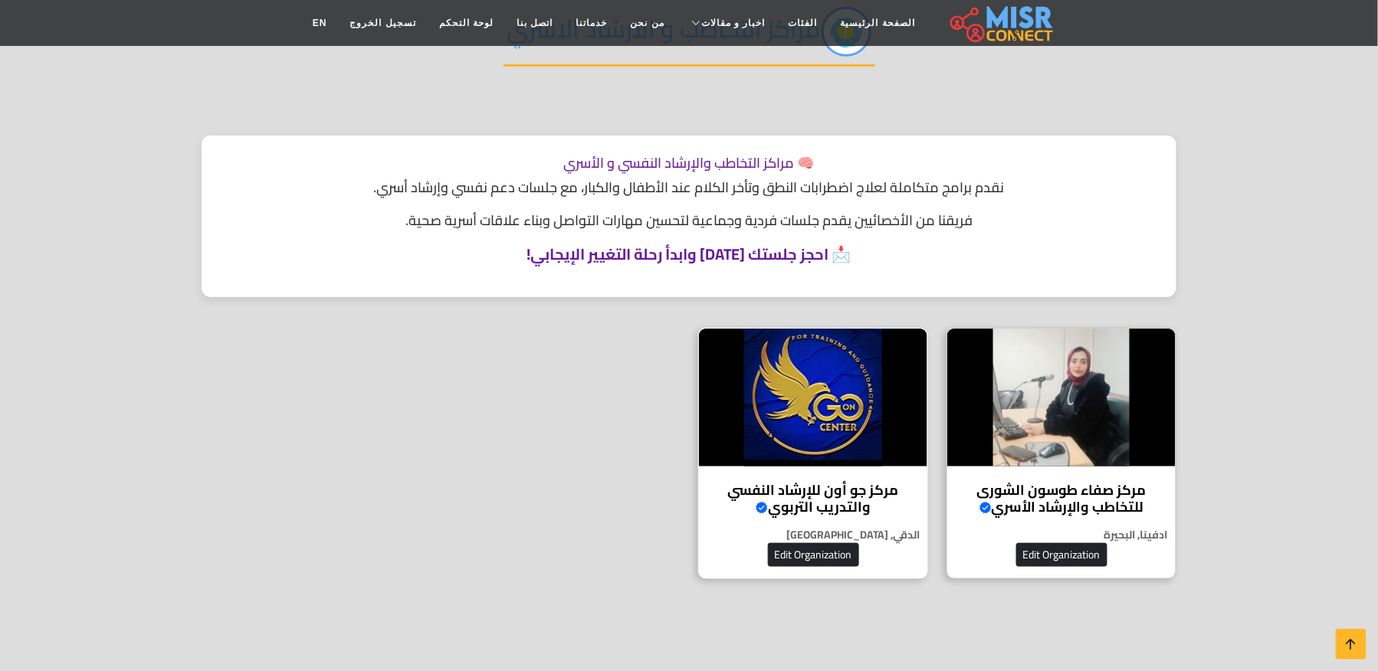
click at [861, 446] on img at bounding box center [813, 398] width 228 height 138
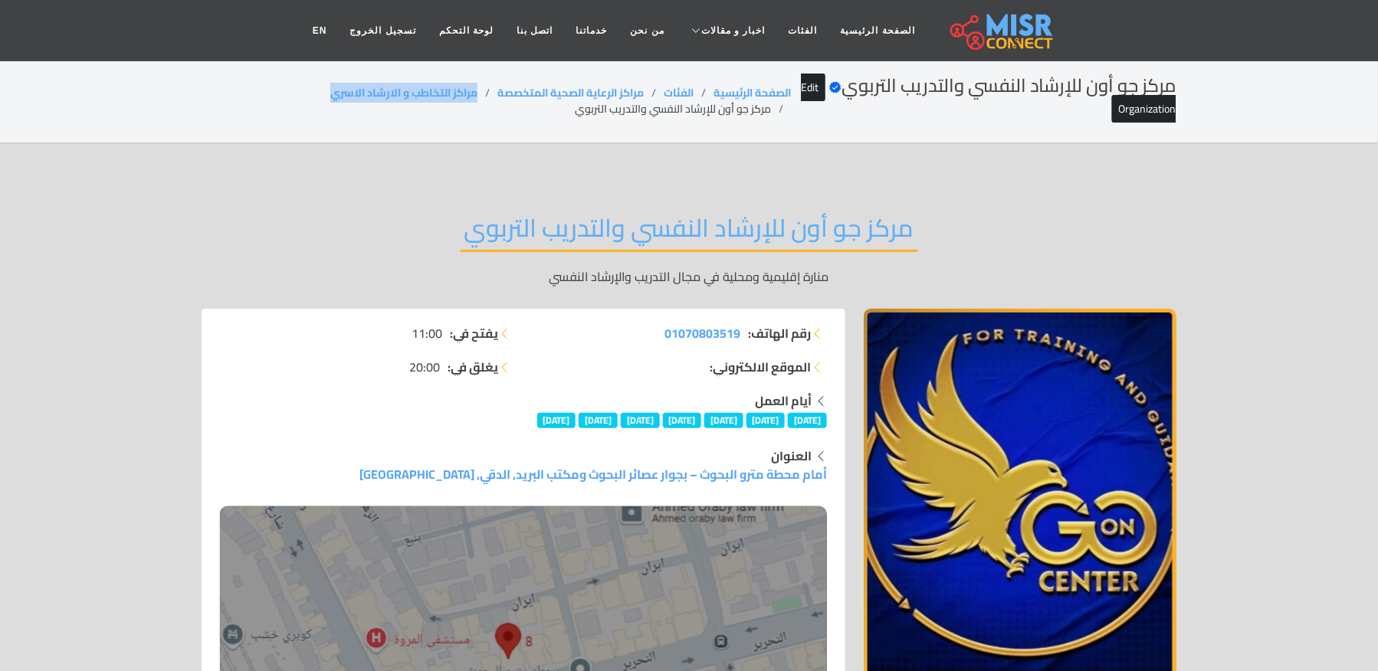
drag, startPoint x: 477, startPoint y: 87, endPoint x: 296, endPoint y: 87, distance: 180.8
click at [296, 87] on ol "الصفحة الرئيسية الفئات مراكز الرعاية الصحية المتخصصة مراكز التخاطب و الارشاد ال…" at bounding box center [496, 101] width 589 height 32
copy link "مراكز التخاطب و الارشاد الاسري"
click at [717, 105] on li "مركز جو أون للإرشاد النفسي والتدريب التربوي" at bounding box center [683, 109] width 216 height 16
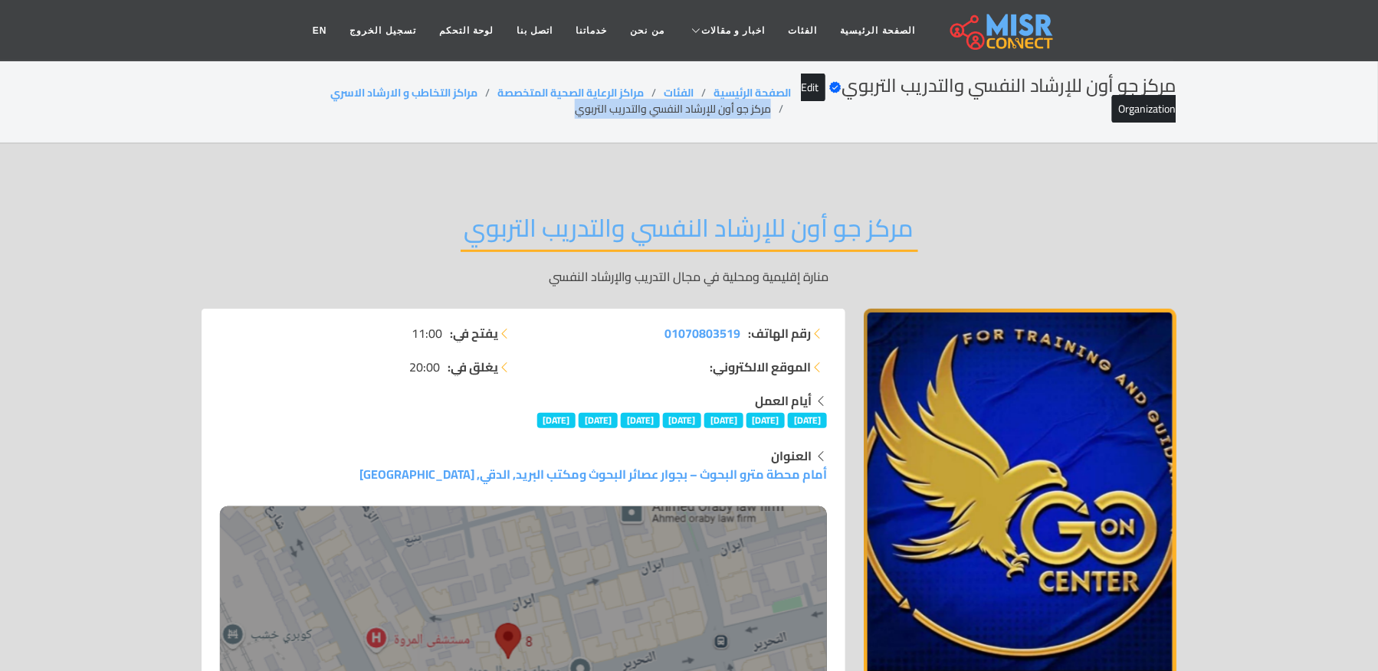
click at [717, 105] on li "مركز جو أون للإرشاد النفسي والتدريب التربوي" at bounding box center [683, 109] width 216 height 16
copy main "مركز جو أون للإرشاد النفسي والتدريب التربوي"
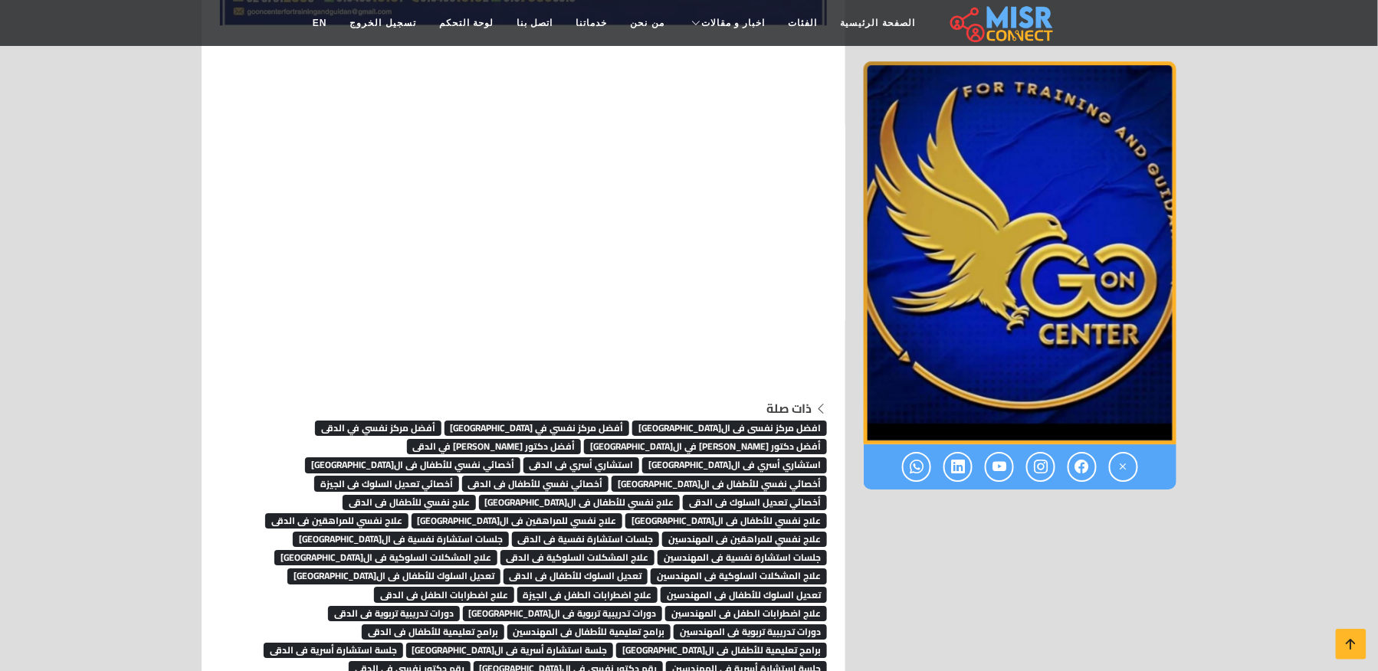
scroll to position [7746, 0]
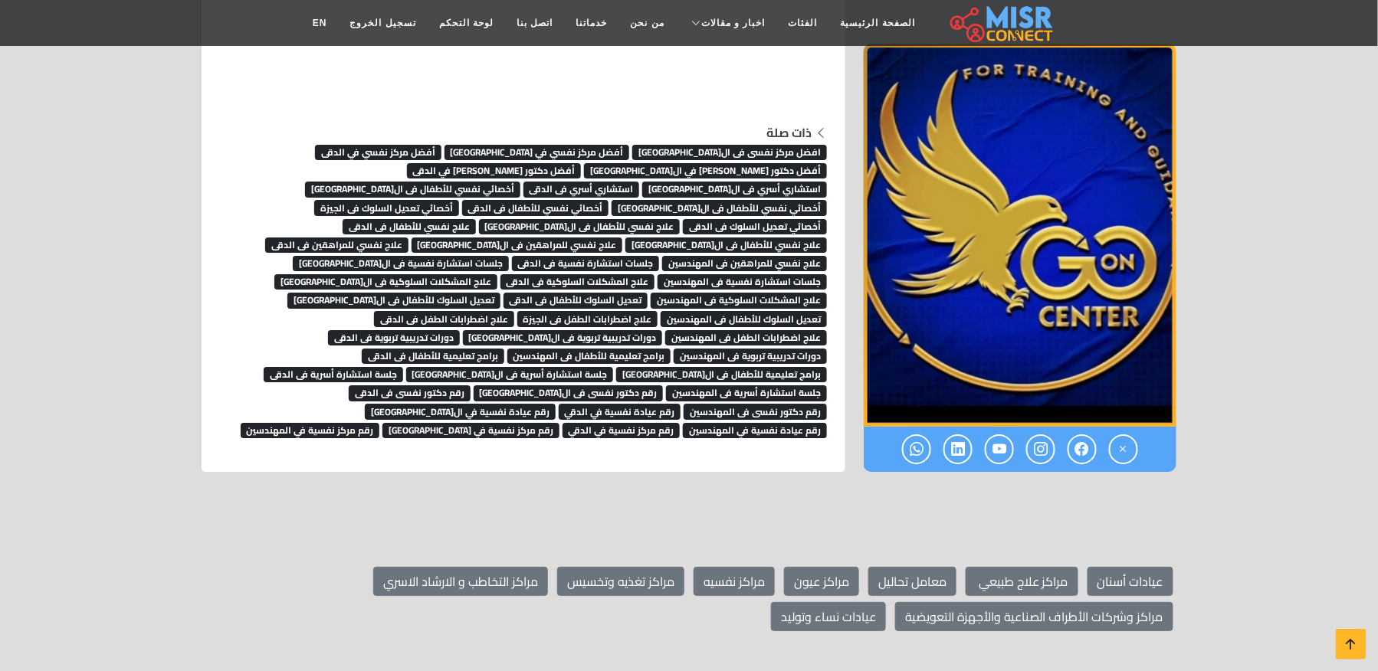
scroll to position [7848, 0]
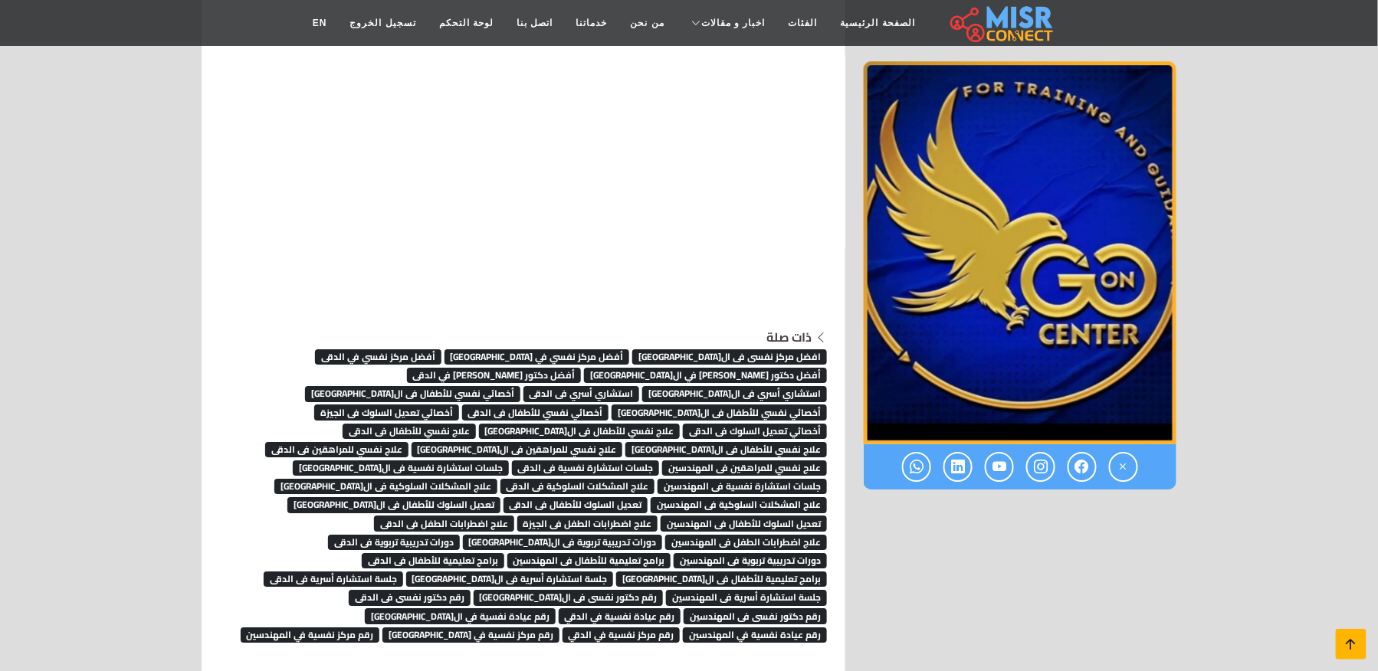
click at [1359, 638] on icon at bounding box center [1350, 644] width 21 height 21
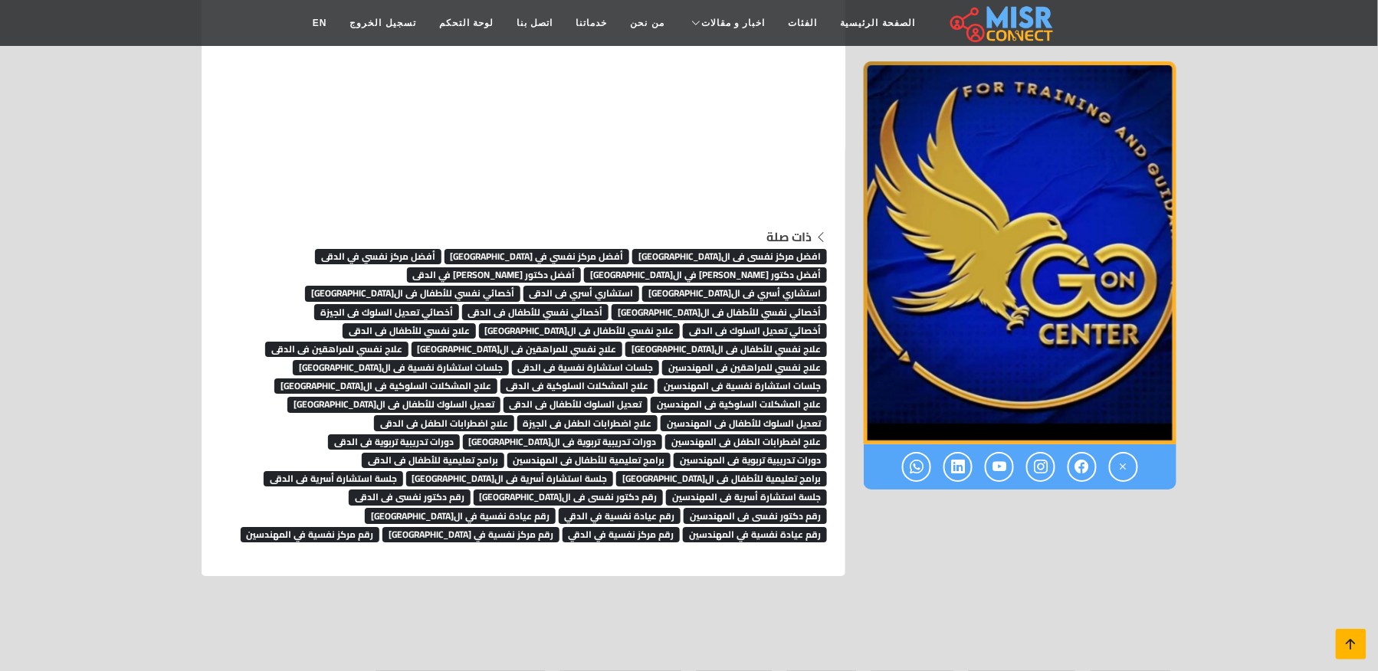
scroll to position [8037, 0]
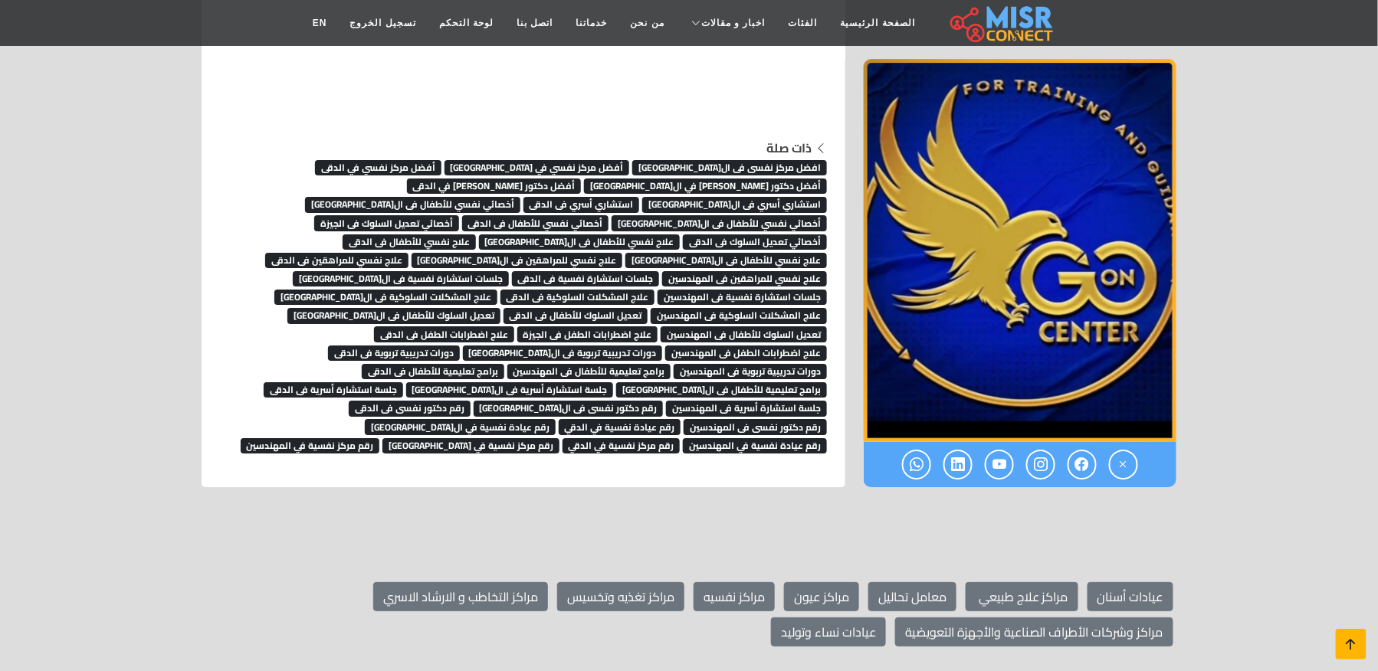
click at [1341, 633] on link at bounding box center [1351, 644] width 31 height 31
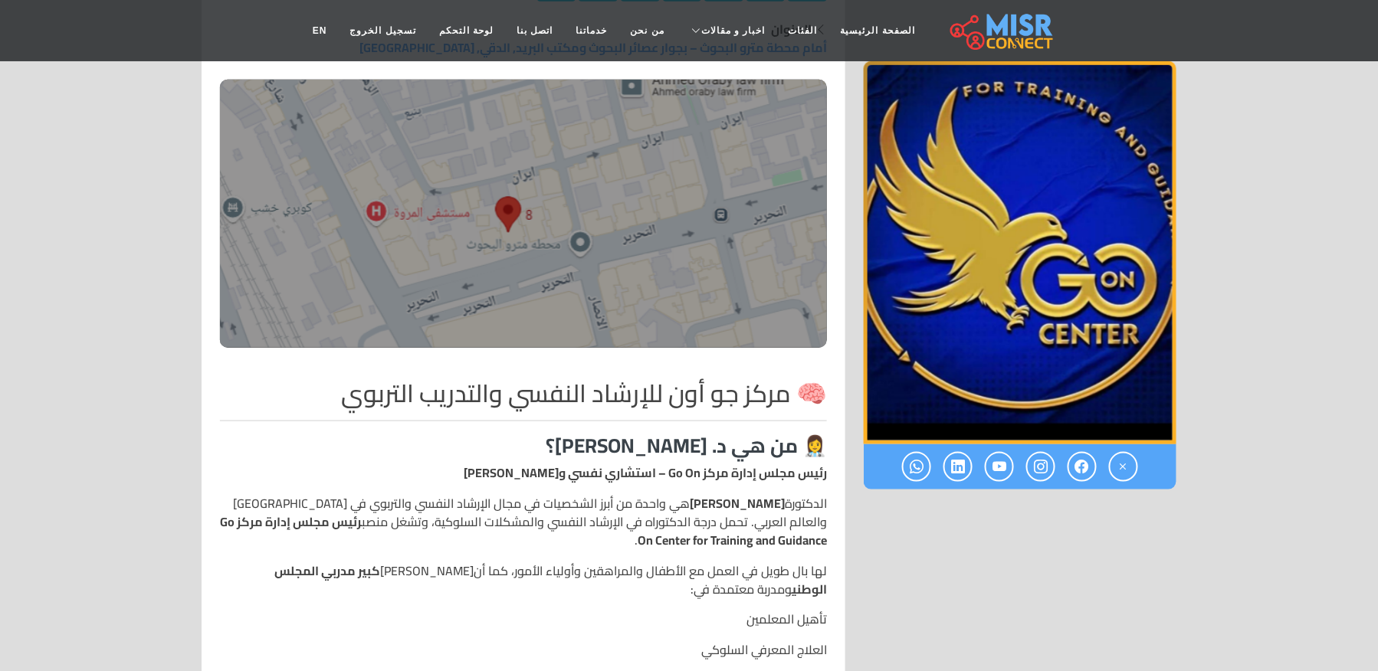
scroll to position [0, 0]
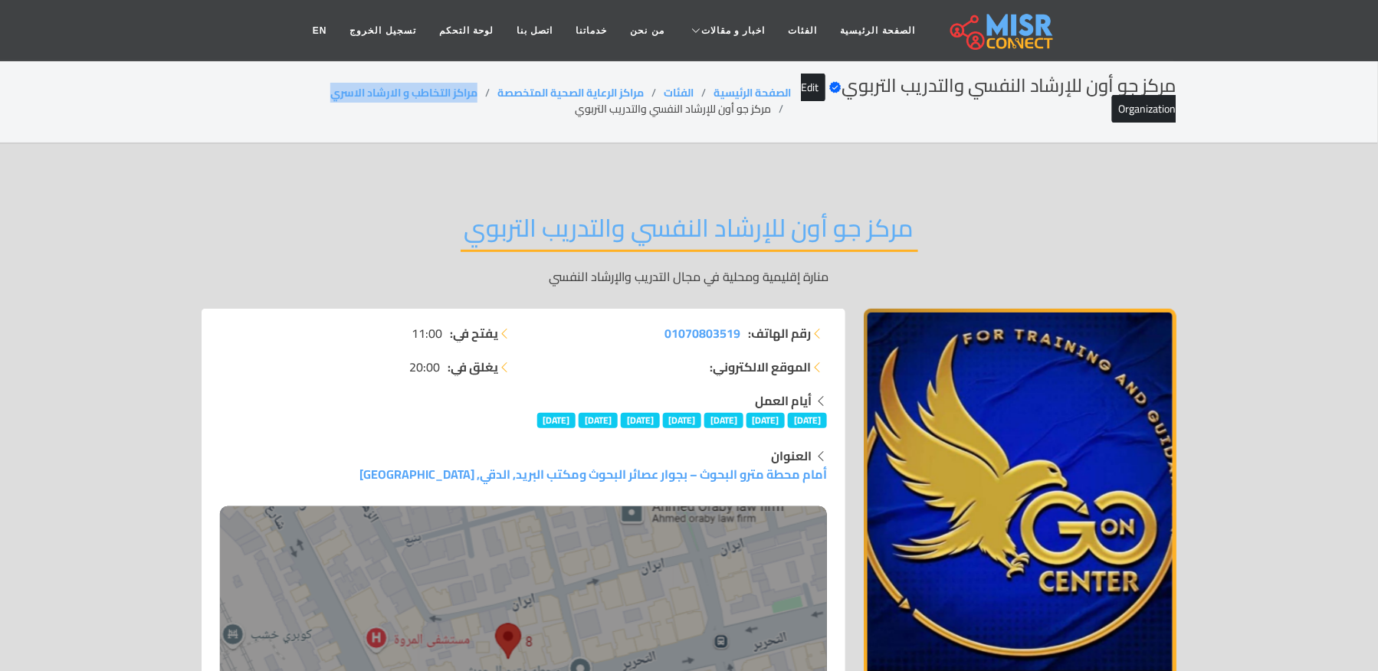
drag, startPoint x: 472, startPoint y: 84, endPoint x: 310, endPoint y: 84, distance: 162.4
click at [310, 85] on ol "الصفحة الرئيسية الفئات مراكز الرعاية الصحية المتخصصة مراكز التخاطب و الارشاد ال…" at bounding box center [496, 101] width 589 height 32
copy link "مراكز التخاطب و الارشاد الاسري"
click at [629, 112] on li "مركز جو أون للإرشاد النفسي والتدريب التربوي" at bounding box center [683, 109] width 216 height 16
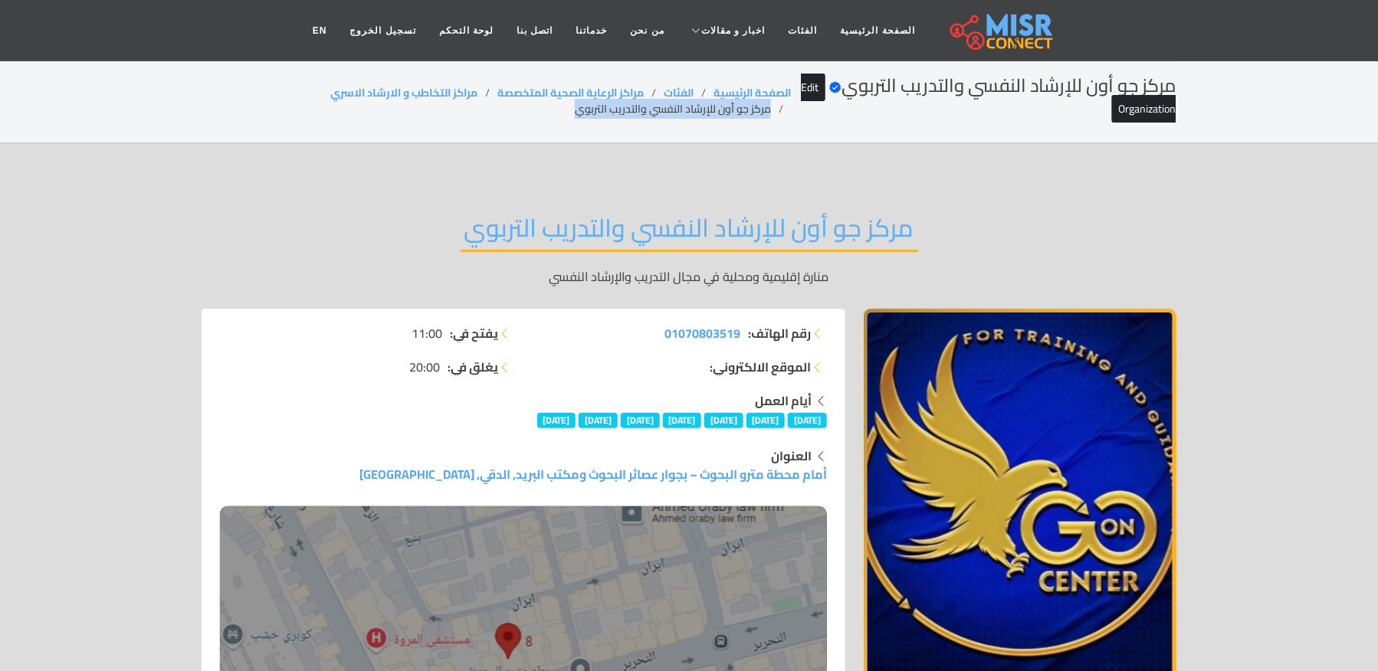
click at [629, 112] on li "مركز جو أون للإرشاد النفسي والتدريب التربوي" at bounding box center [683, 109] width 216 height 16
copy main "مركز جو أون للإرشاد النفسي والتدريب التربوي"
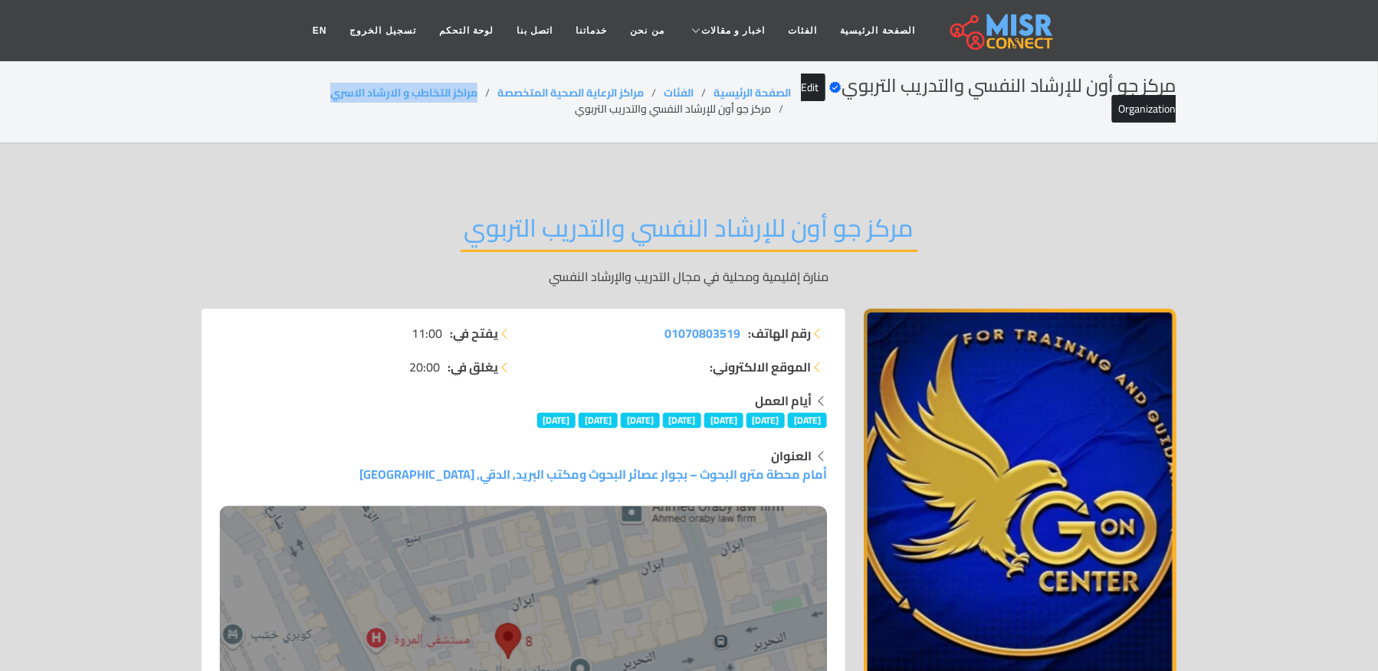
drag, startPoint x: 475, startPoint y: 92, endPoint x: 310, endPoint y: 92, distance: 165.5
click at [310, 92] on ol "الصفحة الرئيسية الفئات مراكز الرعاية الصحية المتخصصة مراكز التخاطب و الارشاد ال…" at bounding box center [496, 101] width 589 height 32
copy link "مراكز التخاطب و الارشاد الاسري"
click at [619, 105] on li "مركز جو أون للإرشاد النفسي والتدريب التربوي" at bounding box center [683, 109] width 216 height 16
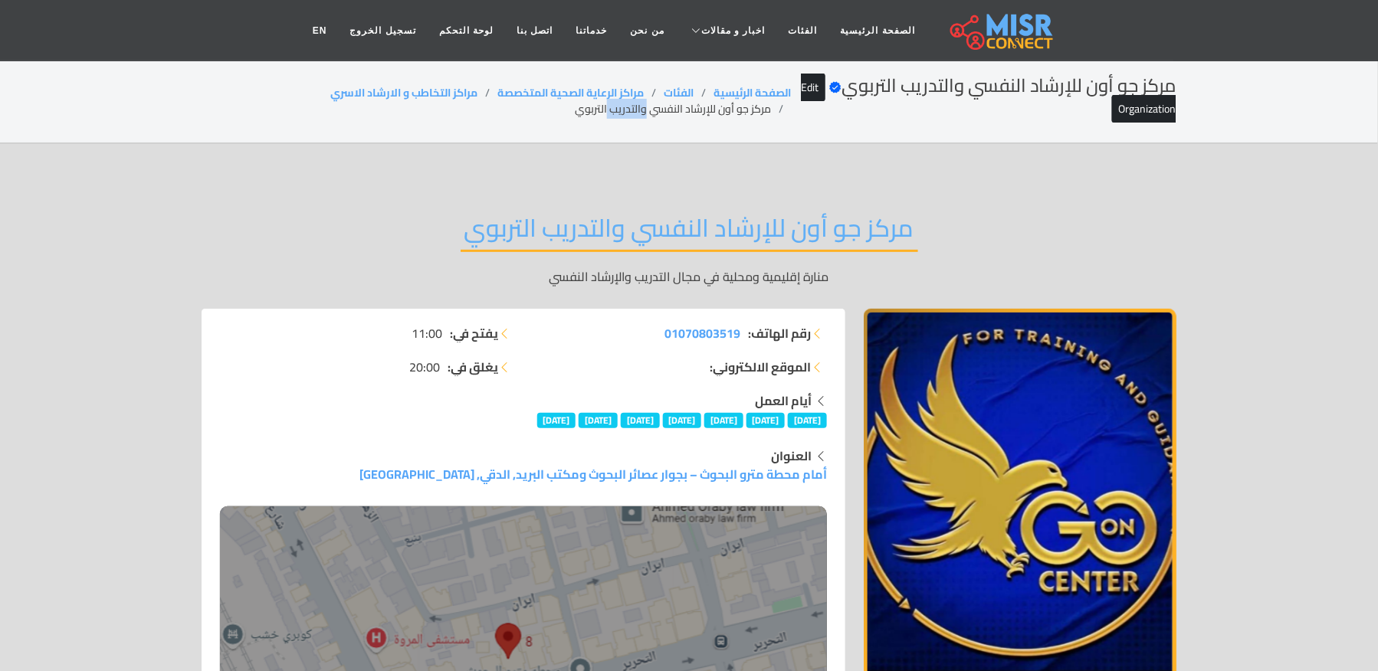
click at [619, 105] on li "مركز جو أون للإرشاد النفسي والتدريب التربوي" at bounding box center [683, 109] width 216 height 16
copy main "مركز جو أون للإرشاد النفسي والتدريب التربوي"
click at [469, 89] on link "مراكز التخاطب و الارشاد الاسري" at bounding box center [403, 93] width 147 height 20
copy link "مراكز التخاطب و الارشاد الاسري"
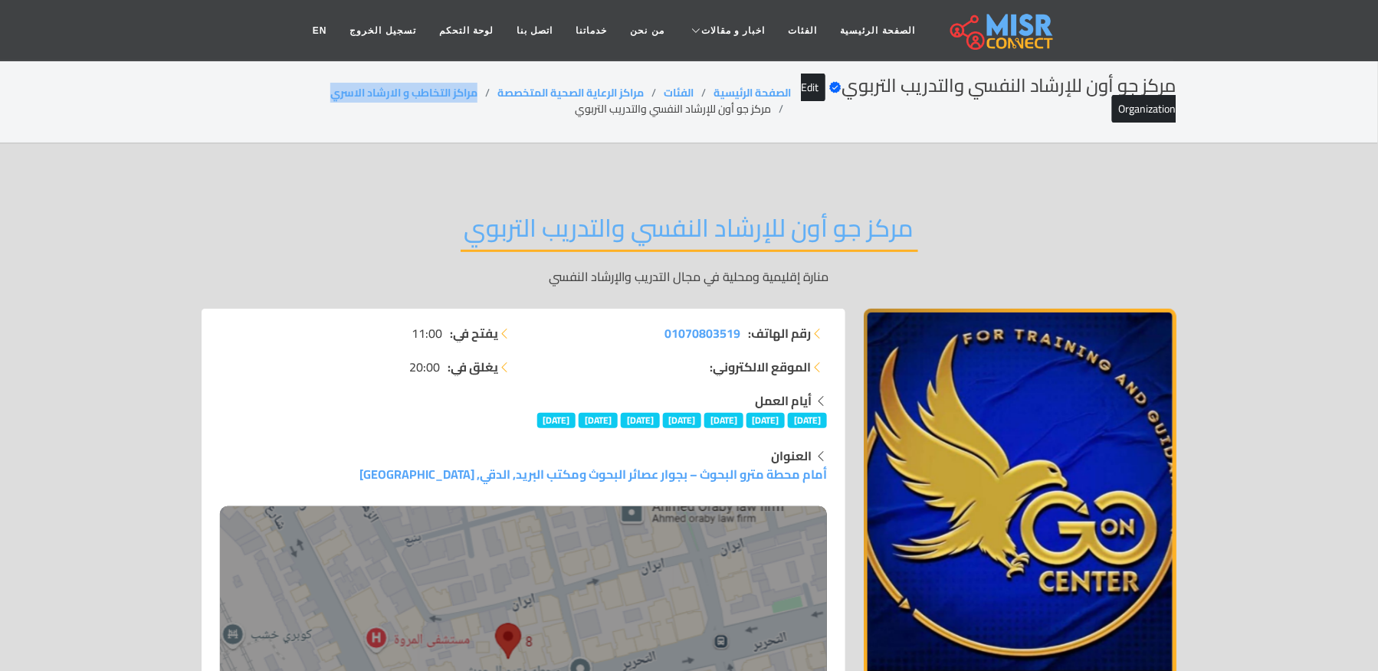
drag, startPoint x: 477, startPoint y: 93, endPoint x: 320, endPoint y: 97, distance: 156.3
click at [320, 97] on ol "الصفحة الرئيسية الفئات مراكز الرعاية الصحية المتخصصة مراكز التخاطب و الارشاد ال…" at bounding box center [496, 101] width 589 height 32
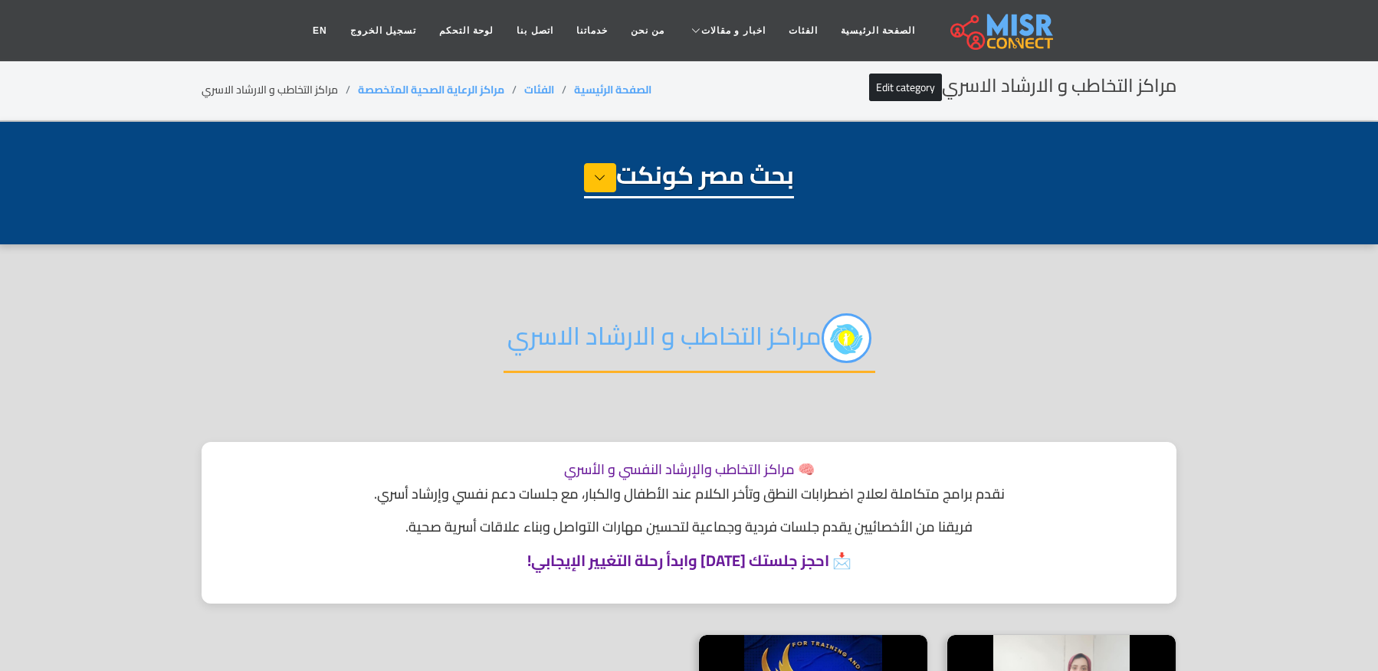
select select "**********"
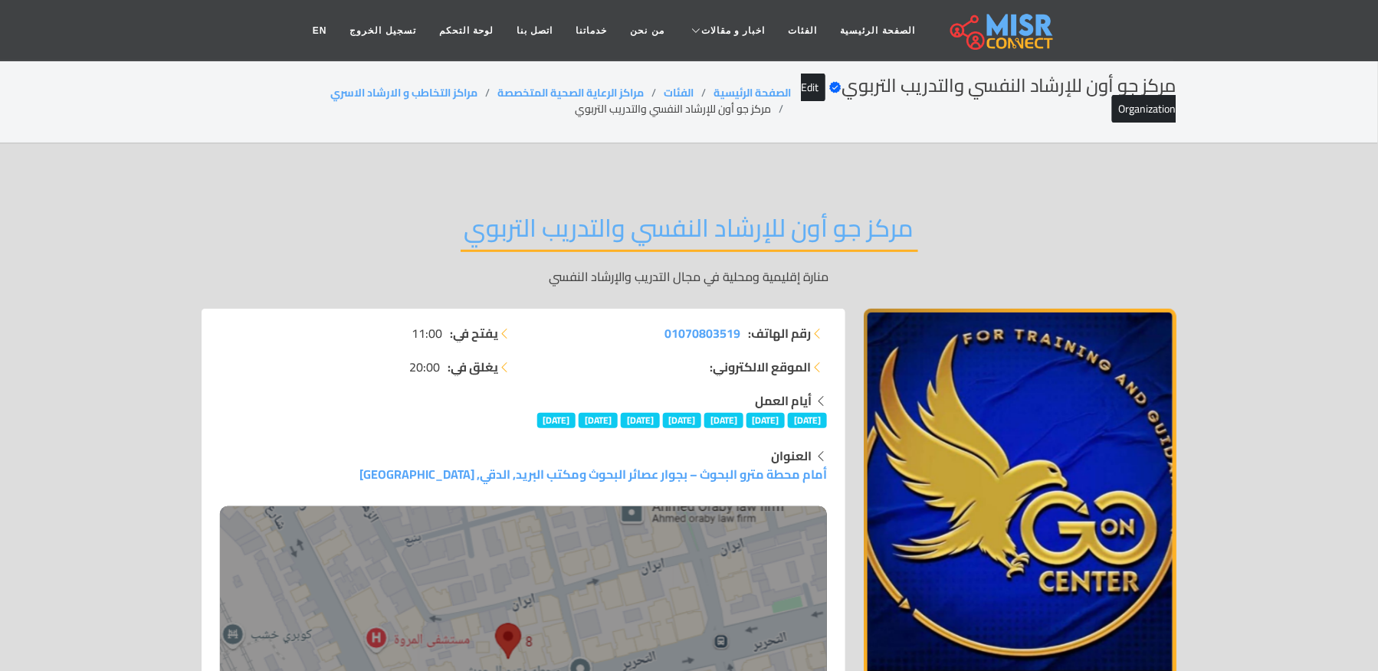
click at [654, 106] on li "مركز جو أون للإرشاد النفسي والتدريب التربوي" at bounding box center [683, 109] width 216 height 16
copy main "مركز جو أون للإرشاد النفسي والتدريب التربوي"
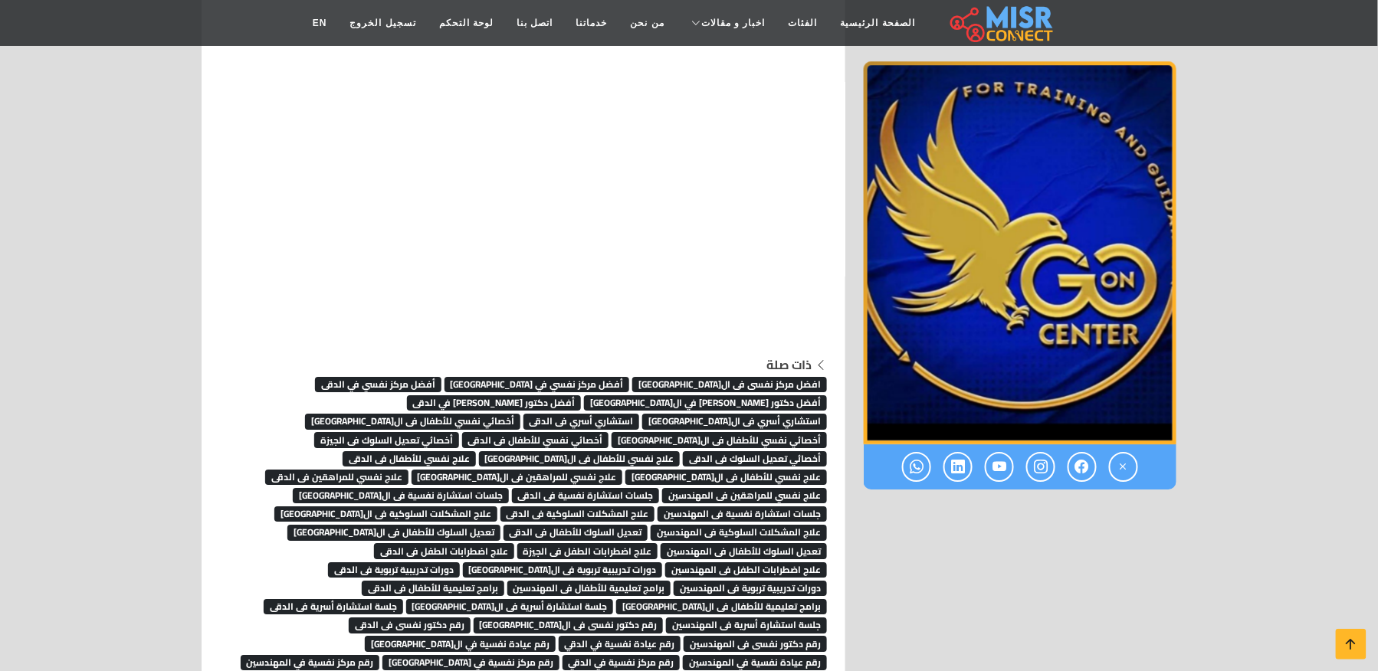
scroll to position [7848, 0]
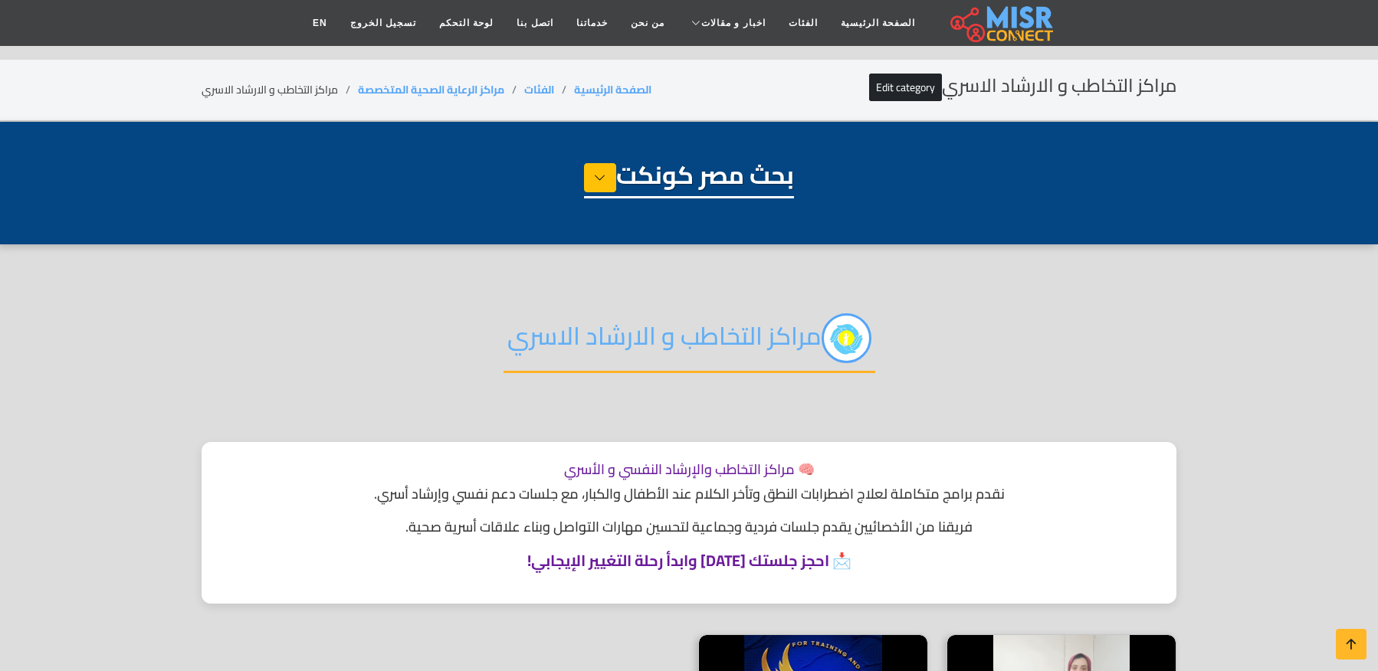
select select "**********"
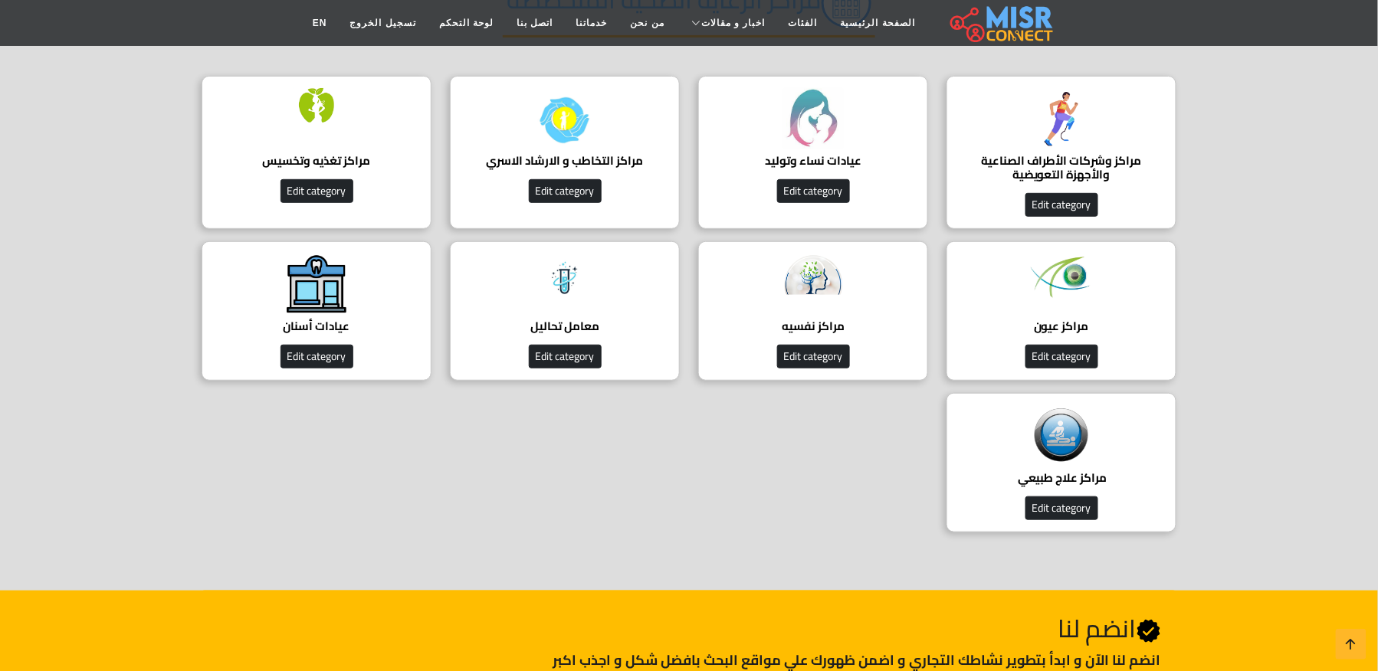
scroll to position [102, 0]
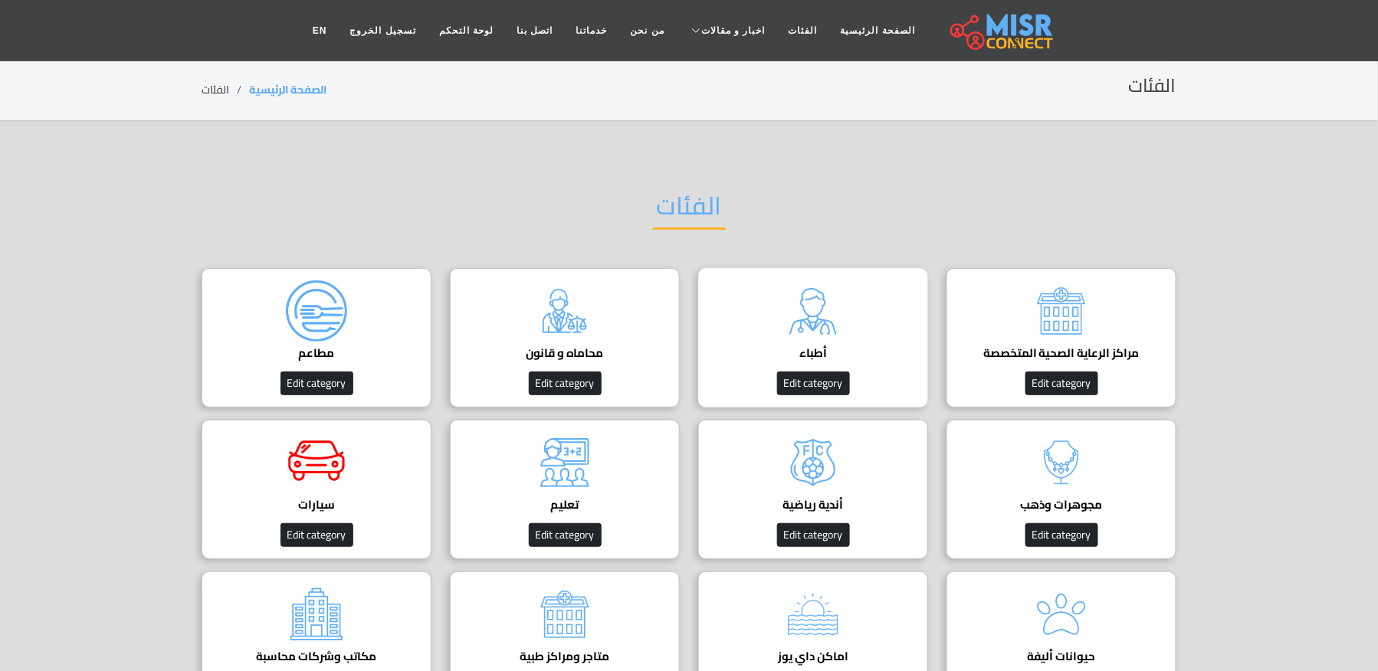
click at [824, 322] on img at bounding box center [812, 310] width 61 height 61
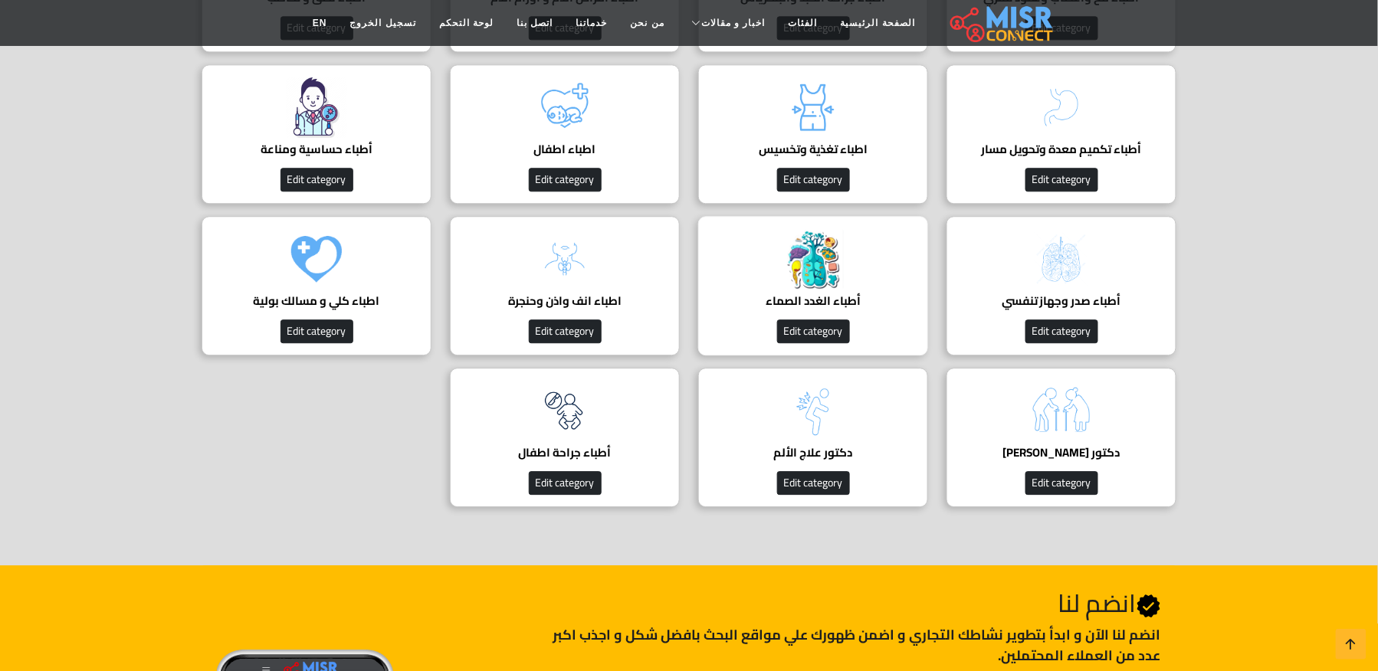
scroll to position [1328, 0]
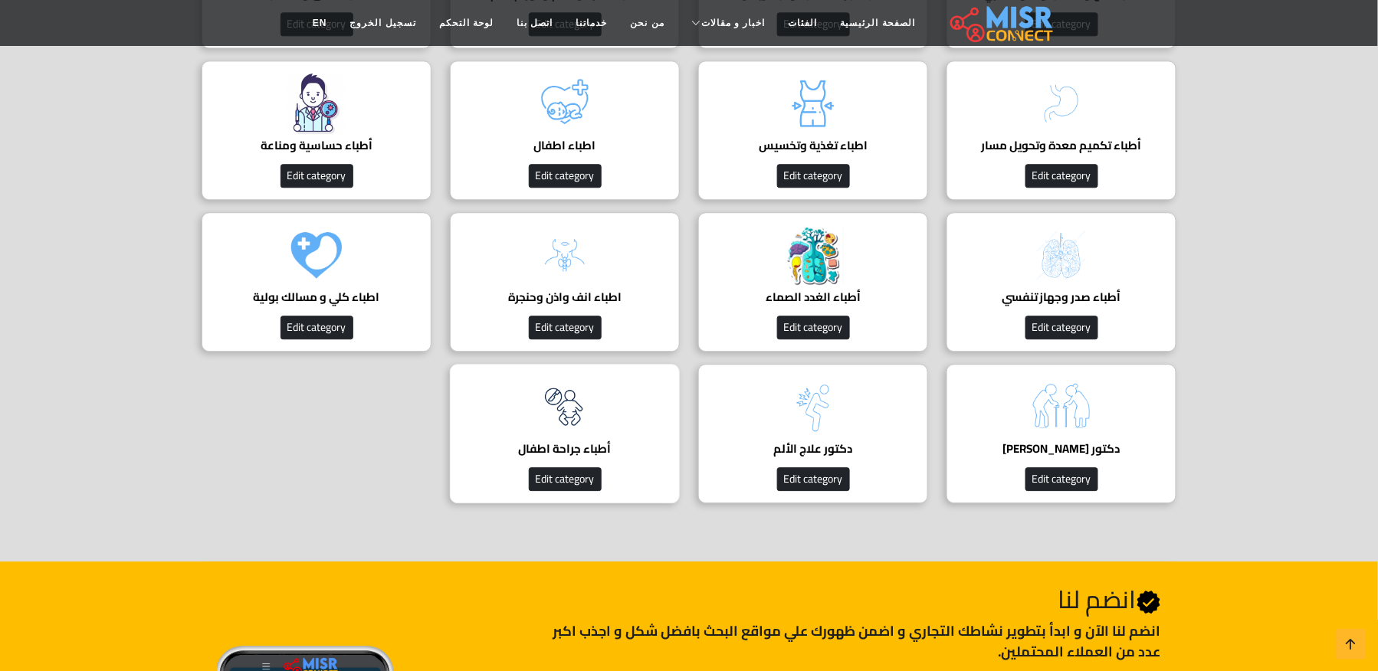
click at [576, 415] on img at bounding box center [564, 406] width 61 height 61
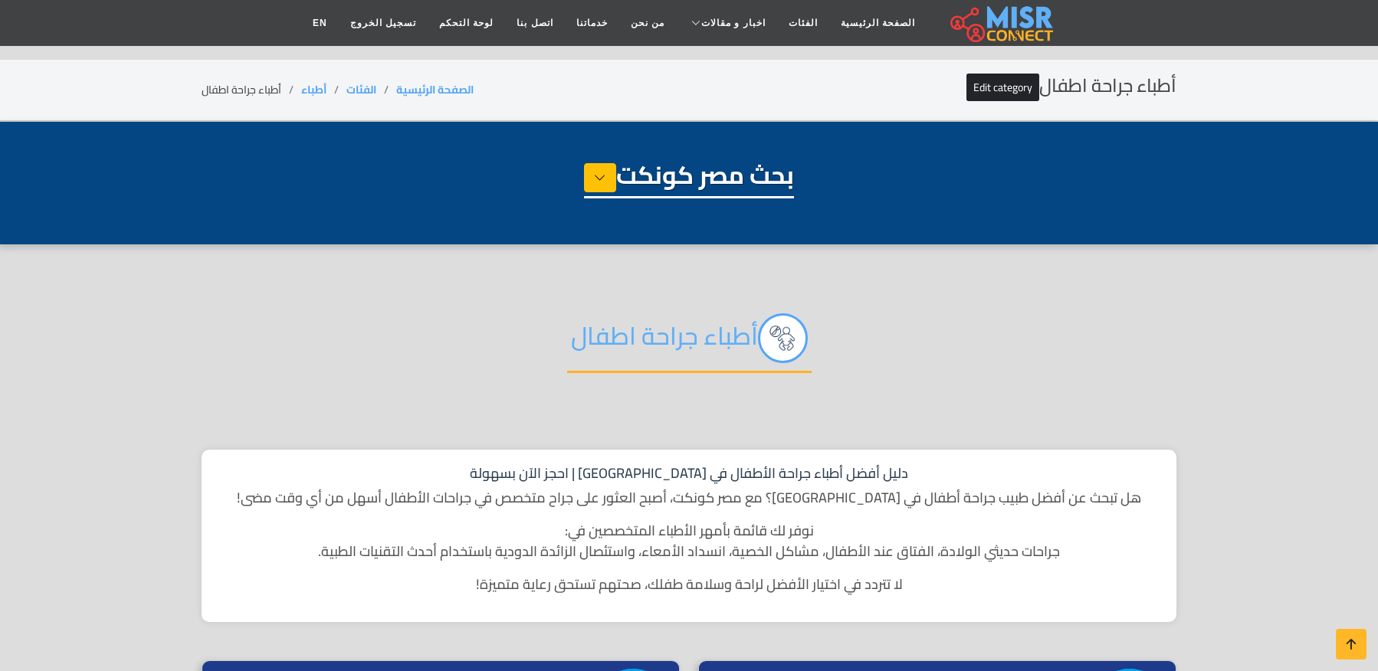
select select "*****"
select select "**********"
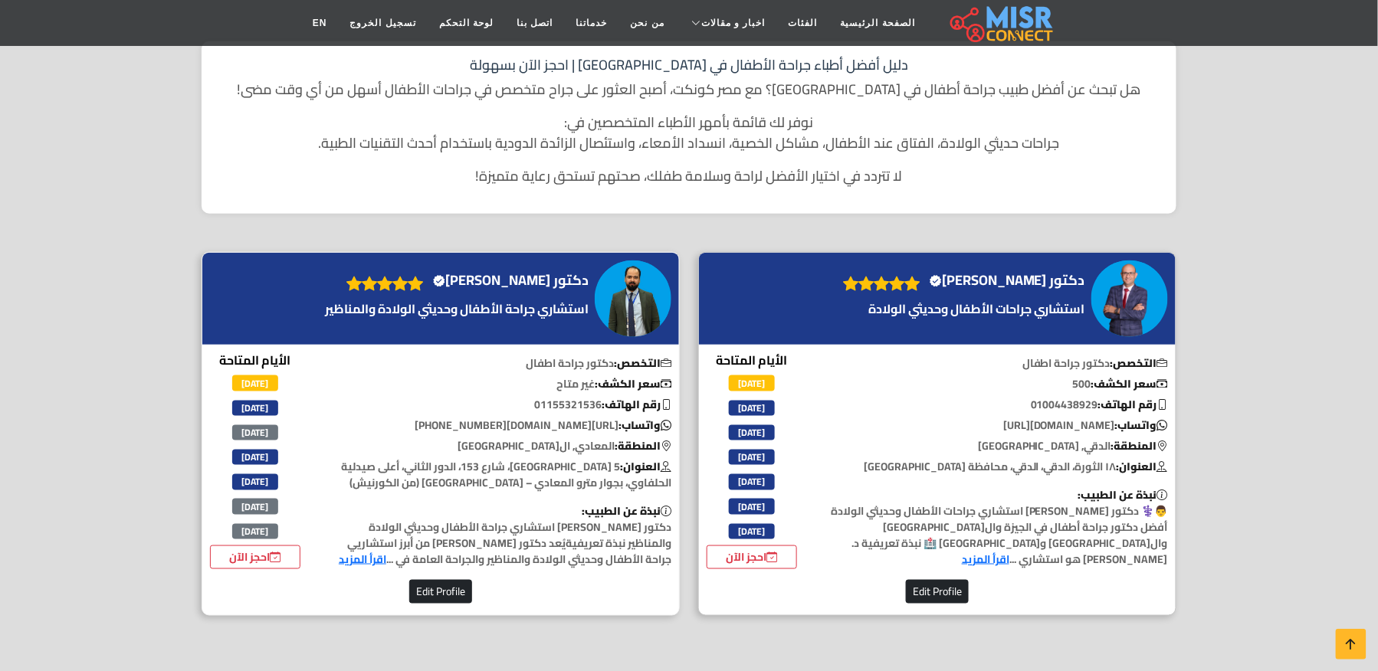
scroll to position [408, 0]
click at [524, 272] on h4 "دكتور عبدالرحمن السبع Verified account" at bounding box center [511, 280] width 156 height 17
click at [972, 300] on p "استشاري جراحات الأطفال وحديثي الولادة" at bounding box center [962, 309] width 254 height 18
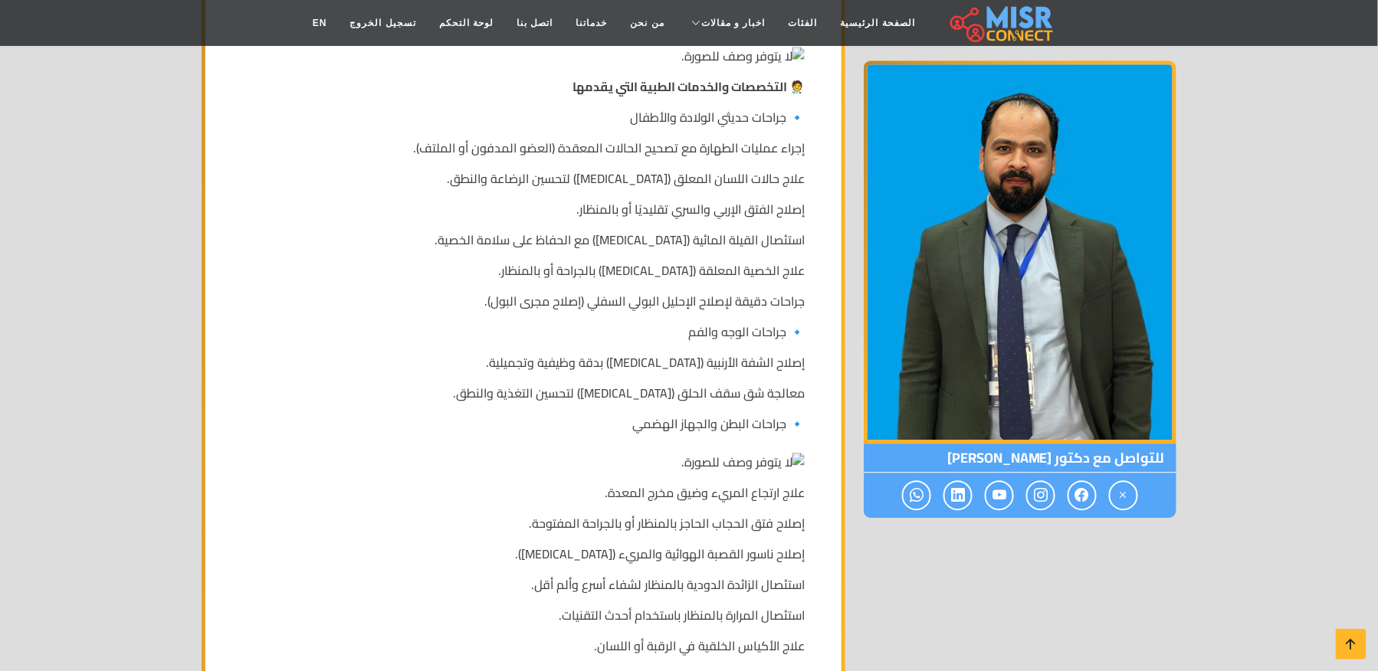
scroll to position [1021, 0]
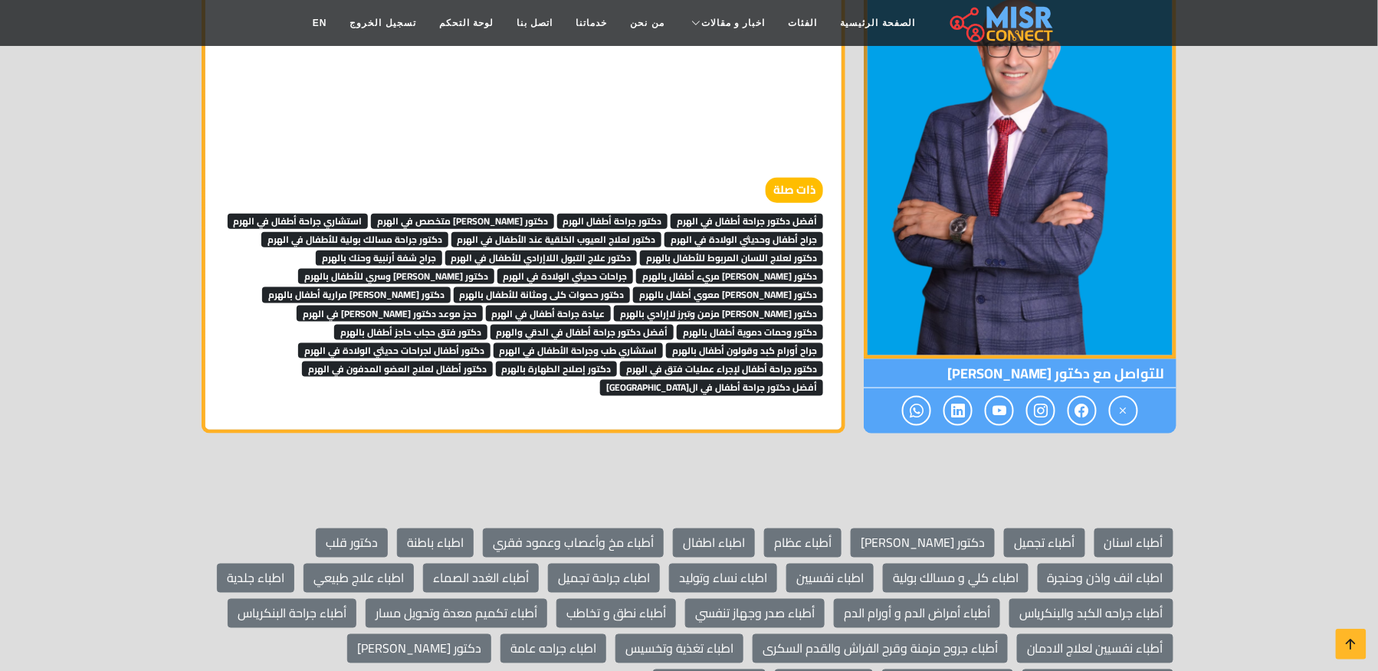
scroll to position [4495, 0]
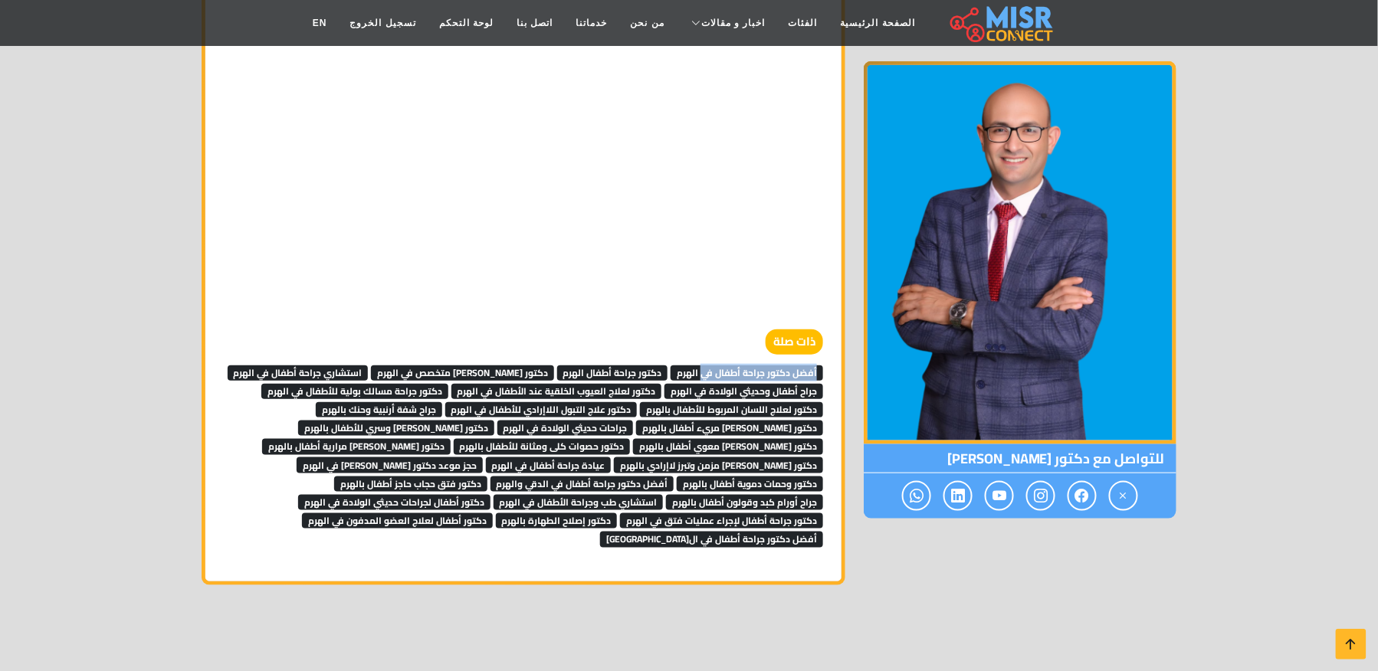
drag, startPoint x: 826, startPoint y: 326, endPoint x: 703, endPoint y: 332, distance: 122.7
click at [703, 332] on div "ذات صلة أفضل دكتور جراحة أطفال في الهرم دكتور جراحة أطفال الهرم دكتور أطفال متخ…" at bounding box center [524, 438] width 618 height 218
copy span "أفضل دكتور جراحة أطفال في"
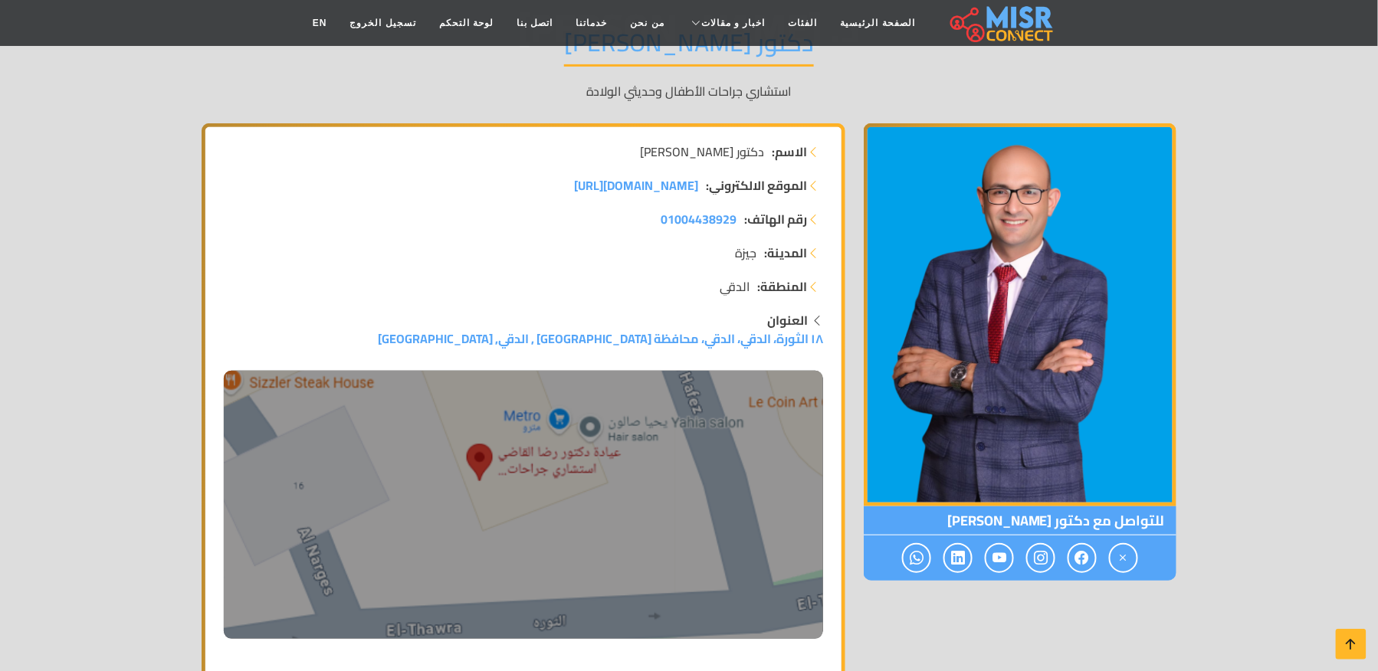
scroll to position [0, 0]
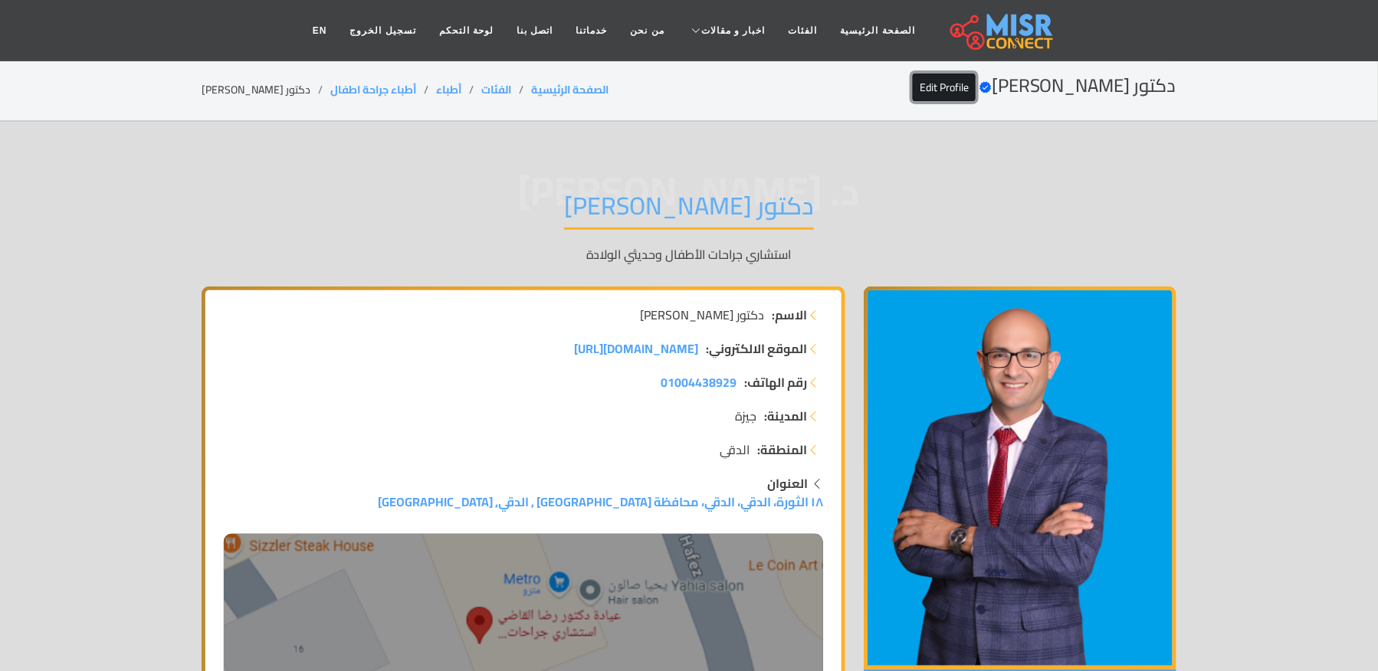
click at [972, 80] on link "Edit Profile" at bounding box center [944, 88] width 63 height 28
drag, startPoint x: 393, startPoint y: 83, endPoint x: 298, endPoint y: 89, distance: 95.2
click at [298, 89] on ol "الصفحة الرئيسية الفئات أطباء أطباء جراحة اطفال دكتور رضا القاضي" at bounding box center [405, 90] width 407 height 16
copy ol "أطباء جراحة اطفال"
click at [230, 82] on li "دكتور رضا القاضي" at bounding box center [266, 90] width 129 height 16
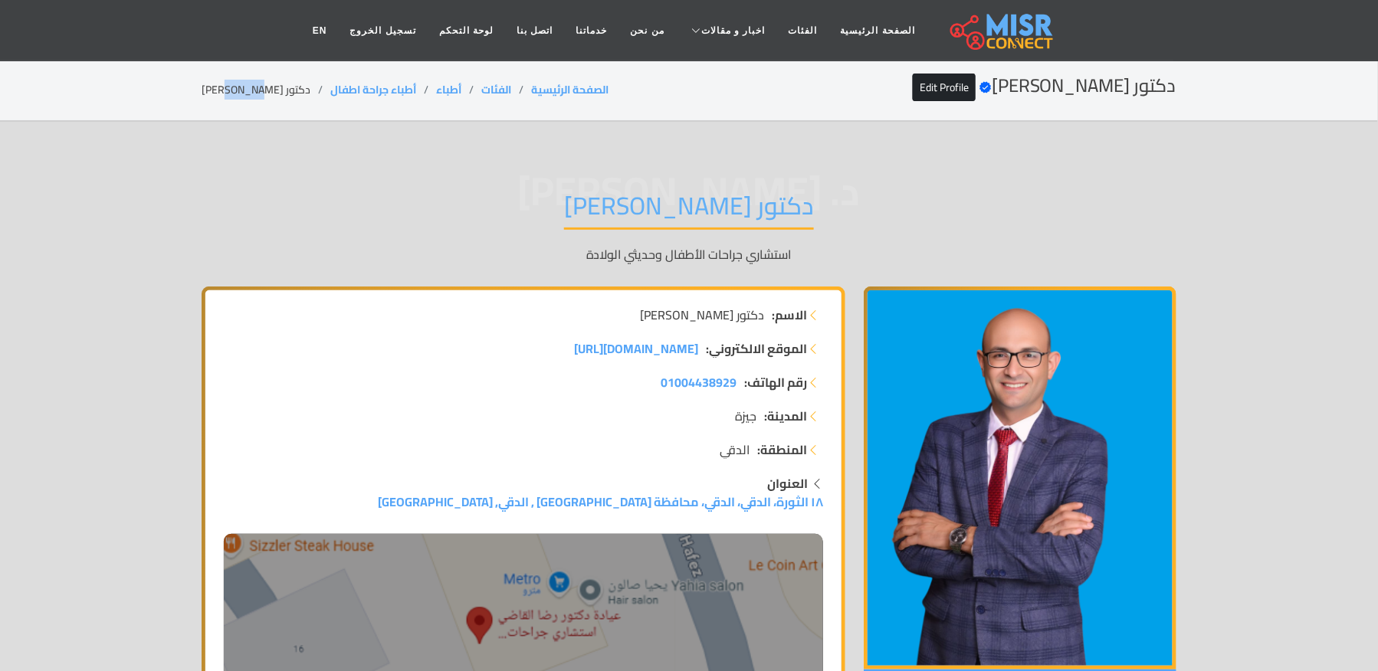
click at [230, 82] on li "دكتور رضا القاضي" at bounding box center [266, 90] width 129 height 16
copy main "دكتور رضا القاضي"
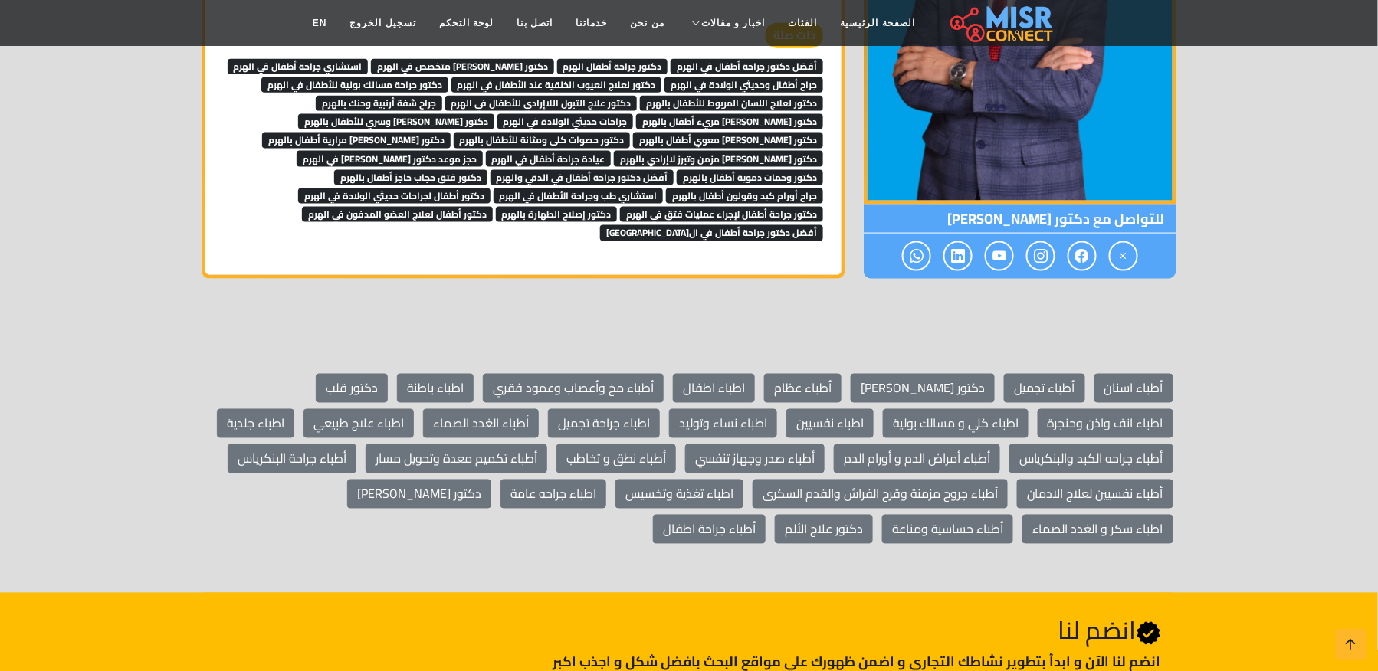
scroll to position [4699, 0]
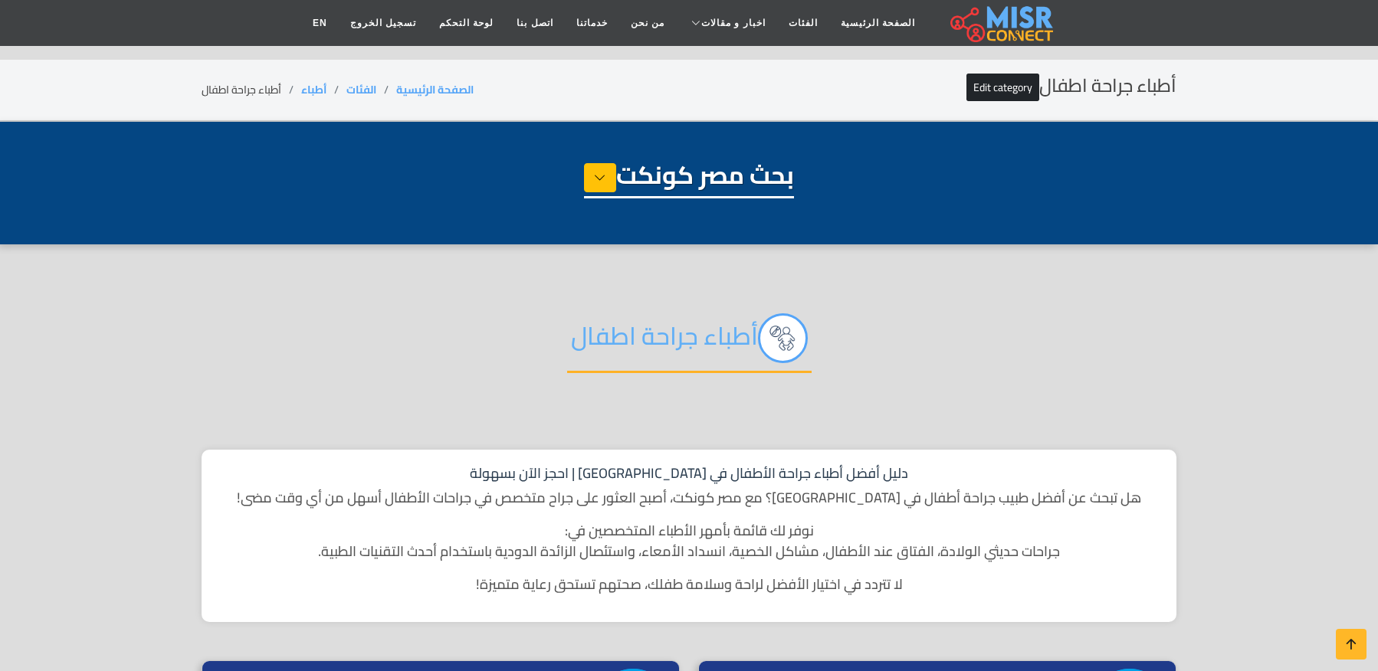
select select "*****"
select select "**********"
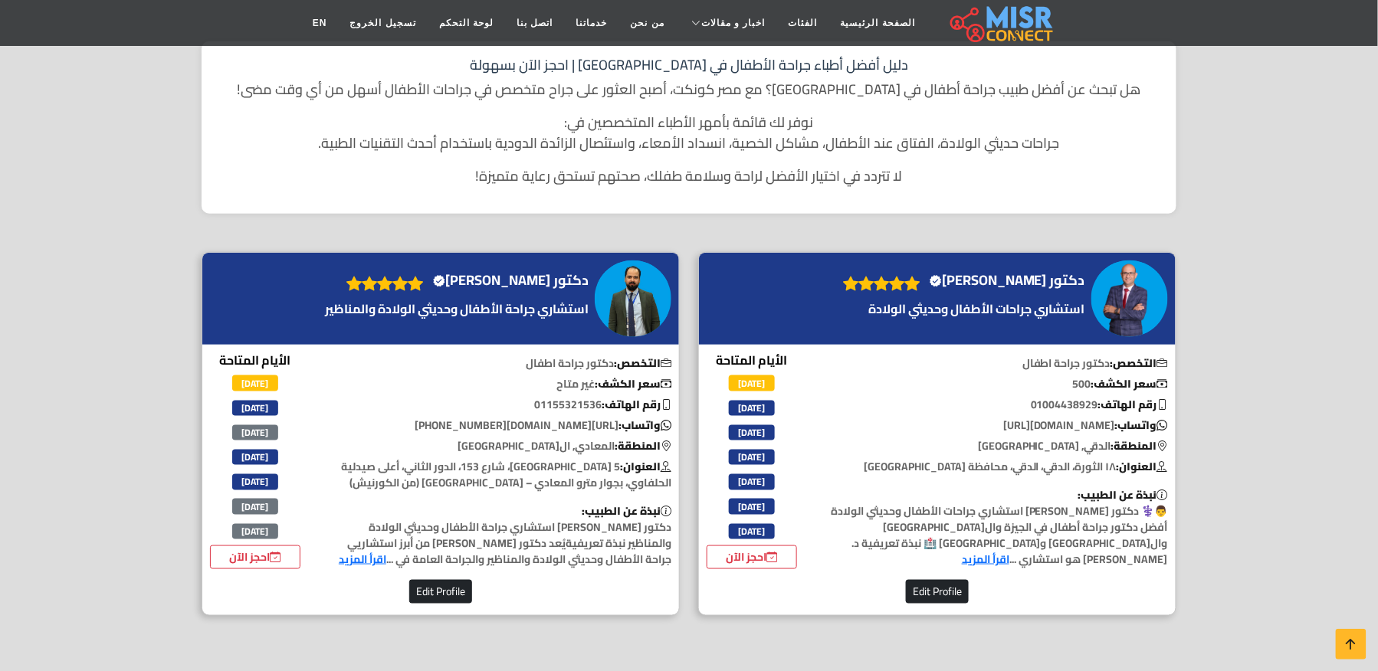
scroll to position [408, 0]
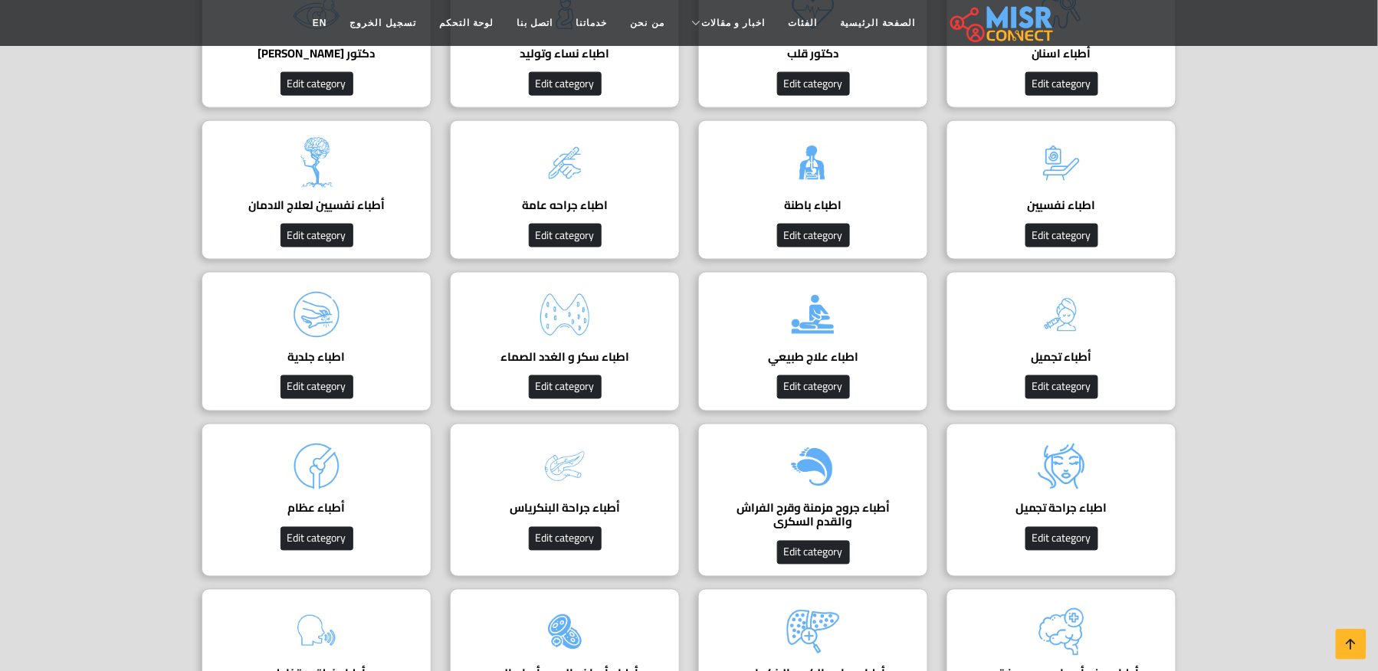
scroll to position [613, 0]
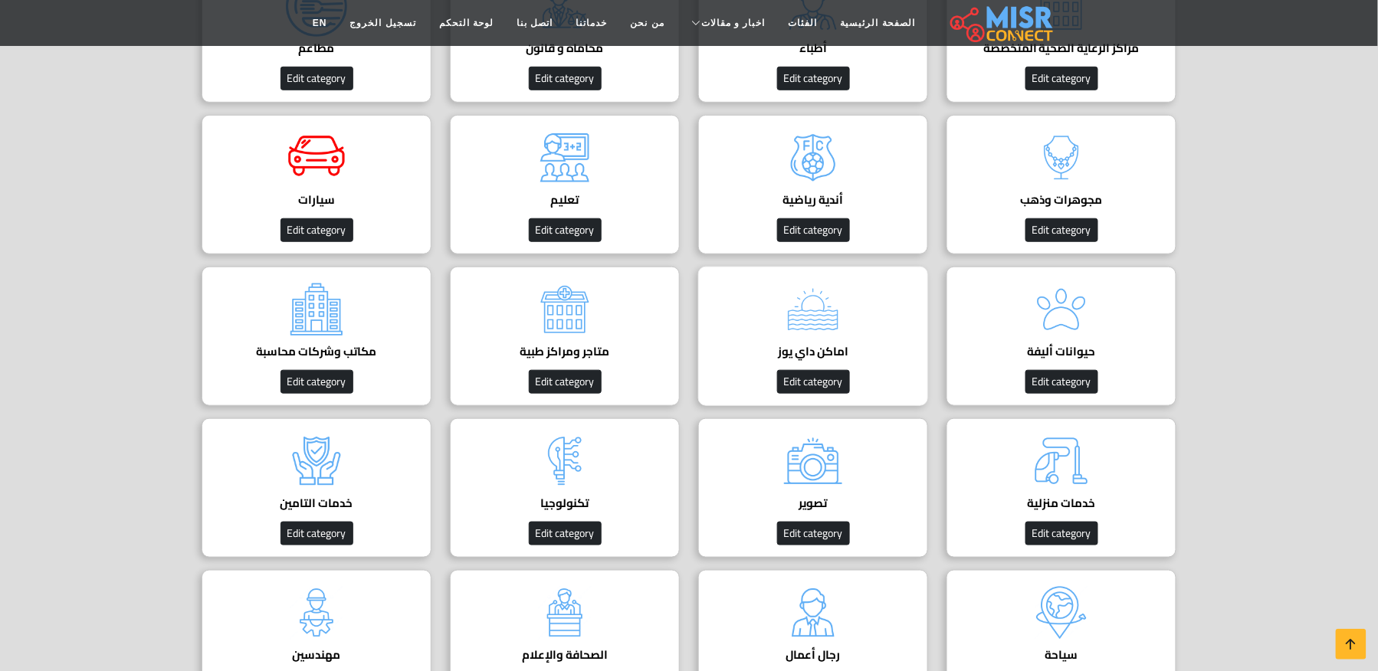
scroll to position [306, 0]
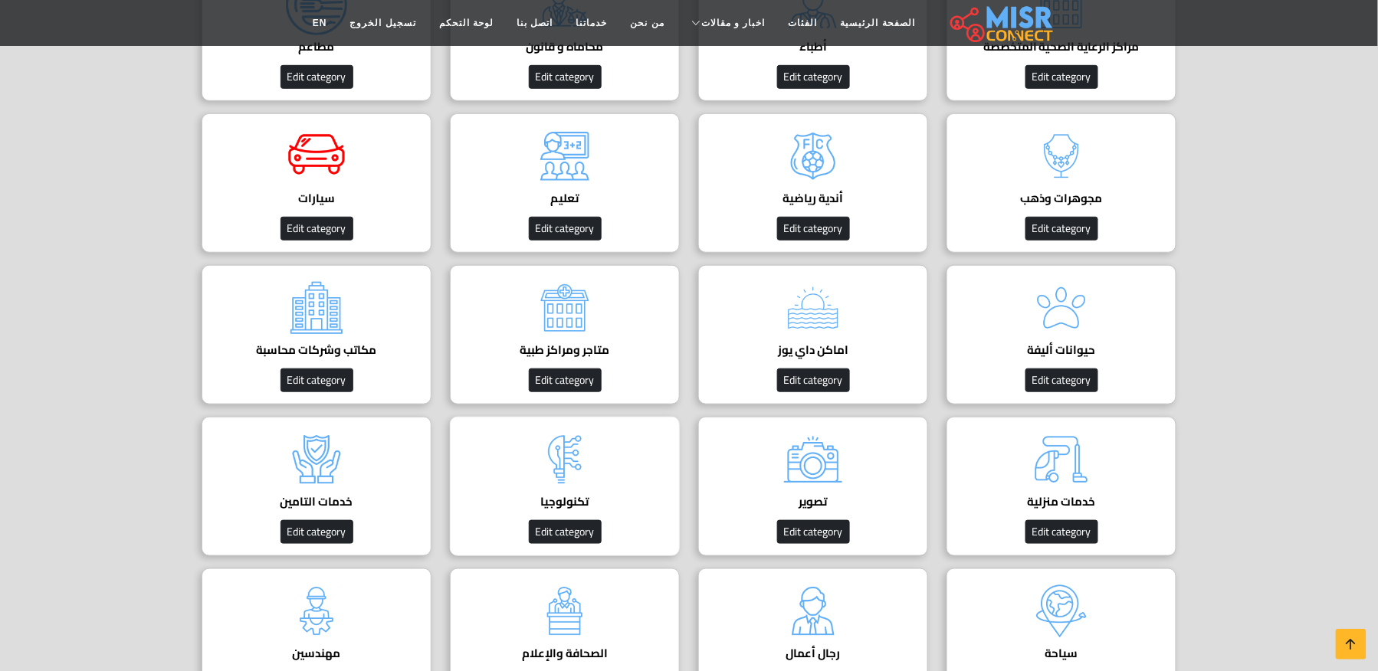
click at [604, 435] on div "تكنولوجيا Edit category" at bounding box center [565, 486] width 230 height 139
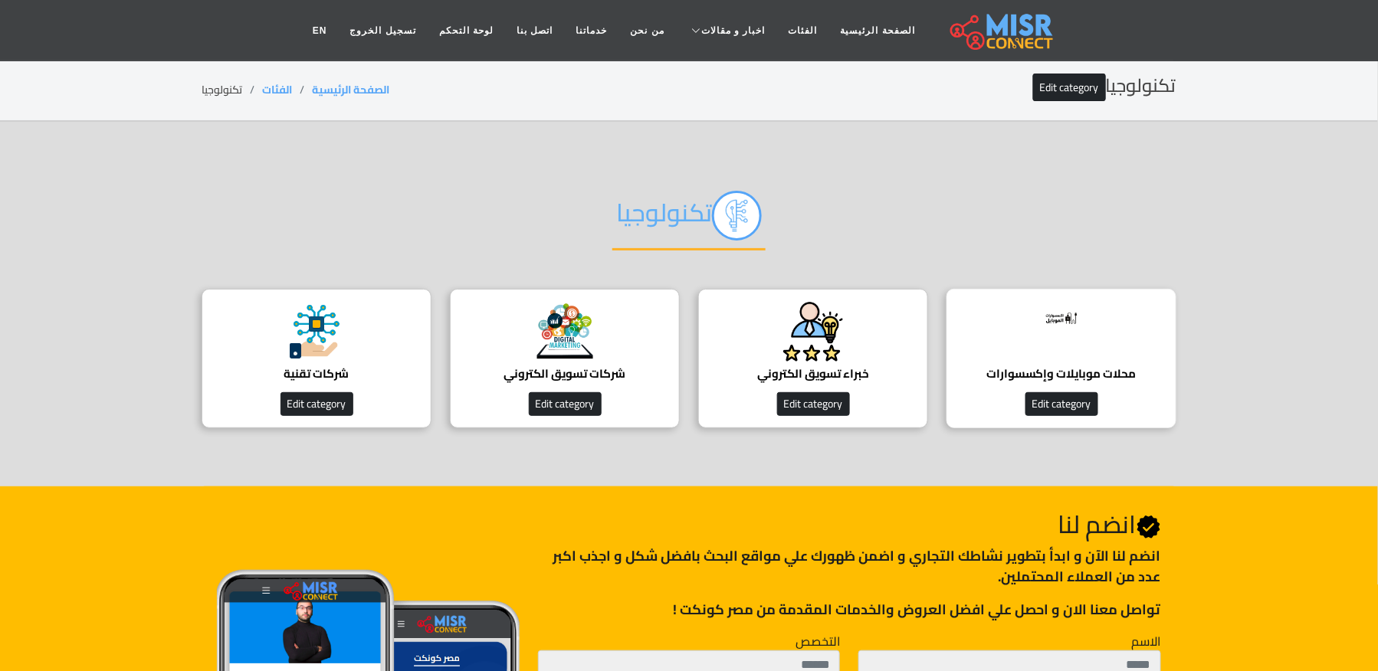
click at [1108, 348] on div "محلات موبايلات وإكسسوارات افضل محلات موبايلات وإكسسوارات Edit category" at bounding box center [1061, 358] width 230 height 139
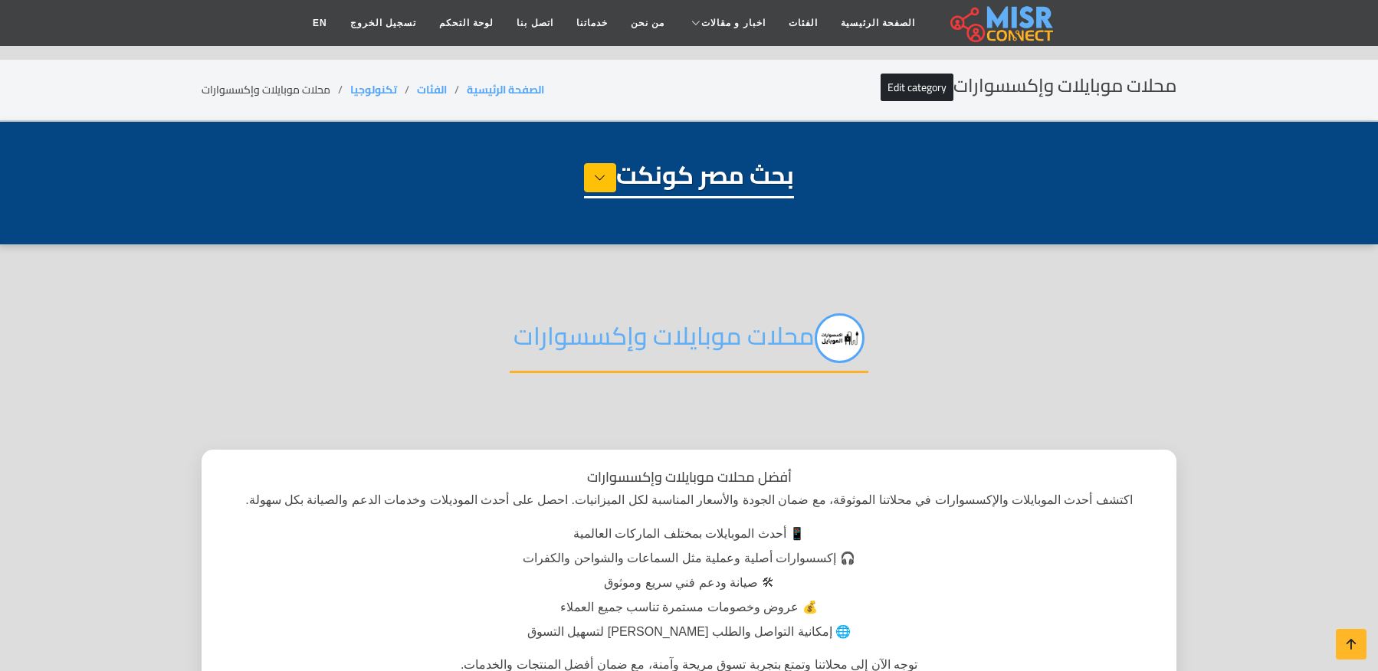
select select "**********"
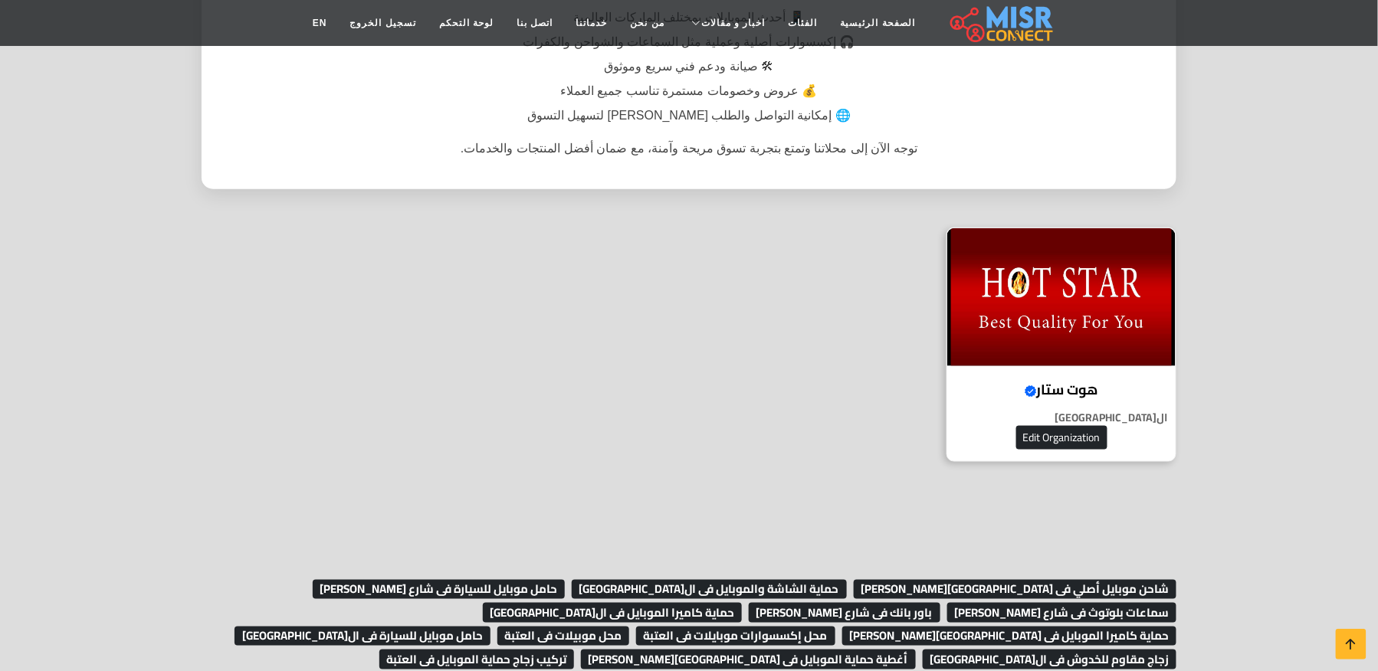
scroll to position [510, 0]
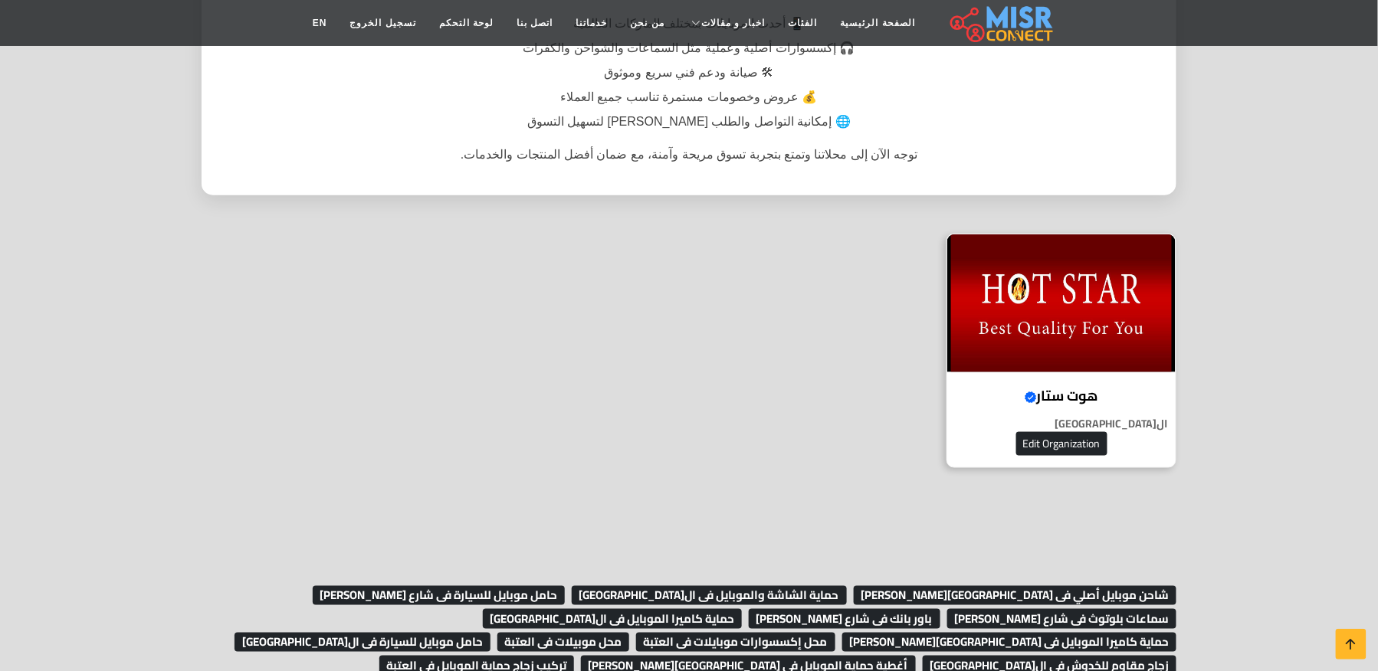
click at [1077, 377] on div "هوت ستار Verified account هوت ستار – حماية وأناقة هاتفك في العتبة، ال[GEOGRAPHI…" at bounding box center [1061, 351] width 230 height 234
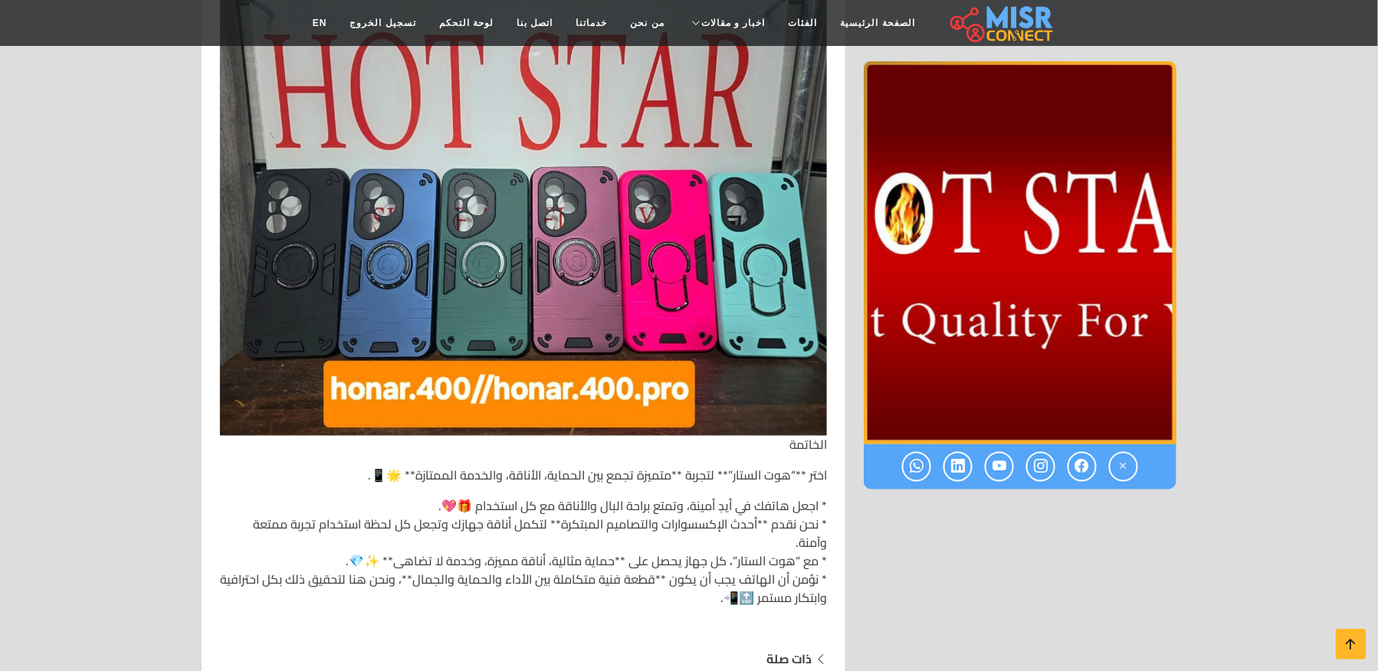
scroll to position [7253, 0]
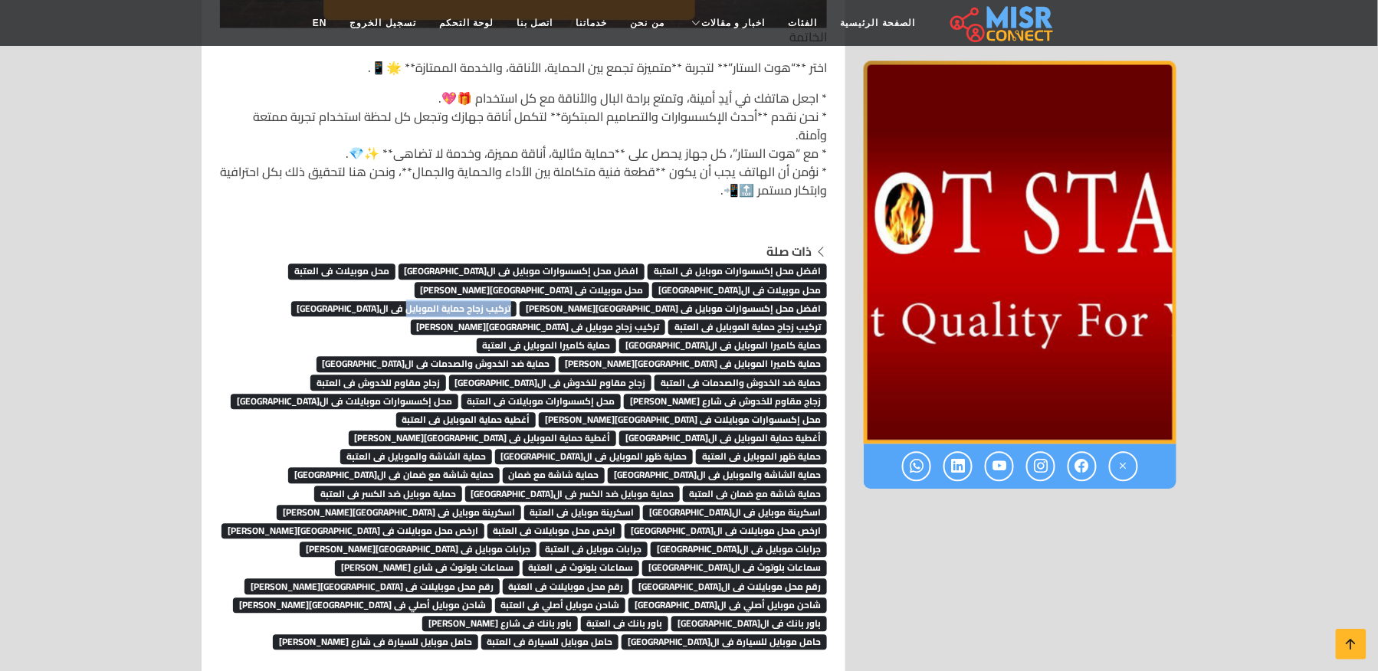
drag, startPoint x: 826, startPoint y: 271, endPoint x: 714, endPoint y: 264, distance: 112.1
click at [714, 264] on div "ذات صلة افضل محل إكسسوارات موبايل فى العتبة افضل محل إكسسوارات موبايل فى ال[GEO…" at bounding box center [523, 446] width 625 height 408
copy span "تركيب زجاج حماية الموبايل"
click at [1349, 647] on icon at bounding box center [1350, 644] width 21 height 21
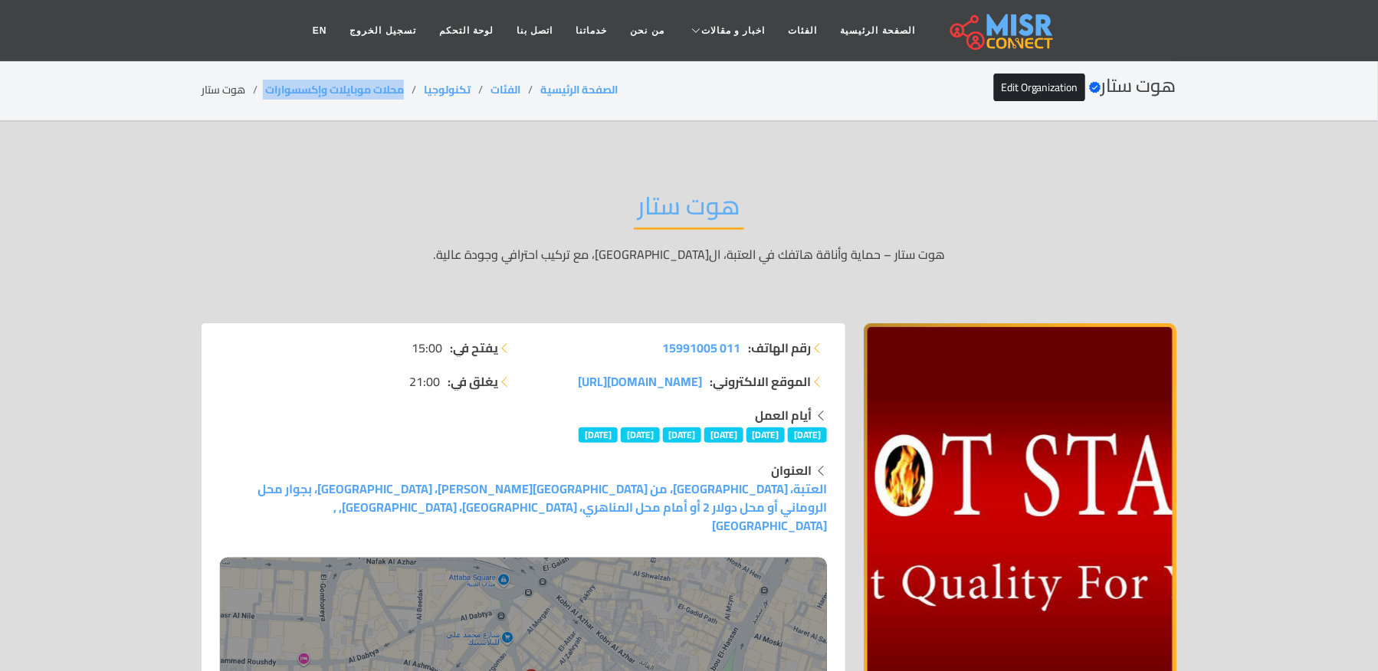
drag, startPoint x: 414, startPoint y: 87, endPoint x: 257, endPoint y: 93, distance: 156.5
click at [257, 93] on ol "الصفحة الرئيسية الفئات تكنولوجيا محلات موبايلات وإكسسوارات هوت ستار" at bounding box center [410, 90] width 416 height 16
copy ol "محلات موبايلات وإكسسوارات"
click at [202, 90] on li "هوت ستار" at bounding box center [234, 90] width 64 height 16
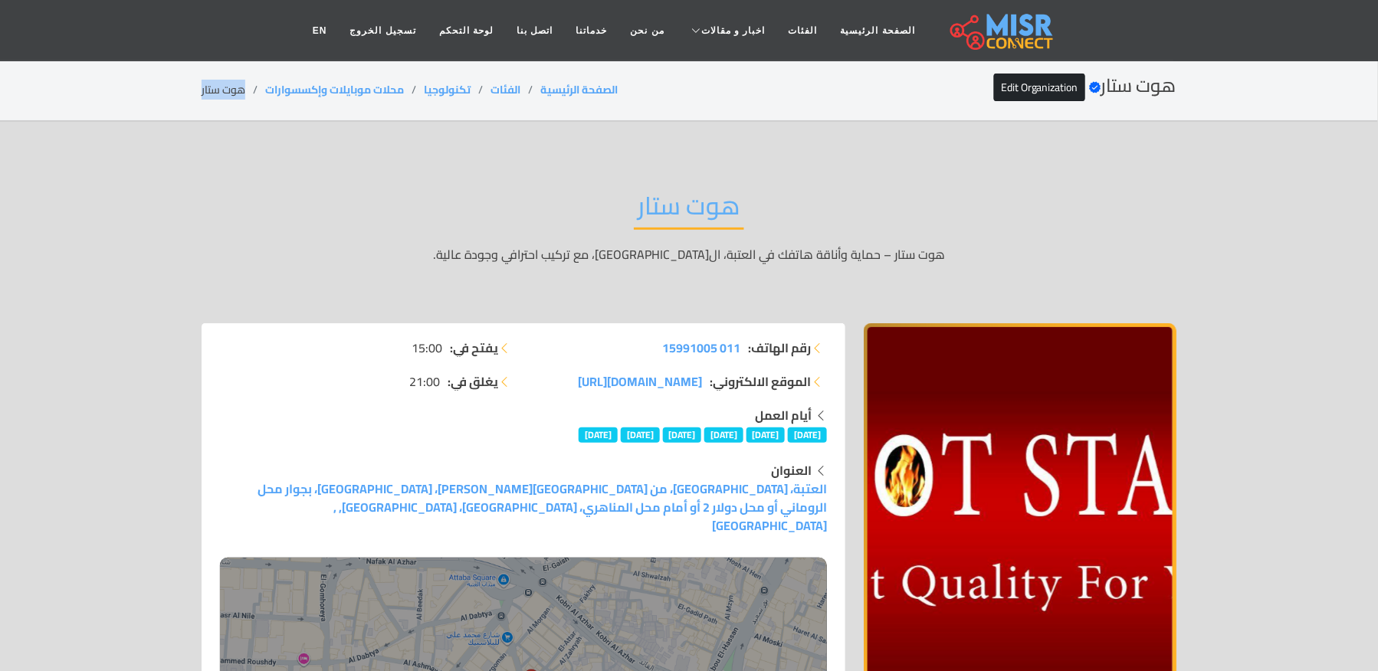
click at [202, 90] on li "هوت ستار" at bounding box center [234, 90] width 64 height 16
copy main "هوت ستار"
drag, startPoint x: 408, startPoint y: 84, endPoint x: 247, endPoint y: 84, distance: 160.9
click at [247, 84] on ol "الصفحة الرئيسية الفئات تكنولوجيا محلات موبايلات وإكسسوارات هوت ستار" at bounding box center [410, 90] width 416 height 16
copy ol "محلات موبايلات وإكسسوارات"
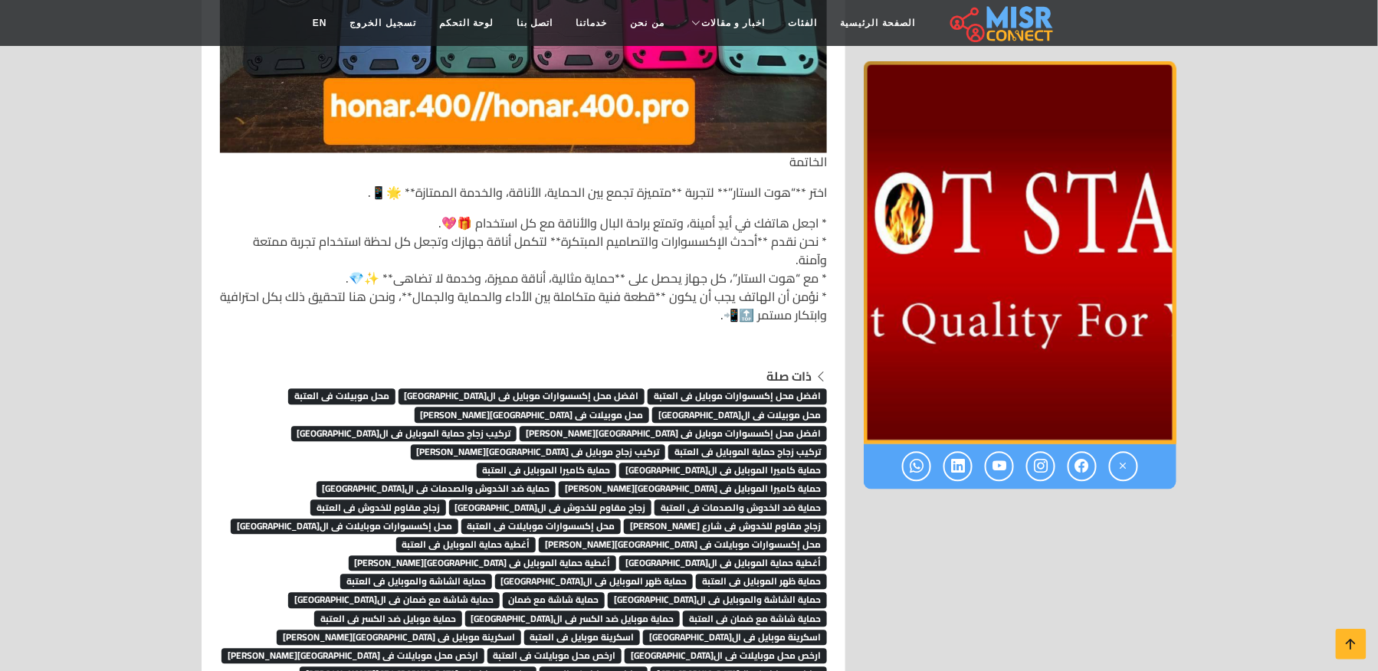
scroll to position [7308, 0]
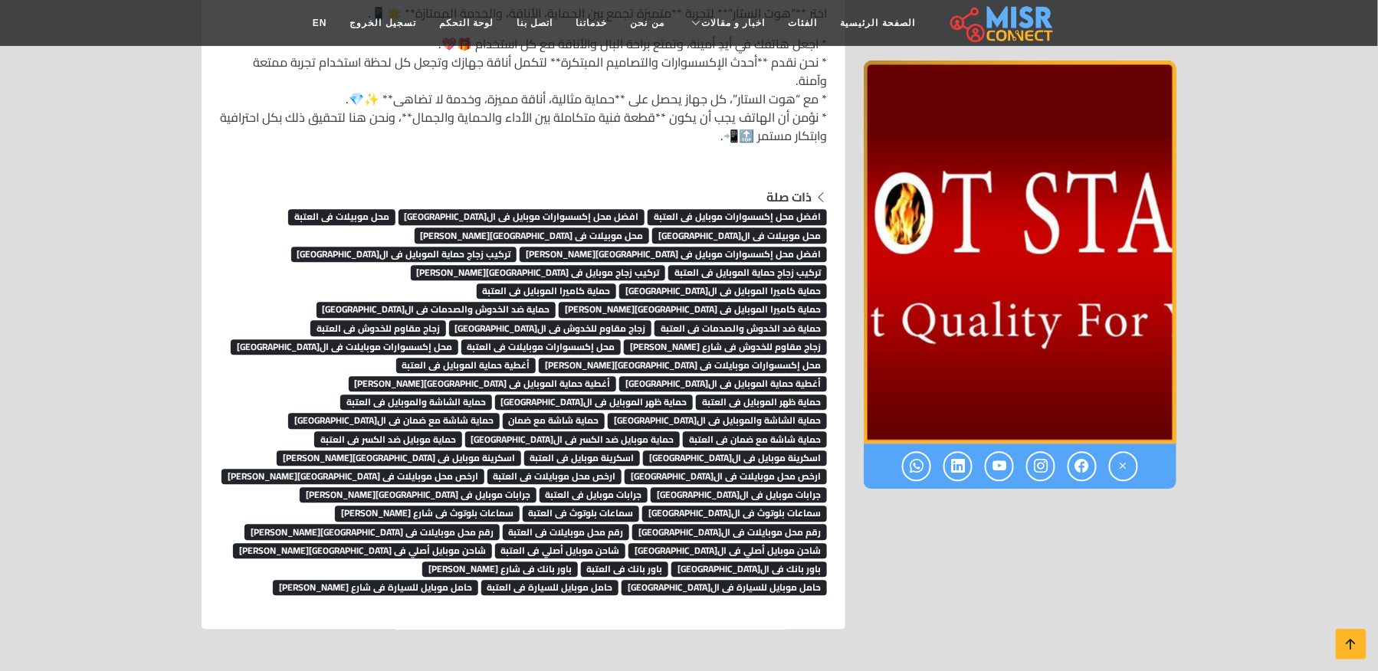
click at [733, 284] on span "حماية كاميرا الموبايل فى ال[GEOGRAPHIC_DATA]" at bounding box center [723, 291] width 208 height 15
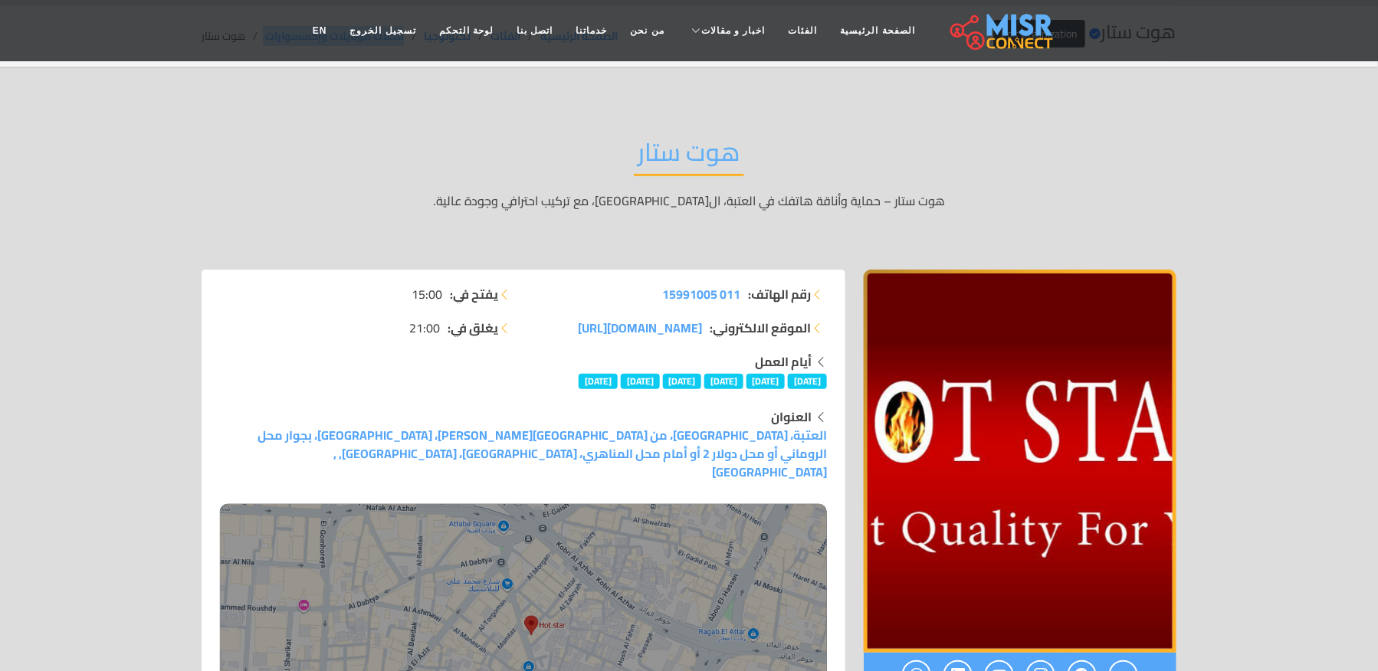
scroll to position [0, 0]
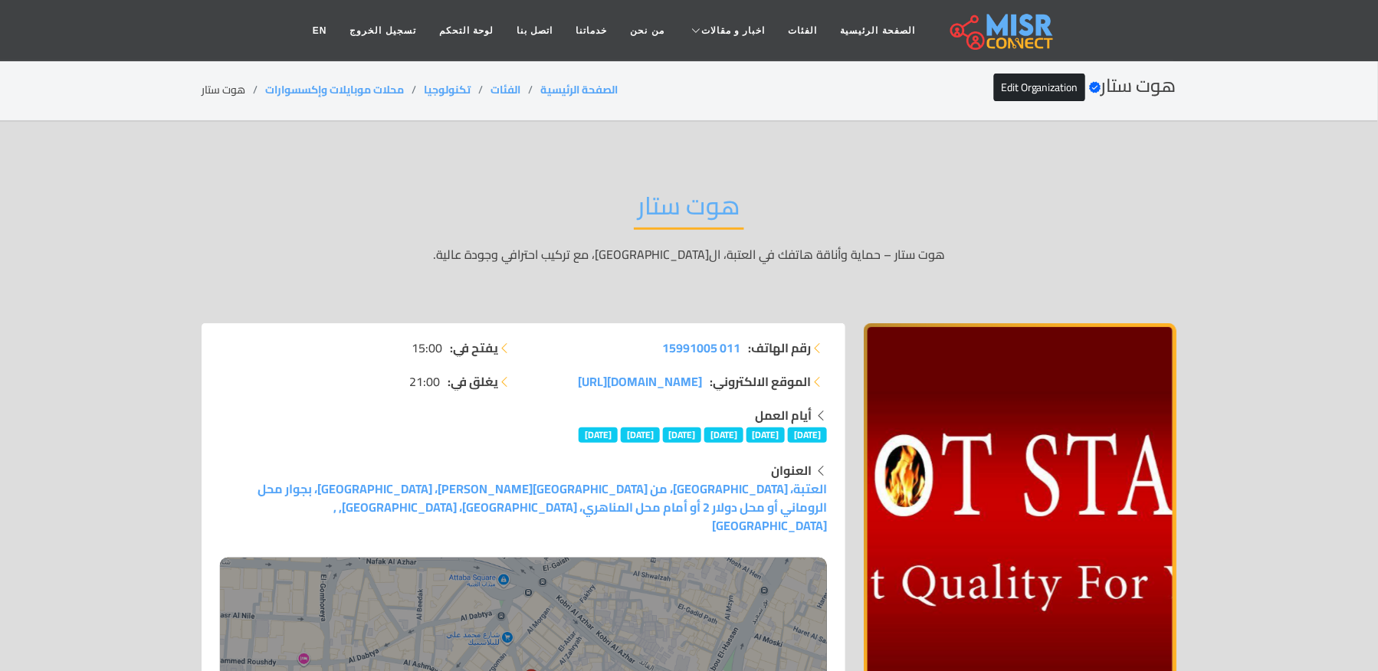
click at [237, 82] on li "هوت ستار" at bounding box center [234, 90] width 64 height 16
copy main "هوت ستار"
drag, startPoint x: 406, startPoint y: 81, endPoint x: 265, endPoint y: 87, distance: 141.1
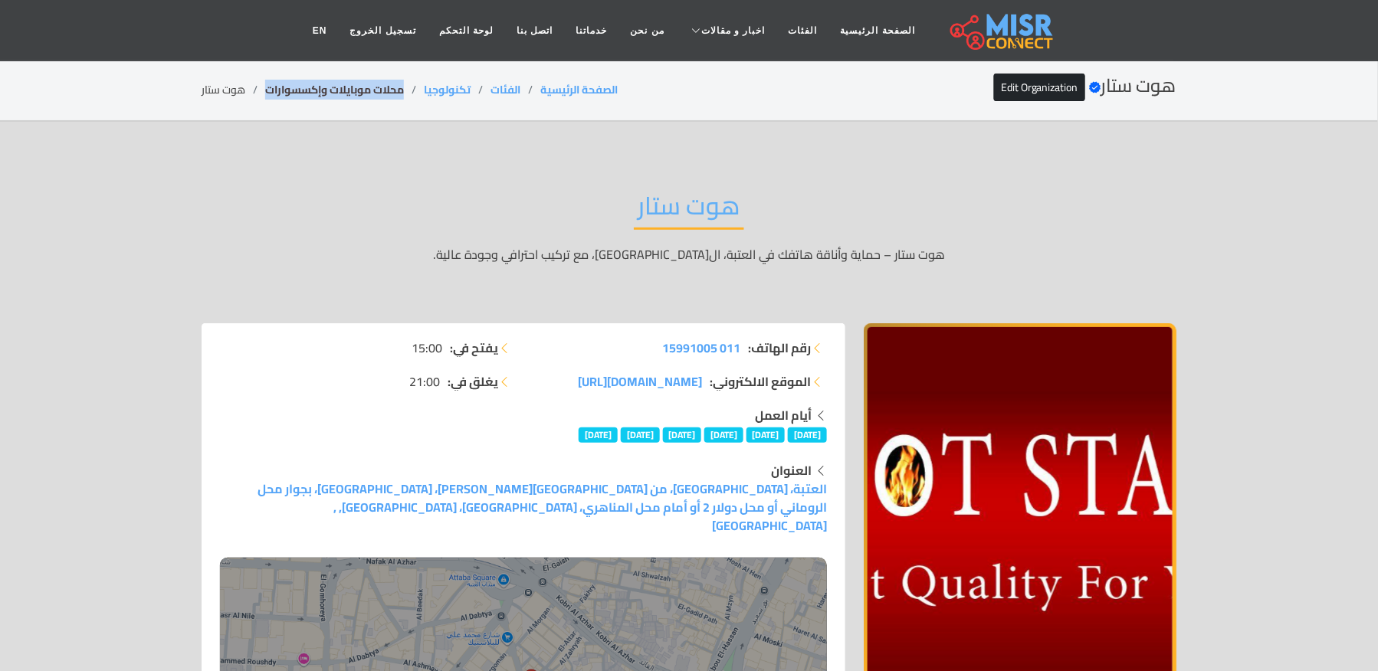
click at [265, 87] on li "محلات موبايلات وإكسسوارات" at bounding box center [344, 90] width 159 height 16
copy link "محلات موبايلات وإكسسوارات"
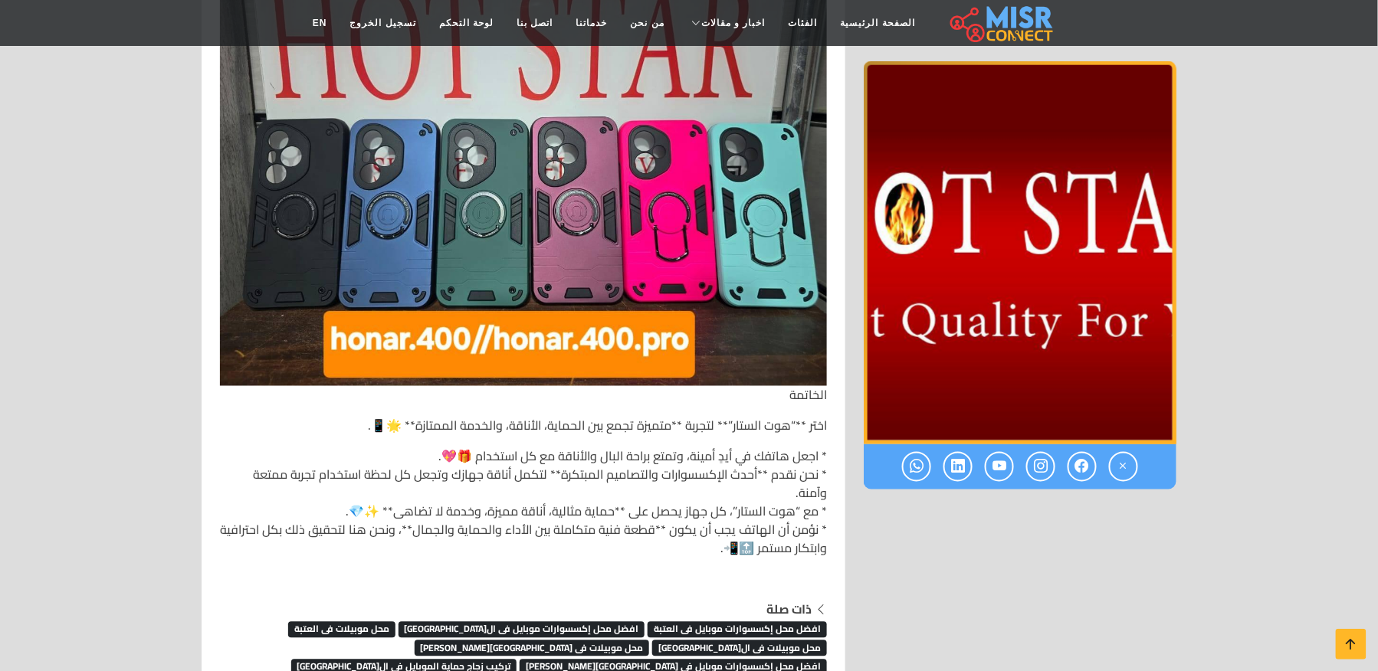
scroll to position [7200, 0]
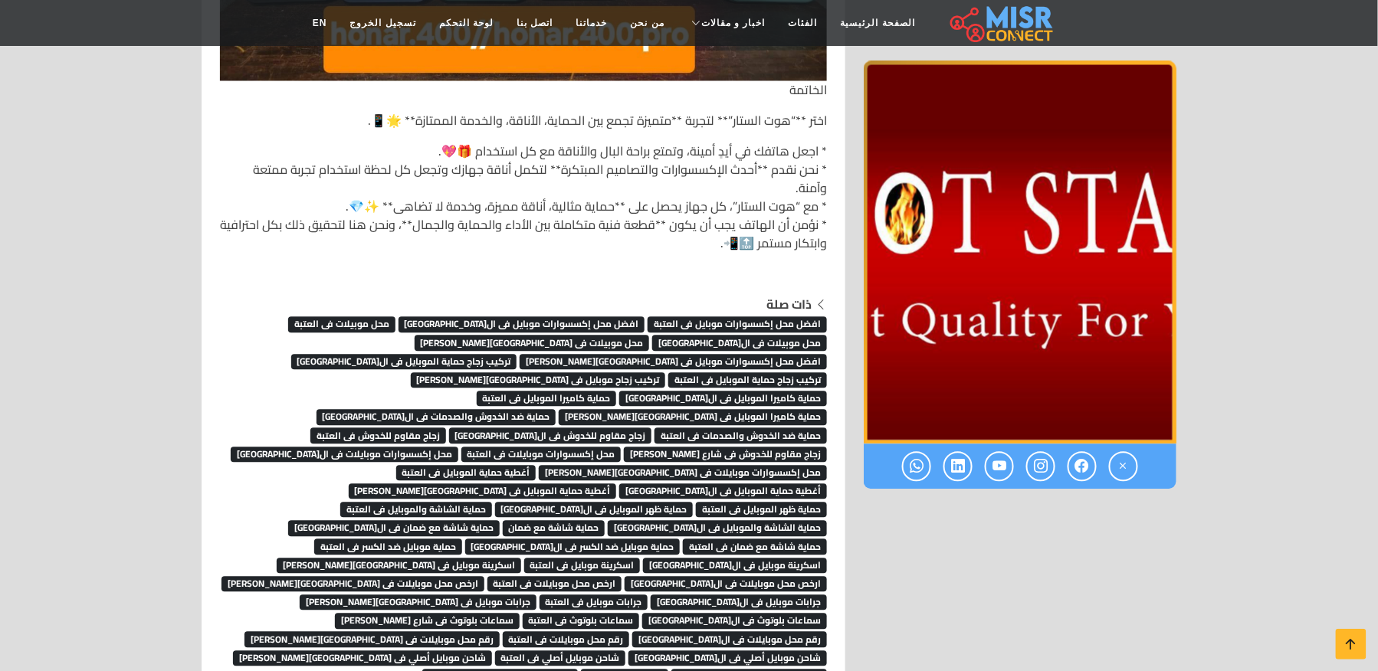
drag, startPoint x: 537, startPoint y: 564, endPoint x: 442, endPoint y: 562, distance: 95.0
click at [442, 562] on div "ذات صلة افضل محل إكسسوارات موبايل فى العتبة افضل محل إكسسوارات موبايل فى القاهر…" at bounding box center [523, 500] width 607 height 408
copy div "حامل موبايل للسيارة"
click at [1361, 641] on icon at bounding box center [1350, 644] width 21 height 21
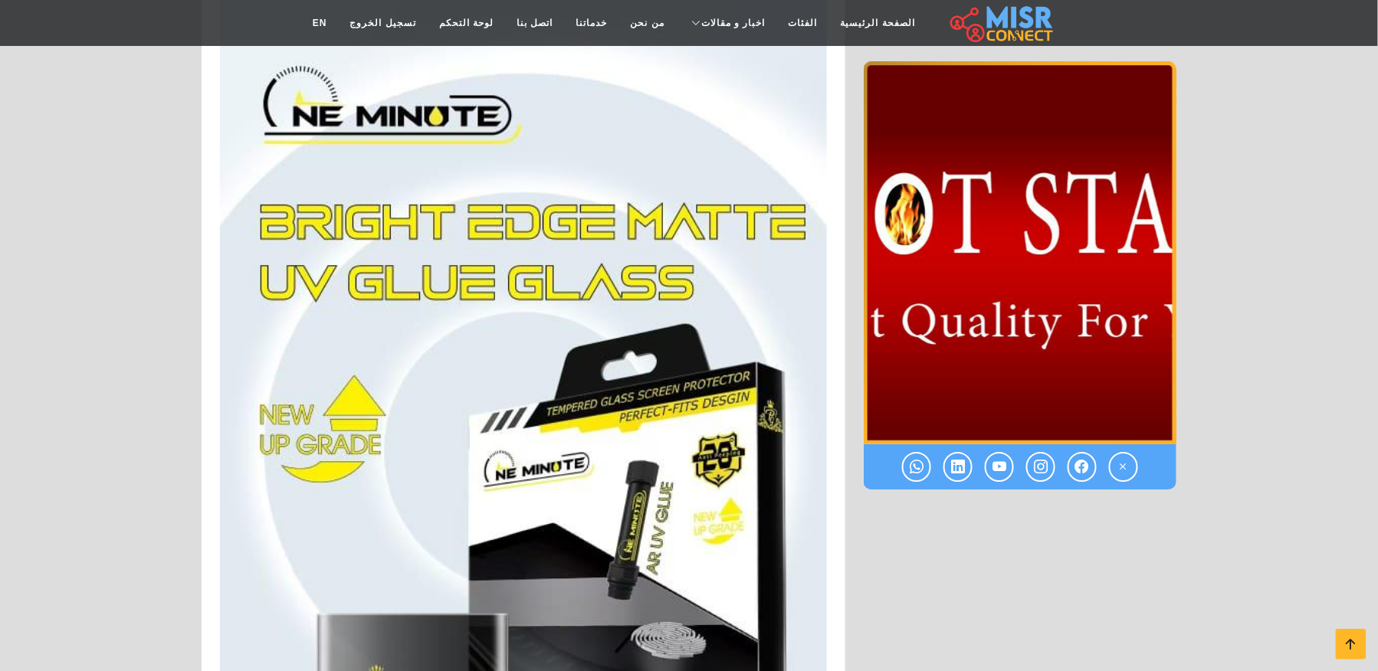
scroll to position [0, 0]
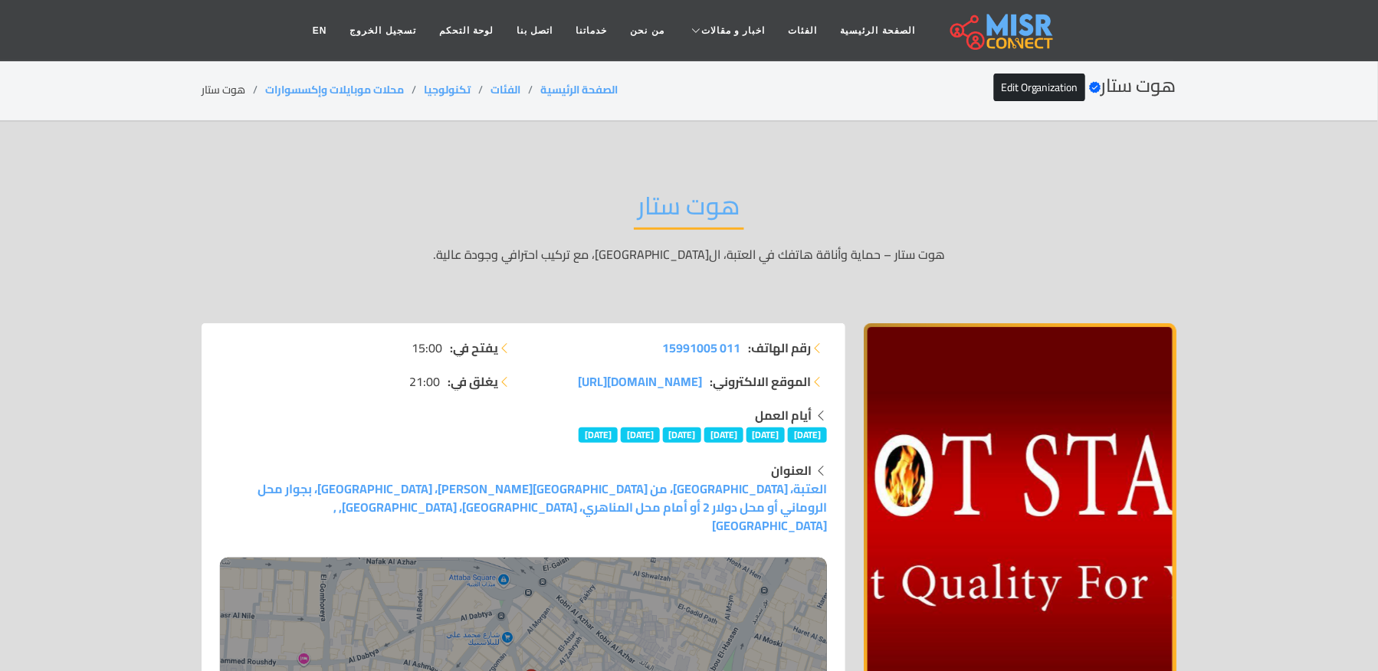
click at [216, 75] on div "هوت ستار Verified account Edit Organization الصفحة الرئيسية الفئات تكنولوجيا مح…" at bounding box center [689, 90] width 975 height 30
click at [225, 84] on li "هوت ستار" at bounding box center [234, 90] width 64 height 16
copy main "هوت ستار"
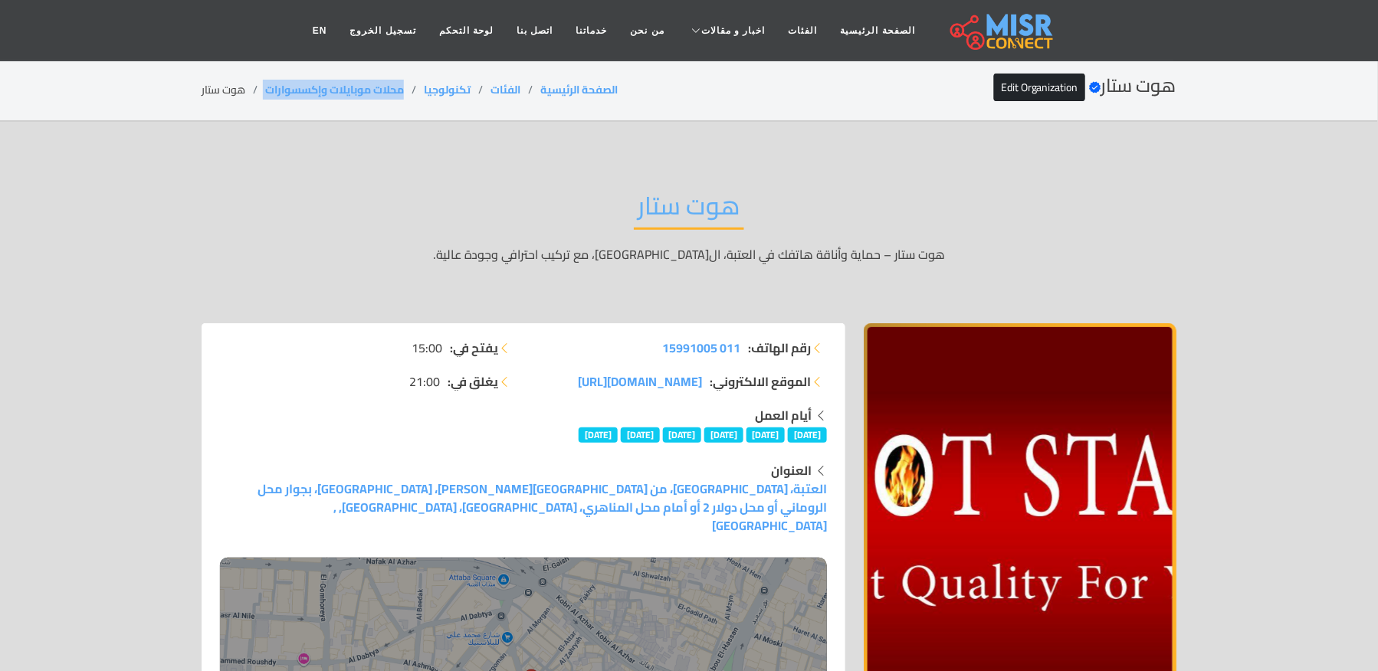
drag, startPoint x: 411, startPoint y: 81, endPoint x: 258, endPoint y: 87, distance: 153.3
click at [258, 87] on ol "الصفحة الرئيسية الفئات تكنولوجيا محلات موبايلات وإكسسوارات هوت ستار" at bounding box center [410, 90] width 416 height 16
copy ol "محلات موبايلات وإكسسوارات"
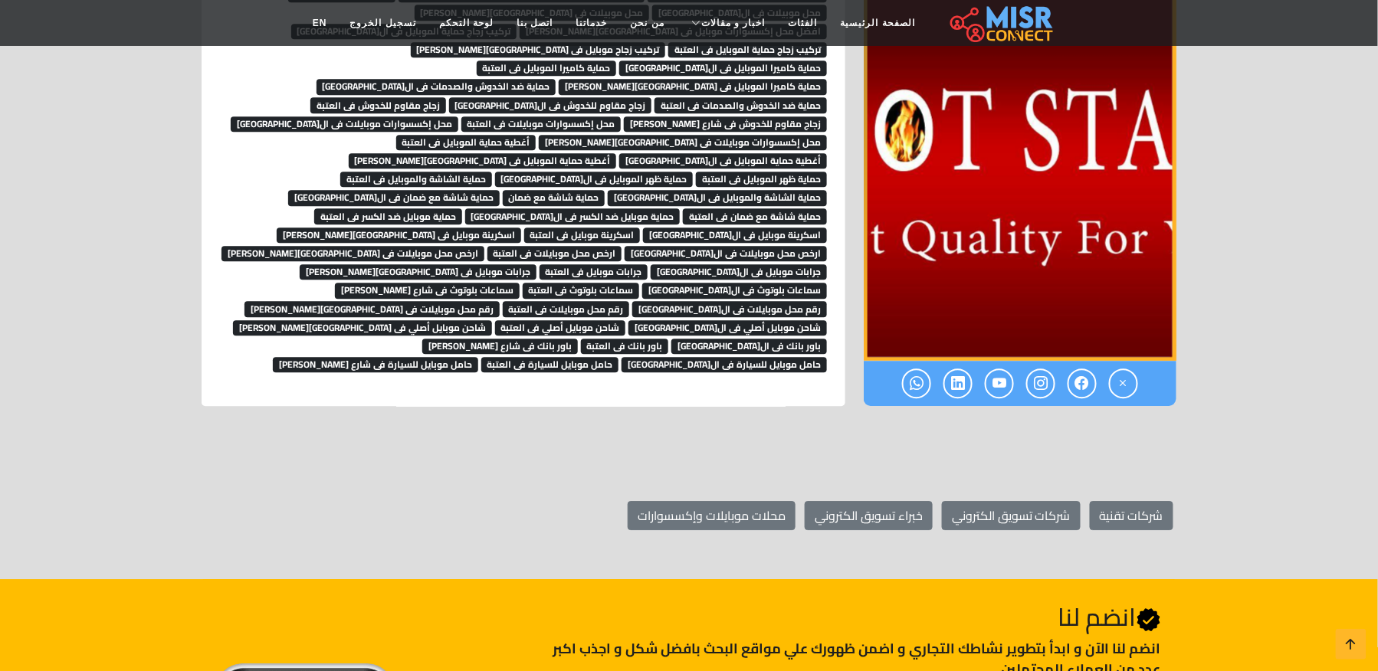
scroll to position [7350, 0]
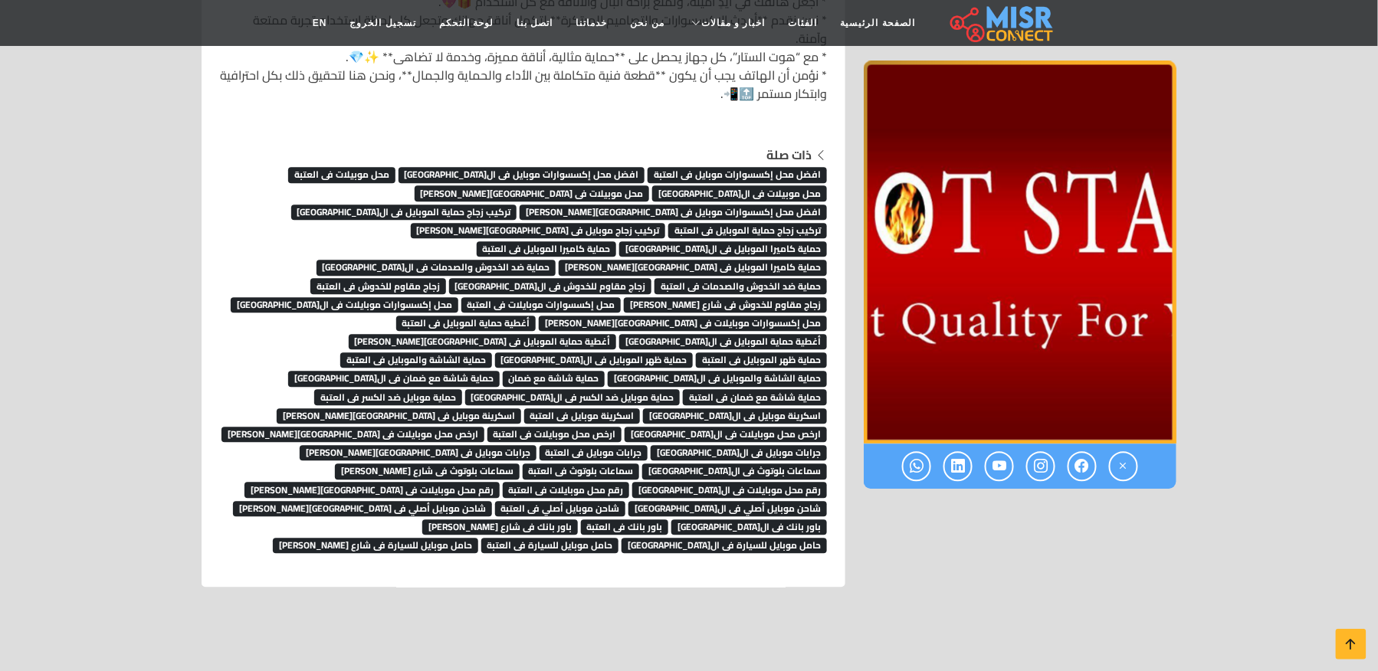
click at [427, 520] on span "باور بانك فى شارع محمد على" at bounding box center [500, 527] width 156 height 15
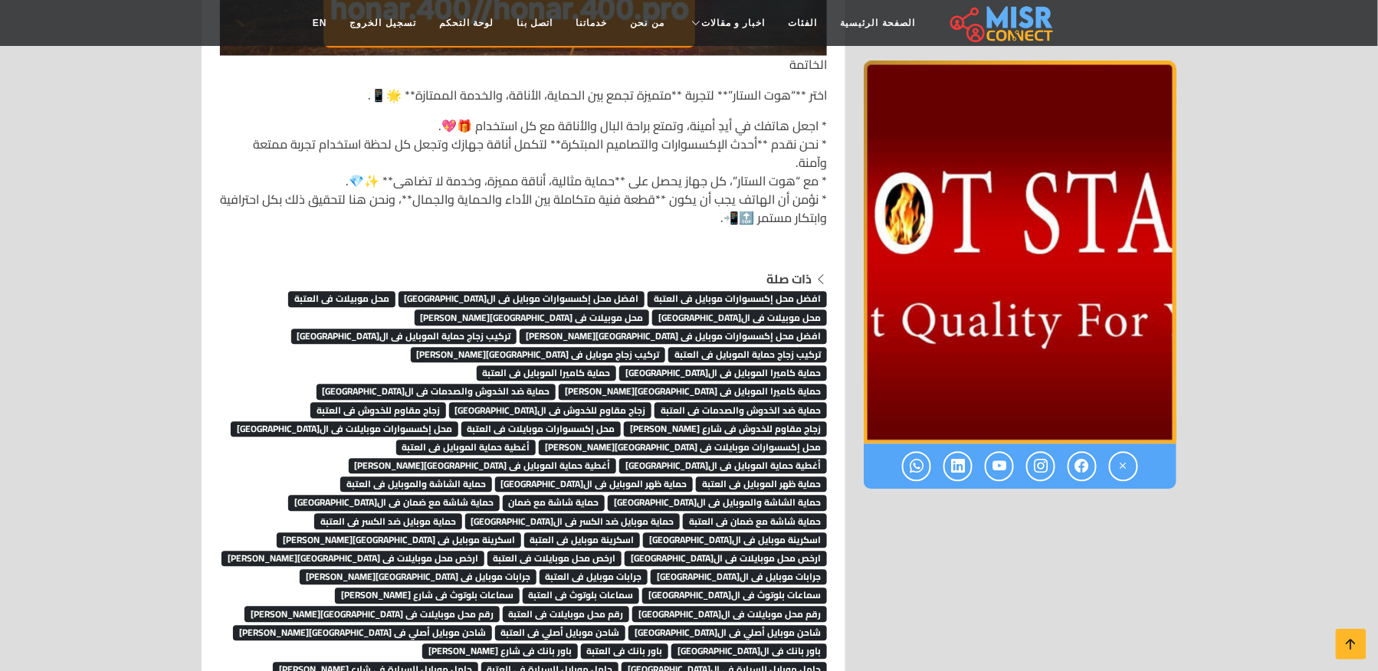
scroll to position [7043, 0]
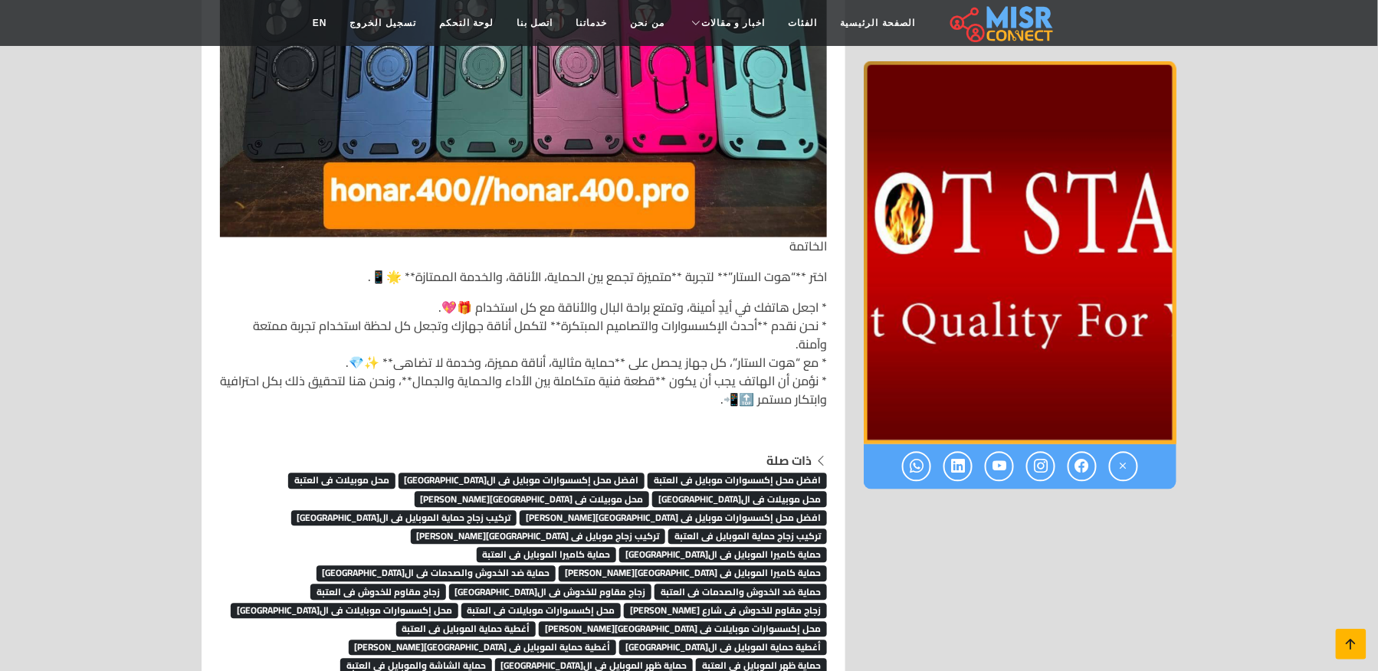
click at [1361, 647] on icon at bounding box center [1350, 644] width 21 height 21
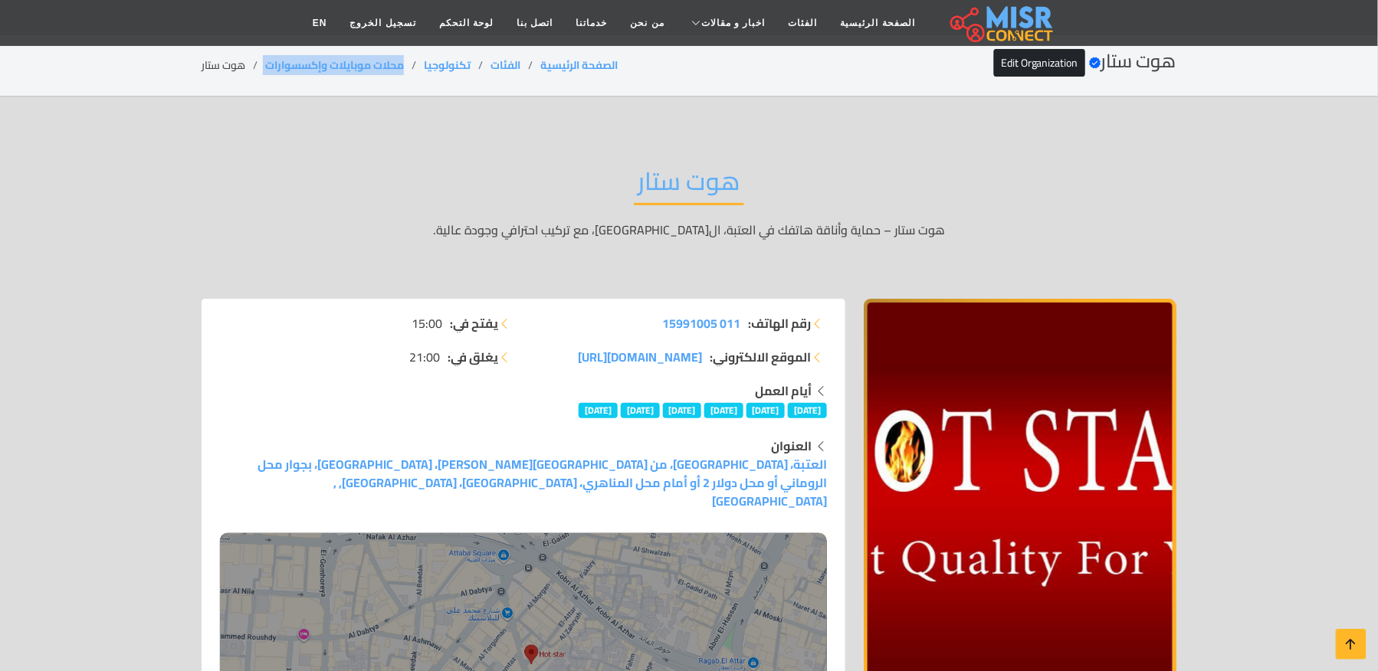
scroll to position [0, 0]
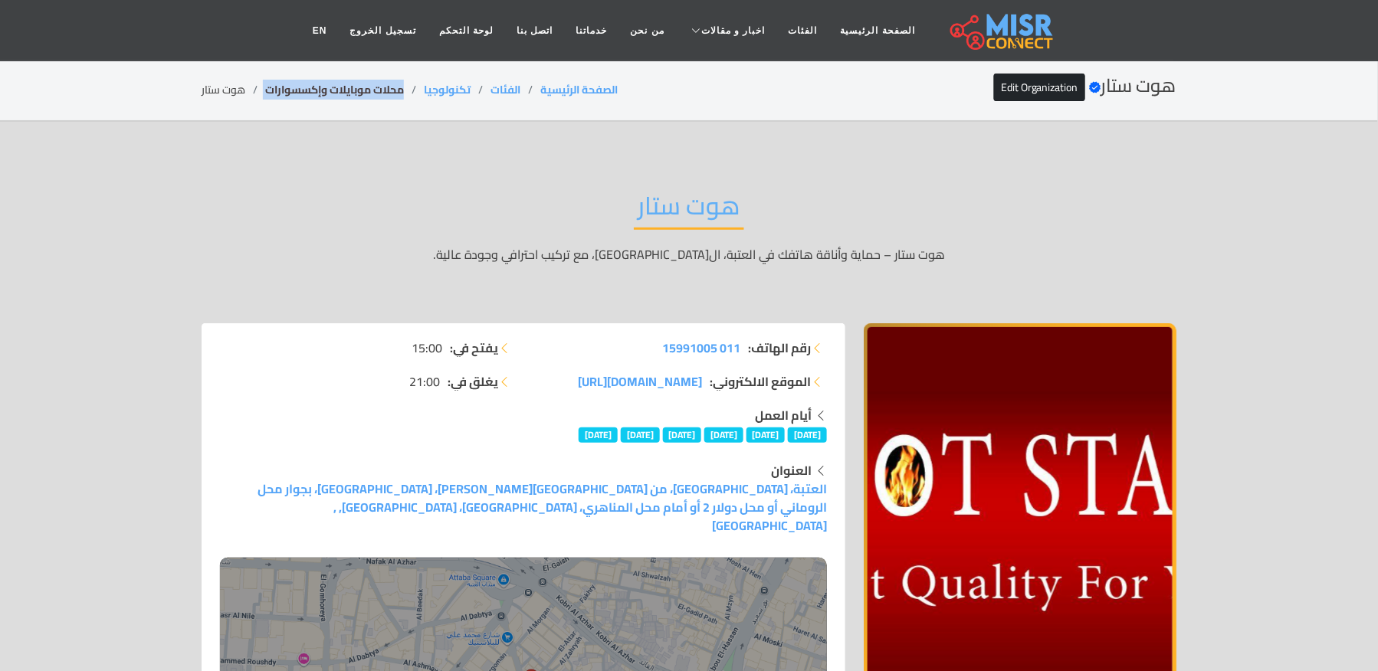
copy ol "محلات موبايلات وإكسسوارات"
click at [218, 82] on li "هوت ستار" at bounding box center [234, 90] width 64 height 16
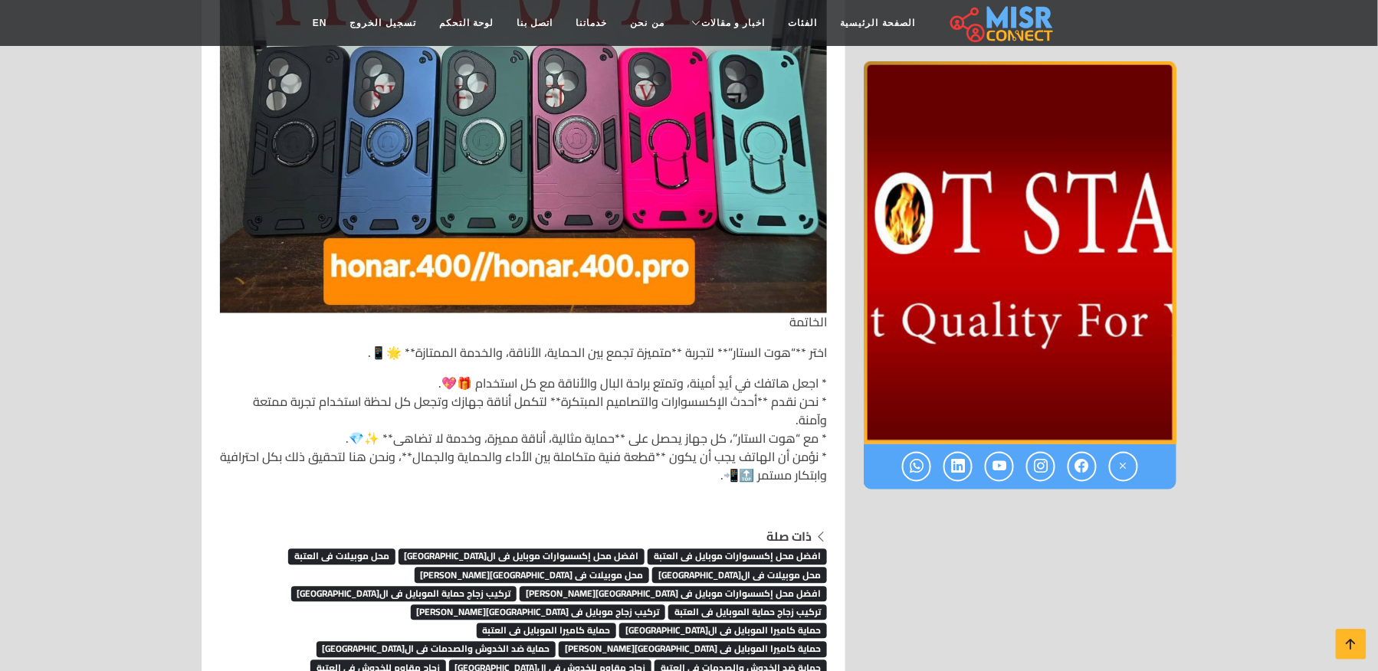
scroll to position [7314, 0]
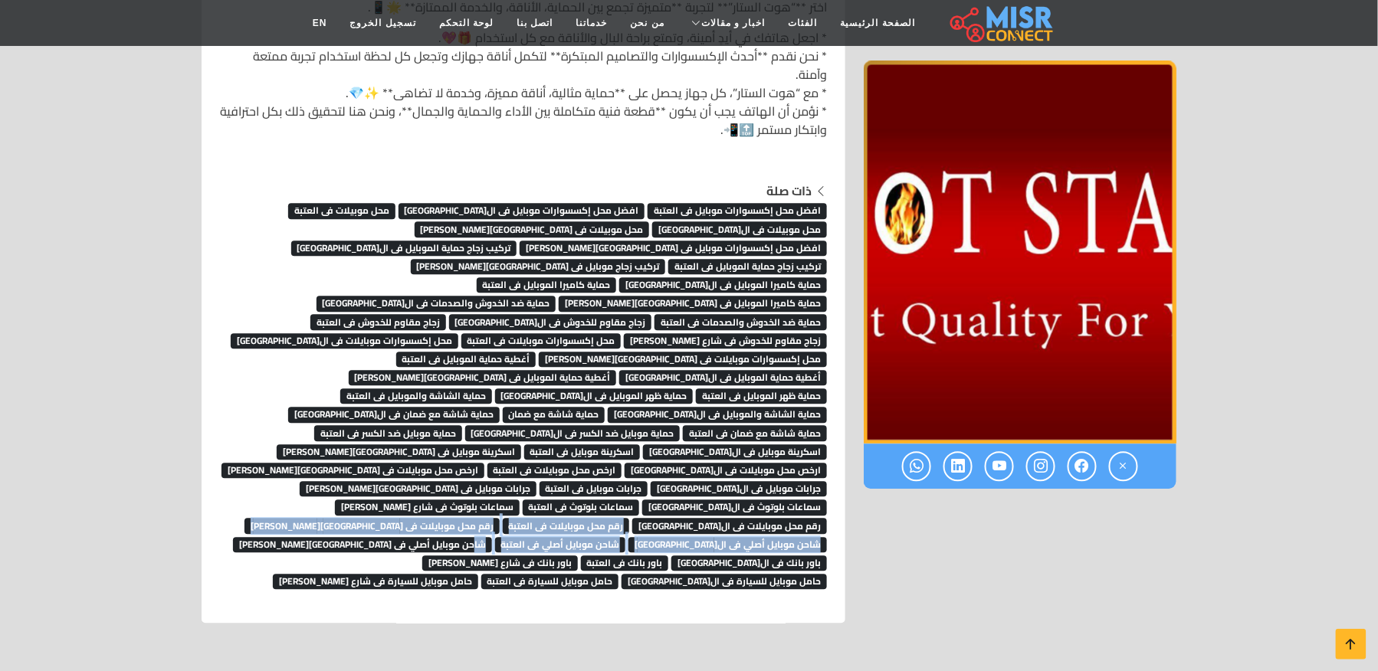
drag, startPoint x: 832, startPoint y: 418, endPoint x: 825, endPoint y: 427, distance: 11.5
click at [811, 427] on div "ذات صلة افضل محل إكسسوارات موبايل فى العتبة افضل محل إكسسوارات موبايل فى القاهر…" at bounding box center [523, 386] width 625 height 408
click at [829, 427] on div "ذات صلة افضل محل إكسسوارات موبايل فى العتبة افضل محل إكسسوارات موبايل فى القاهر…" at bounding box center [523, 386] width 625 height 408
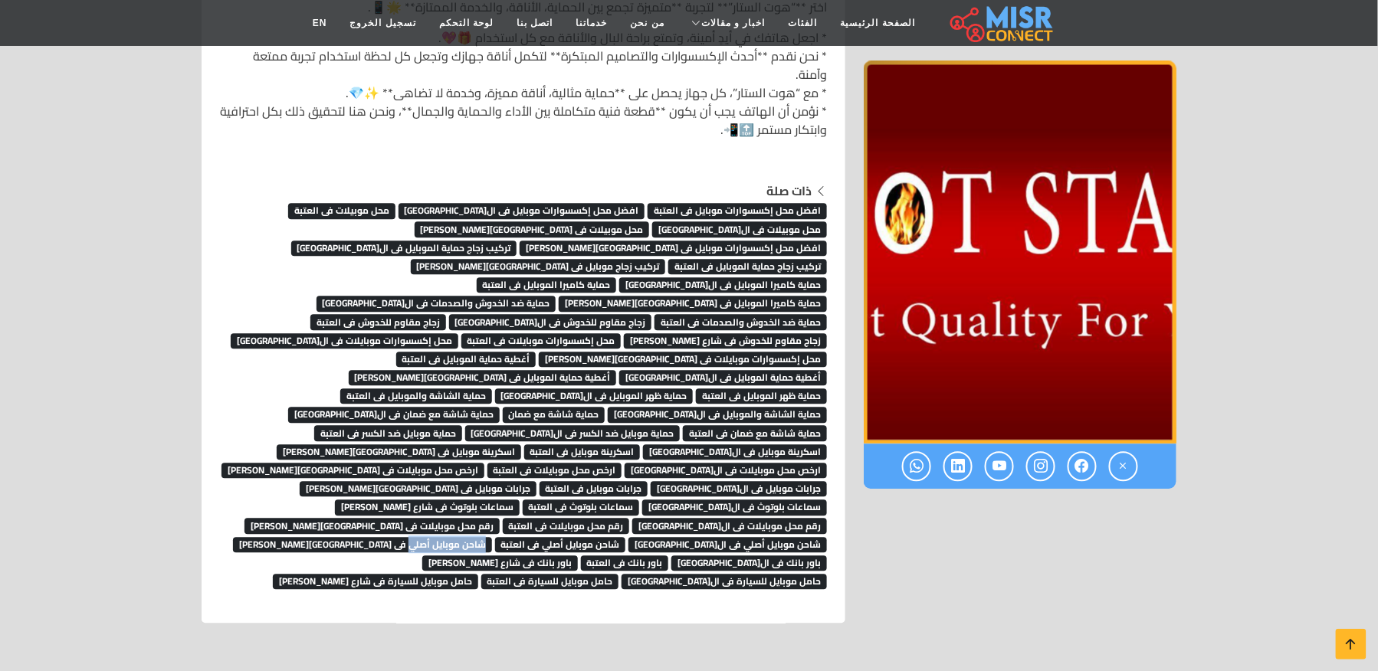
drag, startPoint x: 834, startPoint y: 426, endPoint x: 745, endPoint y: 430, distance: 89.0
click at [745, 430] on div "ذات صلة افضل محل إكسسوارات موبايل فى العتبة افضل محل إكسسوارات موبايل فى القاهر…" at bounding box center [523, 386] width 625 height 408
click at [520, 500] on span "سماعات بلوتوث فى شارع [PERSON_NAME]" at bounding box center [427, 507] width 185 height 15
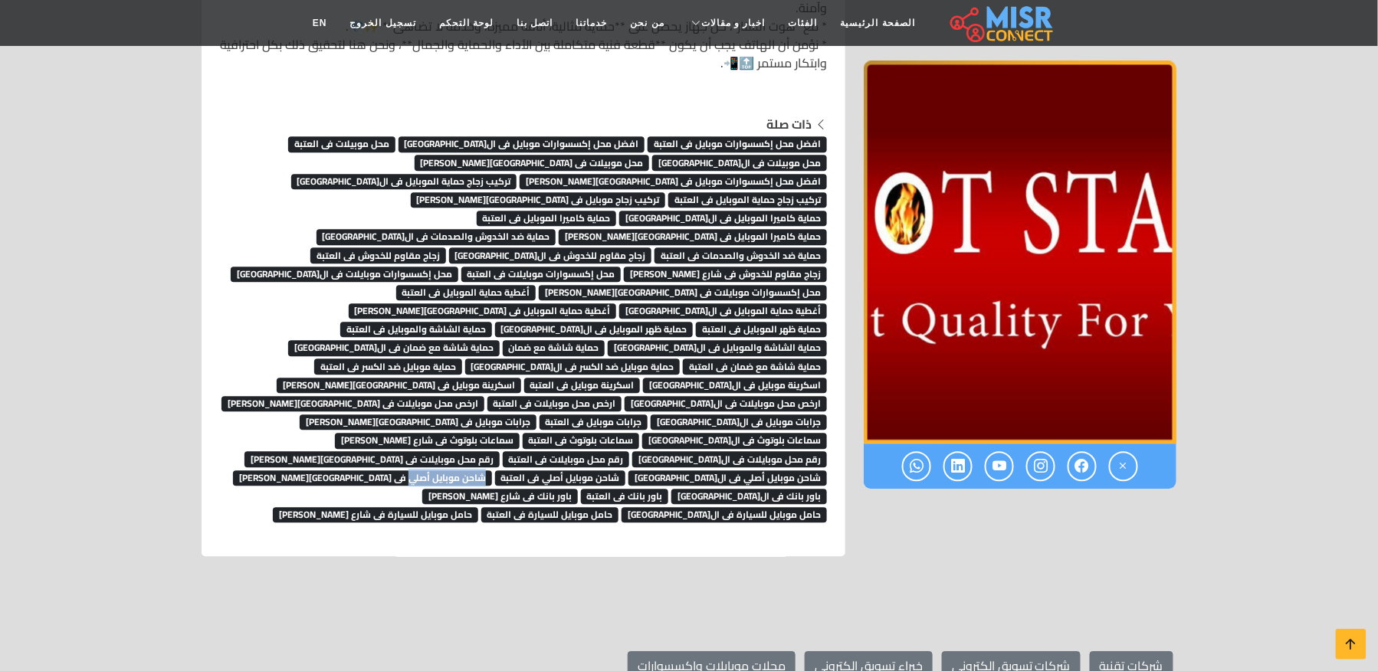
scroll to position [7416, 0]
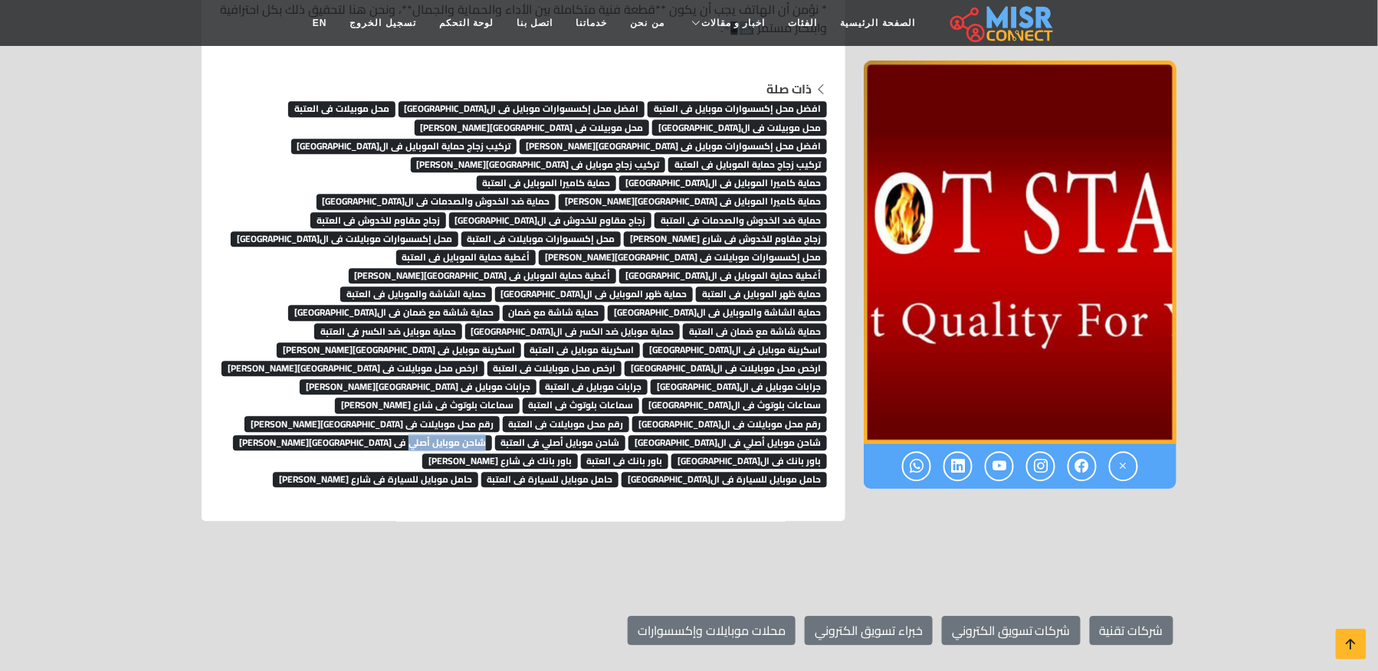
click at [359, 374] on link "جرابات موبايل فى [GEOGRAPHIC_DATA][PERSON_NAME]" at bounding box center [418, 385] width 237 height 23
click at [1343, 644] on icon at bounding box center [1350, 644] width 21 height 21
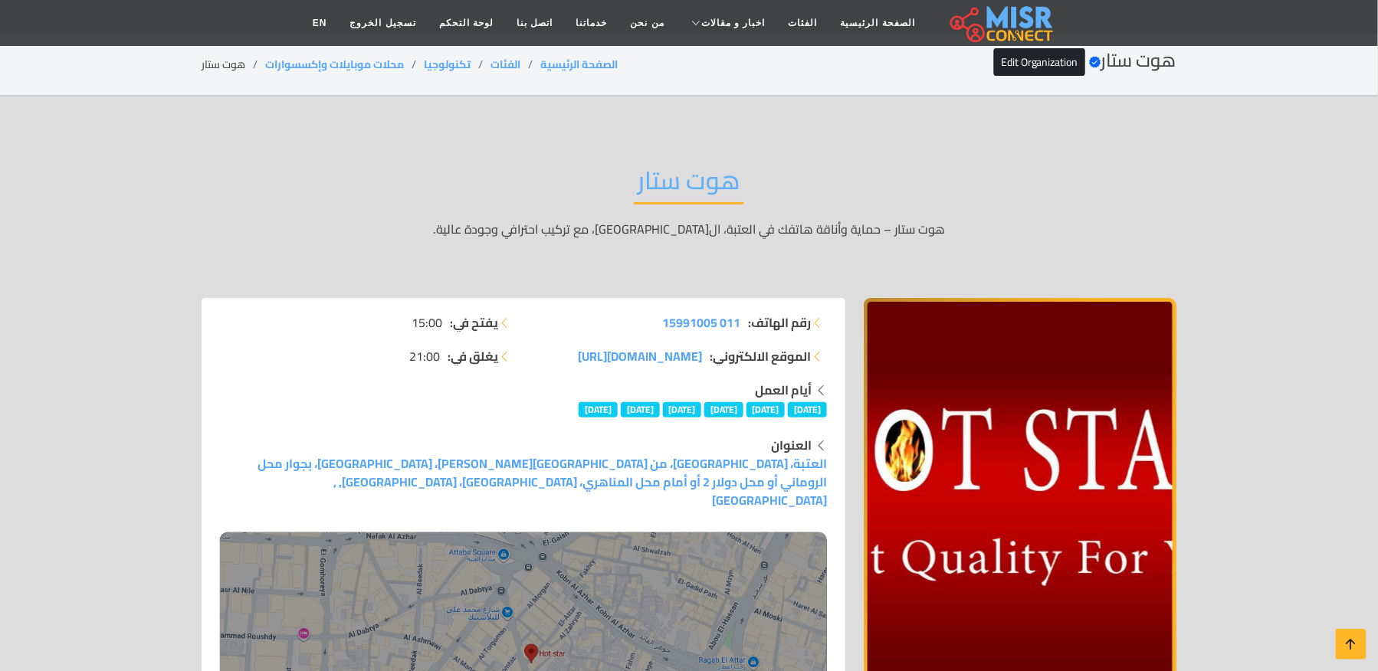
scroll to position [0, 0]
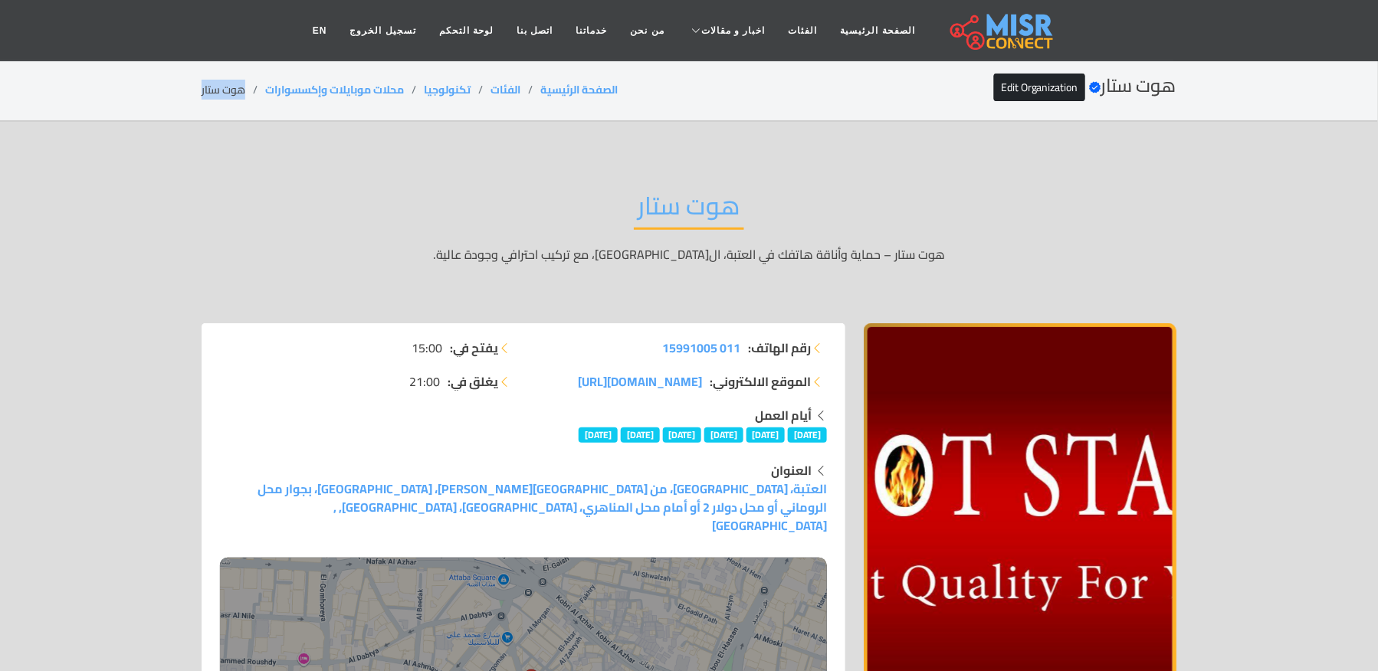
drag, startPoint x: 244, startPoint y: 89, endPoint x: 157, endPoint y: 97, distance: 86.9
click at [157, 97] on section "هوت ستار Verified account Edit Organization الصفحة الرئيسية الفئات تكنولوجيا مح…" at bounding box center [689, 91] width 1378 height 62
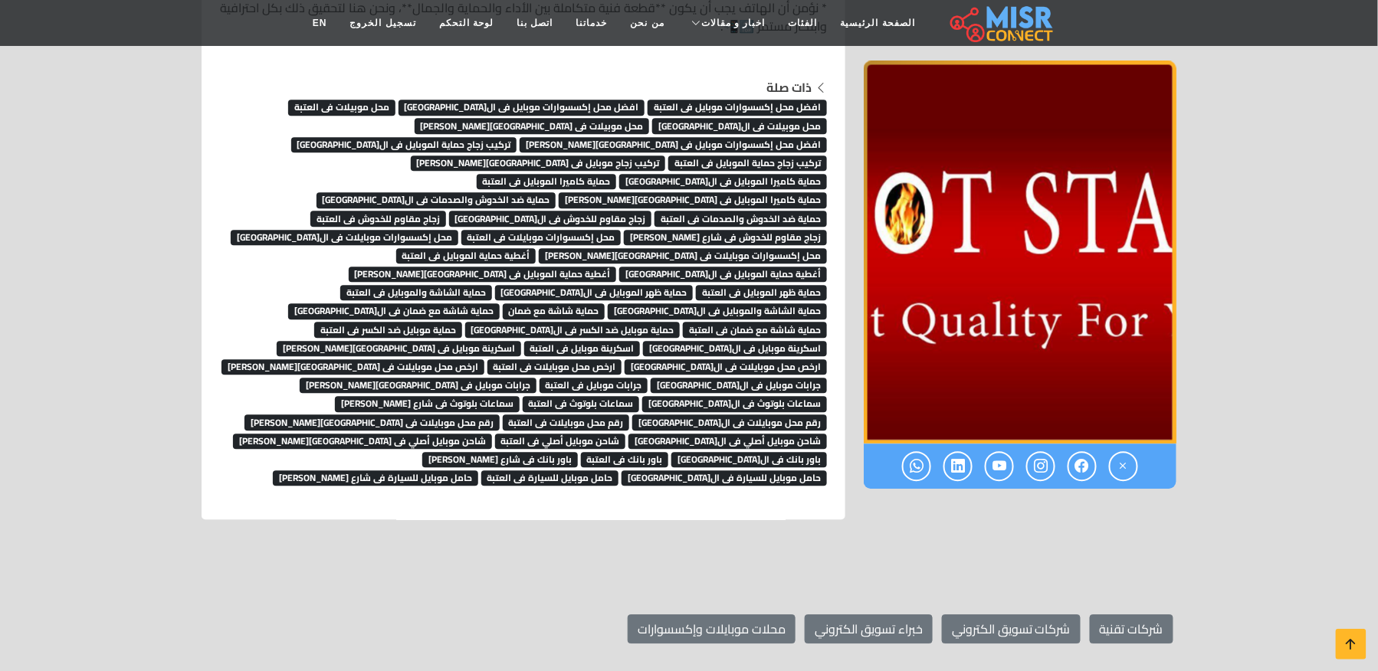
scroll to position [7382, 0]
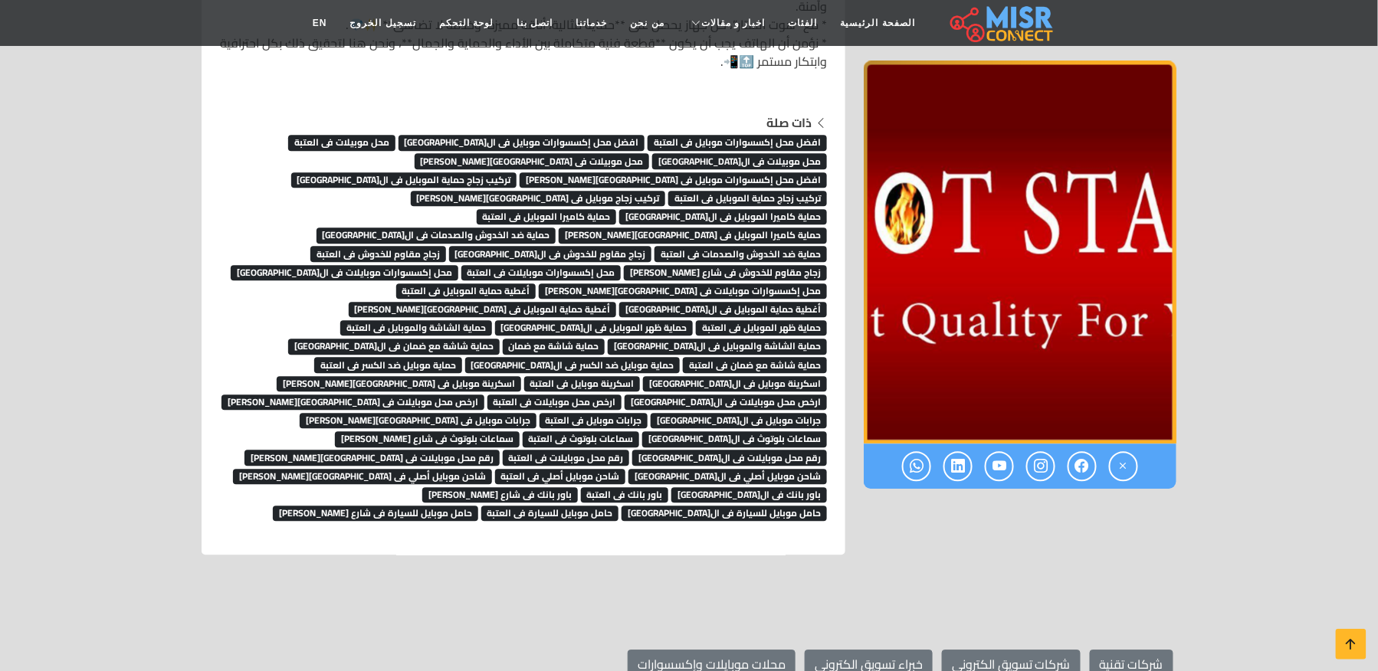
click at [521, 376] on span "اسكرينة موبايل فى شارع محمد على" at bounding box center [399, 383] width 244 height 15
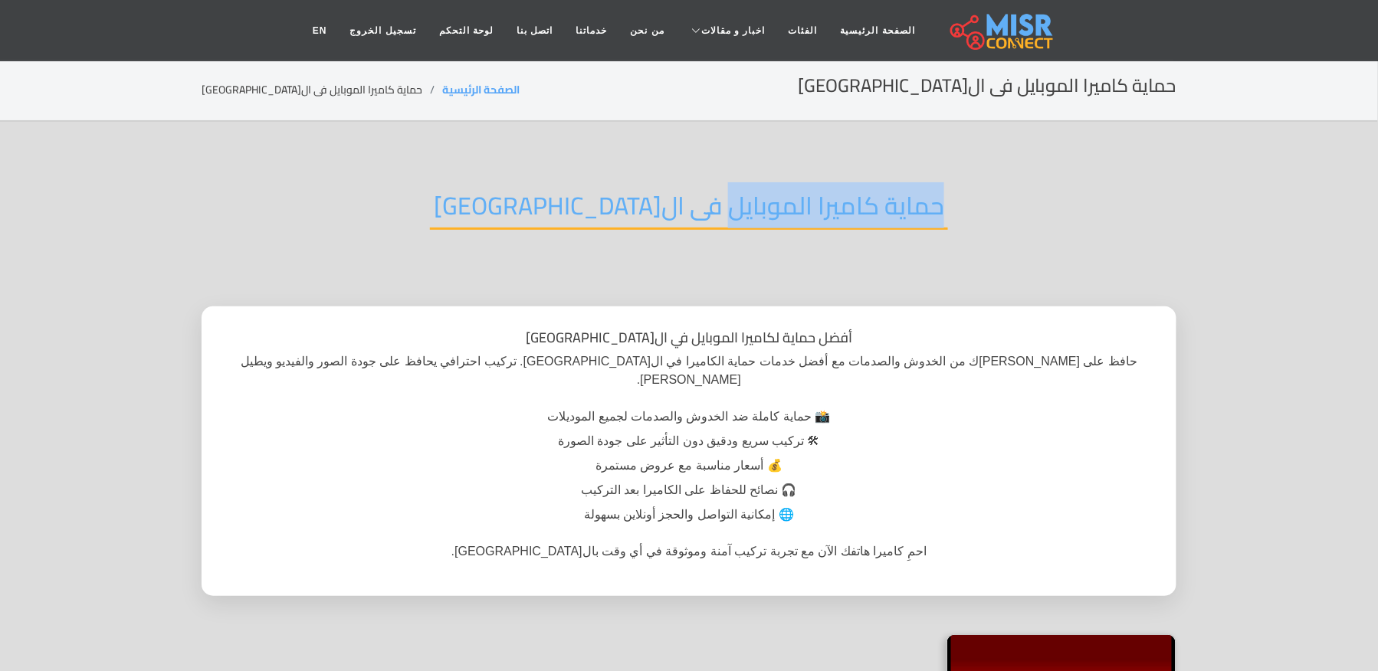
click at [645, 209] on div "حماية كاميرا الموبايل فى القاهرة" at bounding box center [689, 218] width 975 height 100
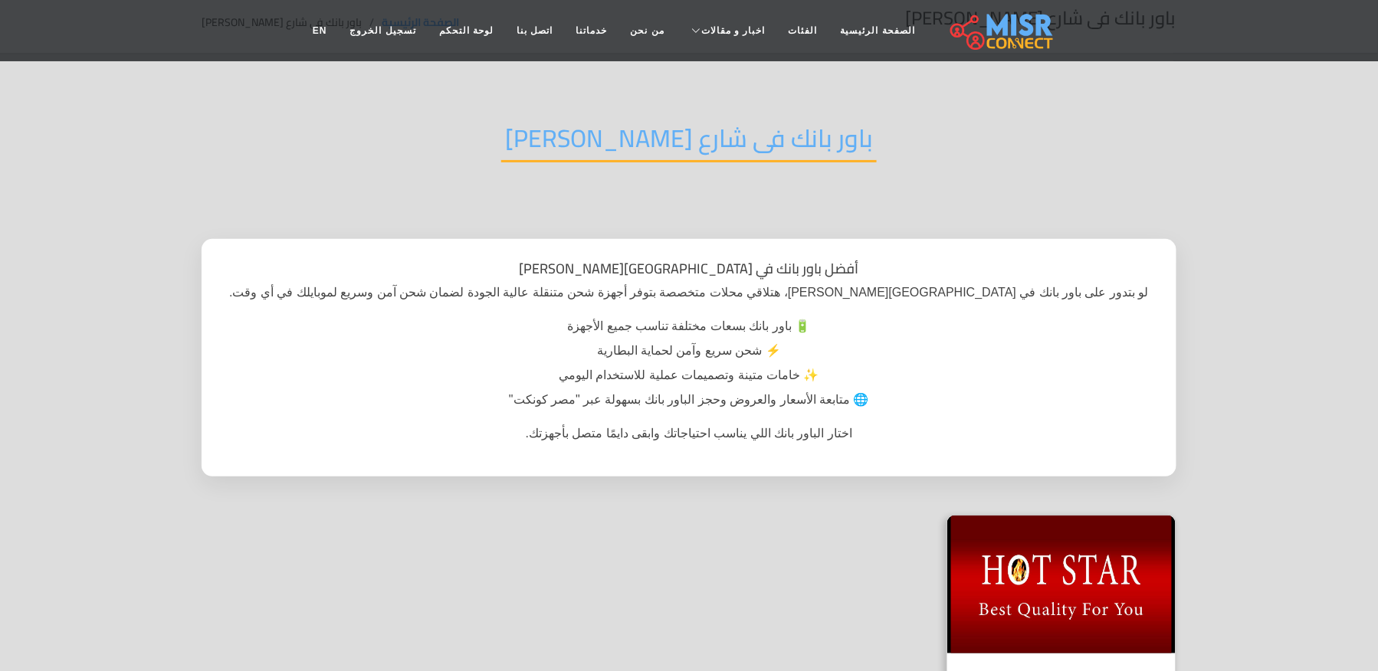
scroll to position [102, 0]
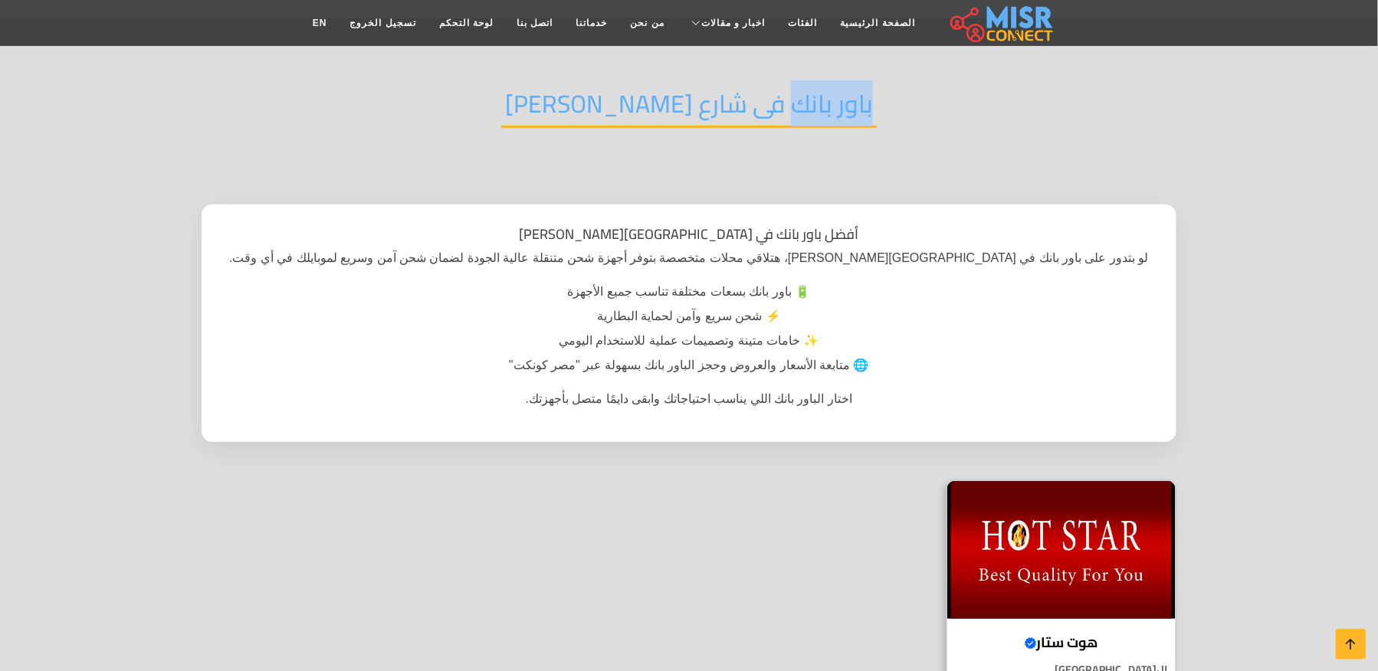
copy h2 "باور بانك"
drag, startPoint x: 865, startPoint y: 106, endPoint x: 755, endPoint y: 108, distance: 110.4
click at [755, 108] on div "باور بانك فى شارع محمد على" at bounding box center [689, 116] width 975 height 100
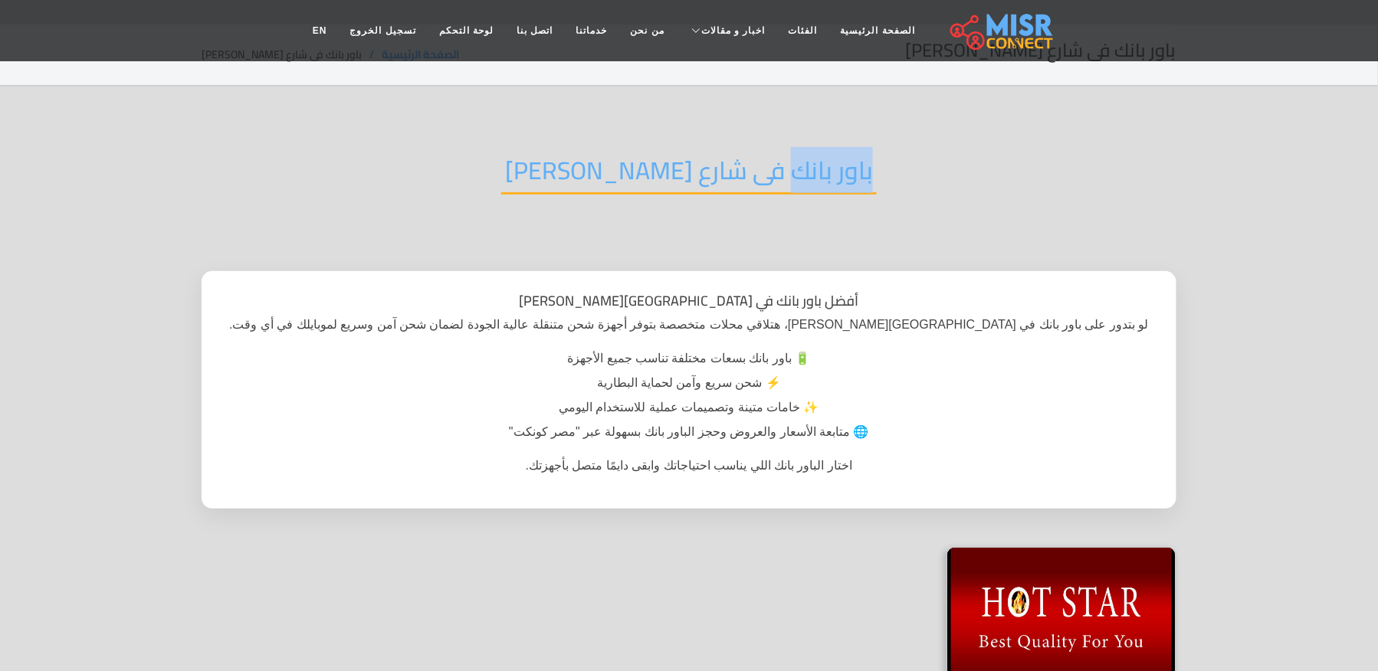
scroll to position [0, 0]
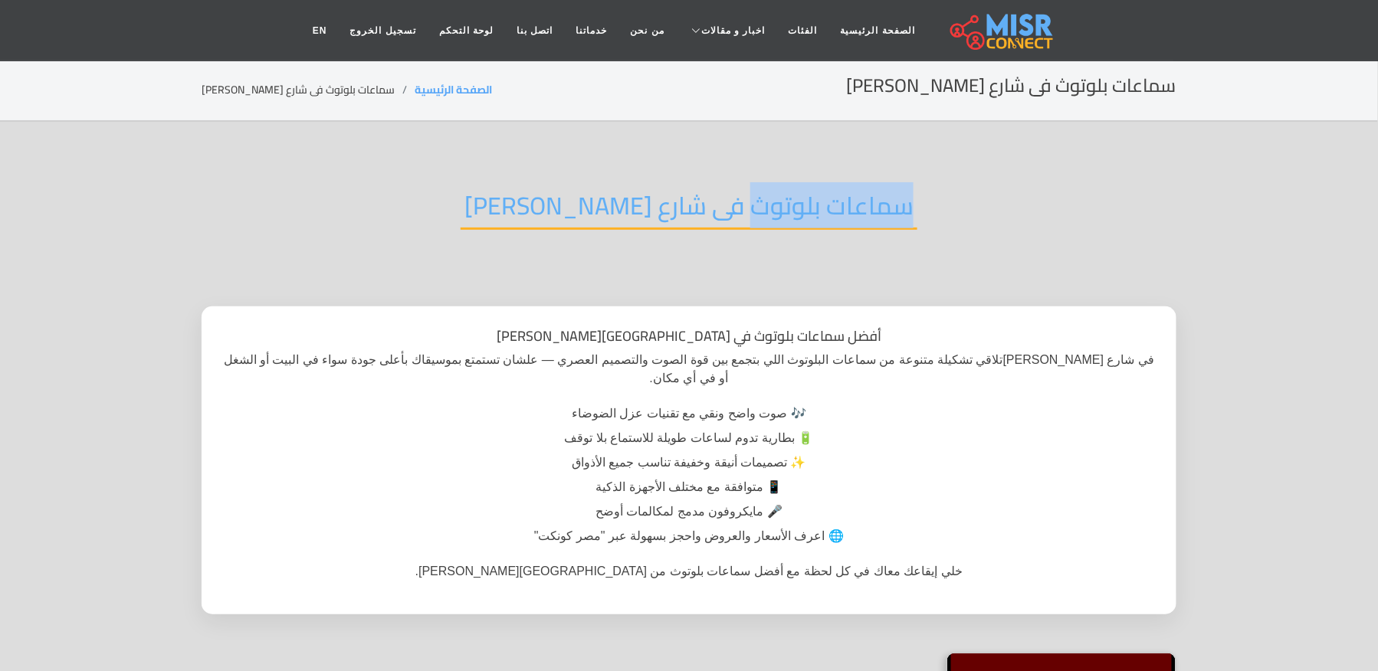
drag, startPoint x: 893, startPoint y: 191, endPoint x: 710, endPoint y: 201, distance: 183.4
click at [710, 201] on div "سماعات بلوتوث فى شارع [PERSON_NAME]" at bounding box center [689, 218] width 975 height 100
copy h2 "سماعات بلوتوث"
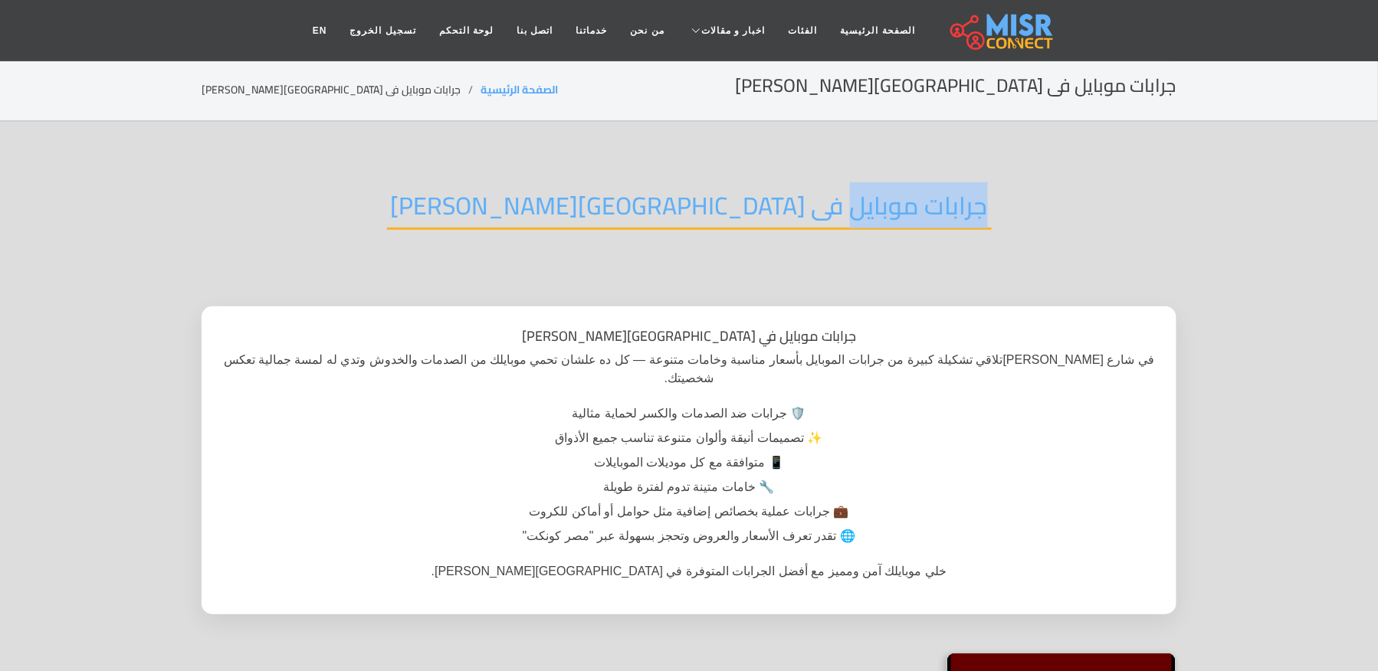
drag, startPoint x: 874, startPoint y: 194, endPoint x: 725, endPoint y: 201, distance: 148.8
click at [725, 201] on div "جرابات موبايل فى شارع محمد على" at bounding box center [689, 218] width 975 height 100
copy h2 "جرابات موبايل"
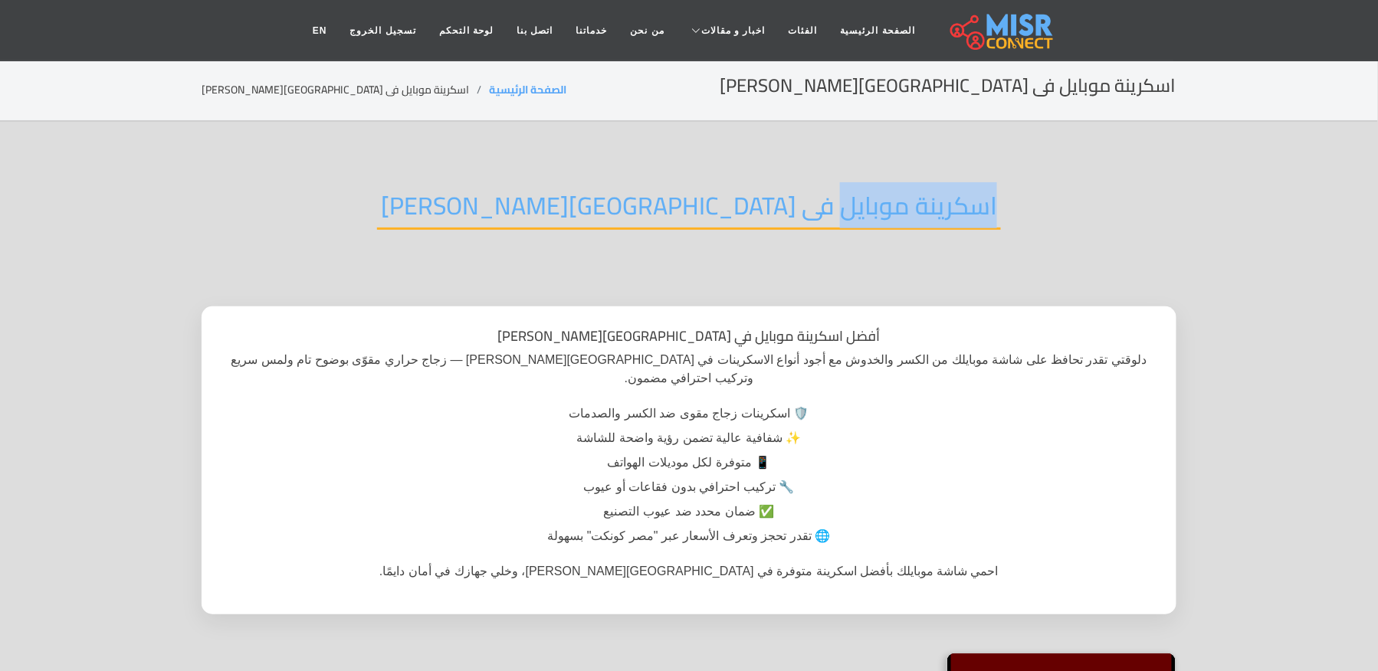
copy h2 "اسكرينة موبايل"
drag, startPoint x: 871, startPoint y: 194, endPoint x: 712, endPoint y: 213, distance: 160.5
click at [712, 213] on div "اسكرينة موبايل فى [GEOGRAPHIC_DATA][PERSON_NAME]" at bounding box center [689, 218] width 975 height 100
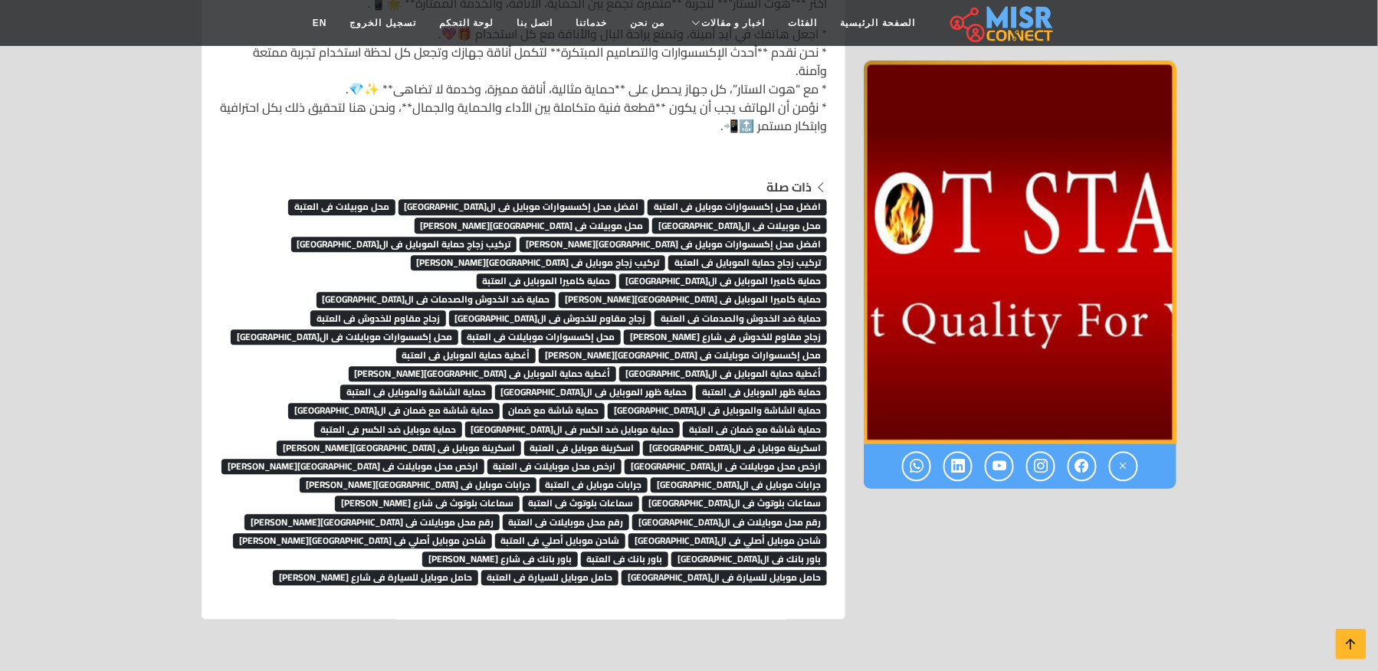
scroll to position [7382, 0]
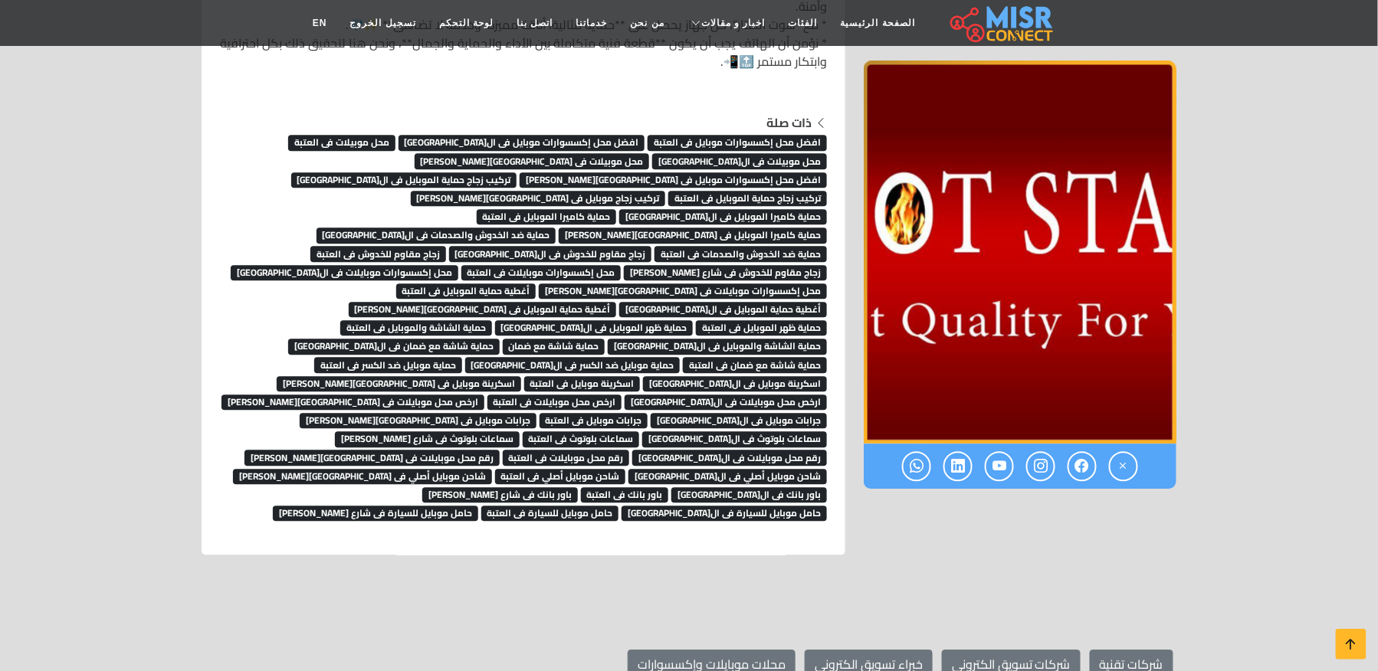
click at [659, 357] on span "حماية موبايل ضد الكسر فى ال[GEOGRAPHIC_DATA]" at bounding box center [572, 364] width 215 height 15
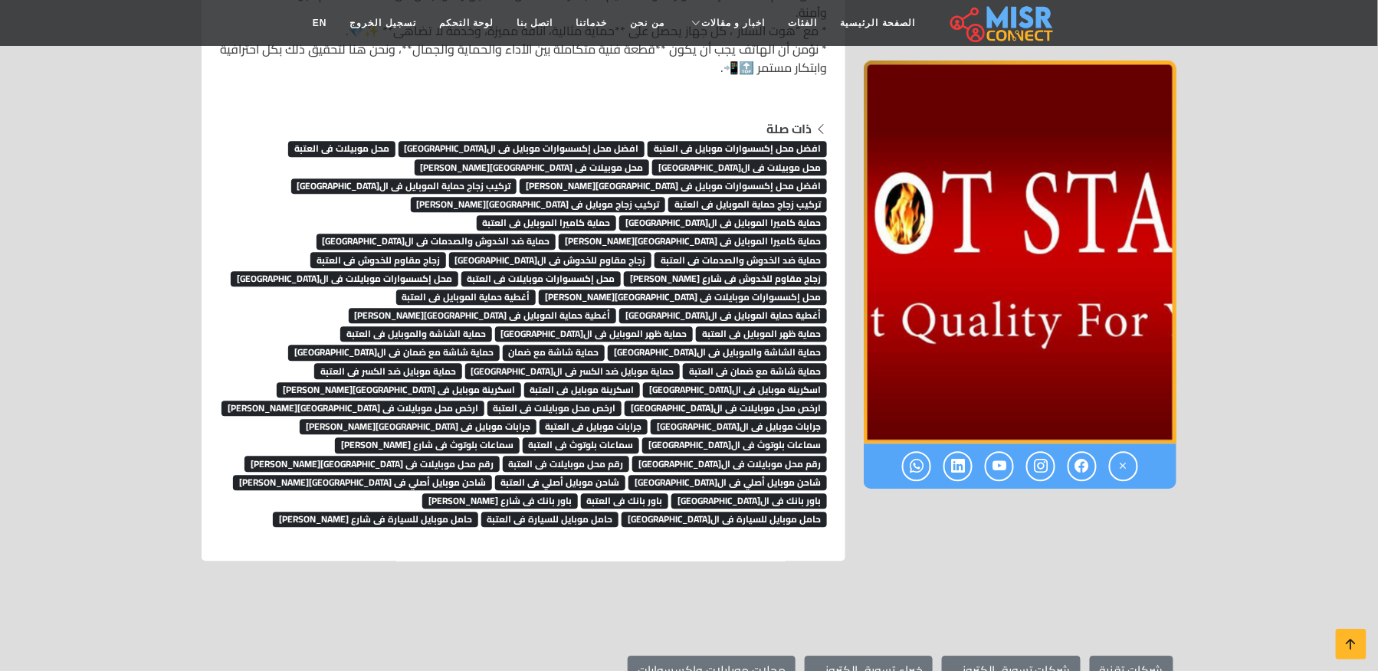
scroll to position [7280, 0]
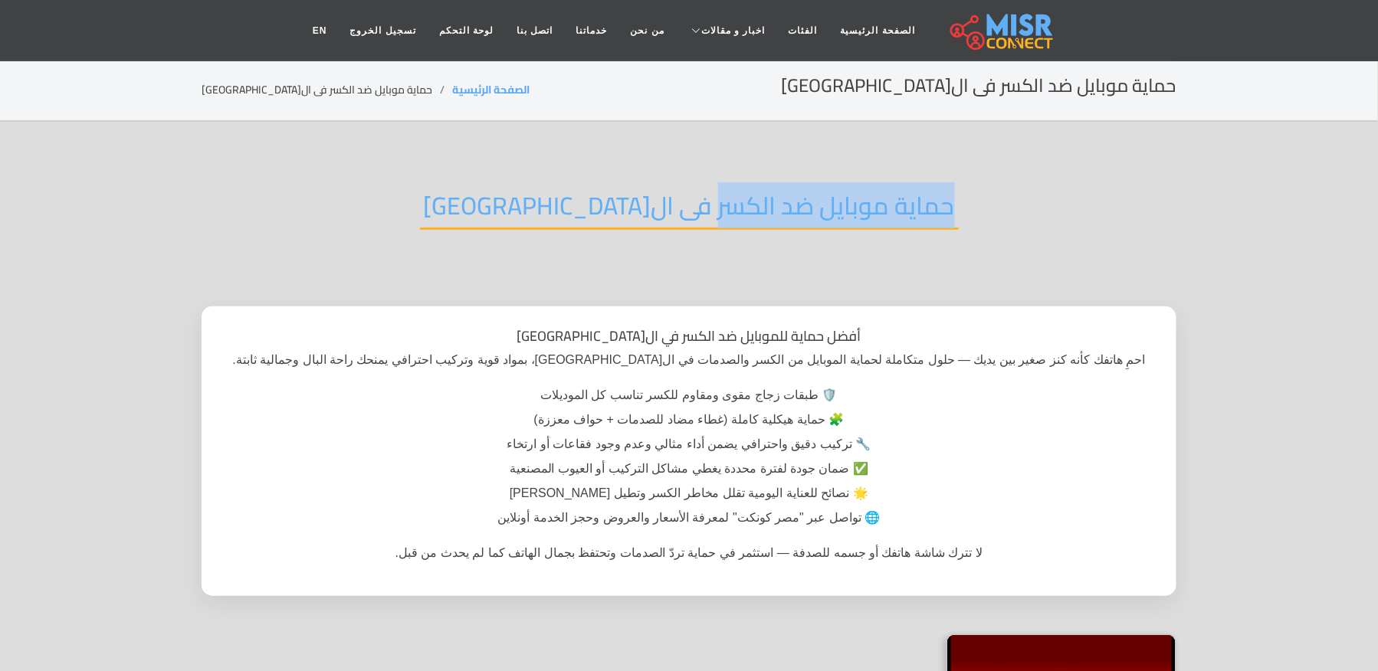
drag, startPoint x: 900, startPoint y: 200, endPoint x: 632, endPoint y: 204, distance: 267.4
click at [632, 204] on div "حماية موبايل ضد الكسر فى ال[GEOGRAPHIC_DATA]" at bounding box center [689, 218] width 975 height 100
copy h2 "حماية موبايل ضد الكسر"
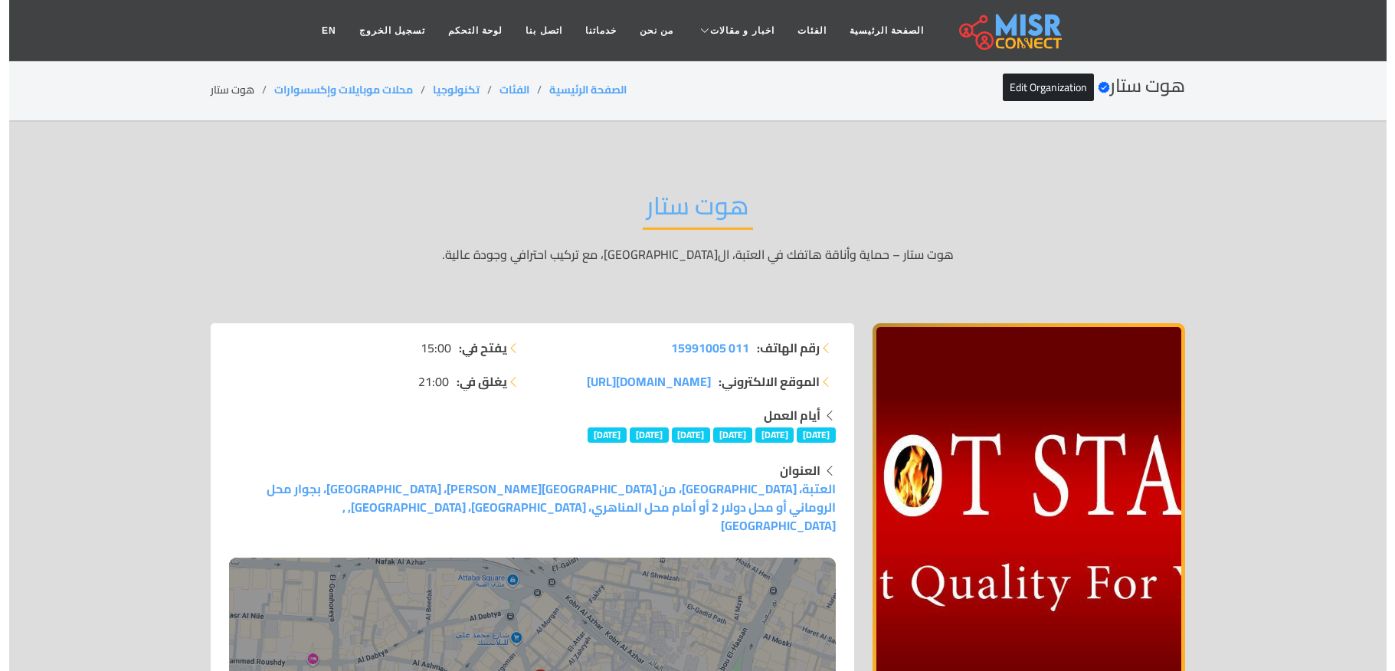
scroll to position [7280, 0]
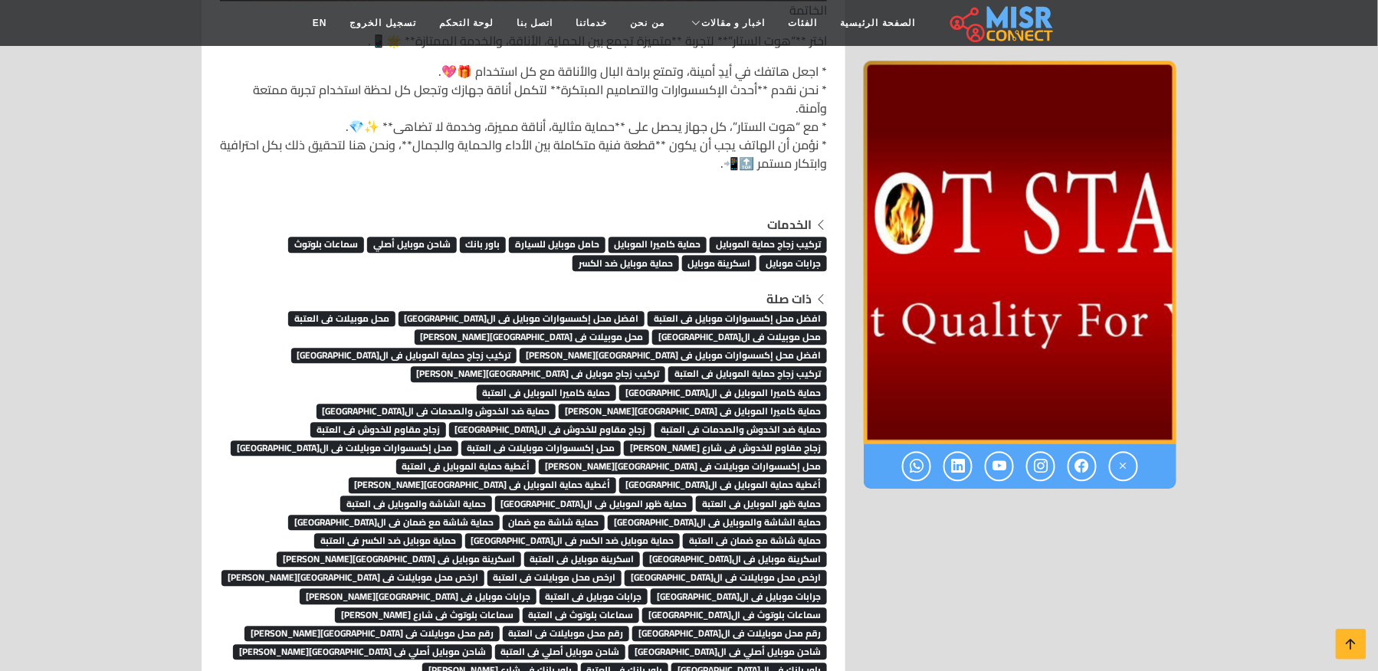
click at [628, 255] on span "حماية موبايل ضد الكسر" at bounding box center [625, 262] width 107 height 15
click at [726, 533] on span "حماية شاشة مع ضمان فى العتبة" at bounding box center [755, 540] width 144 height 15
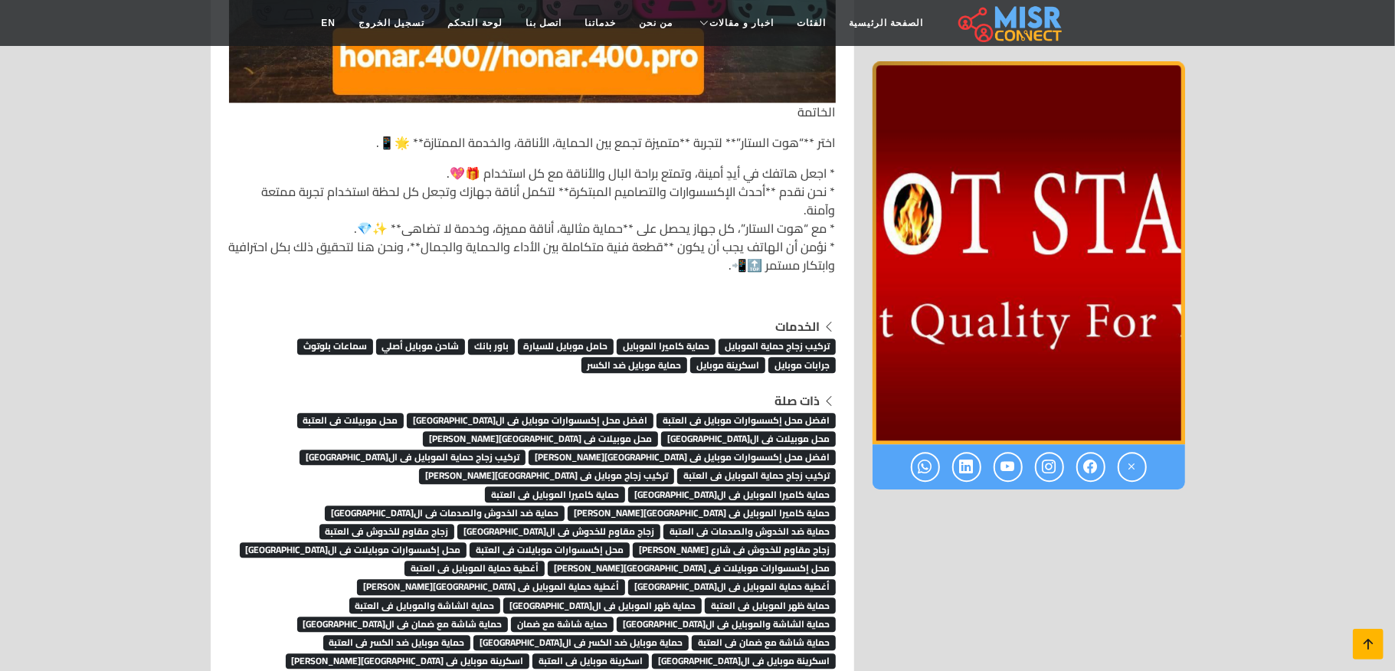
click at [1377, 641] on icon at bounding box center [1368, 644] width 21 height 21
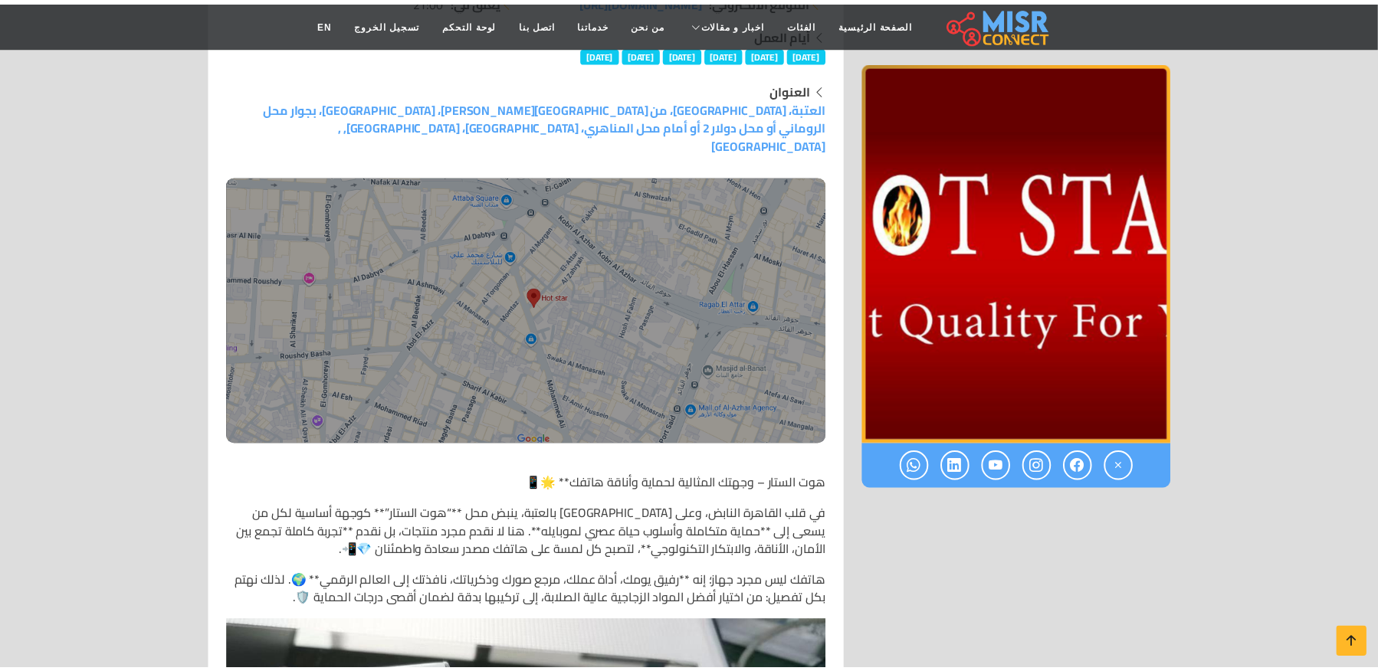
scroll to position [0, 0]
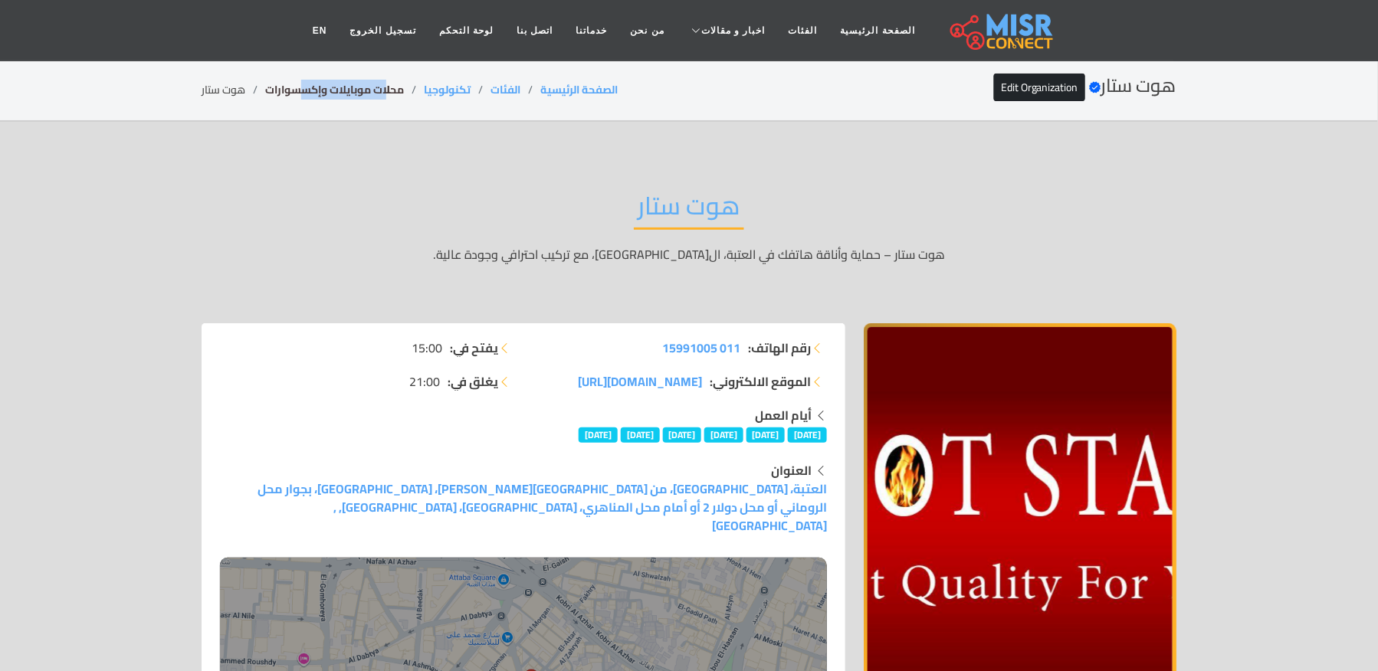
drag, startPoint x: 369, startPoint y: 78, endPoint x: 302, endPoint y: 84, distance: 66.9
click at [302, 84] on div "هوت ستار Verified account Edit Organization الصفحة الرئيسية الفئات تكنولوجيا مح…" at bounding box center [689, 90] width 975 height 30
drag, startPoint x: 408, startPoint y: 84, endPoint x: 261, endPoint y: 100, distance: 148.8
click at [261, 100] on div "هوت ستار Verified account Edit Organization الصفحة الرئيسية الفئات تكنولوجيا مح…" at bounding box center [689, 90] width 975 height 30
copy ol "محلات موبايلات وإكسسوارات"
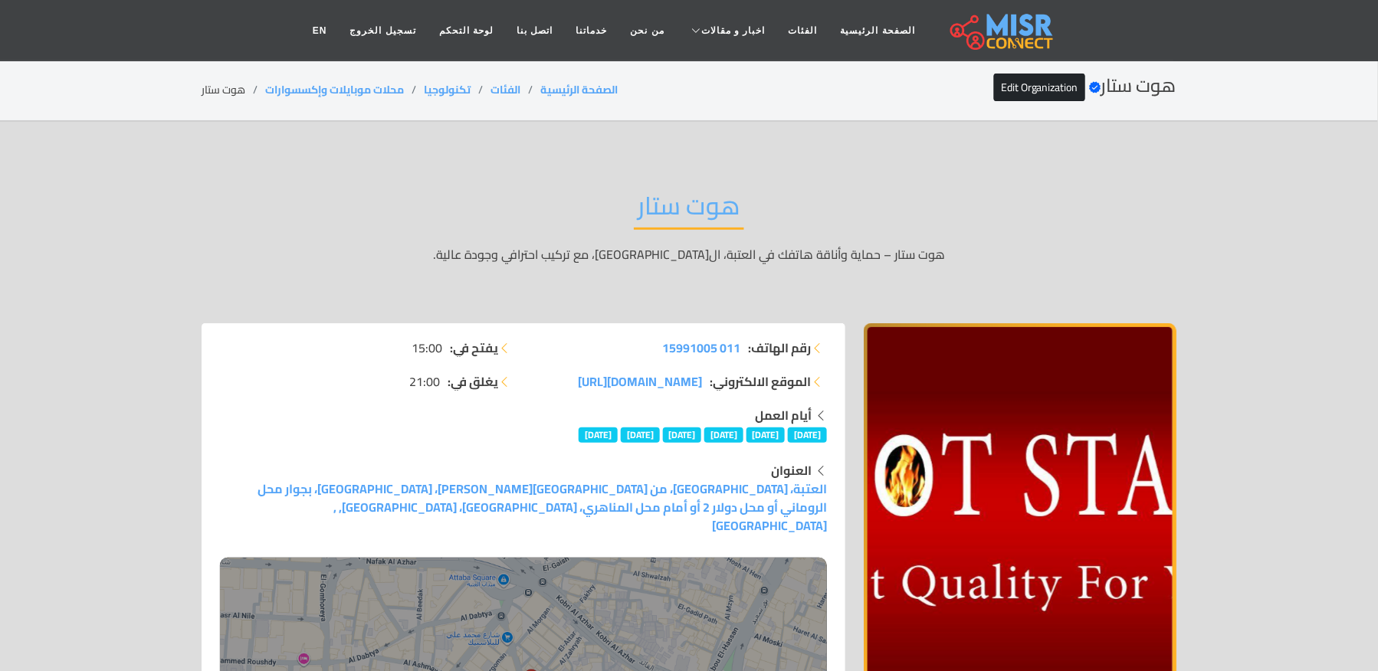
click at [228, 93] on li "هوت ستار" at bounding box center [234, 90] width 64 height 16
copy main "هوت ستار"
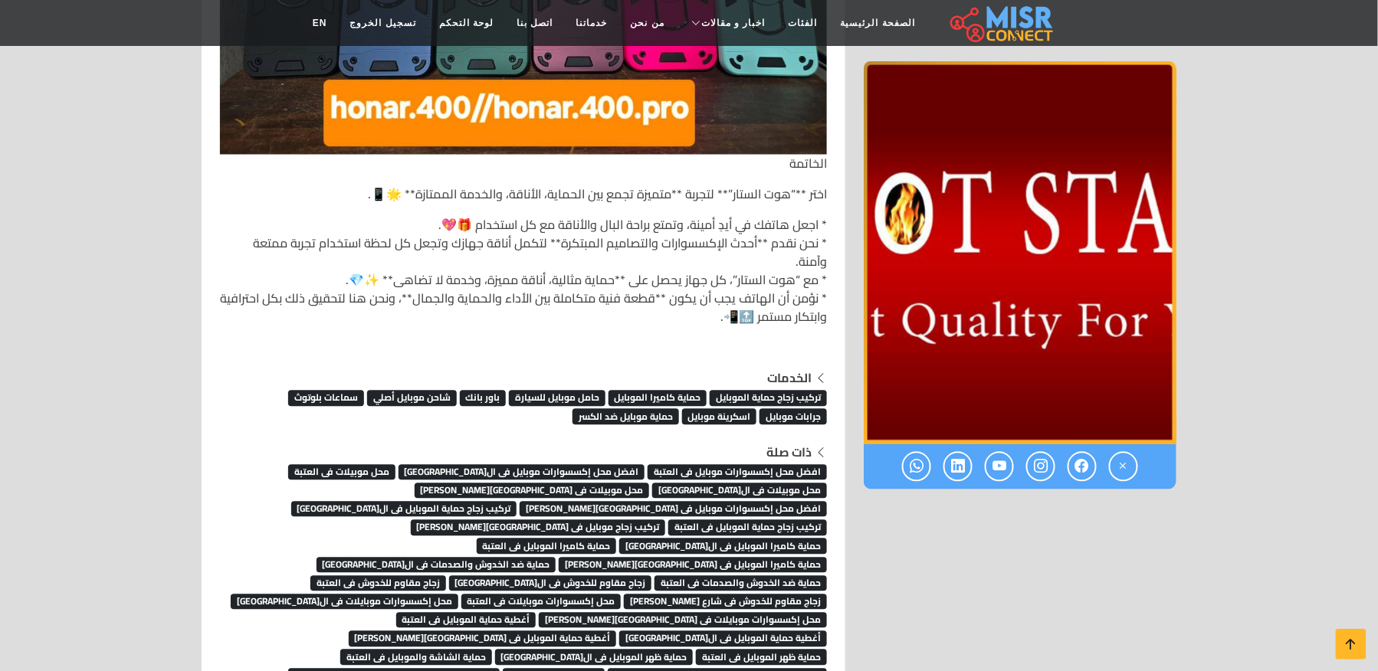
scroll to position [7279, 0]
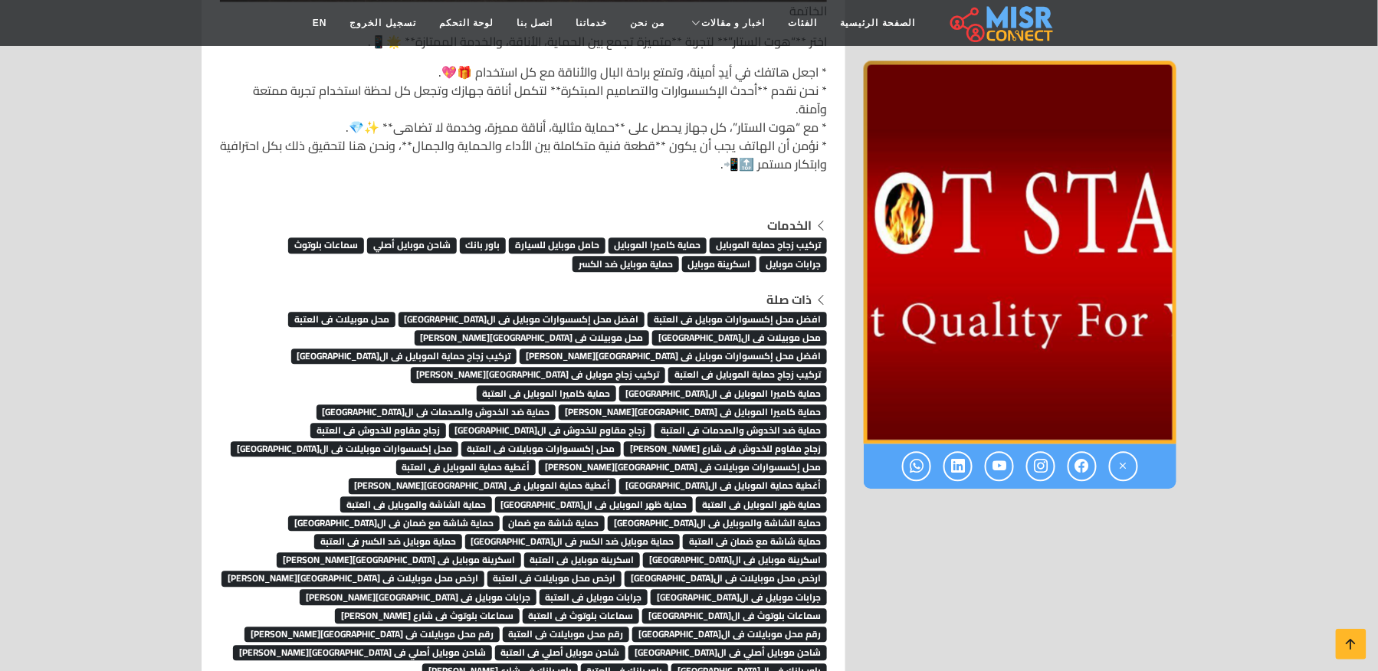
click at [642, 510] on link "حماية الشاشة والموبايل فى القاهرة" at bounding box center [717, 521] width 219 height 23
click at [495, 497] on span "حماية ظهر الموبايل فى القاهرة" at bounding box center [594, 504] width 198 height 15
click at [611, 478] on span "أغطية حماية الموبايل فى شارع محمد على" at bounding box center [483, 485] width 268 height 15
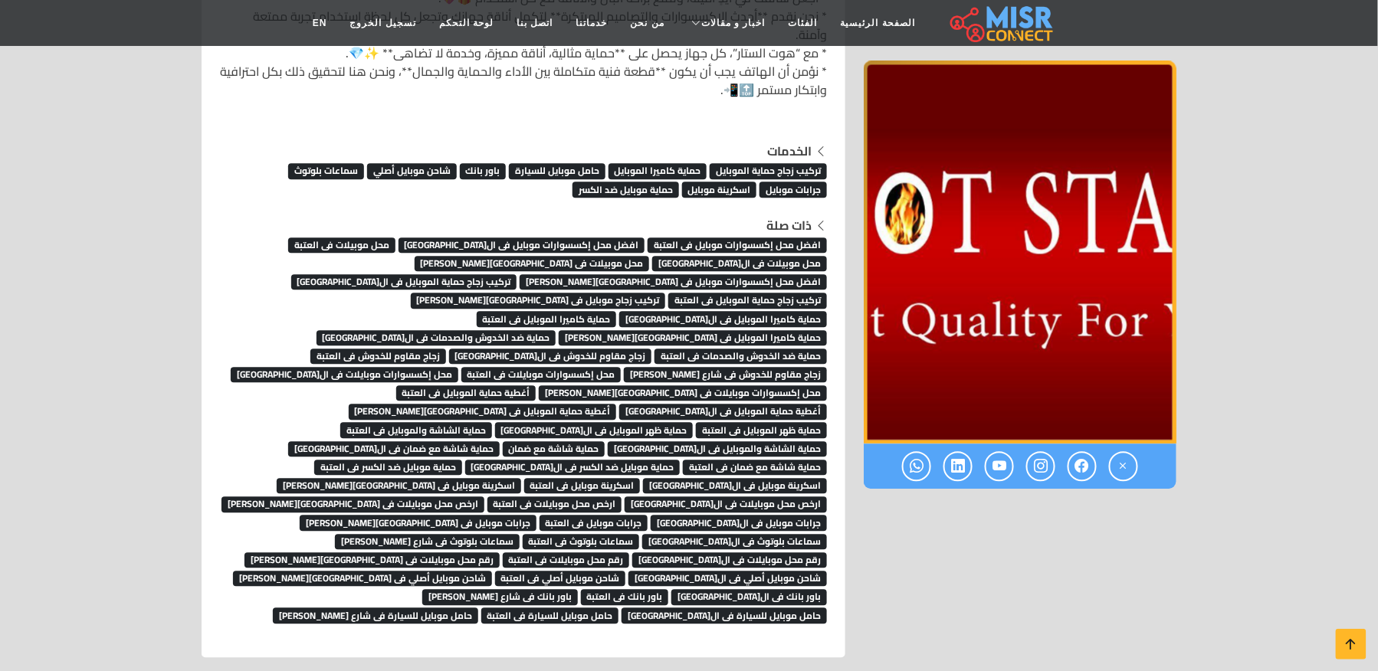
scroll to position [7483, 0]
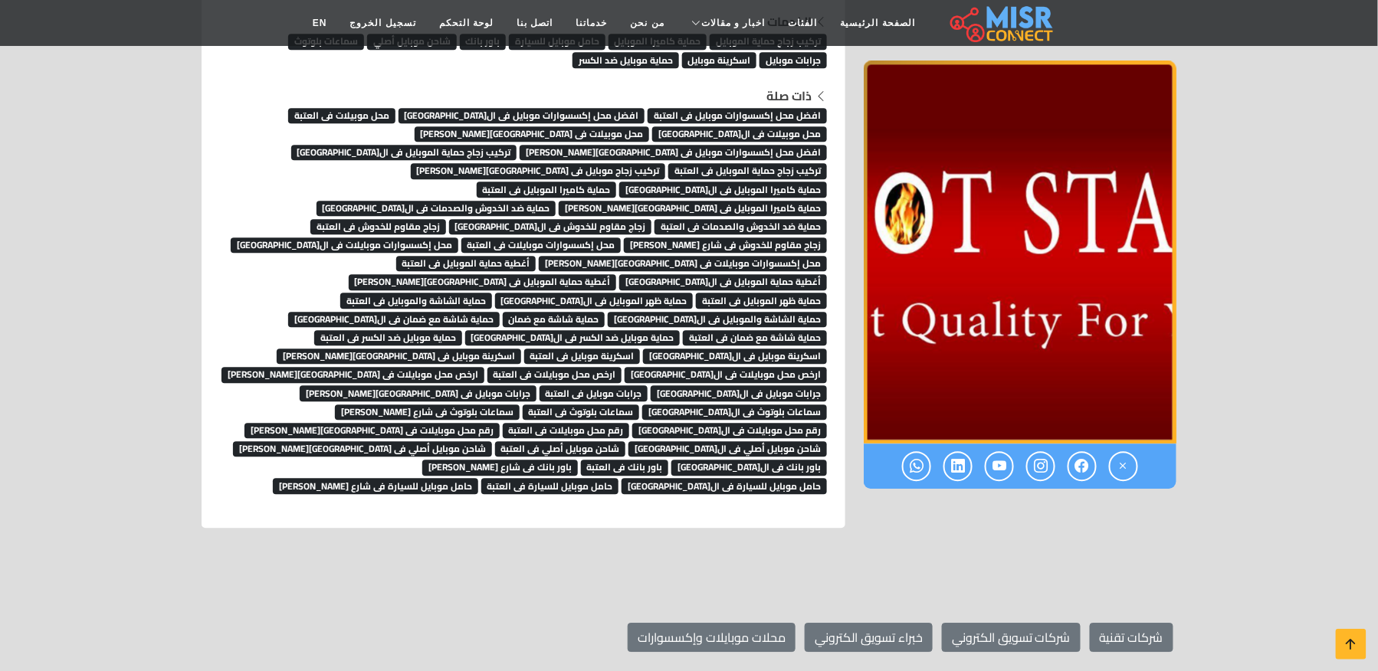
click at [611, 256] on span "محل إكسسوارات موبايلات فى شارع محمد على" at bounding box center [683, 263] width 288 height 15
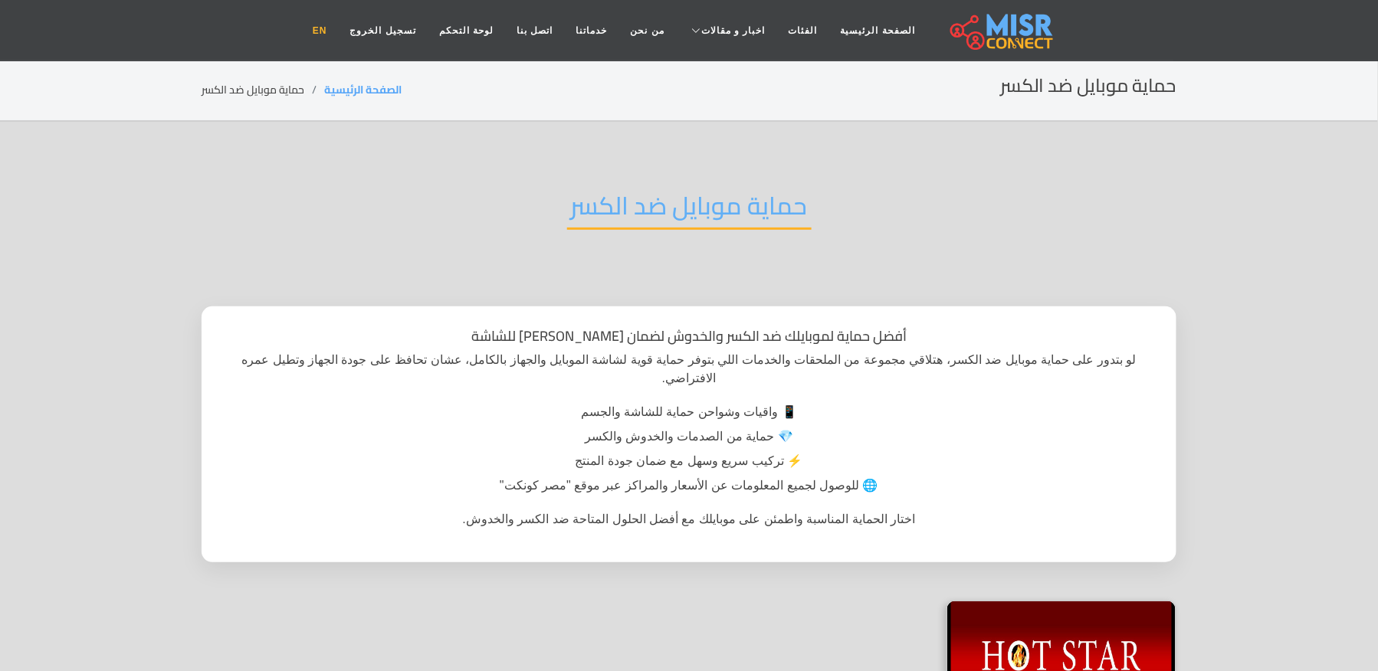
click at [339, 31] on link "EN" at bounding box center [320, 30] width 38 height 29
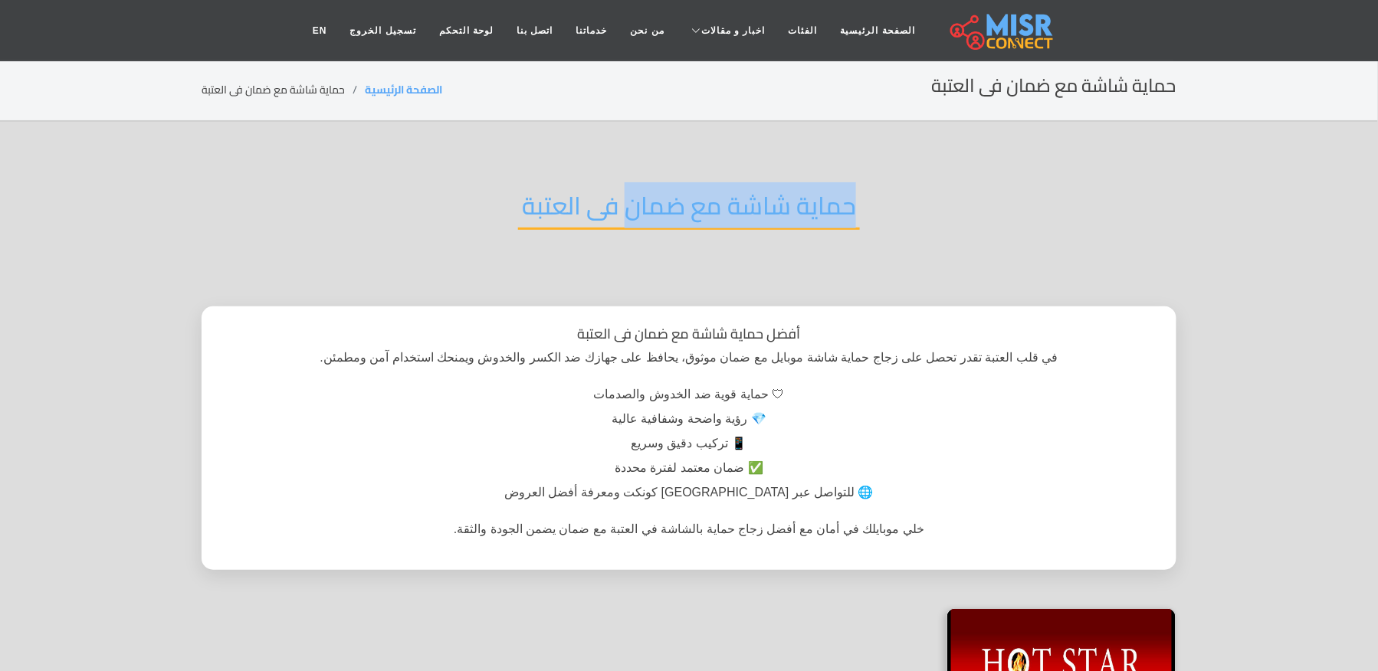
drag, startPoint x: 853, startPoint y: 203, endPoint x: 627, endPoint y: 208, distance: 226.1
click at [627, 208] on h2 "حماية شاشة مع ضمان فى العتبة" at bounding box center [689, 210] width 342 height 39
copy h2 "حماية شاشة مع ضمان"
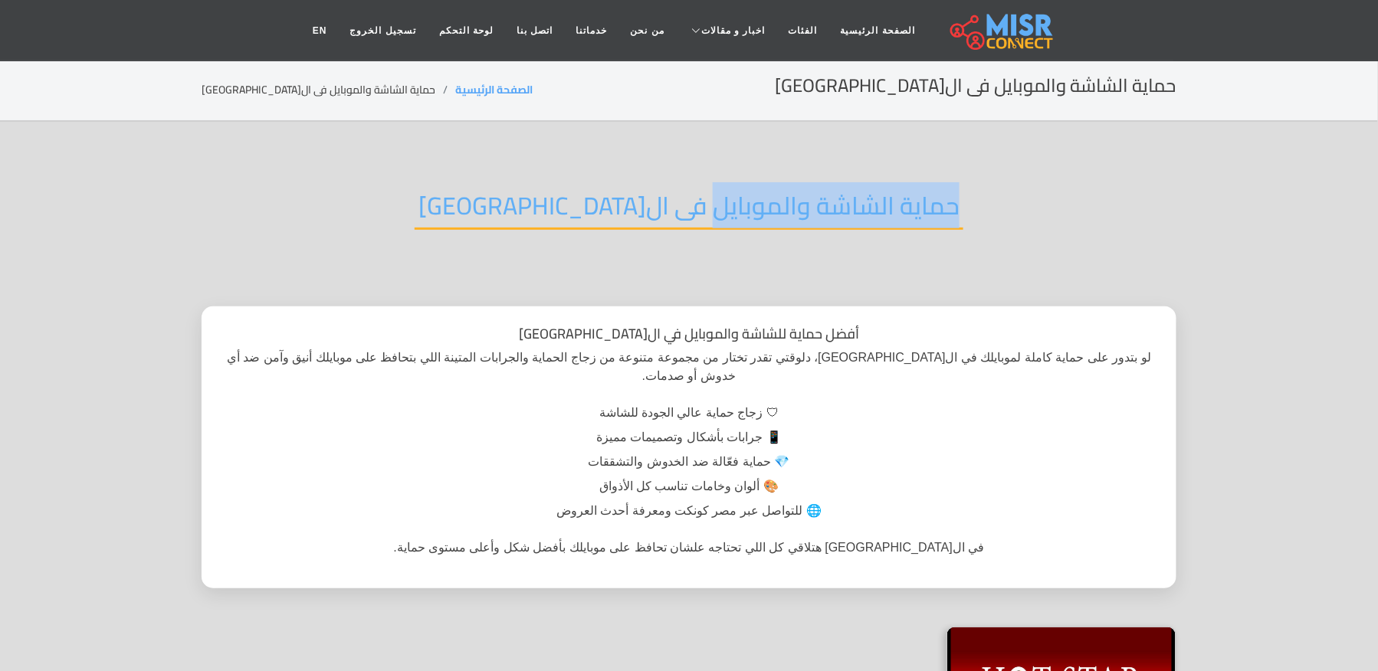
drag, startPoint x: 875, startPoint y: 193, endPoint x: 628, endPoint y: 193, distance: 246.7
click at [628, 193] on div "حماية الشاشة والموبايل فى ال[GEOGRAPHIC_DATA]" at bounding box center [689, 218] width 975 height 100
copy h2 "حماية الشاشة والموبايل"
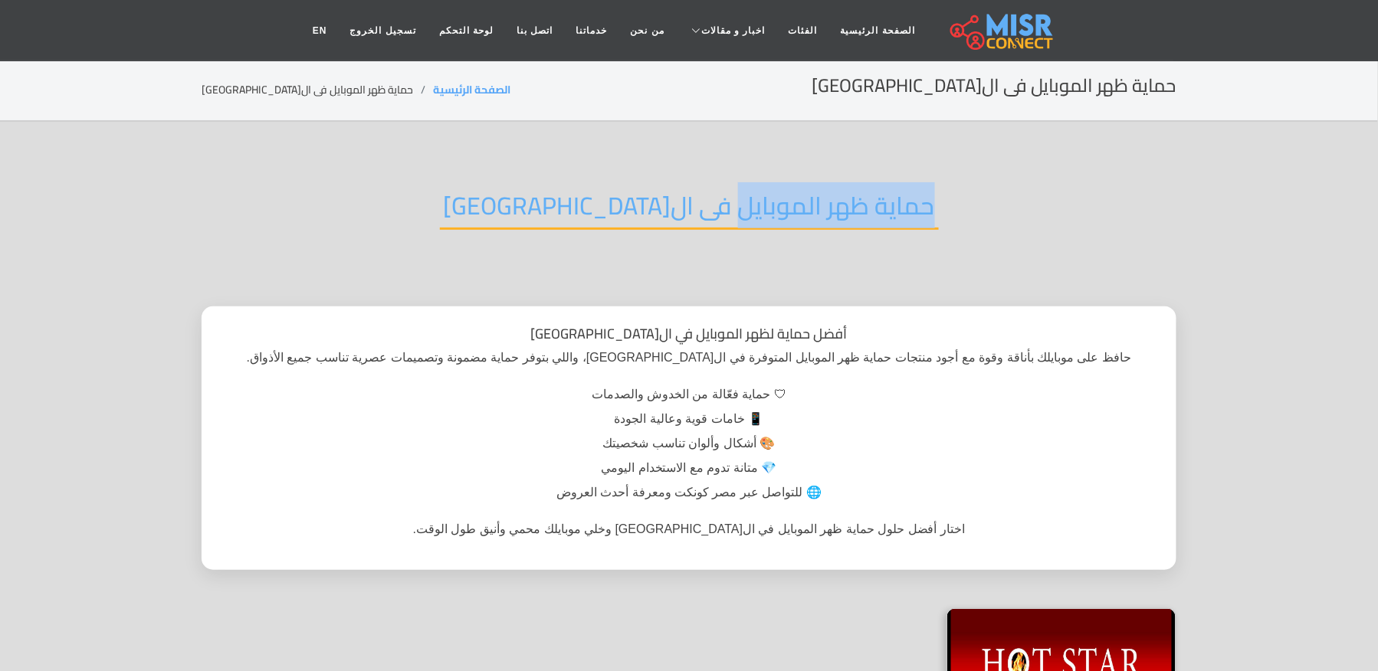
drag, startPoint x: 852, startPoint y: 208, endPoint x: 651, endPoint y: 207, distance: 200.8
click at [651, 207] on div "حماية ظهر الموبايل فى ال[GEOGRAPHIC_DATA]" at bounding box center [689, 218] width 975 height 100
copy h2 "حماية ظهر الموبايل"
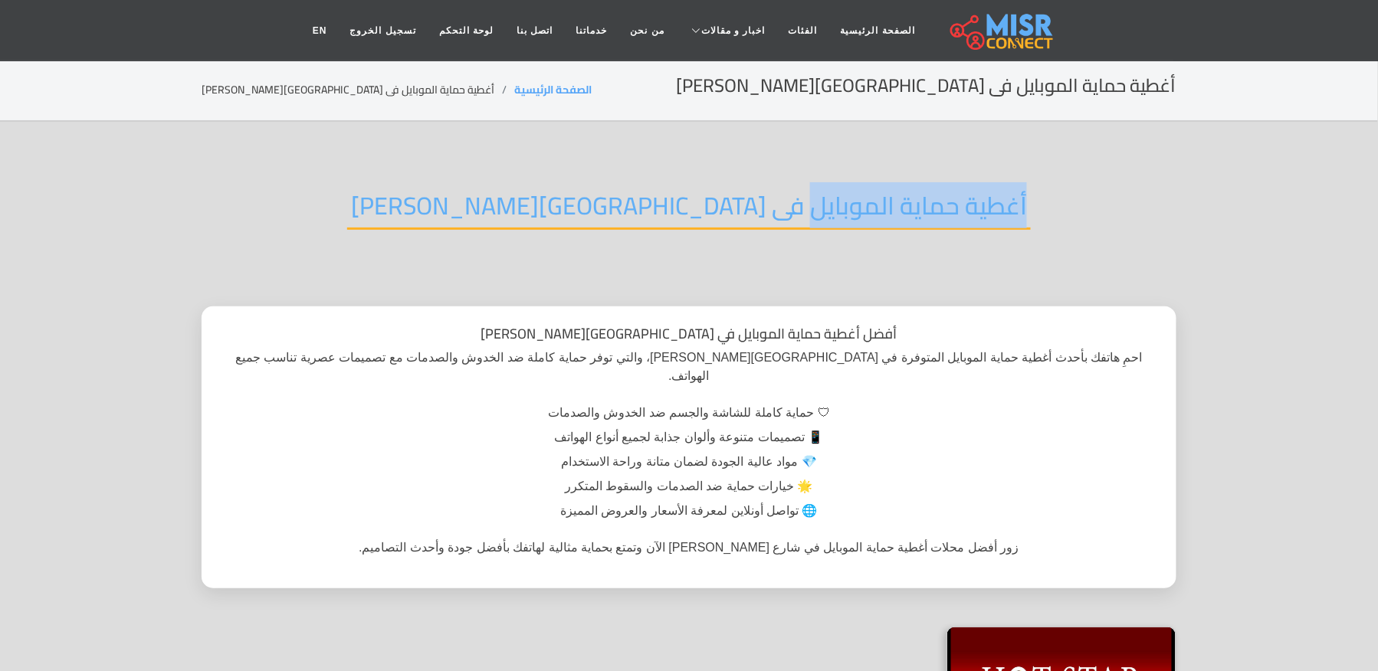
drag, startPoint x: 927, startPoint y: 191, endPoint x: 684, endPoint y: 196, distance: 243.0
click at [684, 196] on div "أغطية حماية الموبايل فى شارع محمد على" at bounding box center [689, 218] width 975 height 100
copy h2 "أغطية حماية الموبايل"
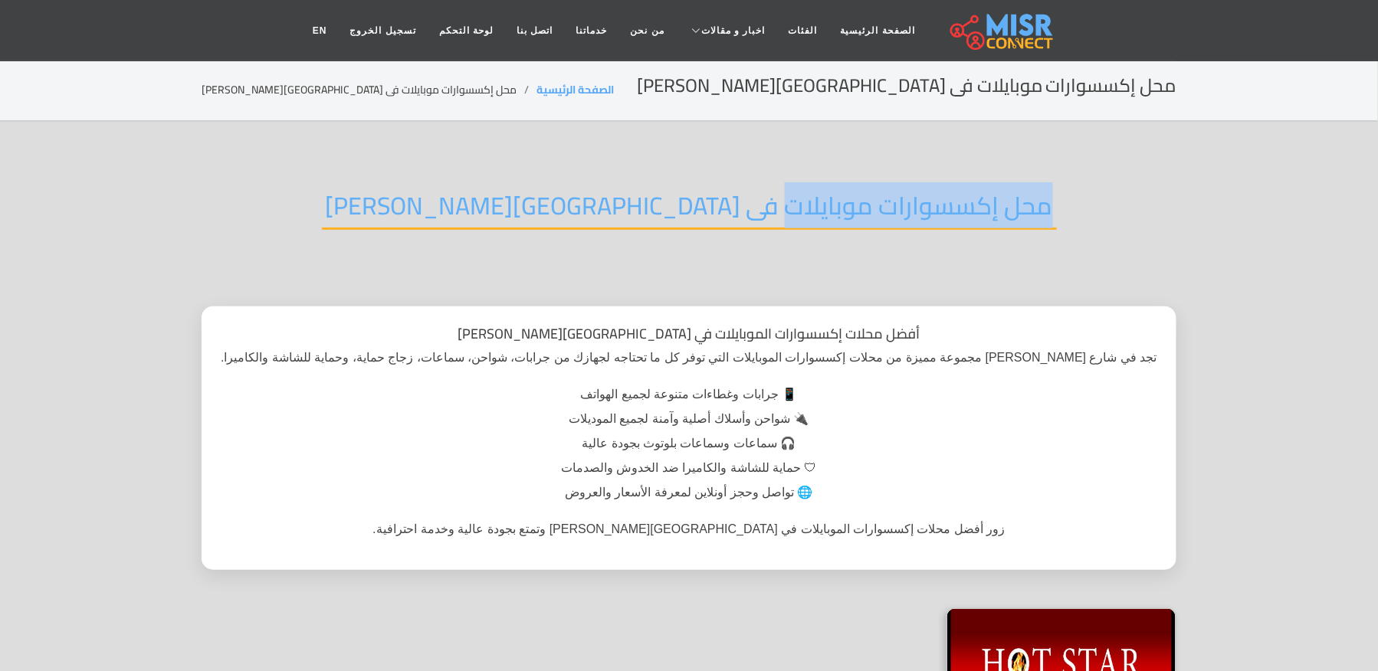
drag, startPoint x: 933, startPoint y: 197, endPoint x: 654, endPoint y: 200, distance: 278.2
click at [654, 200] on div "محل إكسسوارات موبايلات فى [GEOGRAPHIC_DATA][PERSON_NAME]" at bounding box center [689, 218] width 975 height 100
copy h2 "محل إكسسوارات موبايلات"
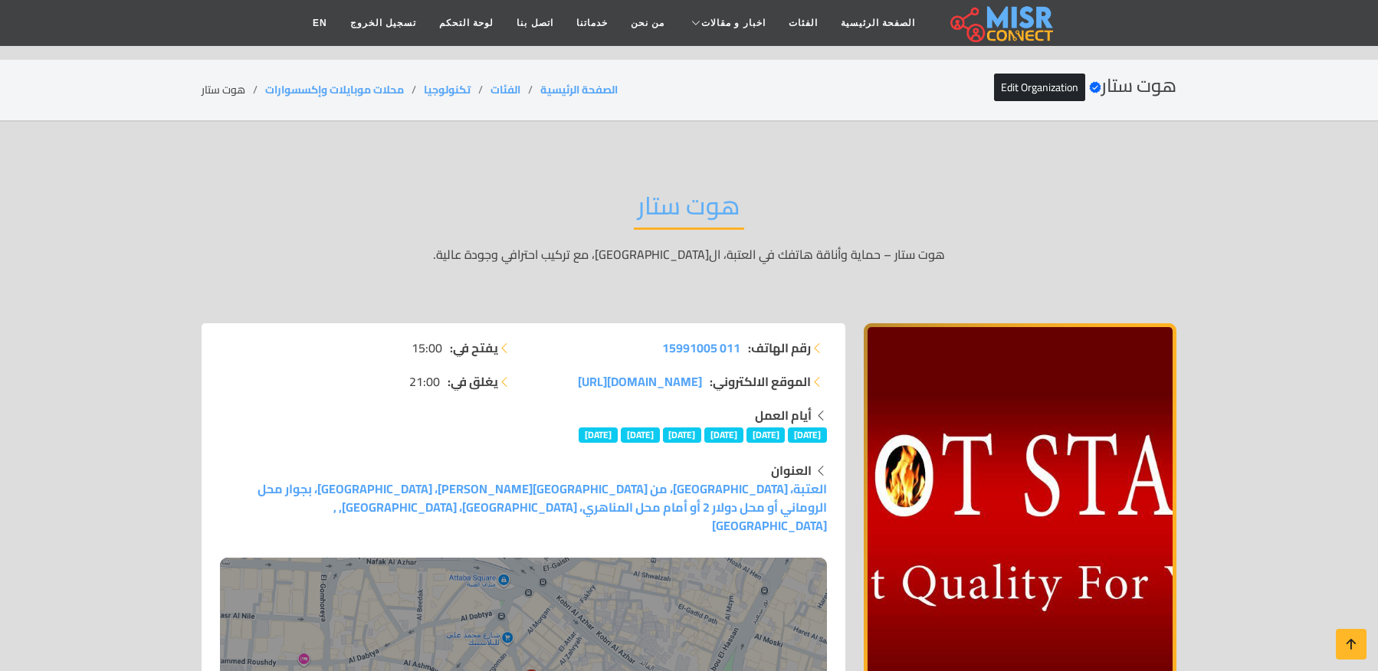
scroll to position [7483, 0]
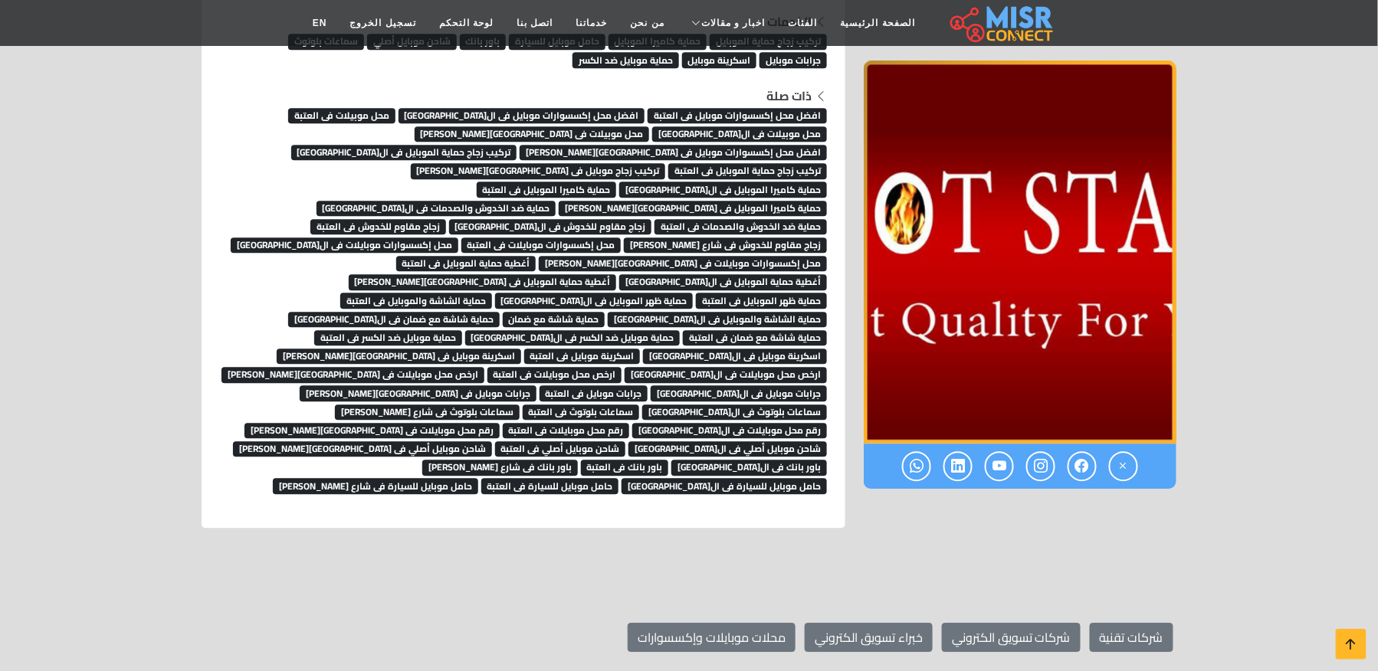
click at [559, 201] on span "حماية كاميرا الموبايل فى [GEOGRAPHIC_DATA][PERSON_NAME]" at bounding box center [693, 208] width 268 height 15
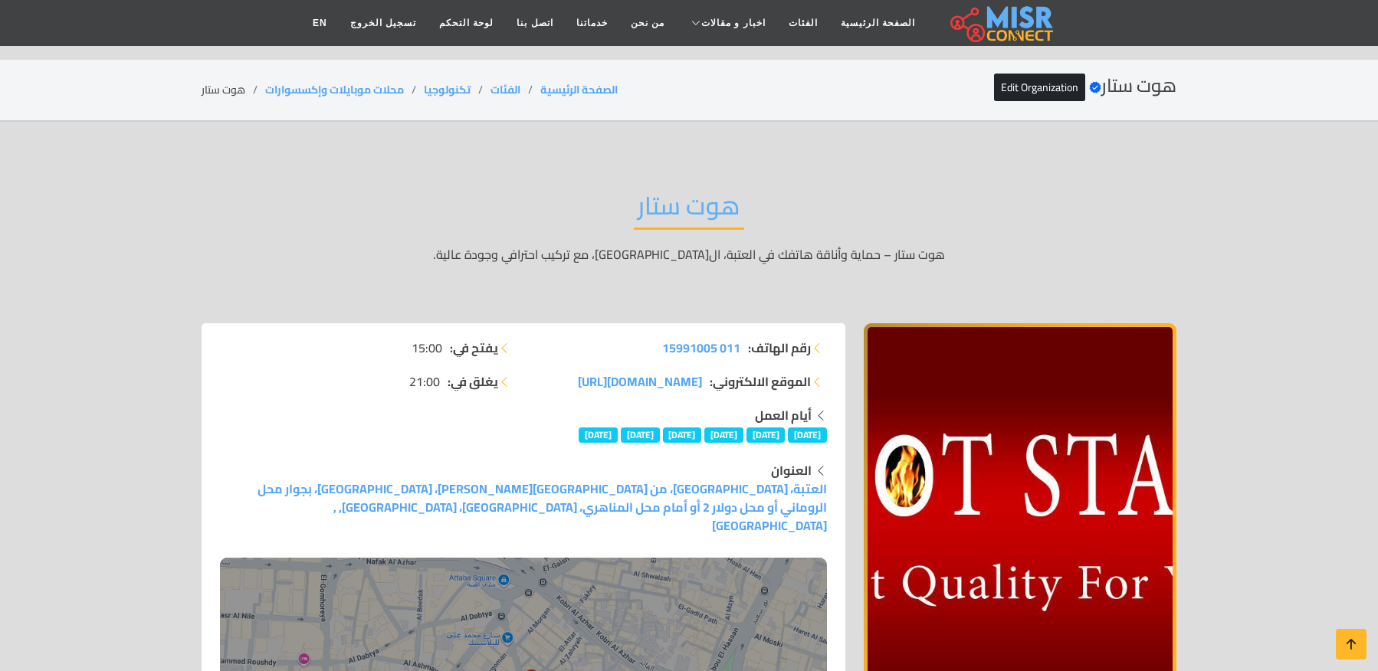
scroll to position [7177, 0]
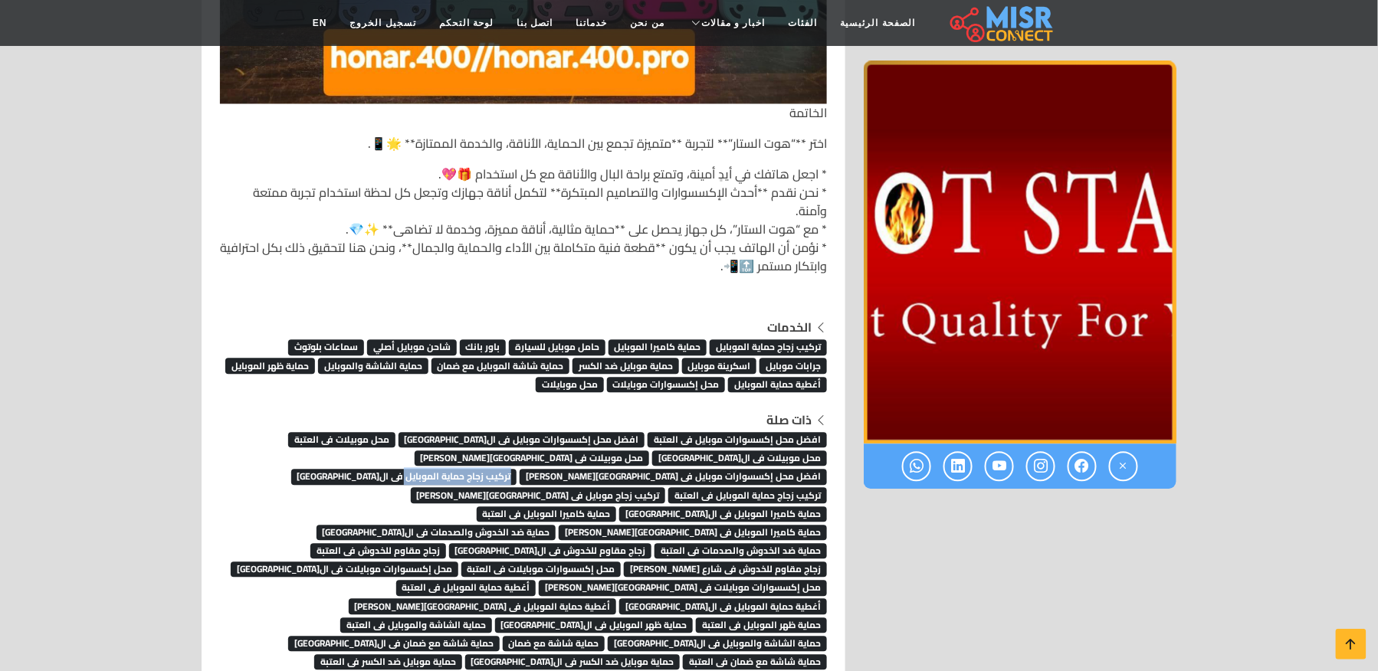
copy span "تركيب زجاج حماية الموبايل"
drag, startPoint x: 832, startPoint y: 441, endPoint x: 715, endPoint y: 433, distance: 117.5
click at [713, 435] on div "ذات صلة افضل محل إكسسوارات موبايل فى العتبة افضل محل إكسسوارات موبايل فى ال[GEO…" at bounding box center [523, 615] width 625 height 408
drag, startPoint x: 831, startPoint y: 467, endPoint x: 703, endPoint y: 470, distance: 128.0
click at [703, 470] on div "ذات صلة افضل محل إكسسوارات موبايل فى العتبة افضل محل إكسسوارات موبايل فى ال[GEO…" at bounding box center [523, 615] width 625 height 408
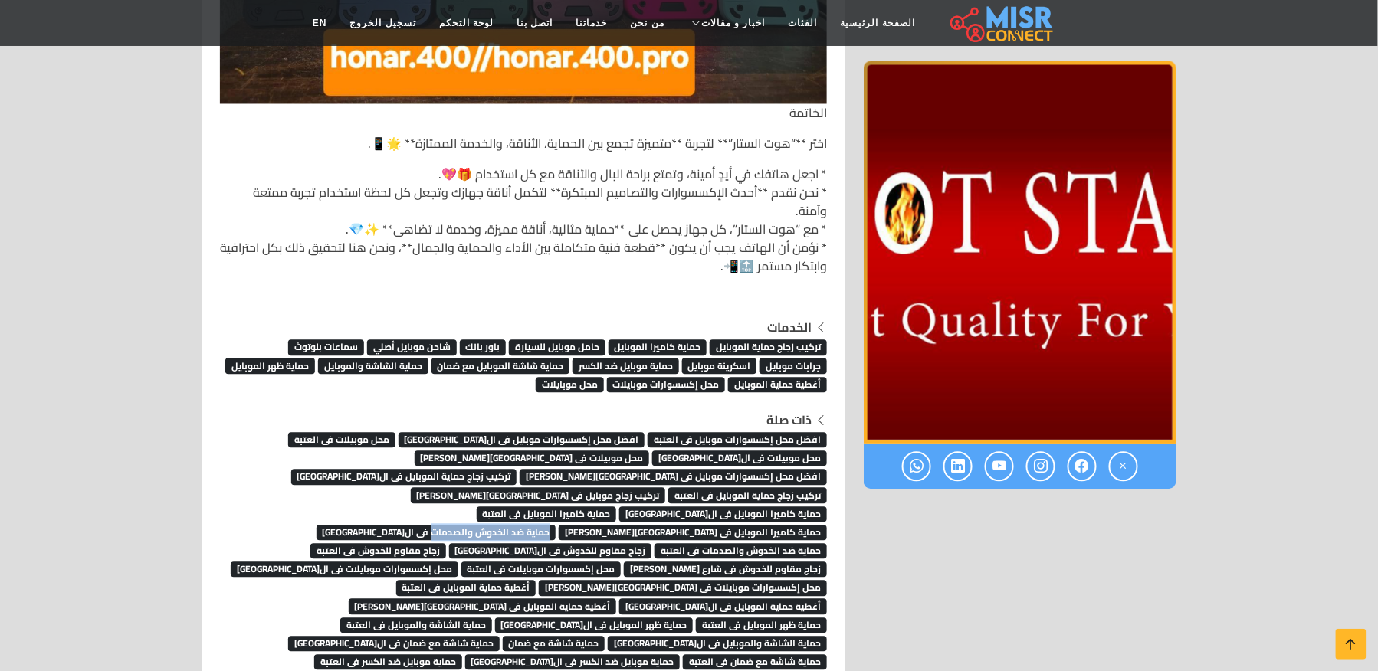
copy span "حماية ضد الخدوش والصدمات"
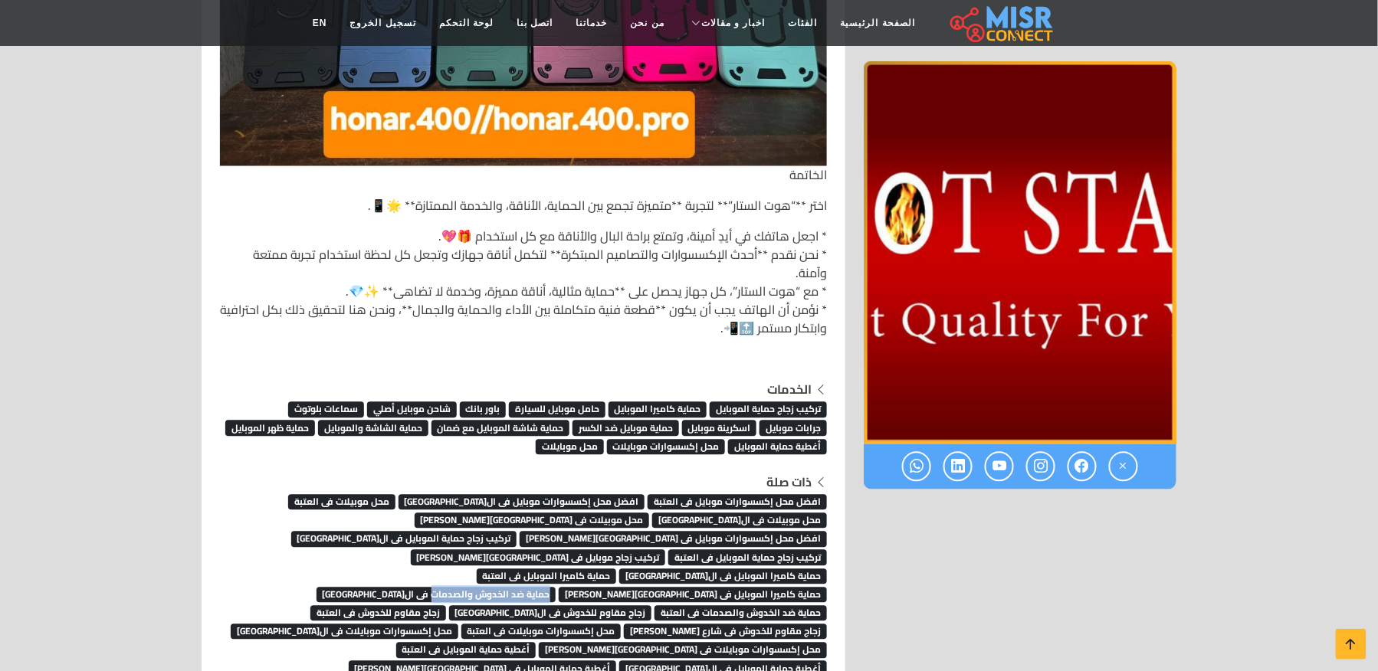
scroll to position [7075, 0]
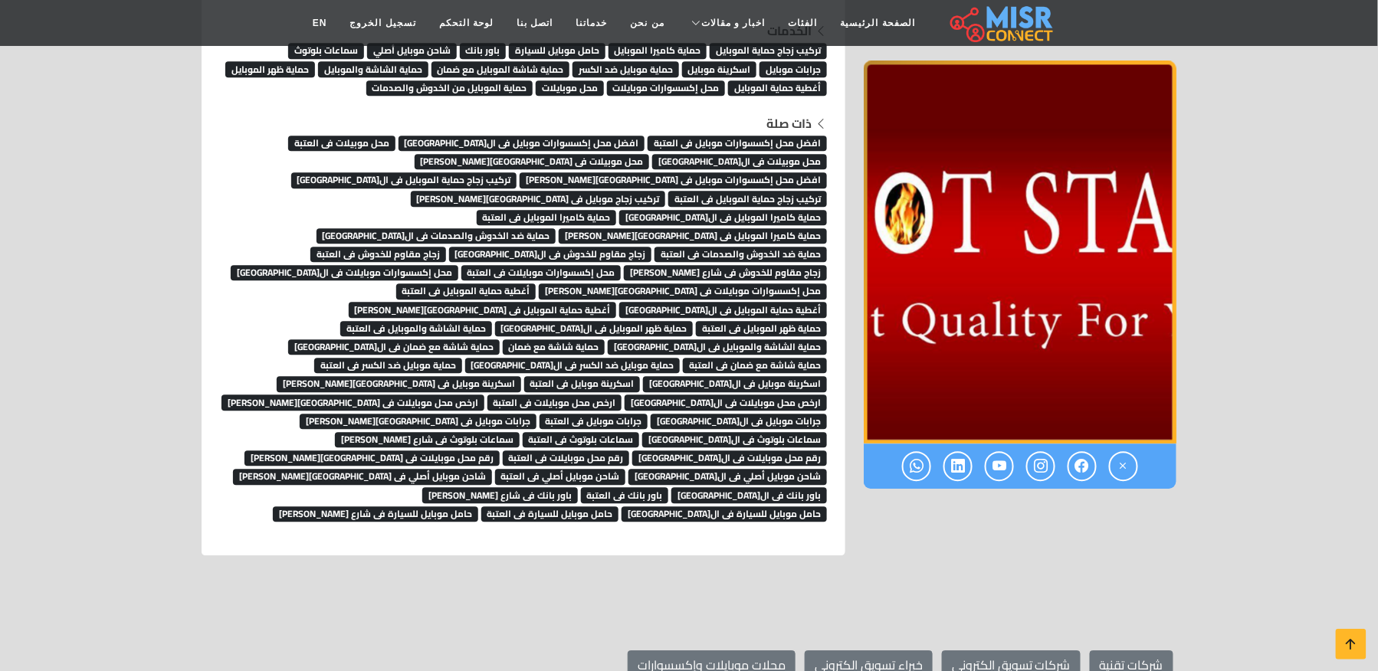
scroll to position [7279, 0]
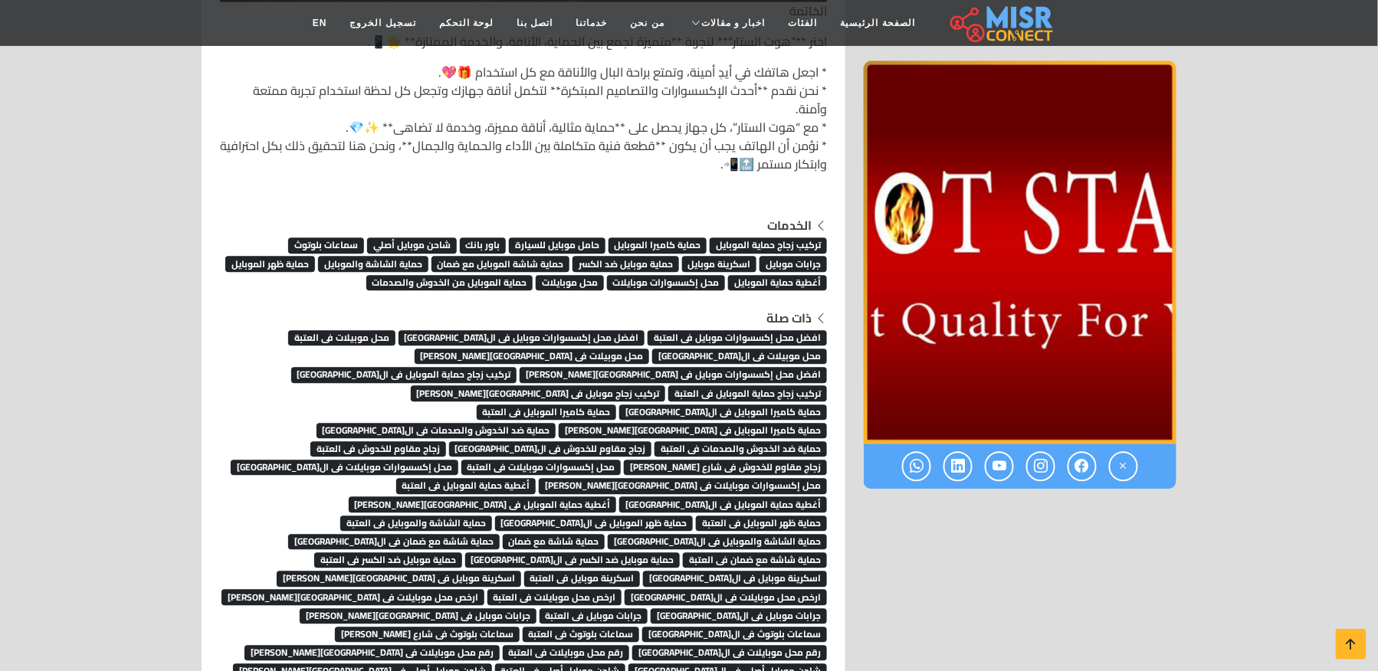
click at [455, 441] on span "زجاج مقاوم للخدوش فى ال[GEOGRAPHIC_DATA]" at bounding box center [550, 448] width 203 height 15
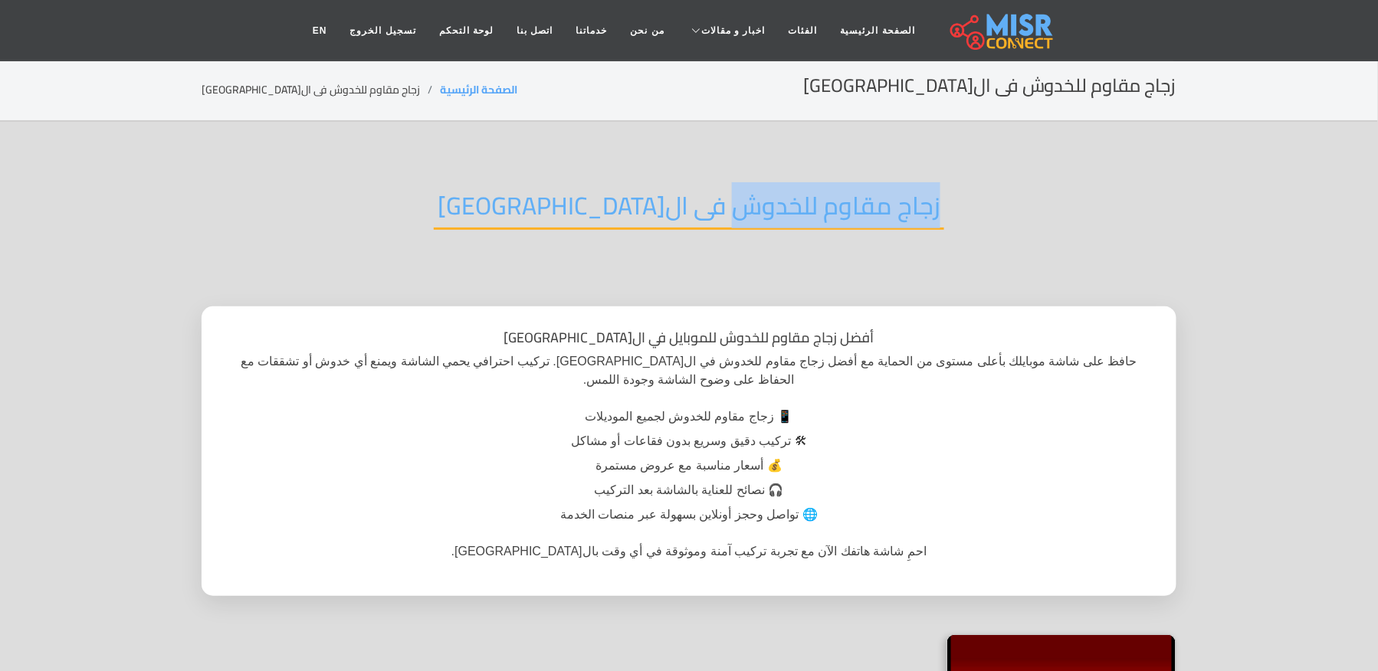
drag, startPoint x: 857, startPoint y: 224, endPoint x: 651, endPoint y: 206, distance: 206.1
click at [651, 206] on div "زجاج مقاوم للخدوش فى ال[GEOGRAPHIC_DATA]" at bounding box center [689, 218] width 975 height 100
copy h2 "زجاج مقاوم للخدوش"
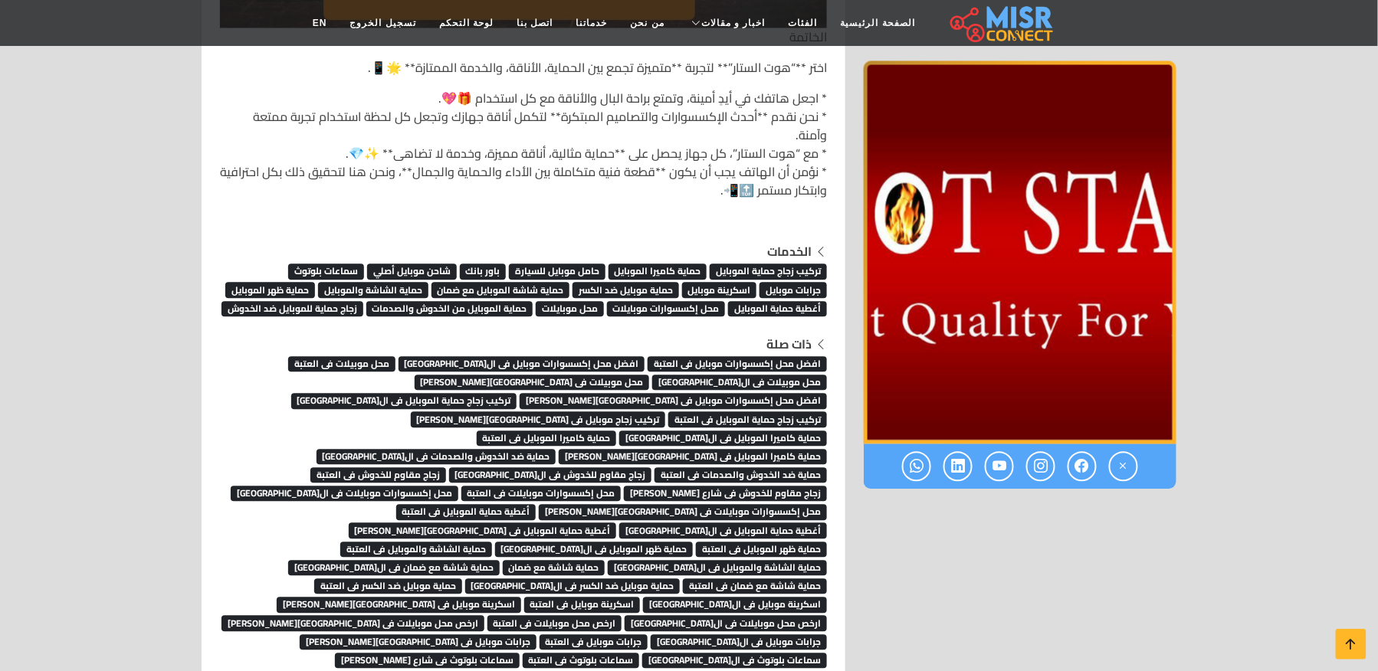
scroll to position [7253, 0]
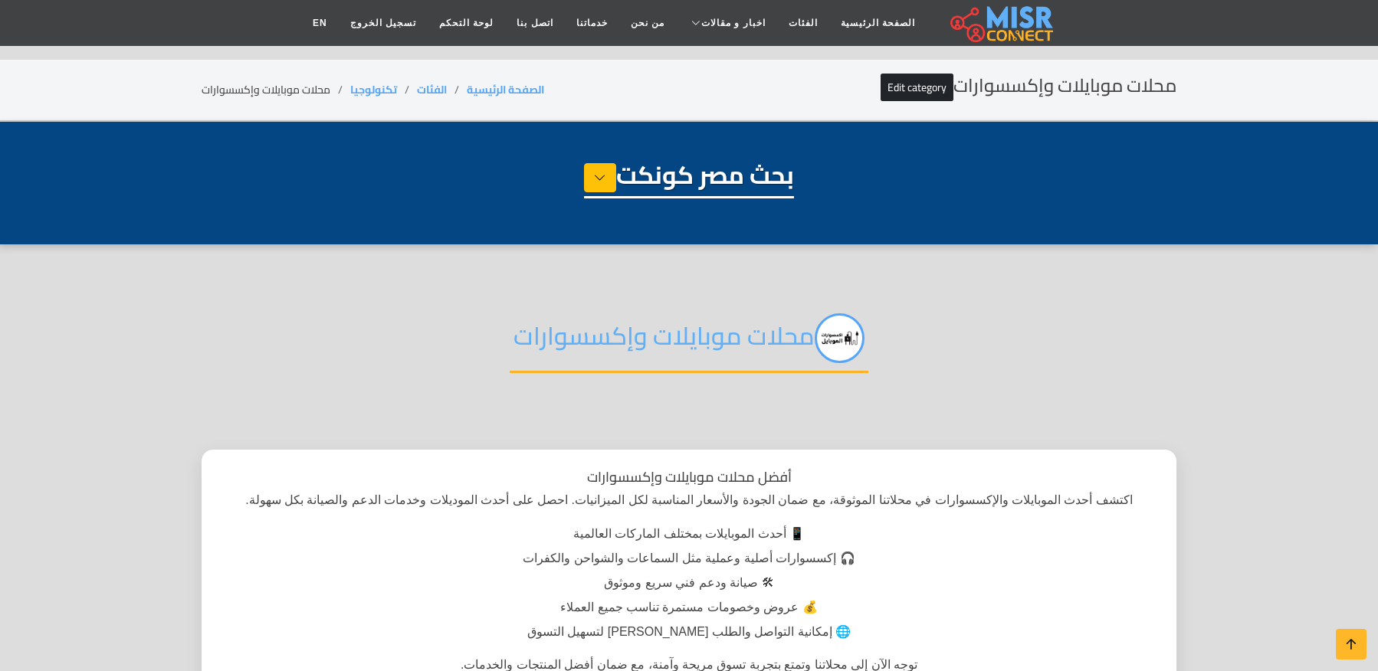
select select "**********"
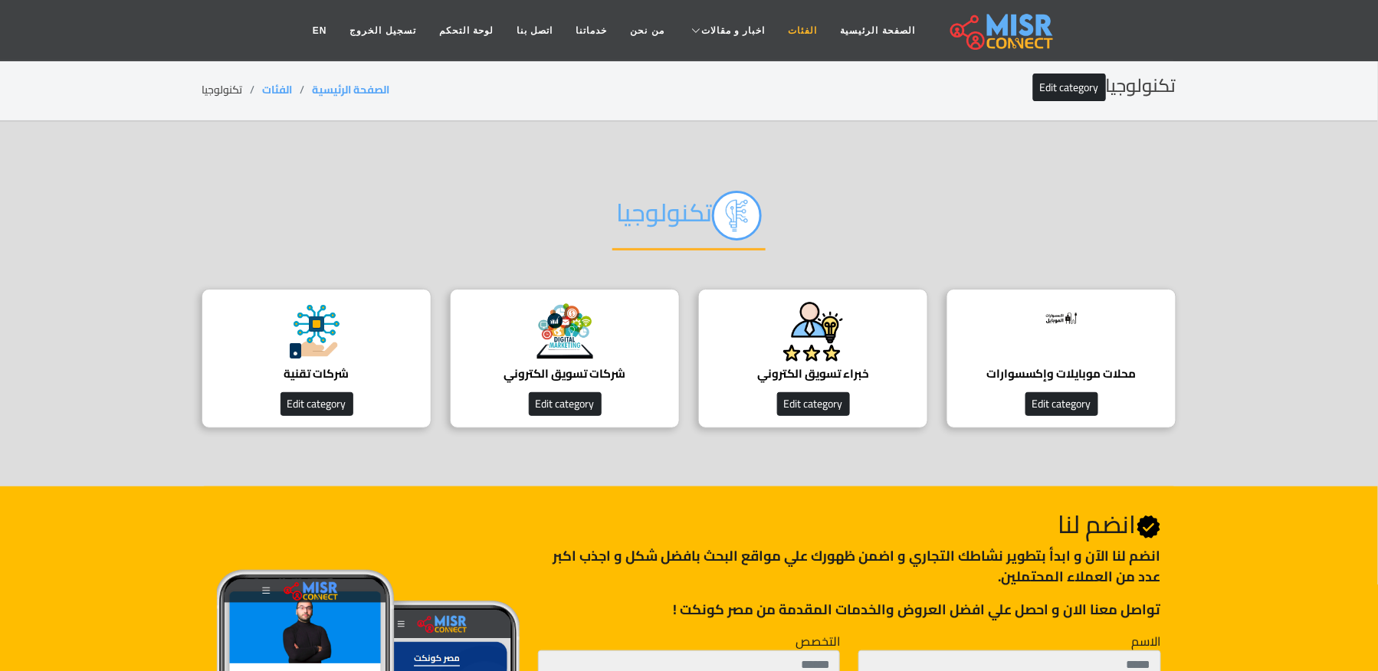
click at [789, 25] on link "الفئات" at bounding box center [803, 30] width 52 height 29
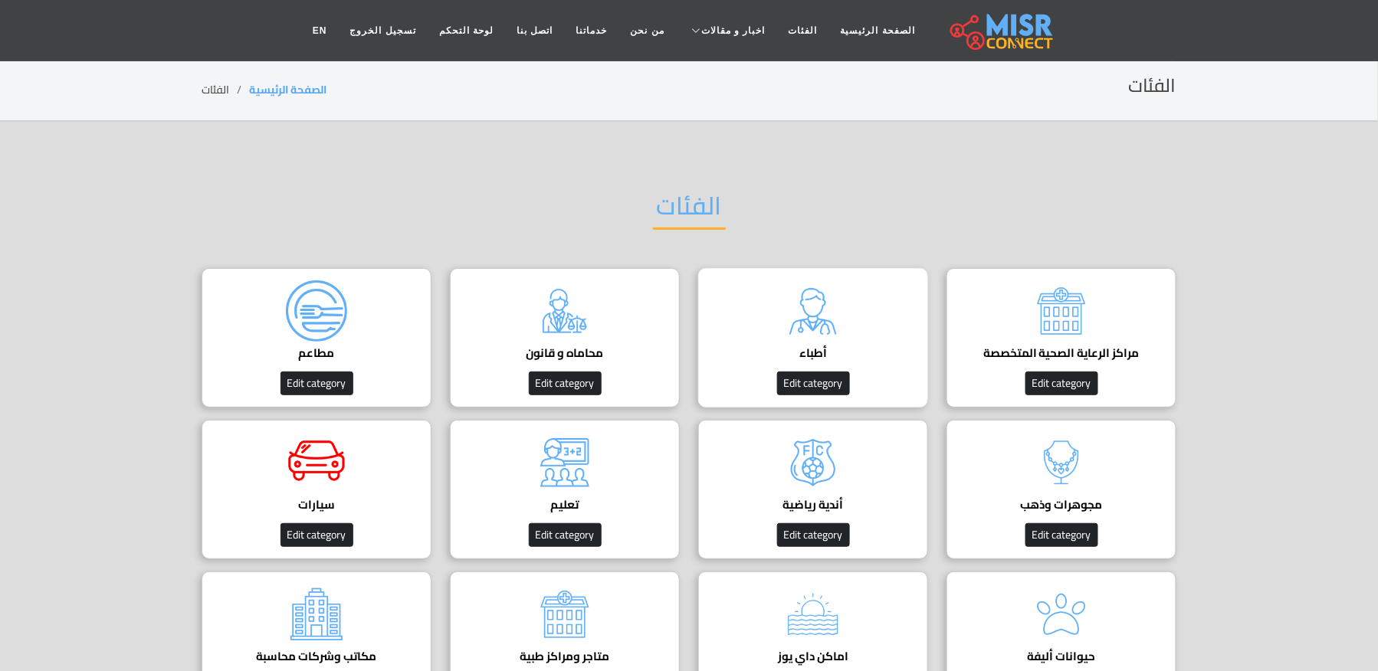
click at [840, 336] on img at bounding box center [812, 310] width 61 height 61
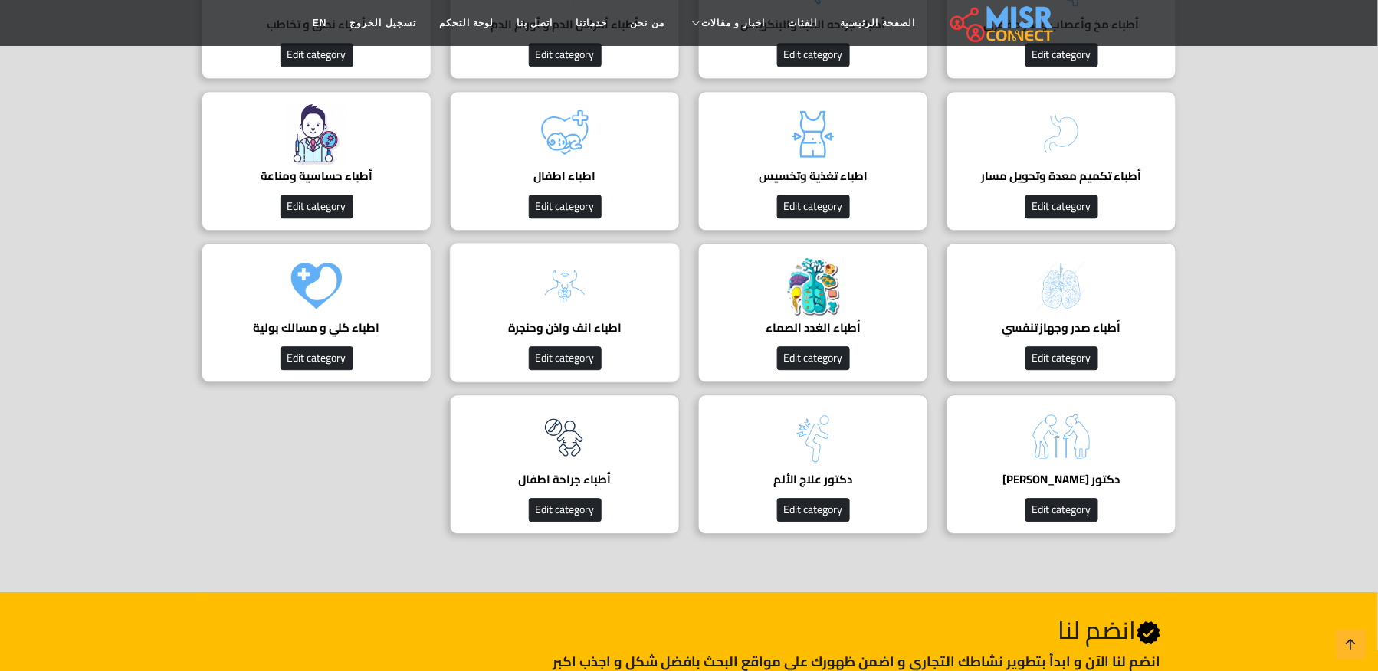
scroll to position [1430, 0]
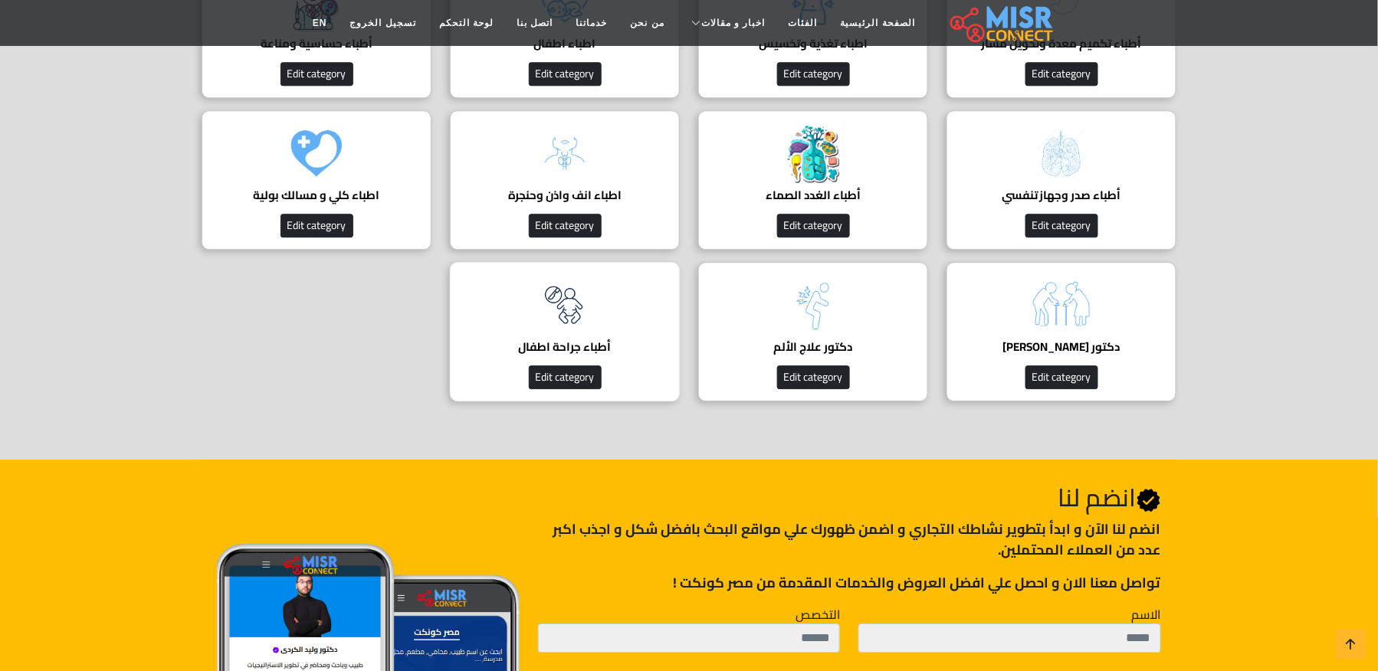
click at [564, 331] on img at bounding box center [564, 304] width 61 height 61
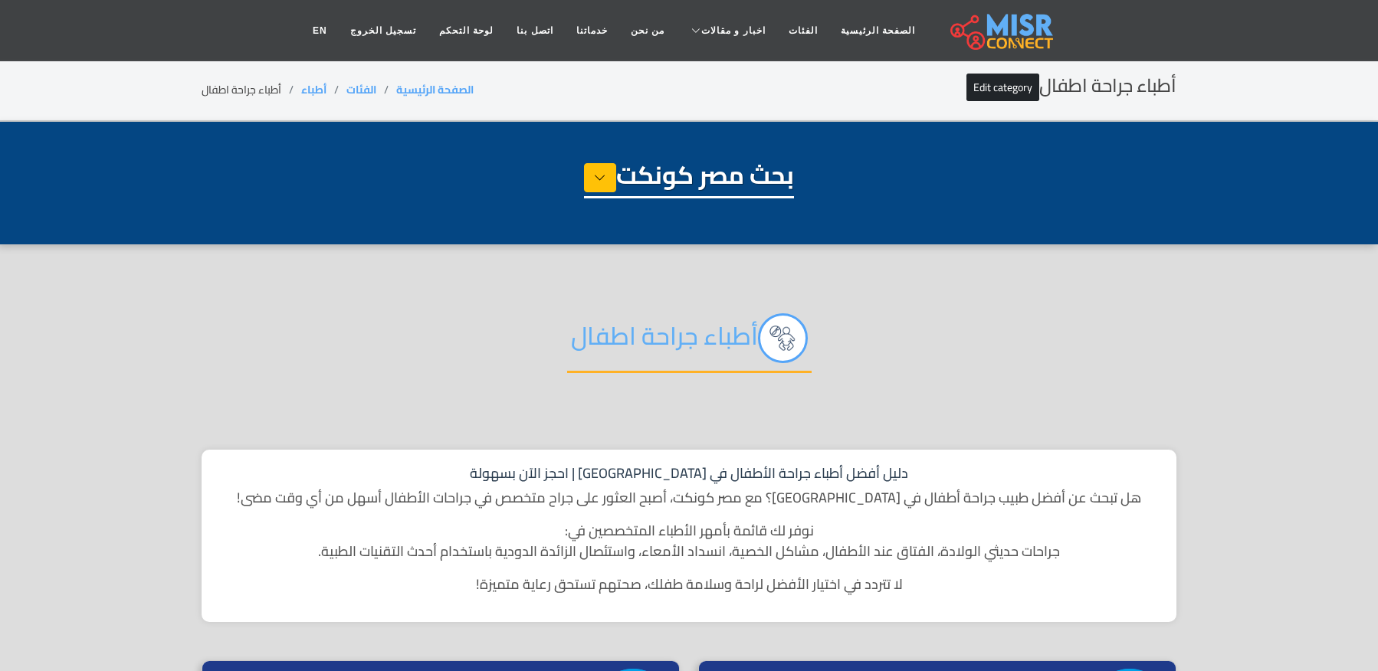
select select "*****"
select select "**********"
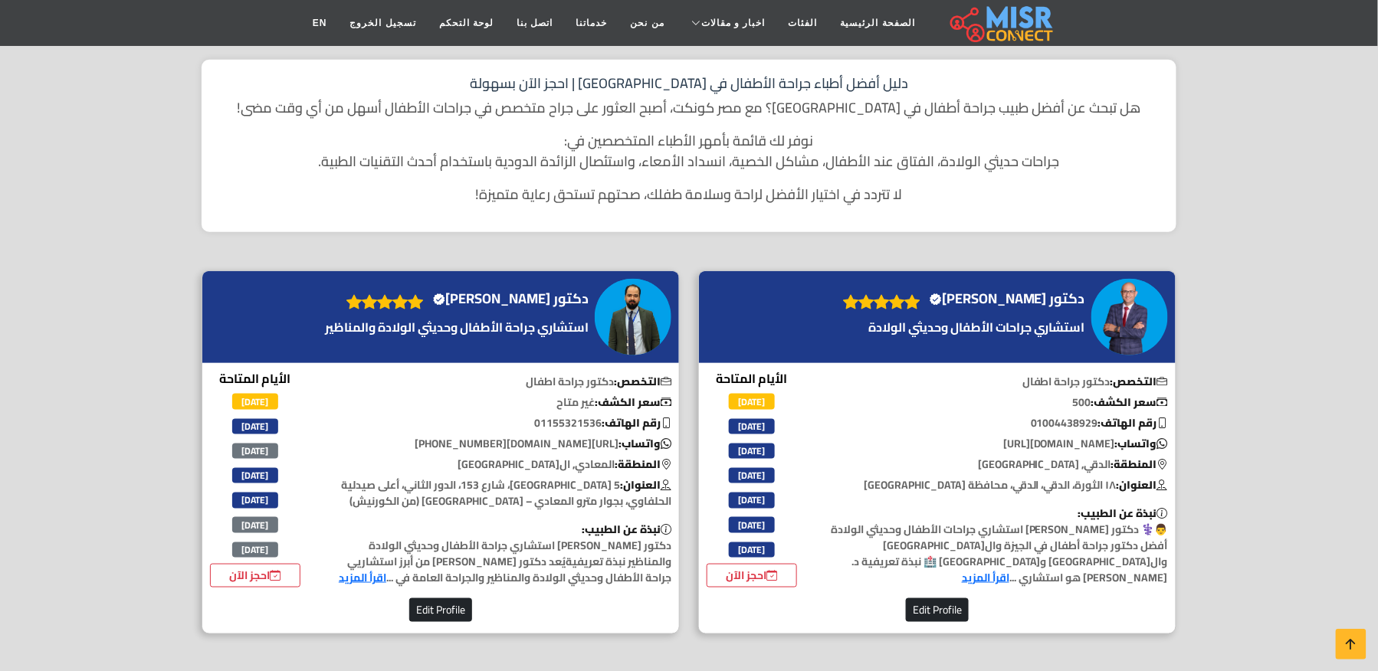
scroll to position [306, 0]
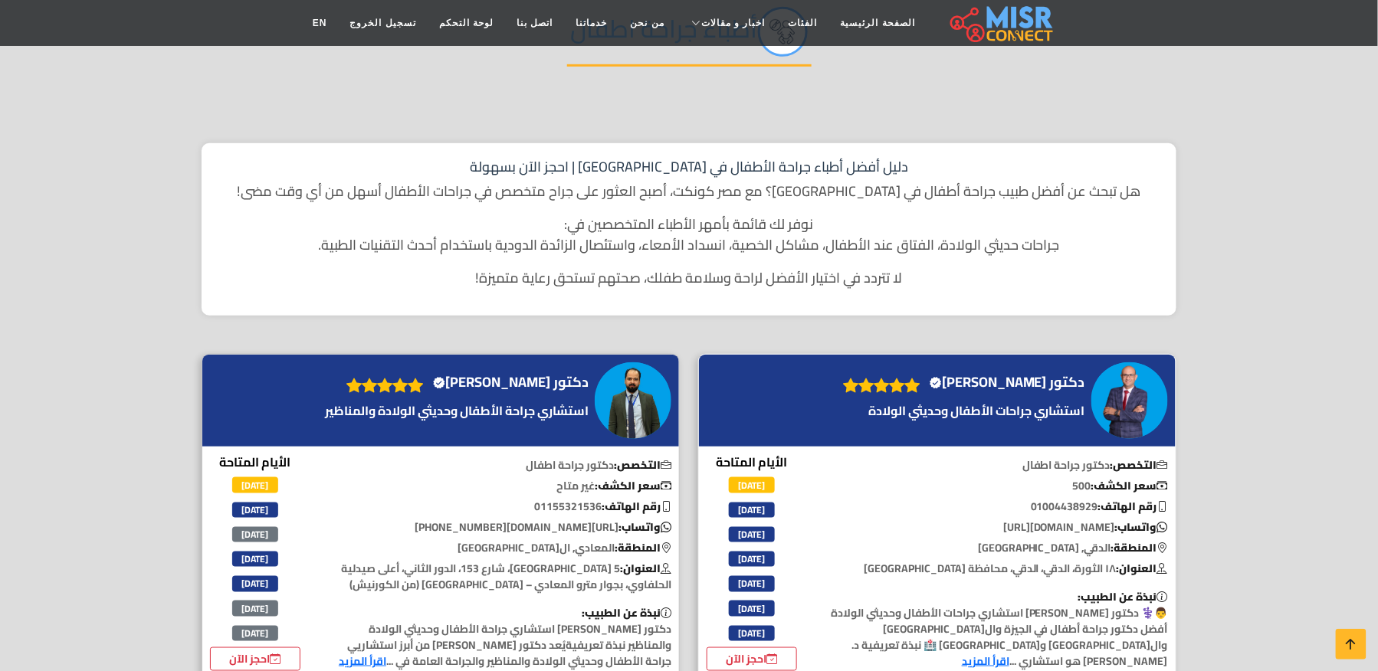
click at [1004, 381] on h4 "دكتور [PERSON_NAME] Verified account" at bounding box center [1007, 382] width 156 height 17
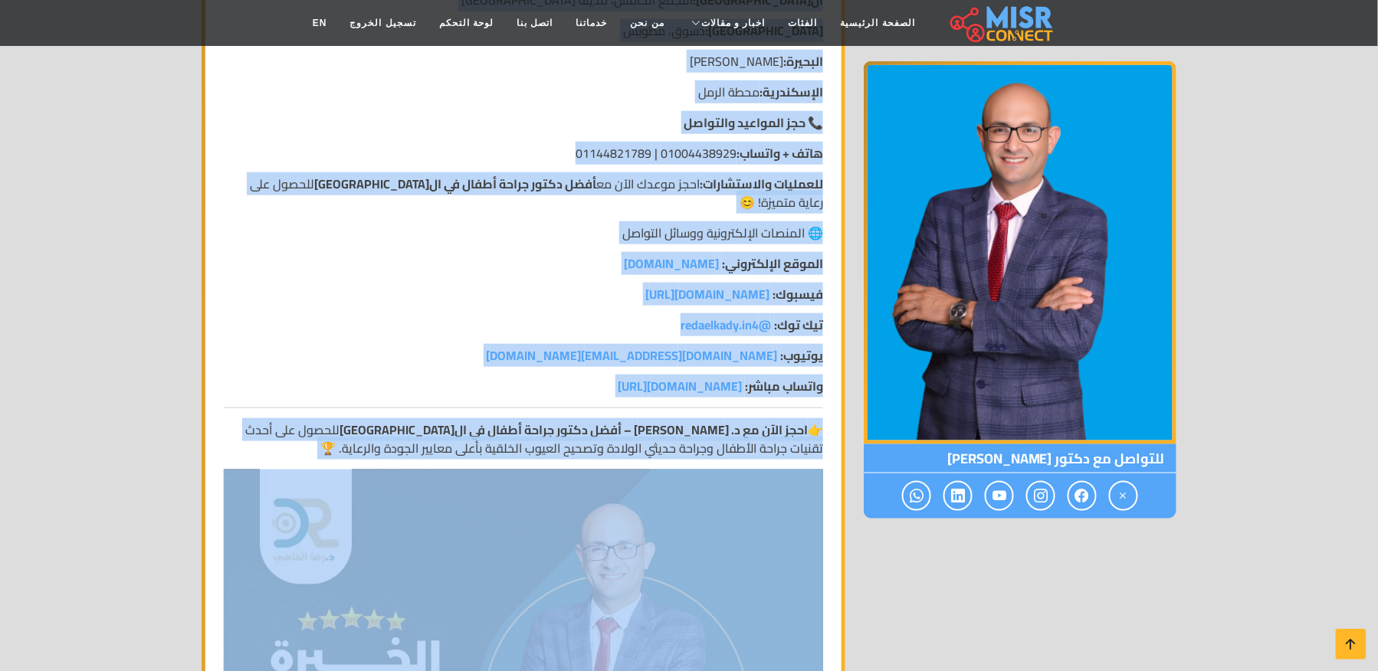
scroll to position [2349, 0]
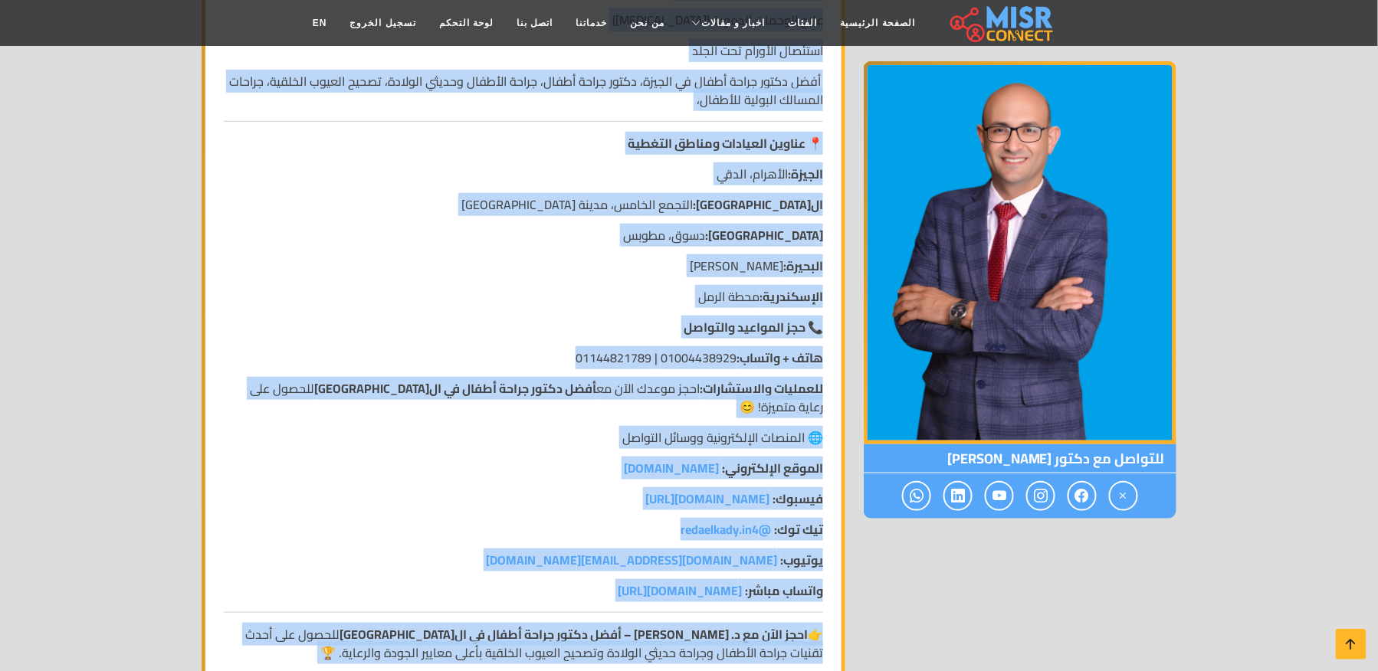
copy div "👨‍⚕️ lorem ips dolors – ametcon adipis elitsed doeius tempori utla etdol magna …"
drag, startPoint x: 826, startPoint y: 222, endPoint x: 360, endPoint y: 615, distance: 609.1
click at [360, 615] on div "👨‍⚕️ دكتور [PERSON_NAME] – استشاري جراحات الأطفال وحديثي الولادة أفضل دكتور جرا…" at bounding box center [524, 473] width 618 height 4004
click at [805, 132] on strong "📍 عناوين العيادات ومناطق التغطية" at bounding box center [725, 143] width 195 height 23
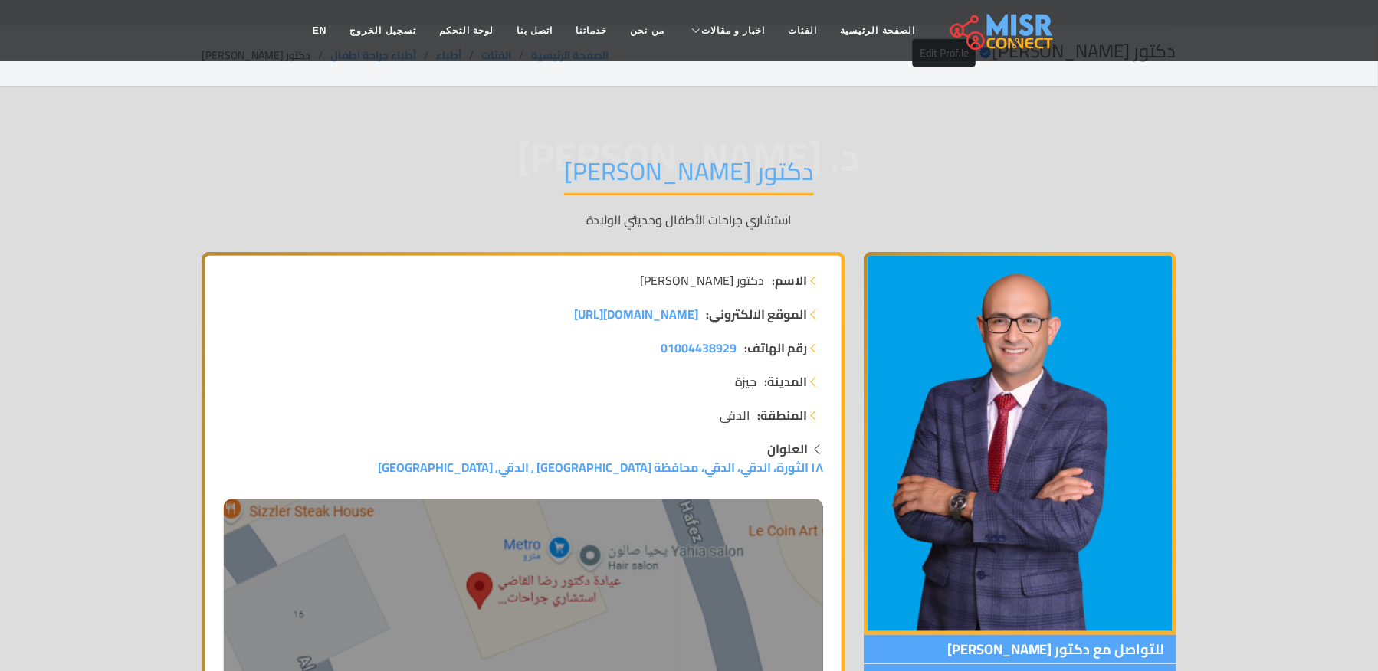
scroll to position [0, 0]
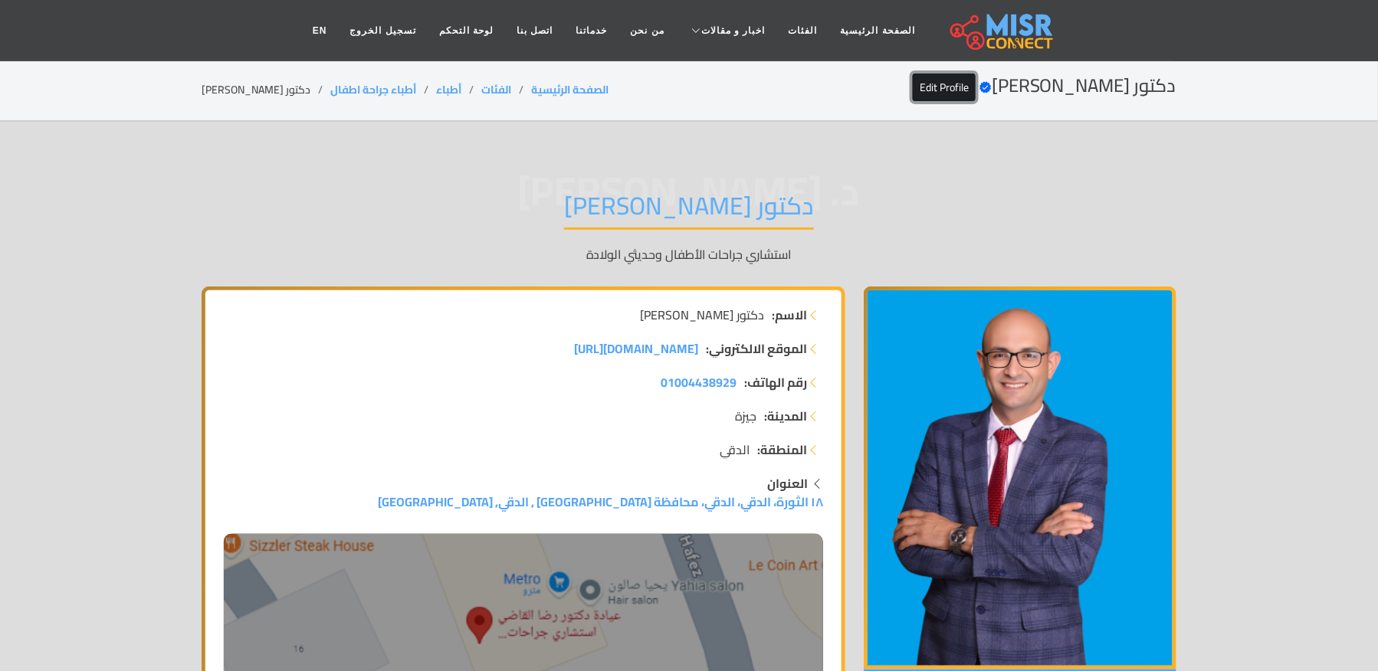
click at [975, 90] on link "Edit Profile" at bounding box center [944, 88] width 63 height 28
drag, startPoint x: 388, startPoint y: 87, endPoint x: 301, endPoint y: 90, distance: 86.7
click at [330, 90] on li "أطباء جراحة اطفال" at bounding box center [383, 90] width 106 height 16
copy link "أطباء جراحة اطفال"
click at [234, 93] on li "دكتور [PERSON_NAME]" at bounding box center [266, 90] width 129 height 16
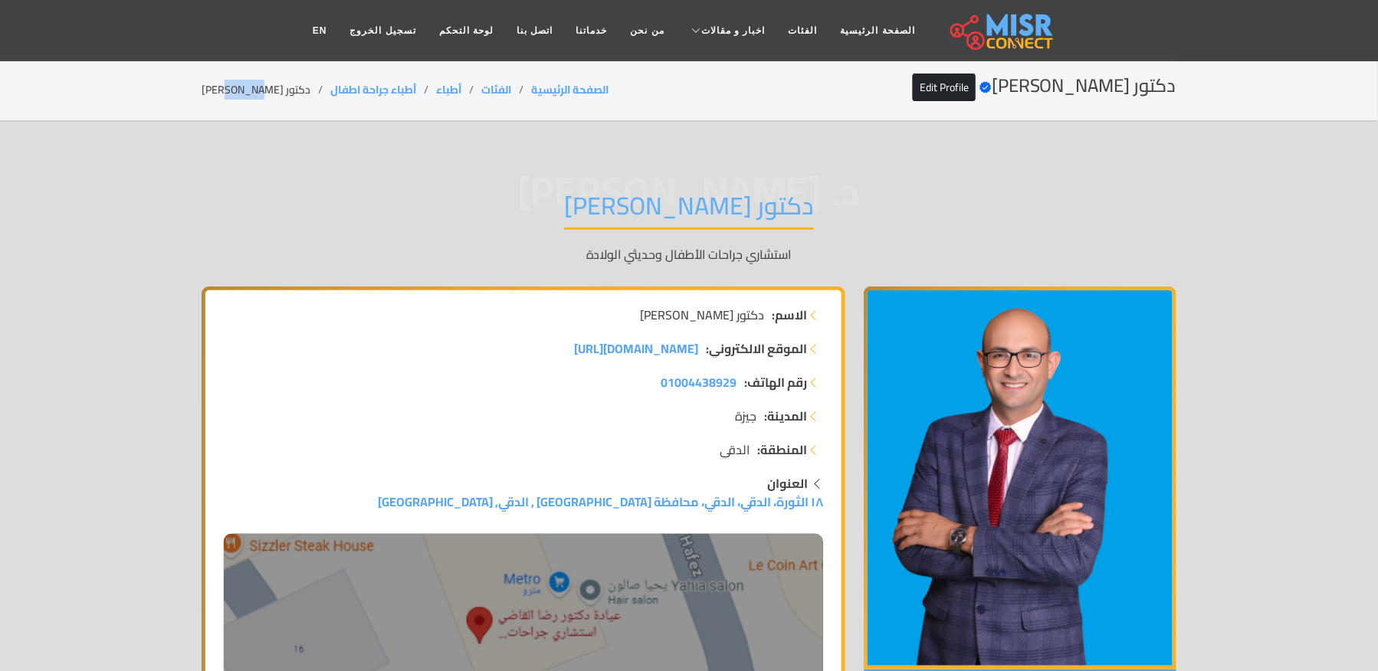
click at [234, 93] on li "دكتور [PERSON_NAME]" at bounding box center [266, 90] width 129 height 16
copy main "دكتور [PERSON_NAME]"
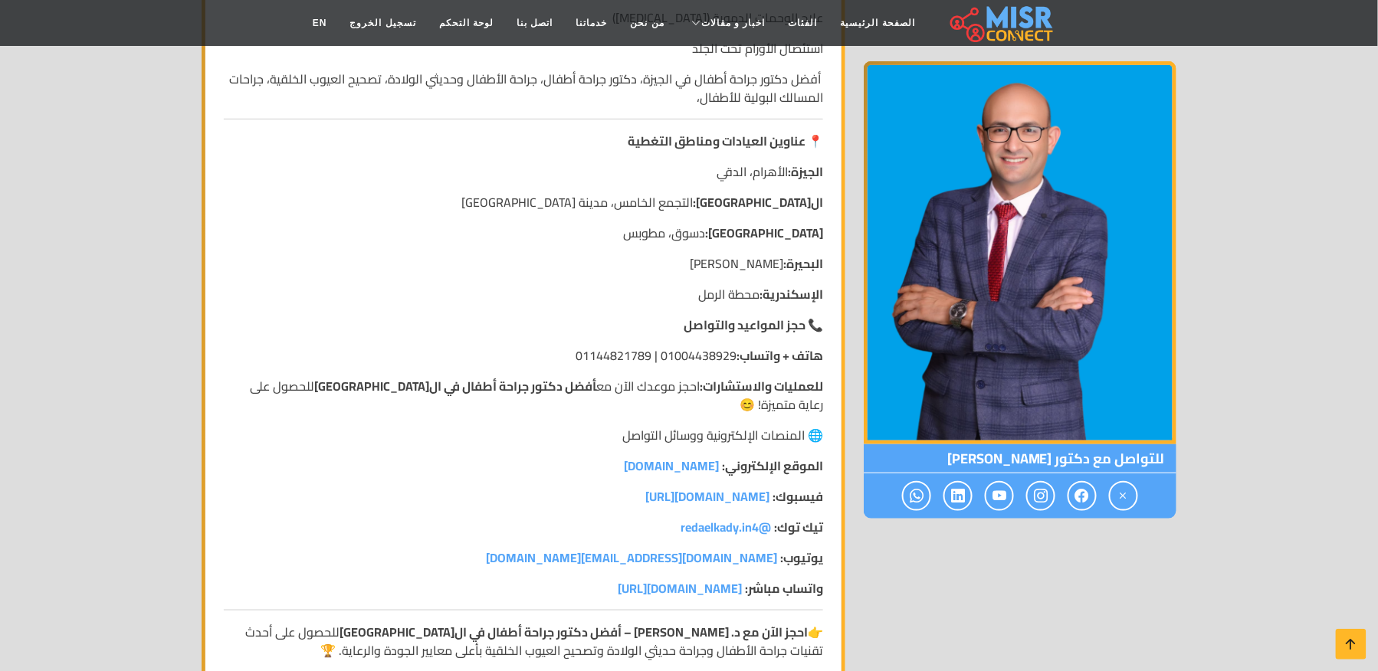
scroll to position [2349, 0]
click at [1352, 647] on icon at bounding box center [1350, 644] width 21 height 21
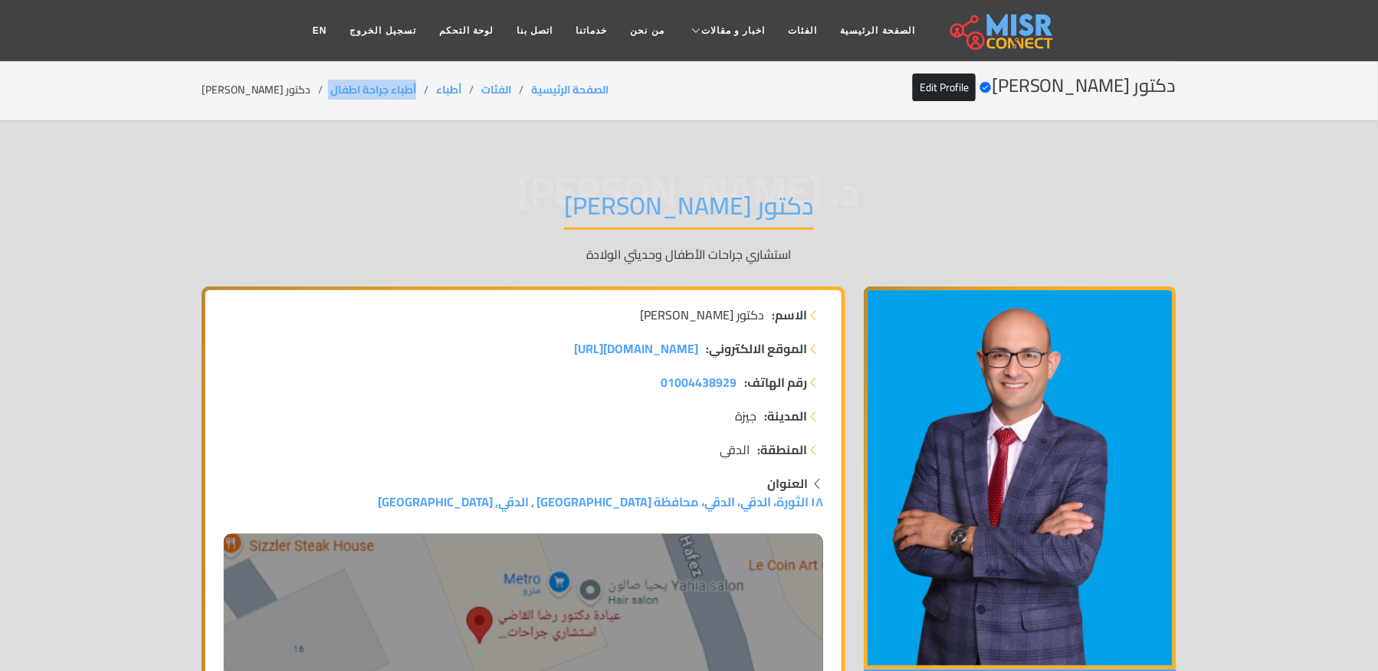
drag, startPoint x: 395, startPoint y: 84, endPoint x: 295, endPoint y: 87, distance: 100.4
click at [295, 87] on ol "الصفحة الرئيسية الفئات أطباء أطباء جراحة اطفال دكتور [PERSON_NAME]" at bounding box center [405, 90] width 407 height 16
copy ol "أطباء جراحة اطفال"
click at [248, 90] on li "دكتور [PERSON_NAME]" at bounding box center [266, 90] width 129 height 16
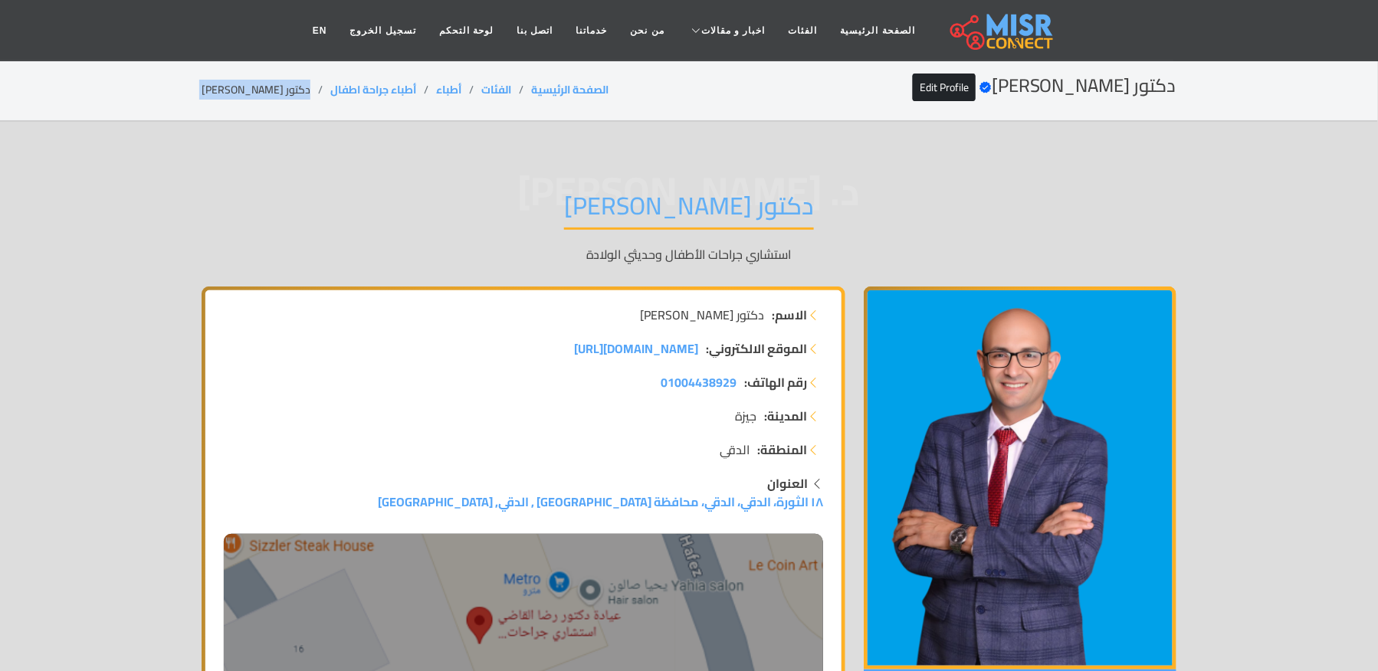
click at [248, 90] on li "دكتور [PERSON_NAME]" at bounding box center [266, 90] width 129 height 16
copy main "دكتور [PERSON_NAME]"
drag, startPoint x: 397, startPoint y: 84, endPoint x: 293, endPoint y: 93, distance: 104.6
click at [293, 93] on ol "الصفحة الرئيسية الفئات أطباء أطباء جراحة اطفال دكتور [PERSON_NAME]" at bounding box center [405, 90] width 407 height 16
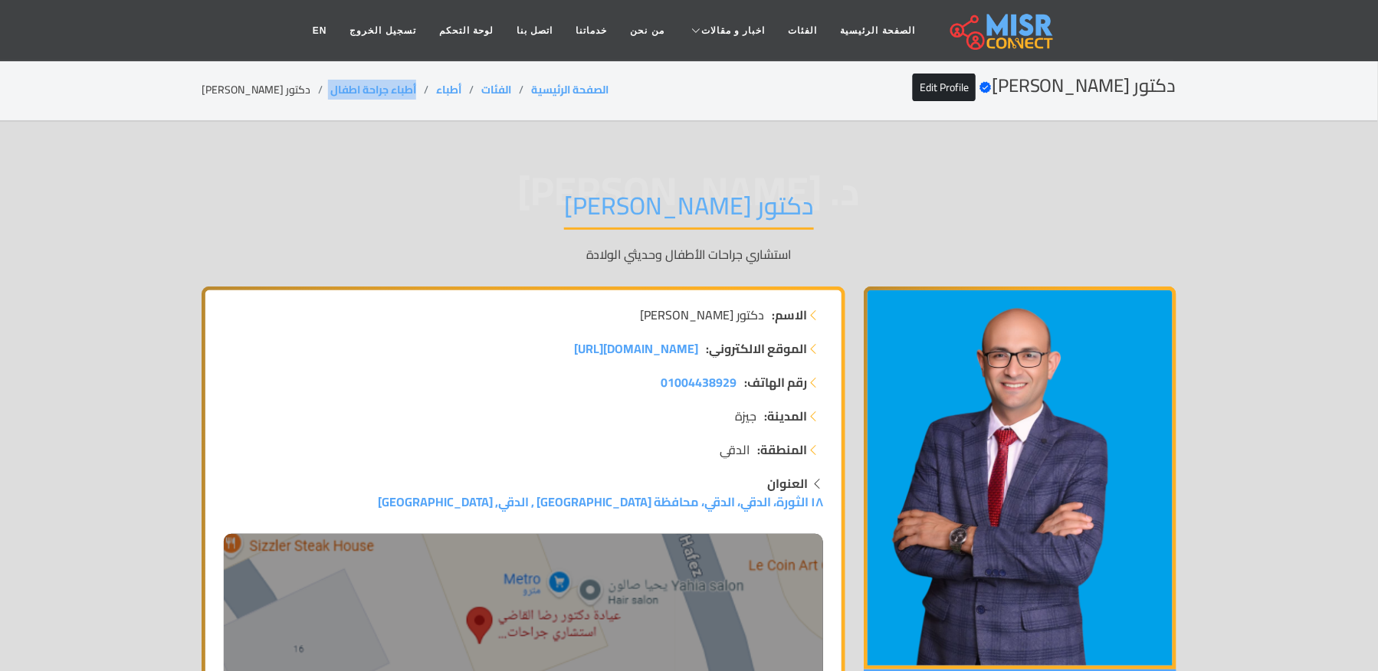
copy ol "أطباء جراحة اطفال"
click at [225, 90] on li "دكتور [PERSON_NAME]" at bounding box center [266, 90] width 129 height 16
click at [227, 90] on li "دكتور [PERSON_NAME]" at bounding box center [266, 90] width 129 height 16
copy main "دكتور [PERSON_NAME]"
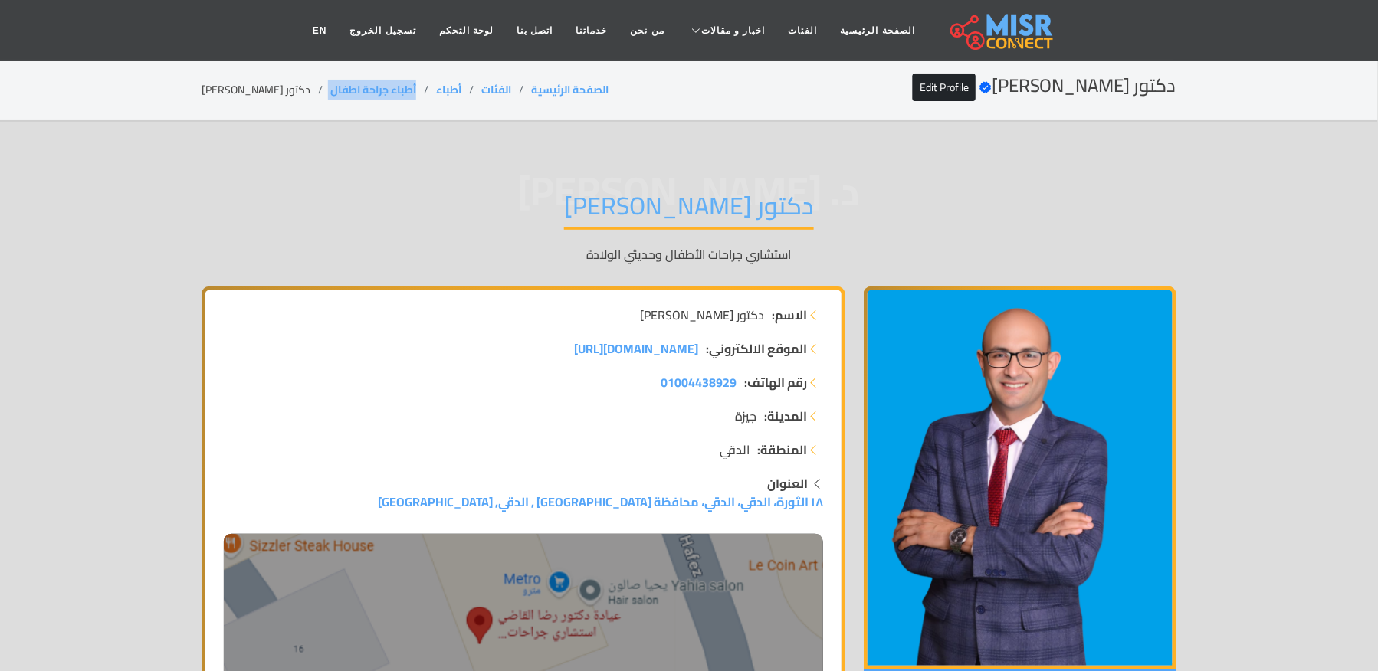
copy ol "أطباء جراحة اطفال"
drag, startPoint x: 388, startPoint y: 81, endPoint x: 294, endPoint y: 87, distance: 93.7
click at [294, 87] on ol "الصفحة الرئيسية الفئات أطباء أطباء جراحة اطفال دكتور [PERSON_NAME]" at bounding box center [405, 90] width 407 height 16
click at [221, 84] on li "دكتور [PERSON_NAME]" at bounding box center [266, 90] width 129 height 16
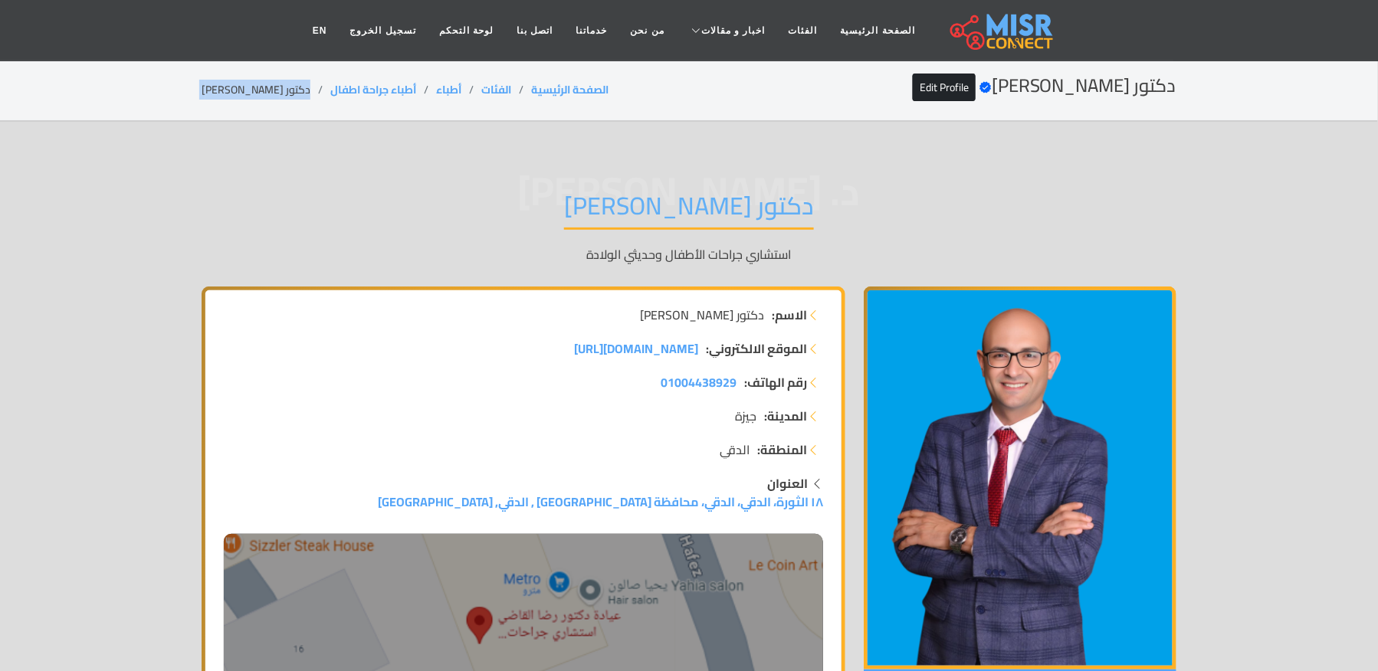
click at [221, 84] on li "دكتور [PERSON_NAME]" at bounding box center [266, 90] width 129 height 16
copy main "دكتور [PERSON_NAME]"
drag, startPoint x: 395, startPoint y: 87, endPoint x: 295, endPoint y: 98, distance: 101.0
click at [295, 98] on div "دكتور [PERSON_NAME] Verified account Edit Profile الصفحة الرئيسية الفئات أطباء …" at bounding box center [689, 90] width 975 height 30
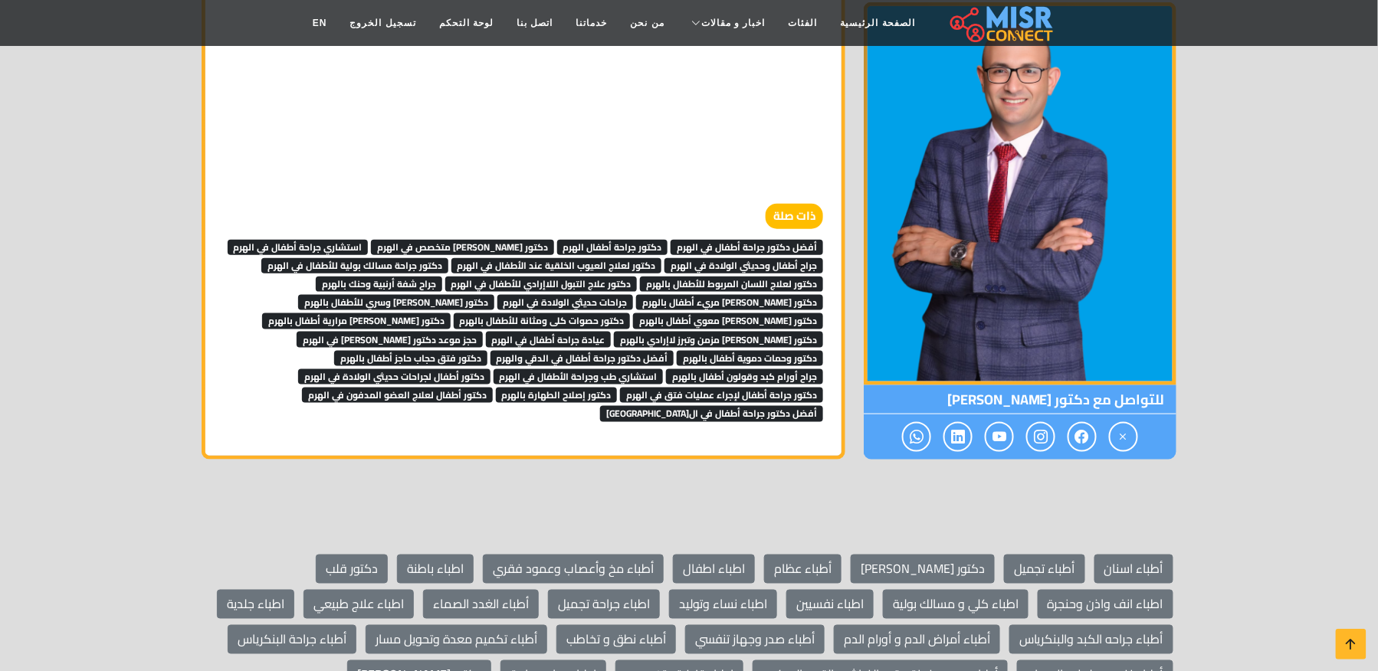
scroll to position [4699, 0]
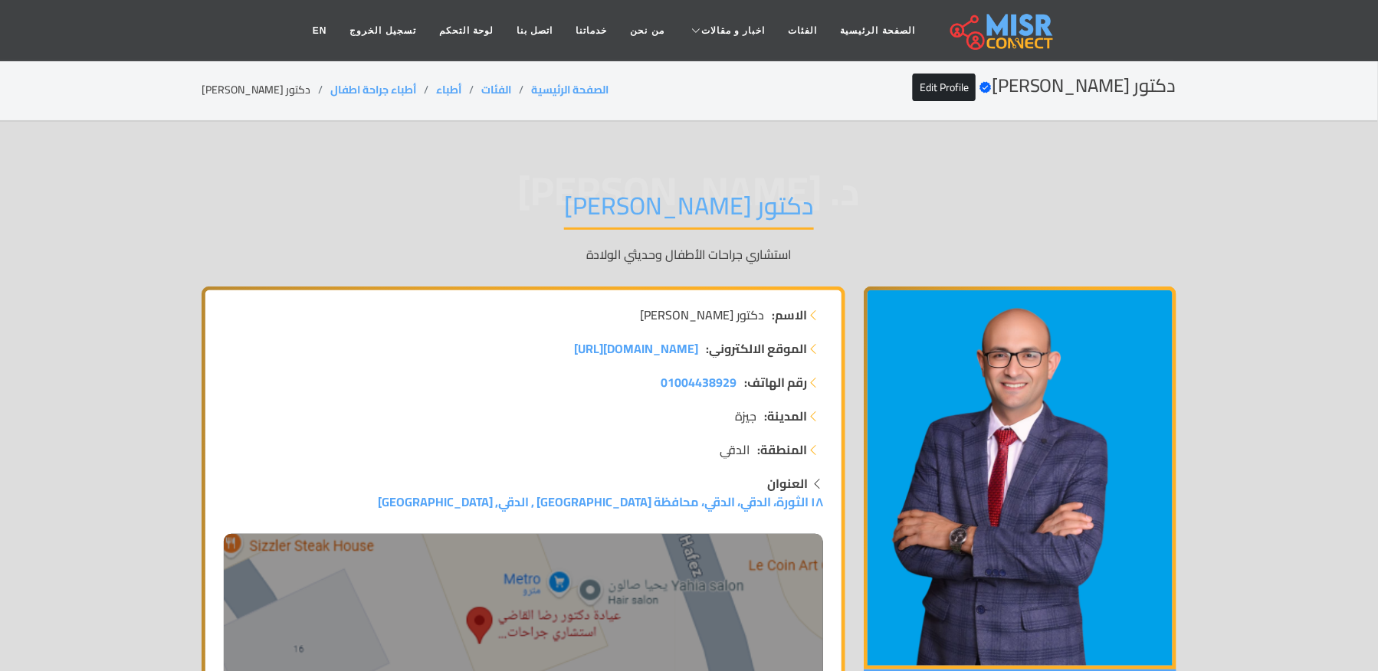
click at [264, 93] on li "دكتور [PERSON_NAME]" at bounding box center [266, 90] width 129 height 16
copy main "دكتور [PERSON_NAME]"
drag, startPoint x: 389, startPoint y: 90, endPoint x: 301, endPoint y: 90, distance: 88.1
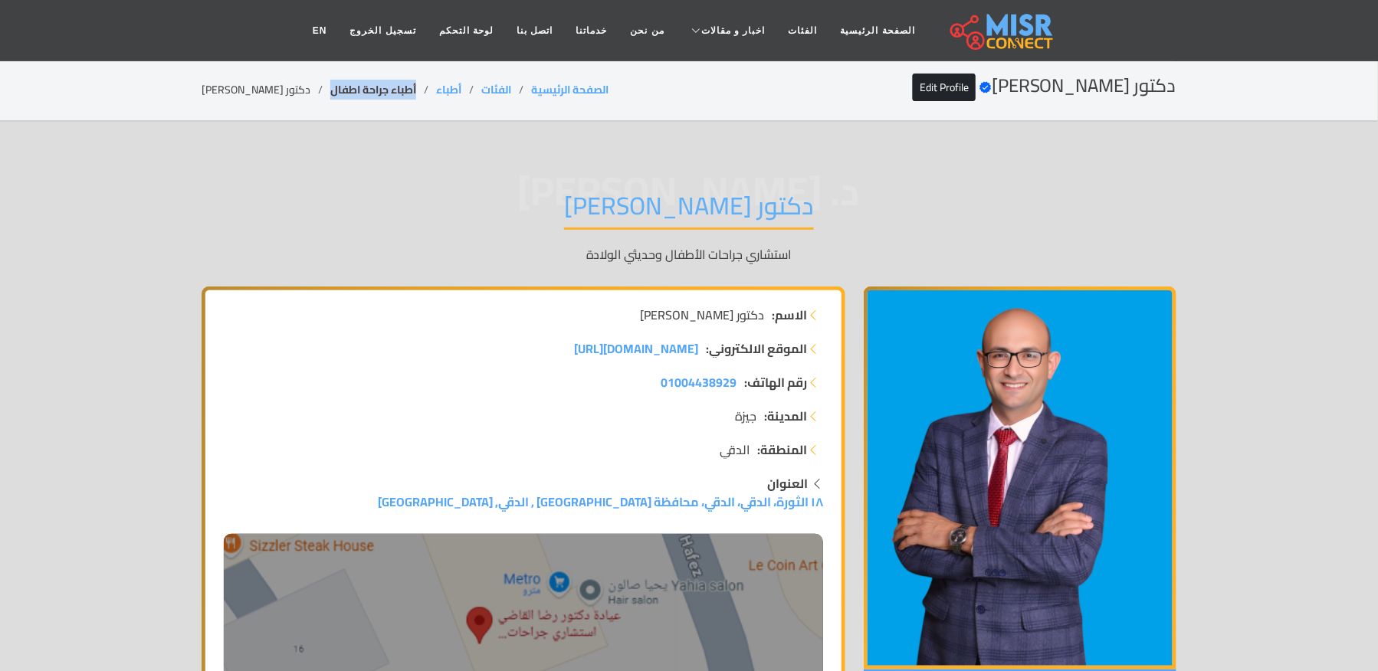
click at [330, 90] on li "أطباء جراحة اطفال" at bounding box center [383, 90] width 106 height 16
copy link "أطباء جراحة اطفال"
